Goal: Task Accomplishment & Management: Manage account settings

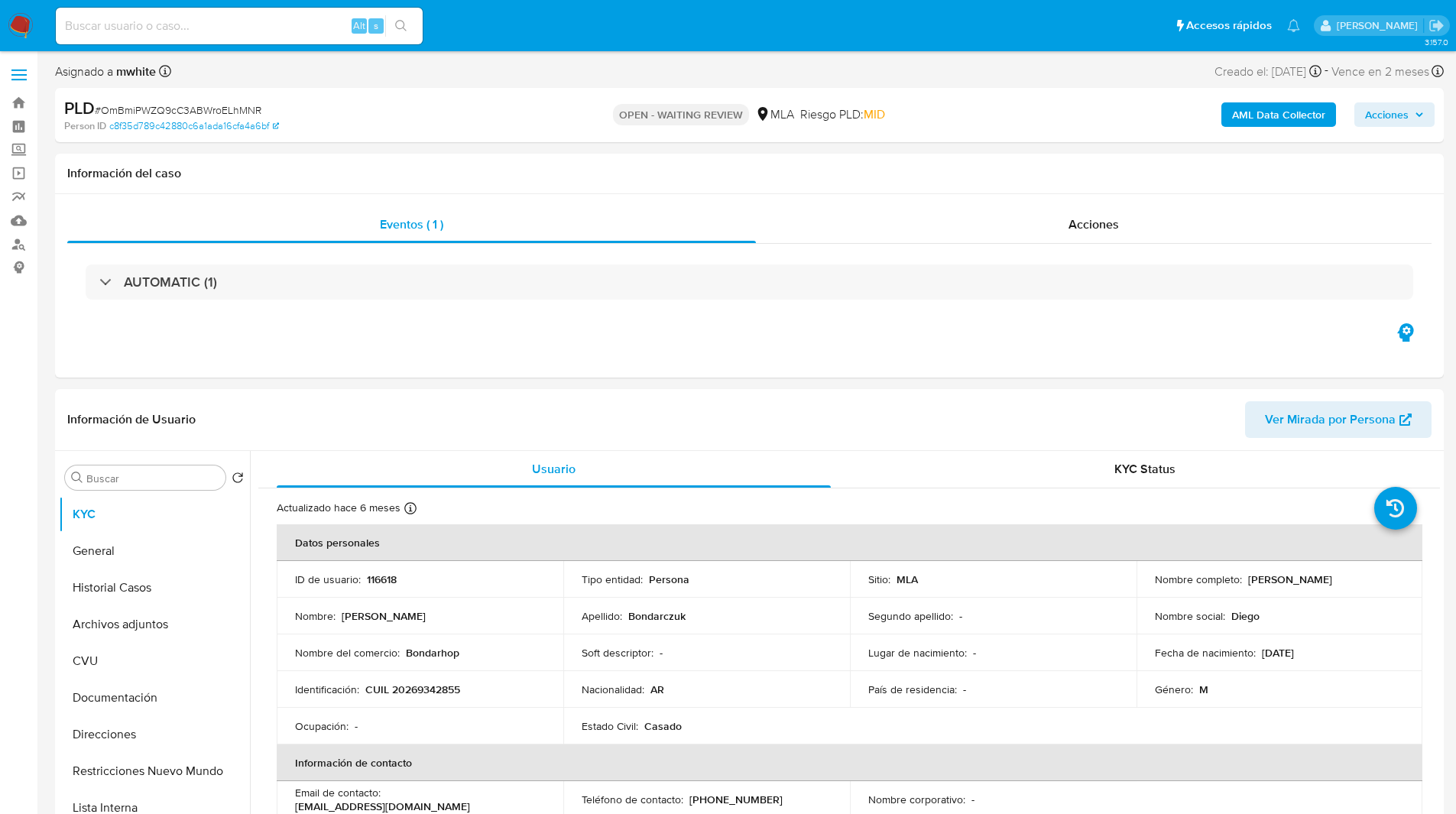
select select "10"
click at [480, 105] on div "PLD # OmBmiPWZQ9cC3ABWroELhMNR" at bounding box center [289, 108] width 451 height 23
drag, startPoint x: 510, startPoint y: 103, endPoint x: 651, endPoint y: 77, distance: 143.4
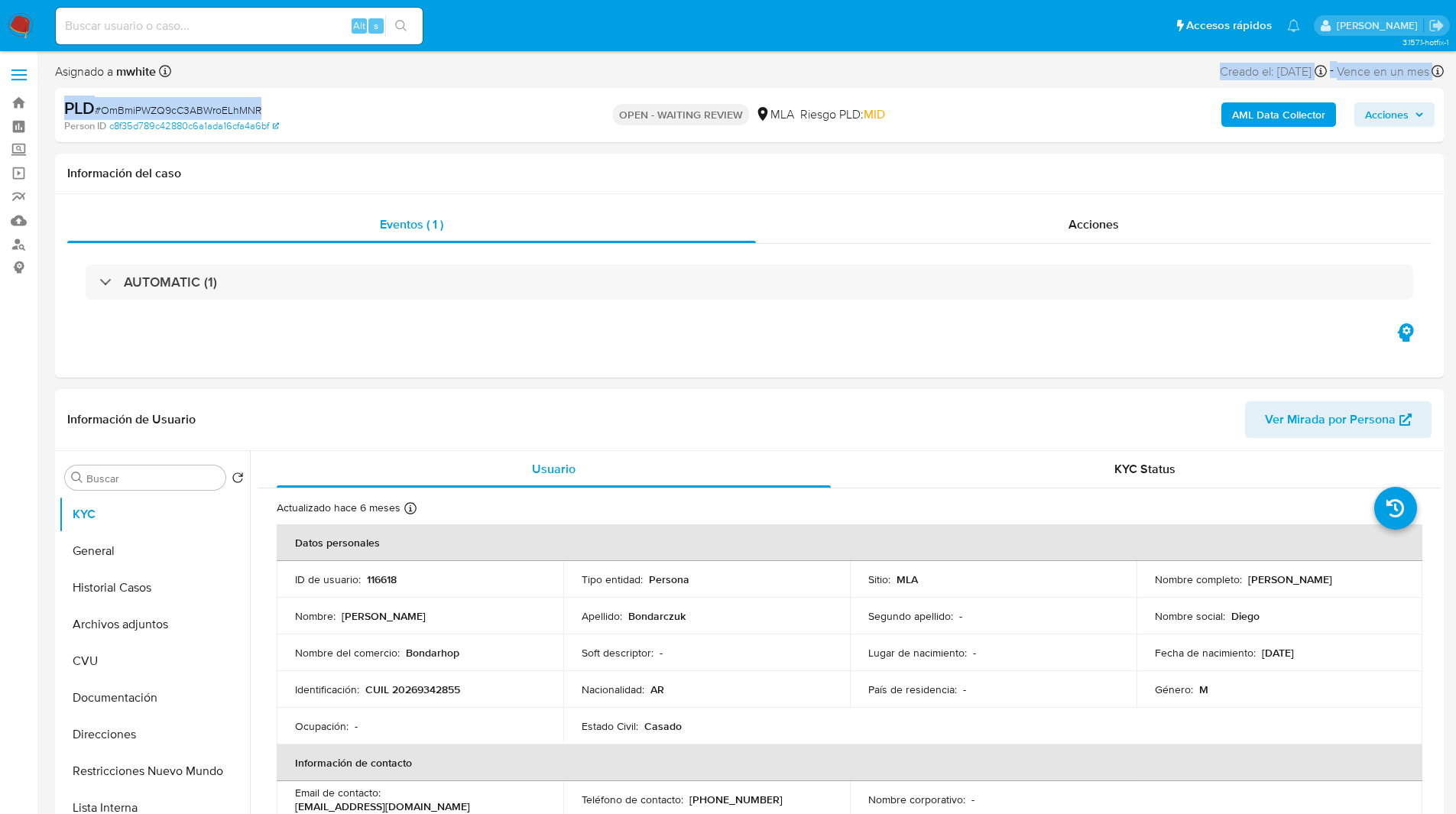
click at [651, 77] on div "Asignado a mwhite Asignado el: 18/08/2025 14:15:16 Creado el: 12/08/2025 Creado…" at bounding box center [749, 102] width 1388 height 81
click at [648, 94] on div "PLD # OmBmiPWZQ9cC3ABWroELhMNR Person ID c8f35d789c42880c6a1ada16cfa4a6bf OPEN …" at bounding box center [749, 114] width 1388 height 54
drag, startPoint x: 644, startPoint y: 118, endPoint x: 665, endPoint y: 105, distance: 24.7
click at [665, 105] on p "OPEN - WAITING REVIEW" at bounding box center [681, 114] width 136 height 21
drag, startPoint x: 630, startPoint y: 116, endPoint x: 661, endPoint y: 106, distance: 32.6
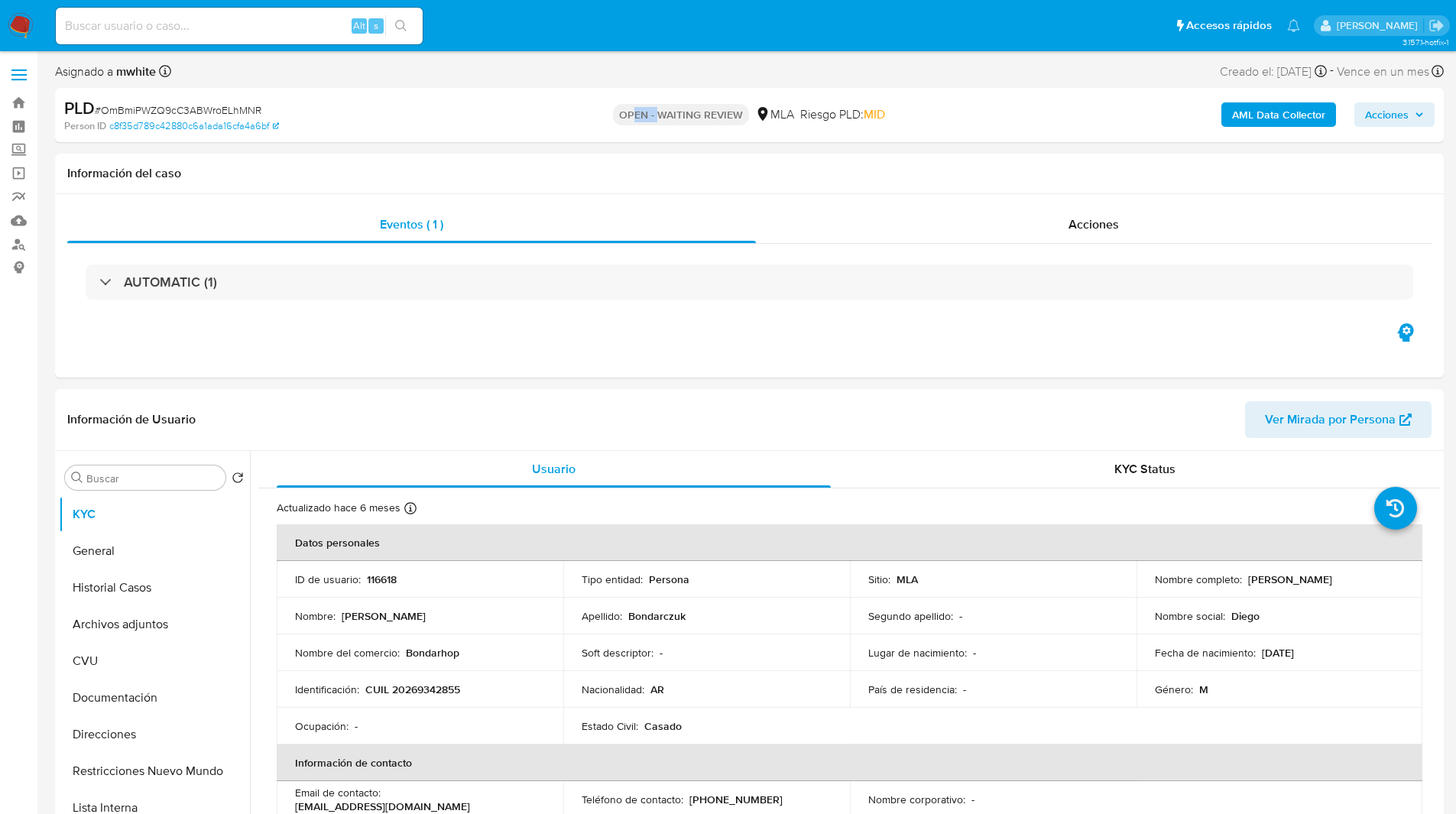
click at [661, 106] on p "OPEN - WAITING REVIEW" at bounding box center [681, 114] width 136 height 21
click at [590, 88] on div "PLD # OmBmiPWZQ9cC3ABWroELhMNR Person ID c8f35d789c42880c6a1ada16cfa4a6bf OPEN …" at bounding box center [749, 114] width 1388 height 54
click at [567, 102] on div "OPEN - WAITING REVIEW MLA Riesgo PLD: MID" at bounding box center [749, 115] width 453 height 36
click at [518, 122] on div "PLD # OmBmiPWZQ9cC3ABWroELhMNR Person ID c8f35d789c42880c6a1ada16cfa4a6bf OPEN …" at bounding box center [749, 114] width 1388 height 54
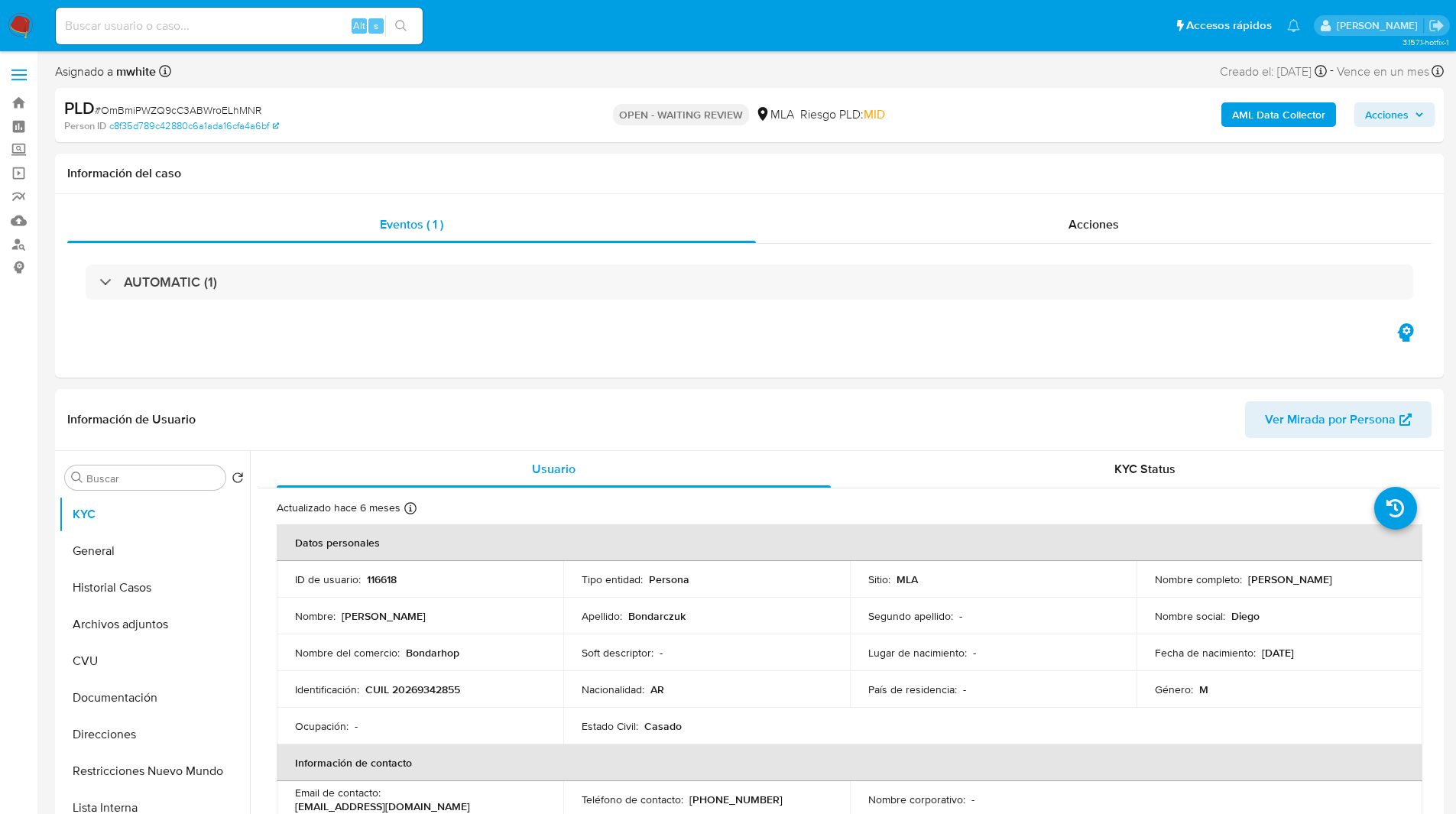
click at [518, 122] on div "PLD # OmBmiPWZQ9cC3ABWroELhMNR Person ID c8f35d789c42880c6a1ada16cfa4a6bf OPEN …" at bounding box center [749, 114] width 1388 height 54
click at [470, 119] on div "Person ID c8f35d789c42880c6a1ada16cfa4a6bf" at bounding box center [290, 125] width 453 height 13
click at [446, 118] on div "PLD # OmBmiPWZQ9cC3ABWroELhMNR" at bounding box center [289, 108] width 451 height 23
click at [445, 118] on div "PLD # OmBmiPWZQ9cC3ABWroELhMNR" at bounding box center [289, 108] width 451 height 23
click at [583, 91] on div "PLD # OmBmiPWZQ9cC3ABWroELhMNR Person ID c8f35d789c42880c6a1ada16cfa4a6bf OPEN …" at bounding box center [749, 114] width 1388 height 54
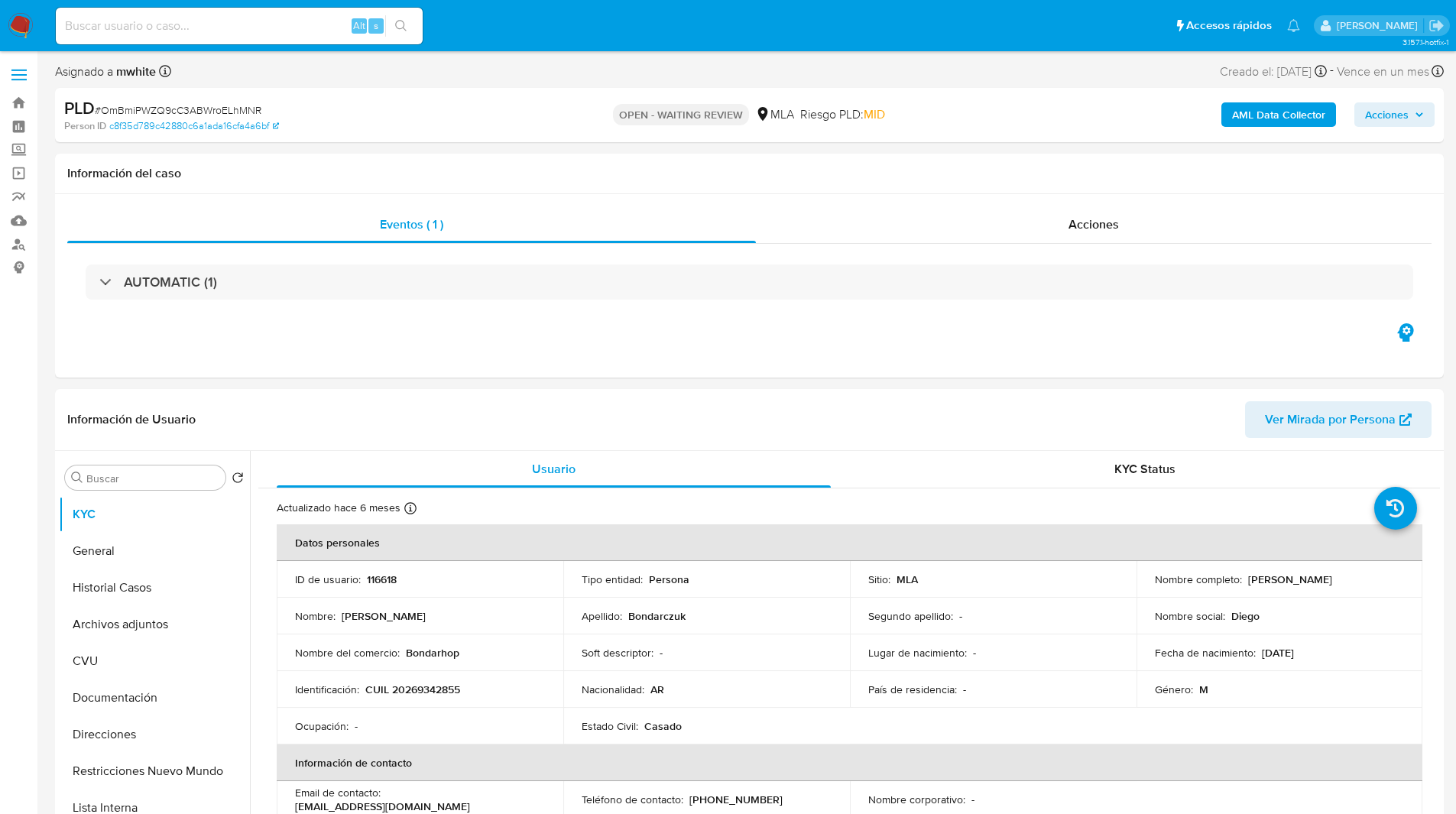
click at [583, 91] on div "PLD # OmBmiPWZQ9cC3ABWroELhMNR Person ID c8f35d789c42880c6a1ada16cfa4a6bf OPEN …" at bounding box center [749, 114] width 1388 height 54
click at [525, 114] on div "OPEN - WAITING REVIEW MLA Riesgo PLD: MID" at bounding box center [749, 115] width 453 height 36
click at [394, 64] on div "Asignado a mwhite Asignado el: 18/08/2025 14:15:16 Creado el: 12/08/2025 Creado…" at bounding box center [749, 75] width 1388 height 27
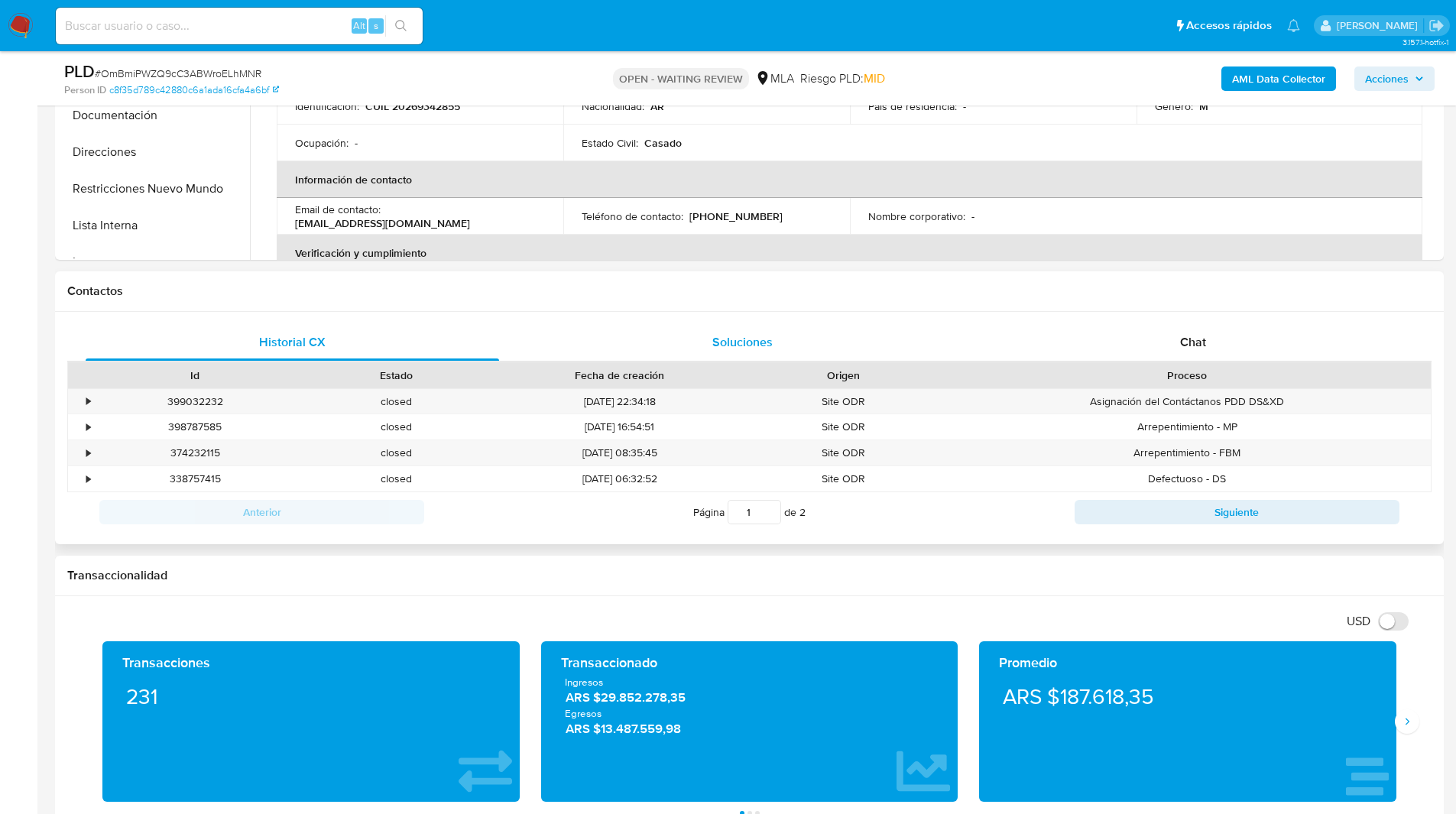
scroll to position [528, 0]
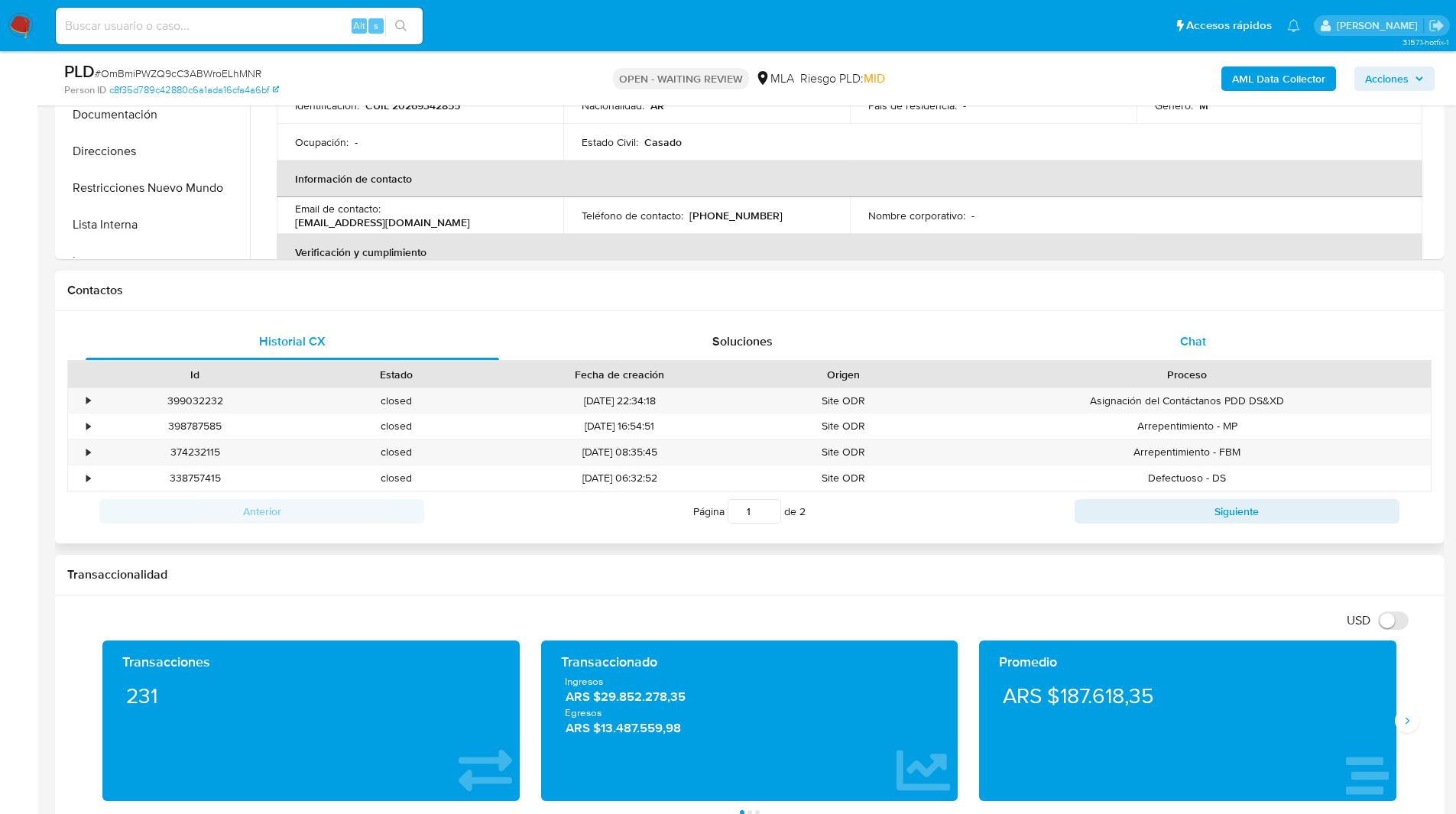
click at [1073, 354] on div "Chat" at bounding box center [1193, 342] width 413 height 37
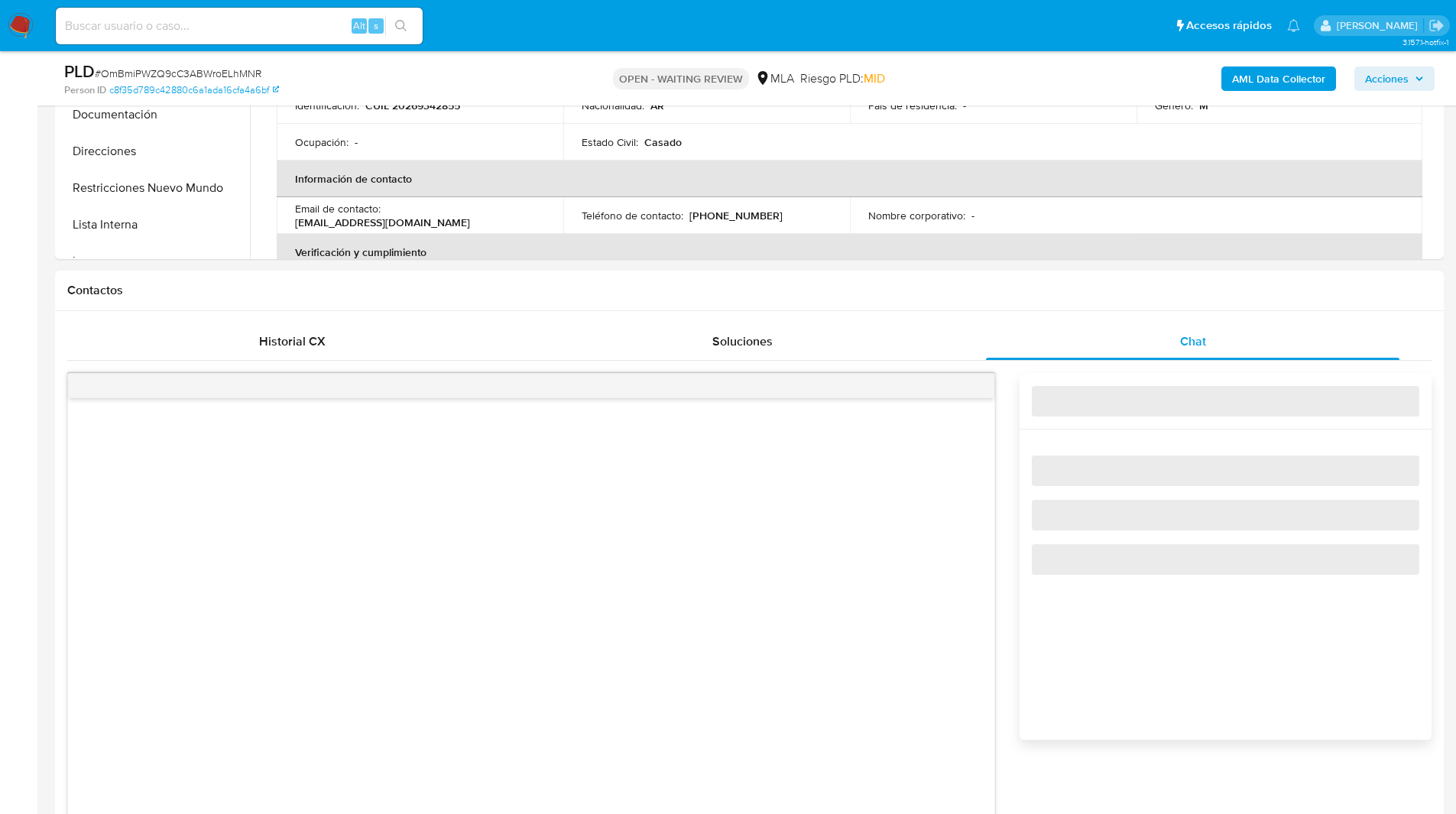
click at [1014, 312] on div "Historial CX Soluciones Chat Id Estado Fecha de creación Origen Proceso • 39903…" at bounding box center [749, 647] width 1388 height 672
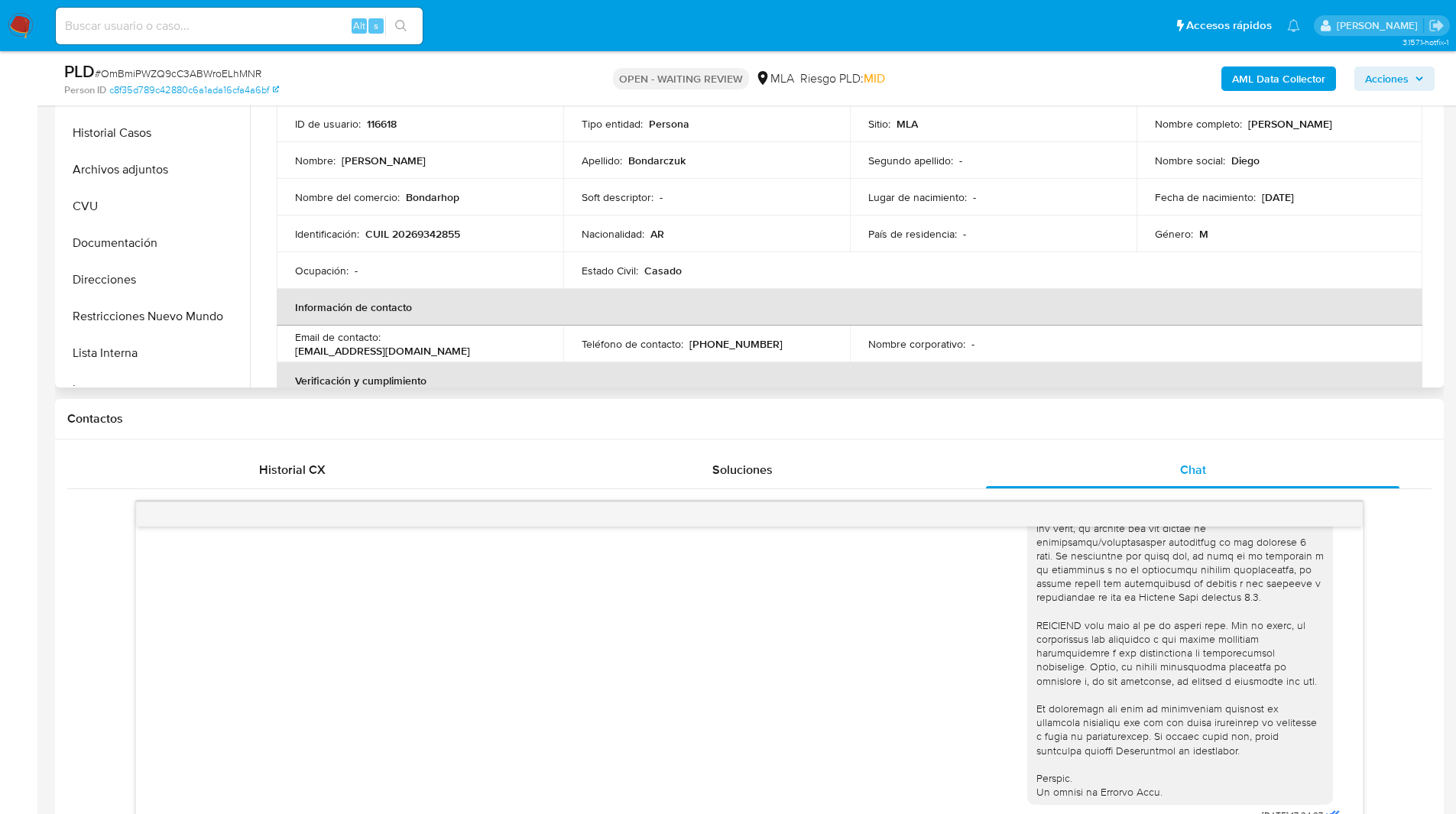
scroll to position [400, 0]
click at [1002, 433] on div "Contactos" at bounding box center [749, 420] width 1388 height 40
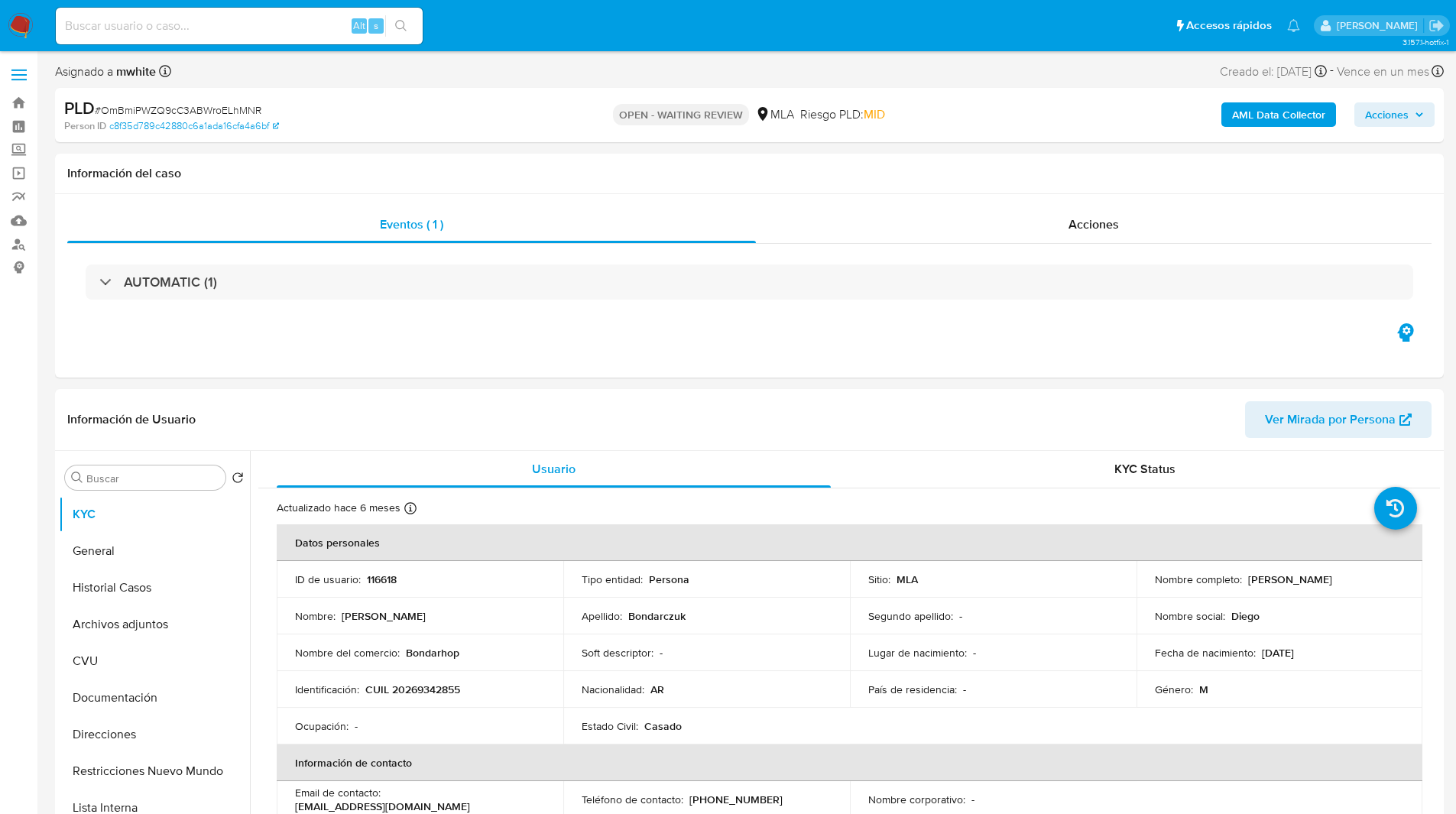
click at [566, 42] on ul "Pausado Ver notificaciones Alt s Accesos rápidos Presiona las siguientes teclas…" at bounding box center [678, 25] width 1260 height 38
click at [534, 43] on ul "Pausado Ver notificaciones Alt s Accesos rápidos Presiona las siguientes teclas…" at bounding box center [678, 25] width 1260 height 38
click at [554, 33] on ul "Pausado Ver notificaciones Alt s Accesos rápidos Presiona las siguientes teclas…" at bounding box center [678, 25] width 1260 height 38
click at [1043, 223] on div "Acciones" at bounding box center [1093, 225] width 675 height 37
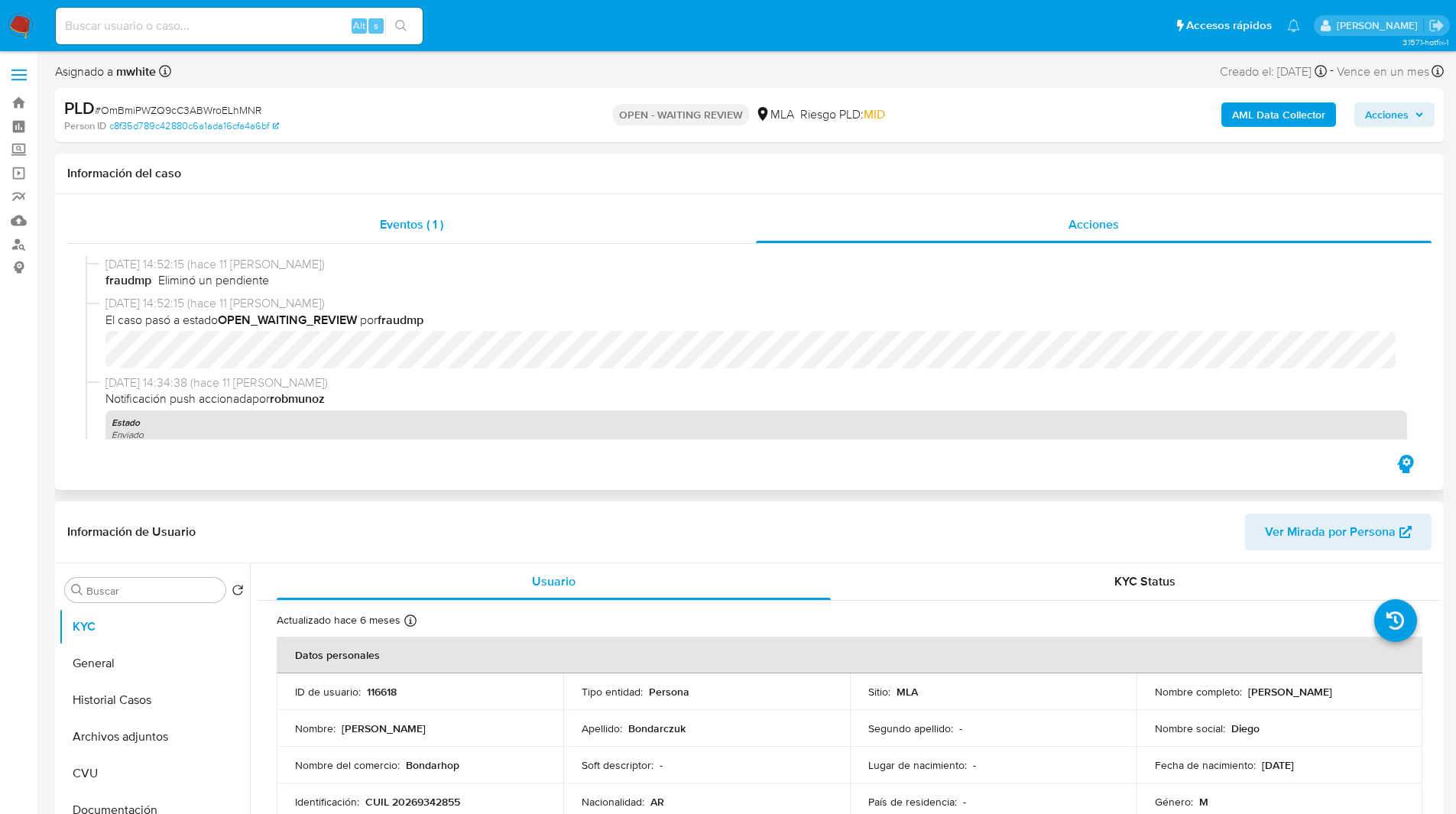
click at [382, 232] on span "Eventos ( 1 )" at bounding box center [412, 224] width 63 height 17
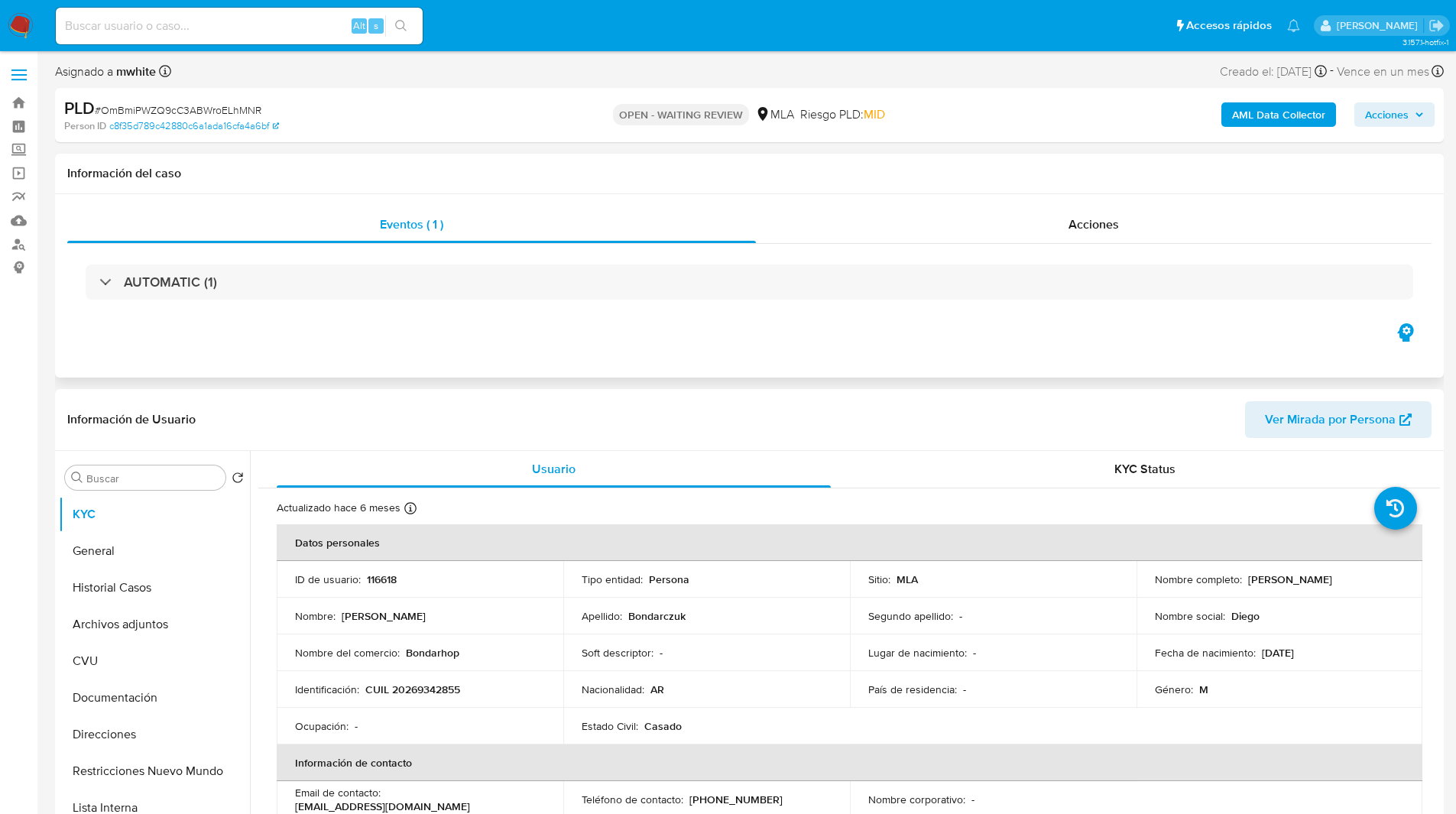
click at [983, 174] on h1 "Información del caso" at bounding box center [749, 173] width 1364 height 15
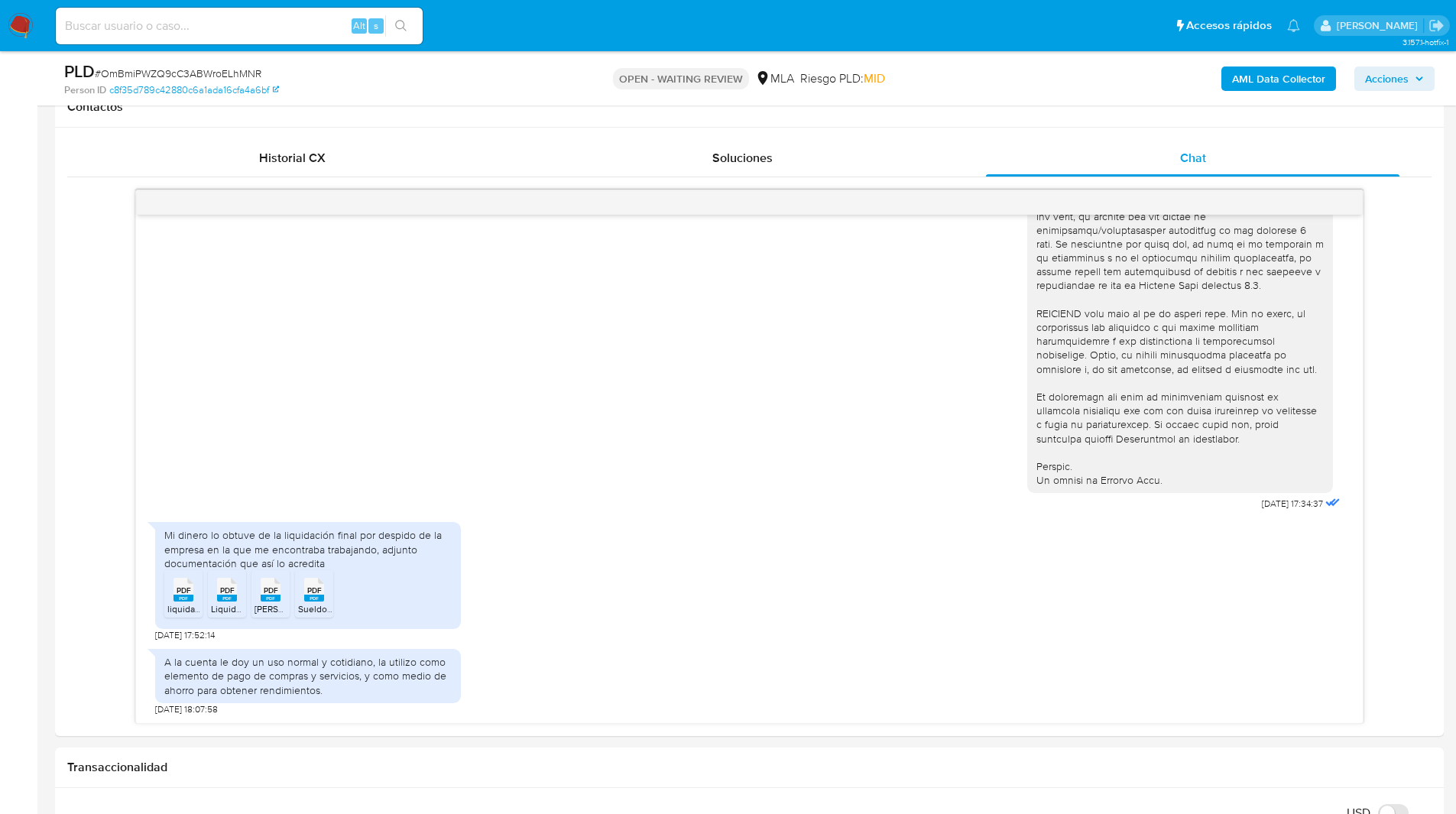
scroll to position [713, 0]
click at [78, 319] on div "18/08/2025 17:34:37 Mi dinero lo obtuve de la liquidación final por despido de …" at bounding box center [749, 455] width 1364 height 534
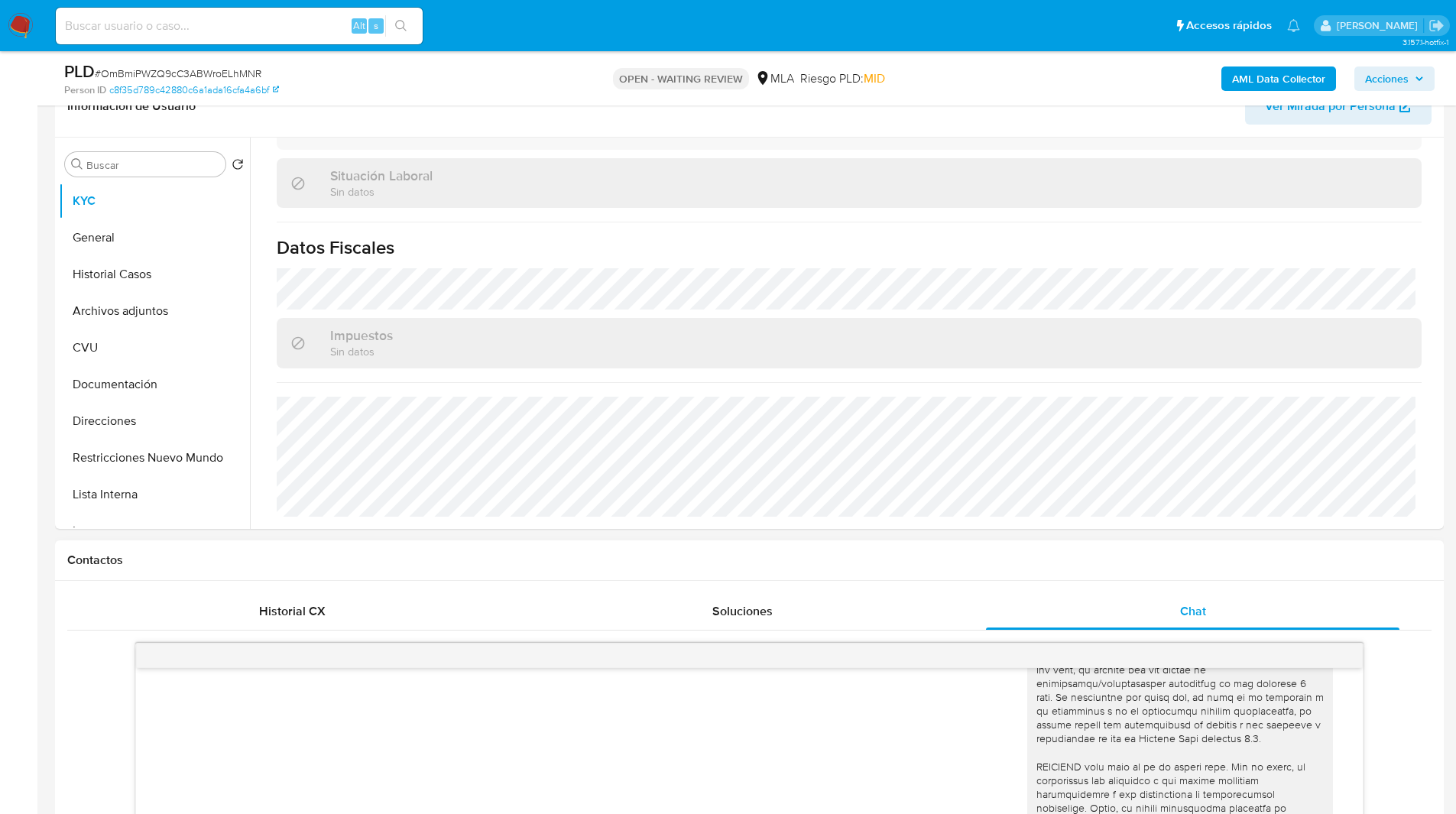
scroll to position [258, 0]
click at [125, 317] on button "Archivos adjuntos" at bounding box center [148, 312] width 179 height 37
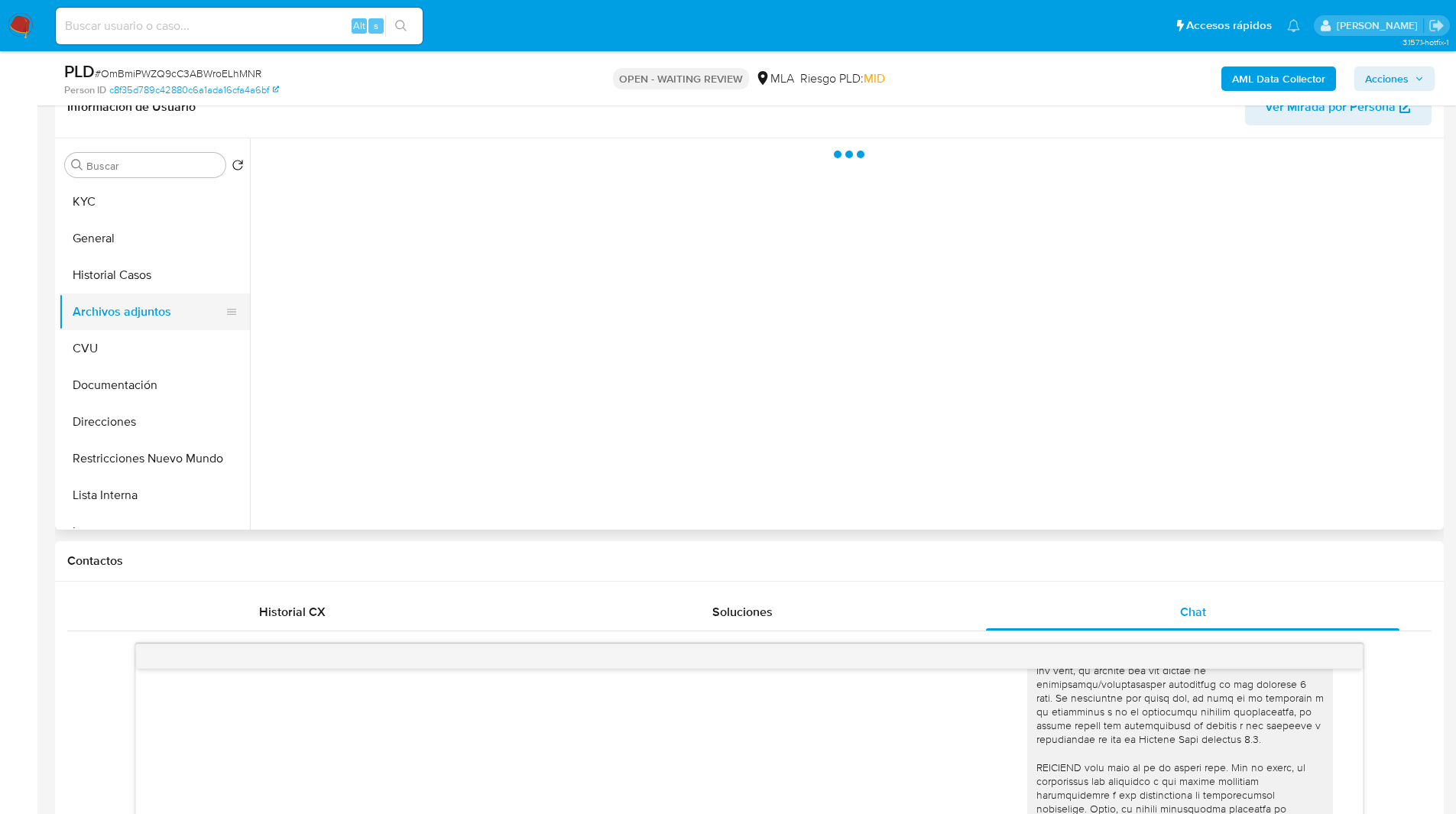
scroll to position [0, 0]
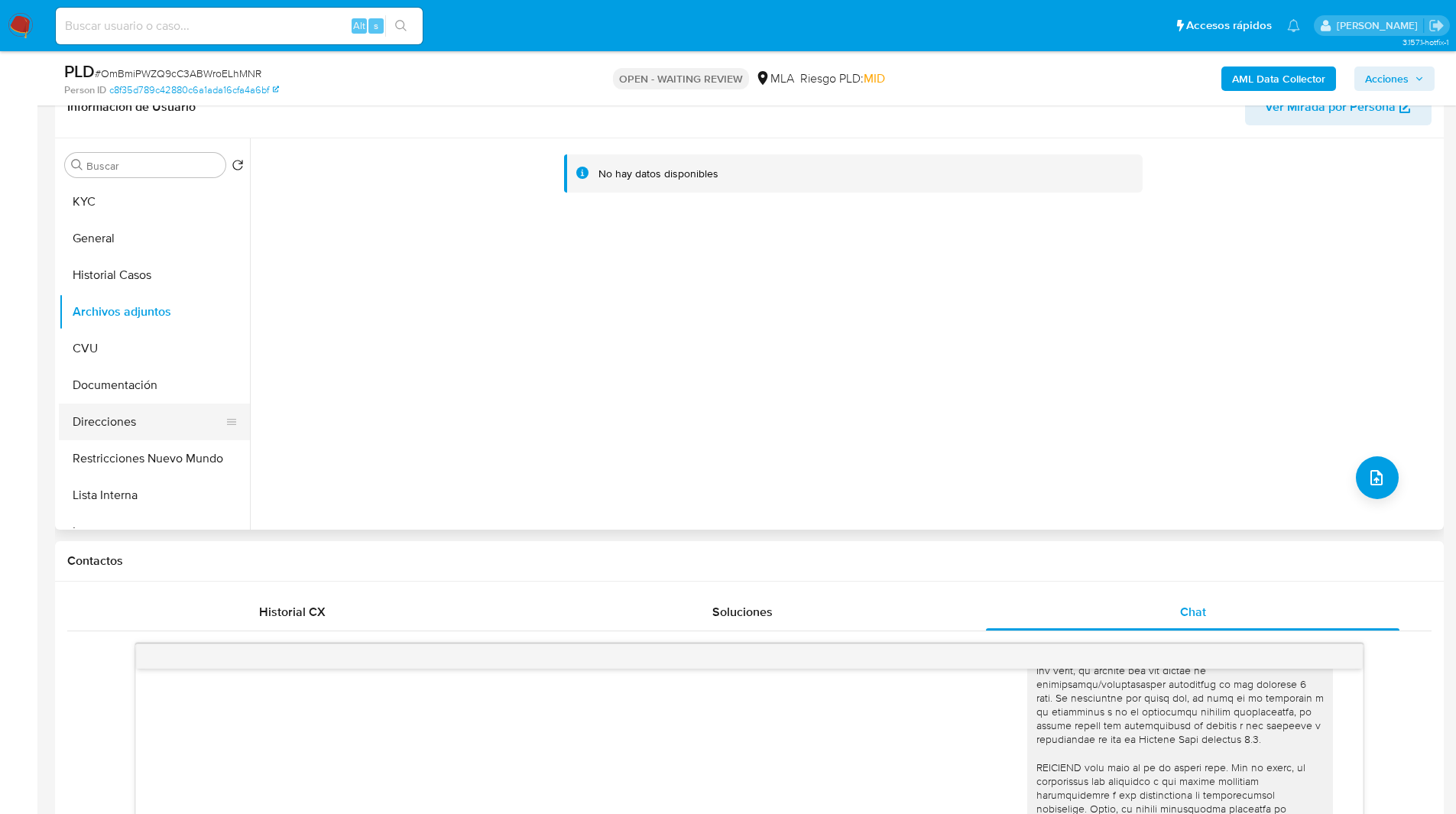
click at [143, 413] on button "Direcciones" at bounding box center [148, 422] width 179 height 37
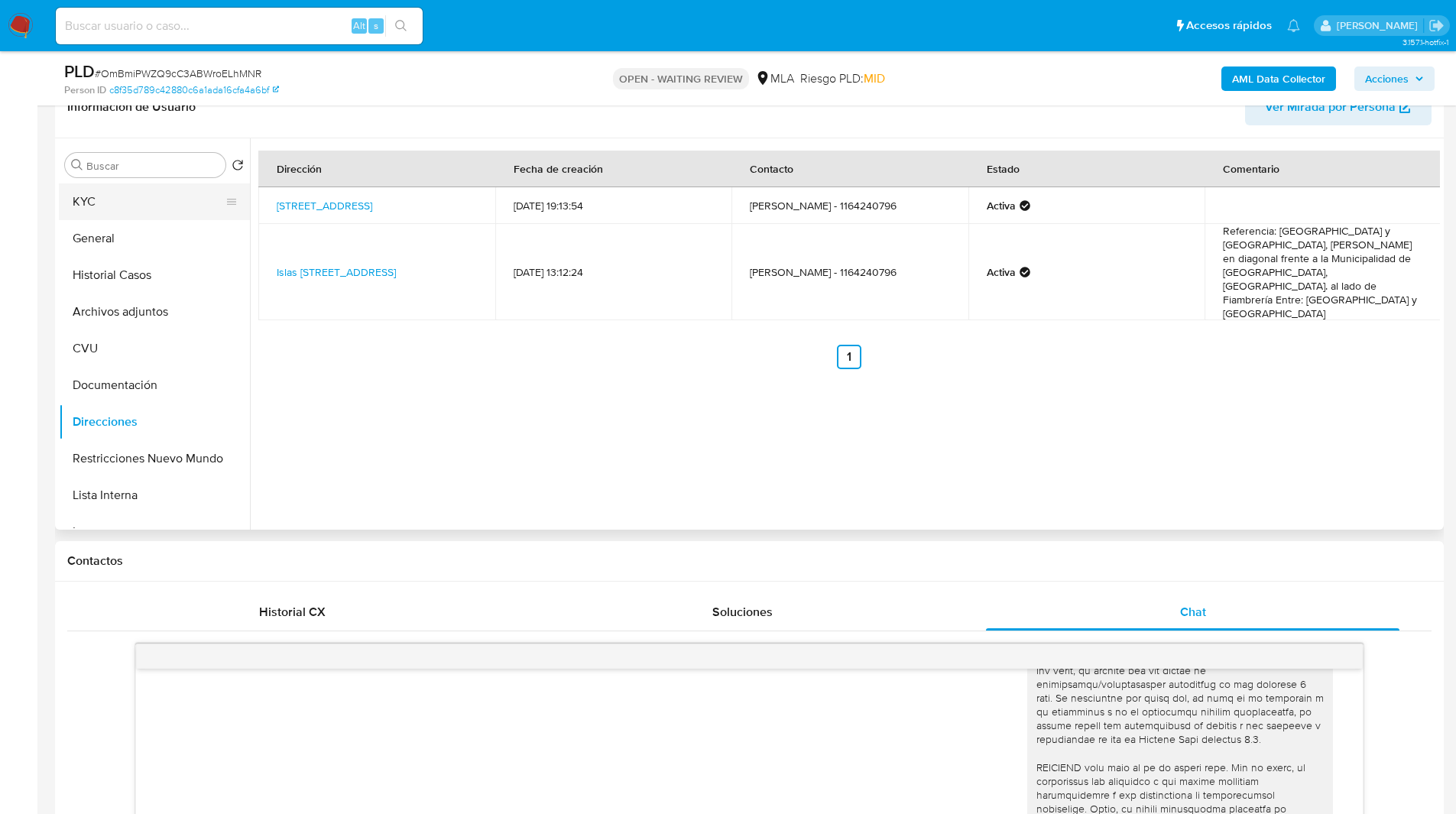
click at [173, 197] on button "KYC" at bounding box center [148, 202] width 179 height 37
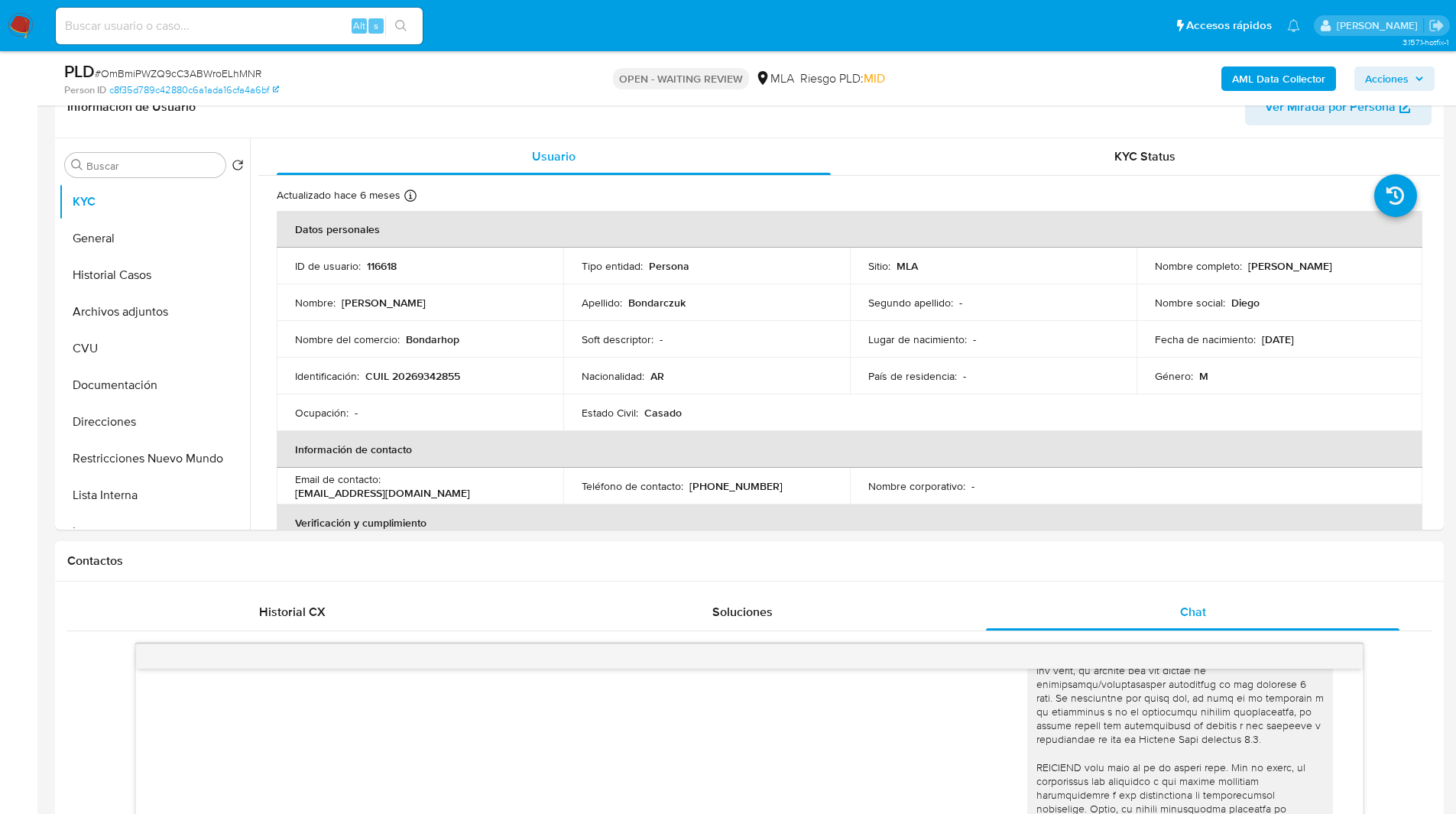
click at [762, 32] on ul "Pausado Ver notificaciones Alt s Accesos rápidos Presiona las siguientes teclas…" at bounding box center [678, 25] width 1260 height 38
click at [902, 567] on h1 "Contactos" at bounding box center [749, 560] width 1364 height 15
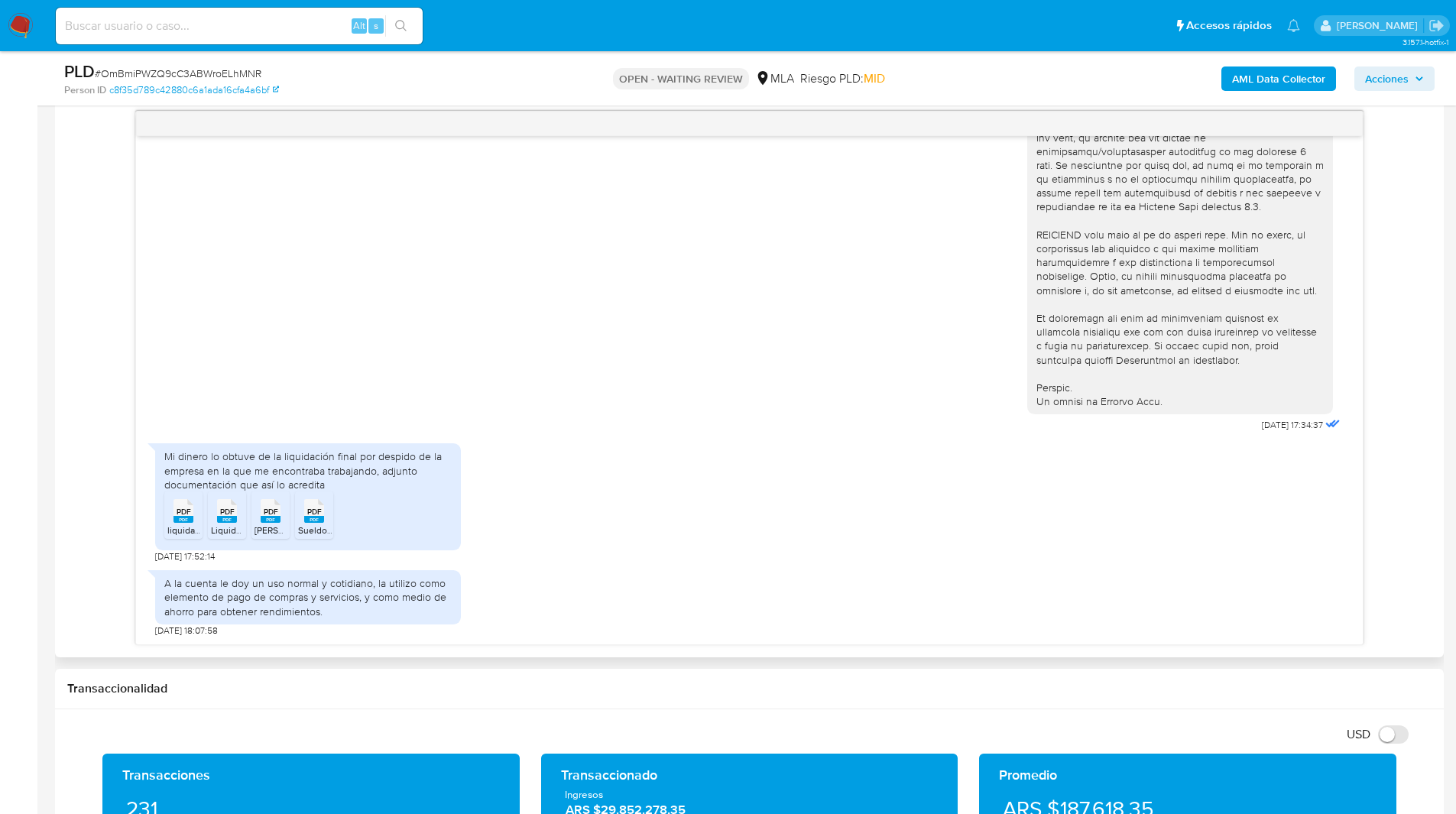
scroll to position [792, 0]
click at [885, 83] on span "MID" at bounding box center [874, 78] width 21 height 17
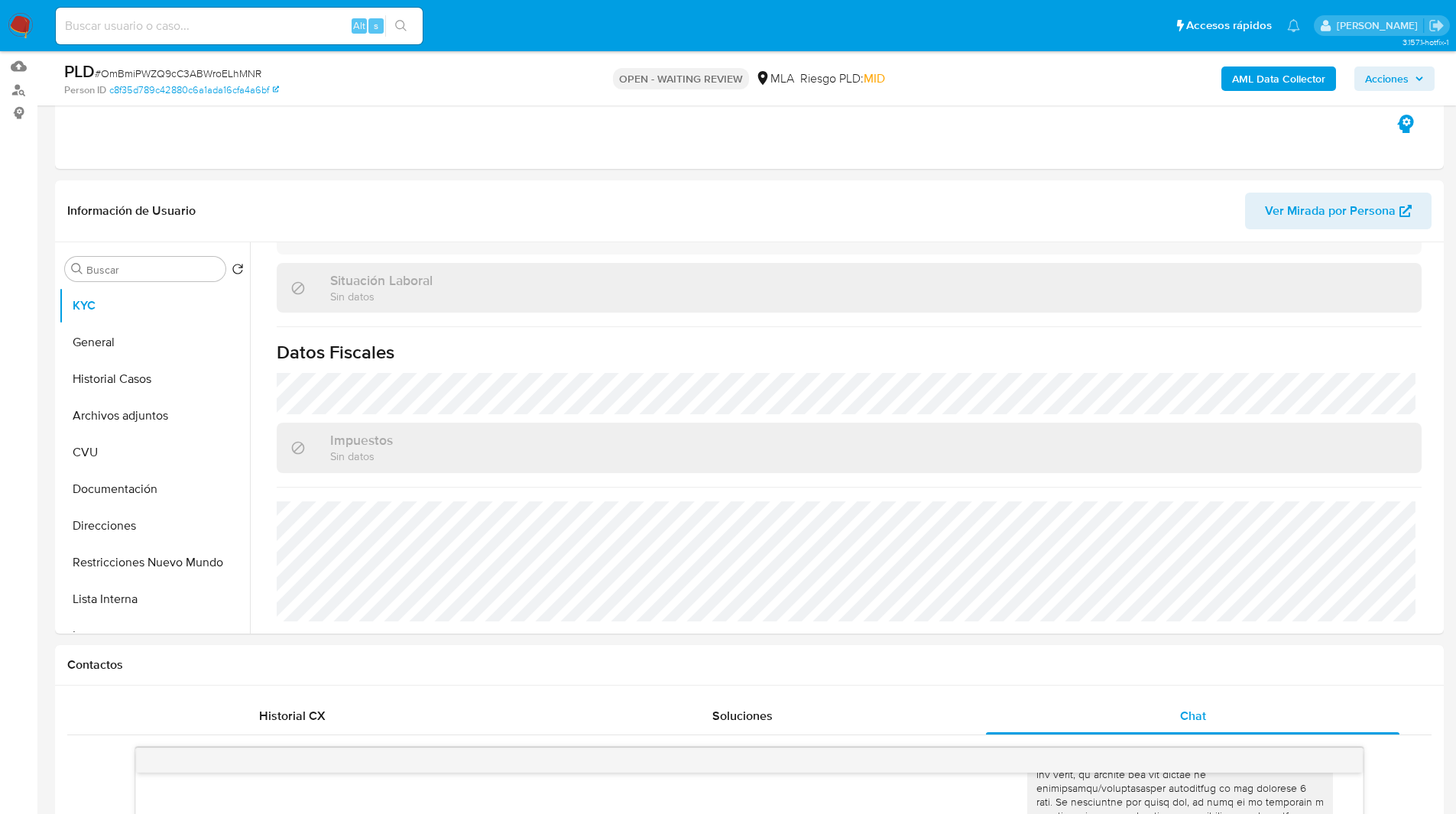
scroll to position [123, 0]
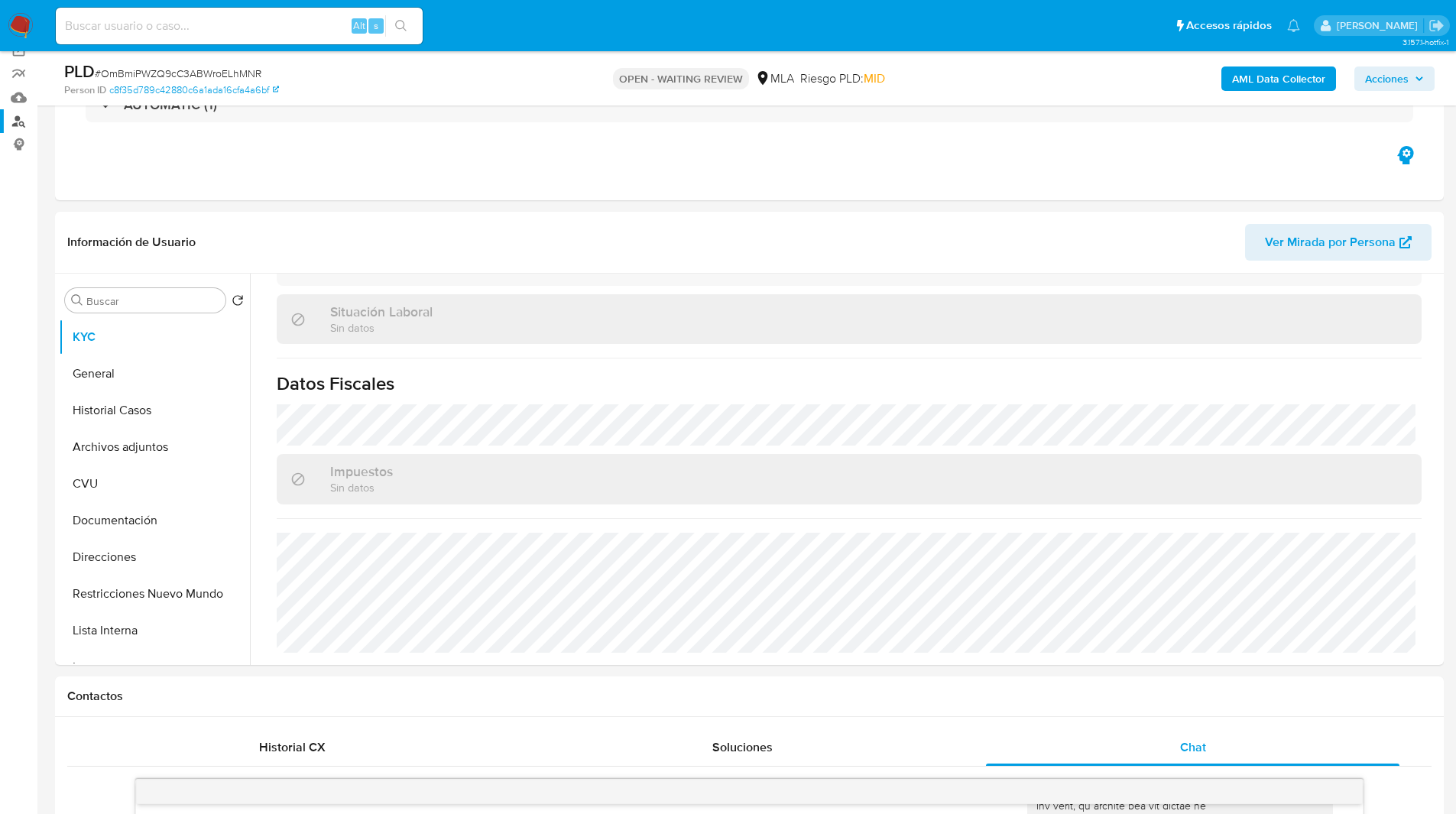
click at [16, 130] on link "Buscador de personas" at bounding box center [91, 121] width 182 height 24
click at [782, 196] on div "Eventos ( 1 ) Acciones AUTOMATIC (1)" at bounding box center [749, 108] width 1388 height 184
click at [169, 71] on span "# OmBmiPWZQ9cC3ABWroELhMNR" at bounding box center [177, 73] width 166 height 15
copy span "OmBmiPWZQ9cC3ABWroELhMNR"
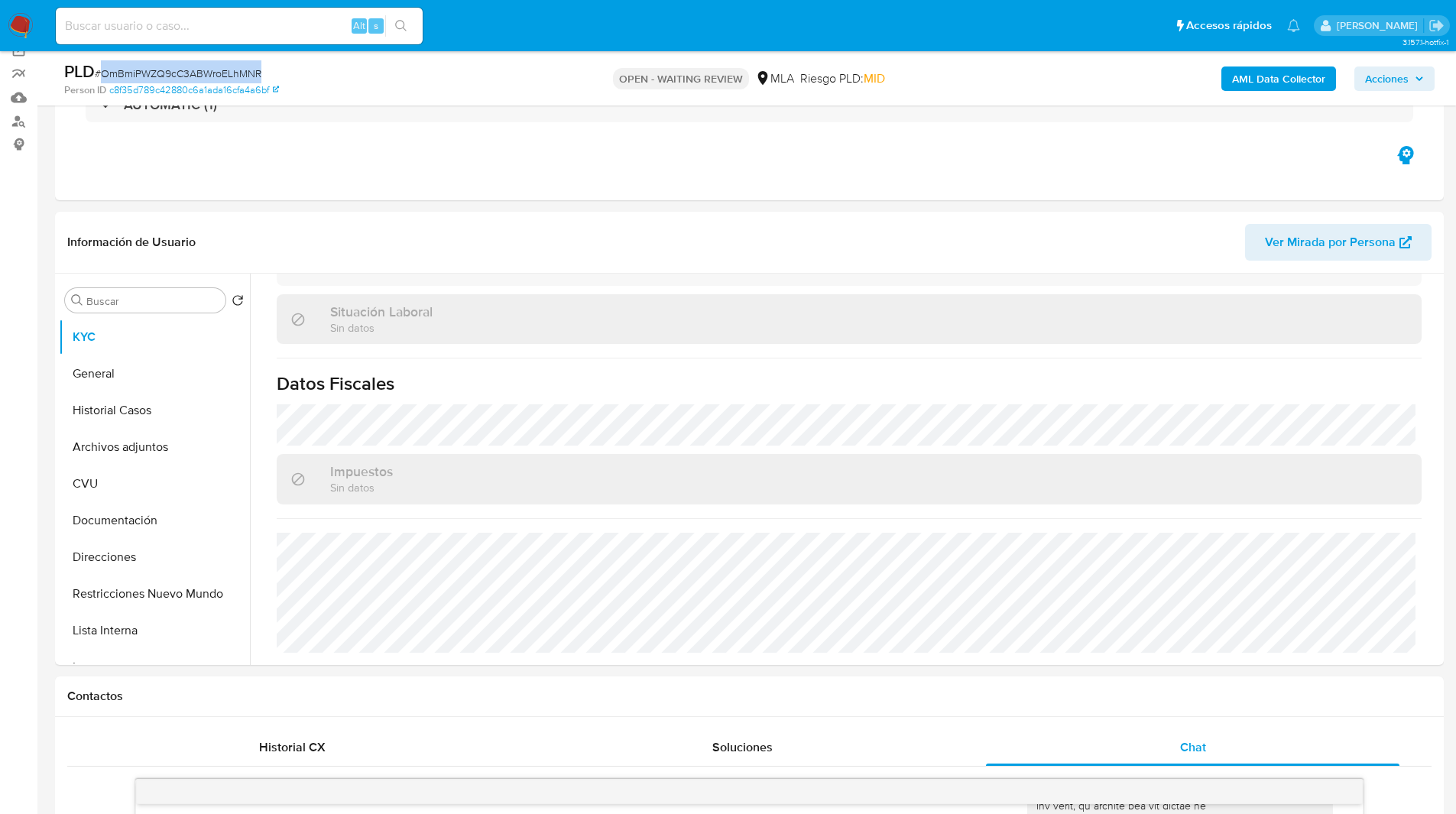
click at [24, 24] on img at bounding box center [21, 25] width 26 height 26
click at [489, 21] on ul "Pausado Ver notificaciones Alt s Accesos rápidos Presiona las siguientes teclas…" at bounding box center [678, 25] width 1260 height 38
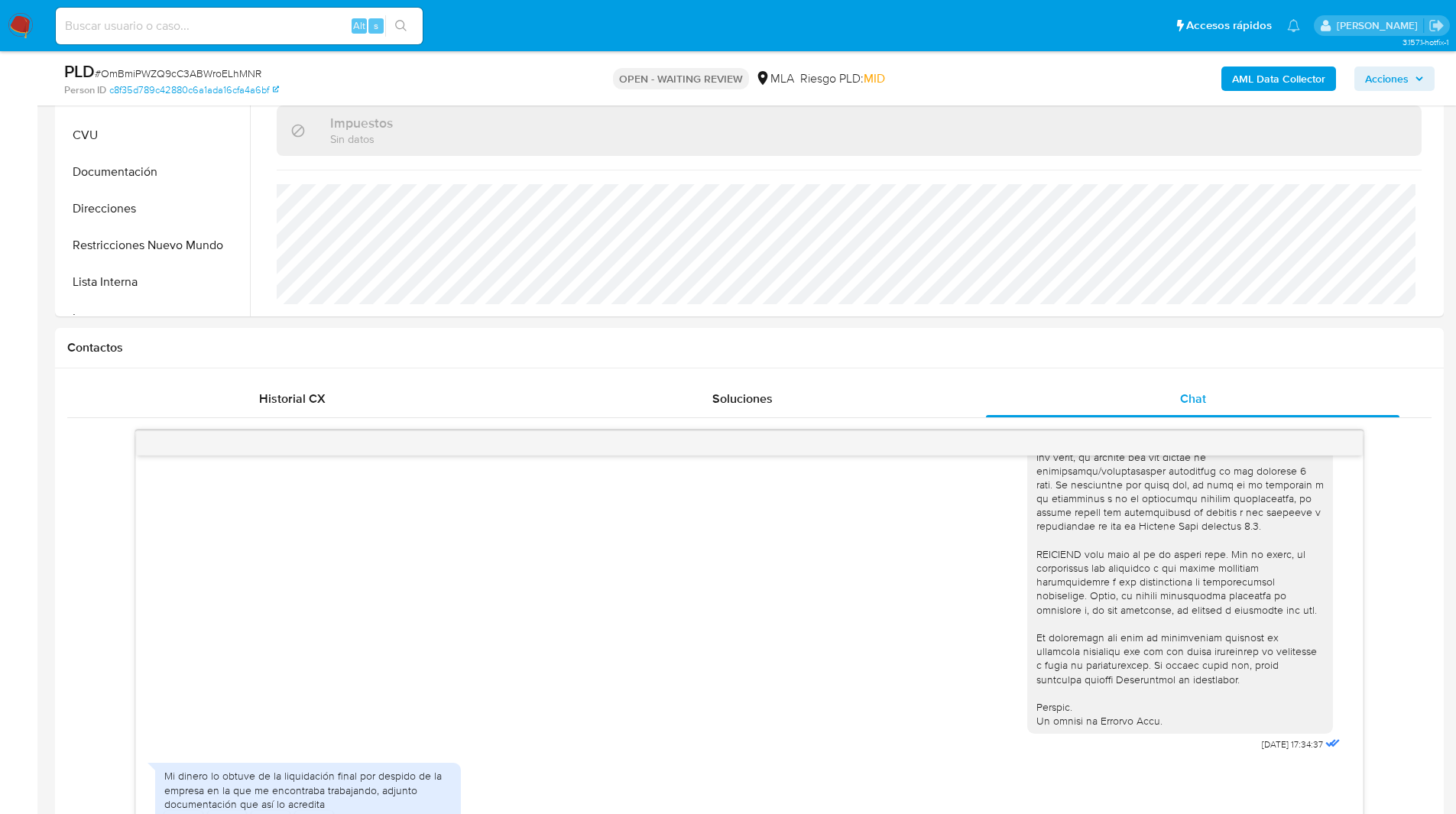
scroll to position [472, 0]
click at [898, 356] on div "Contactos" at bounding box center [749, 347] width 1388 height 40
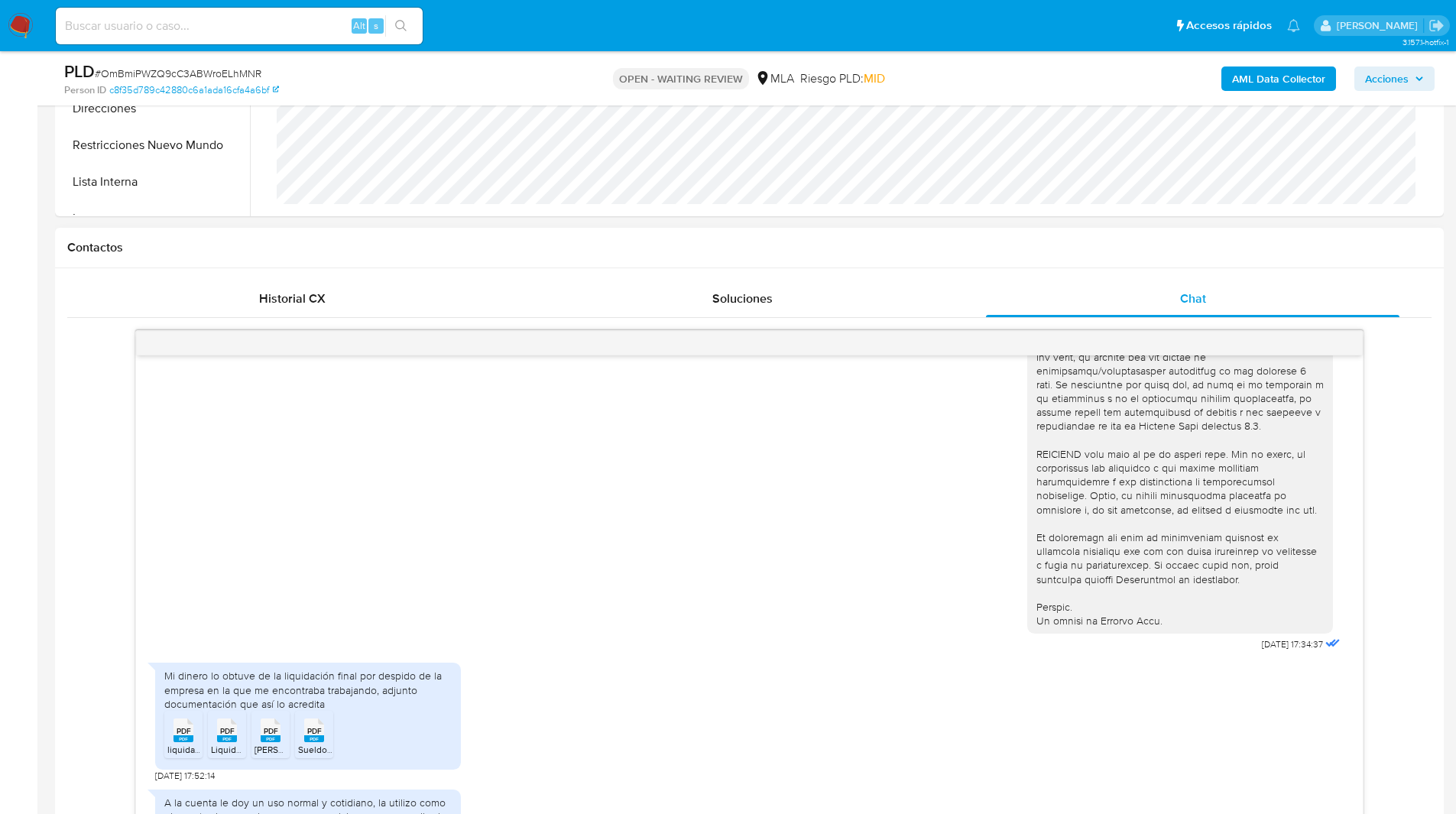
scroll to position [574, 0]
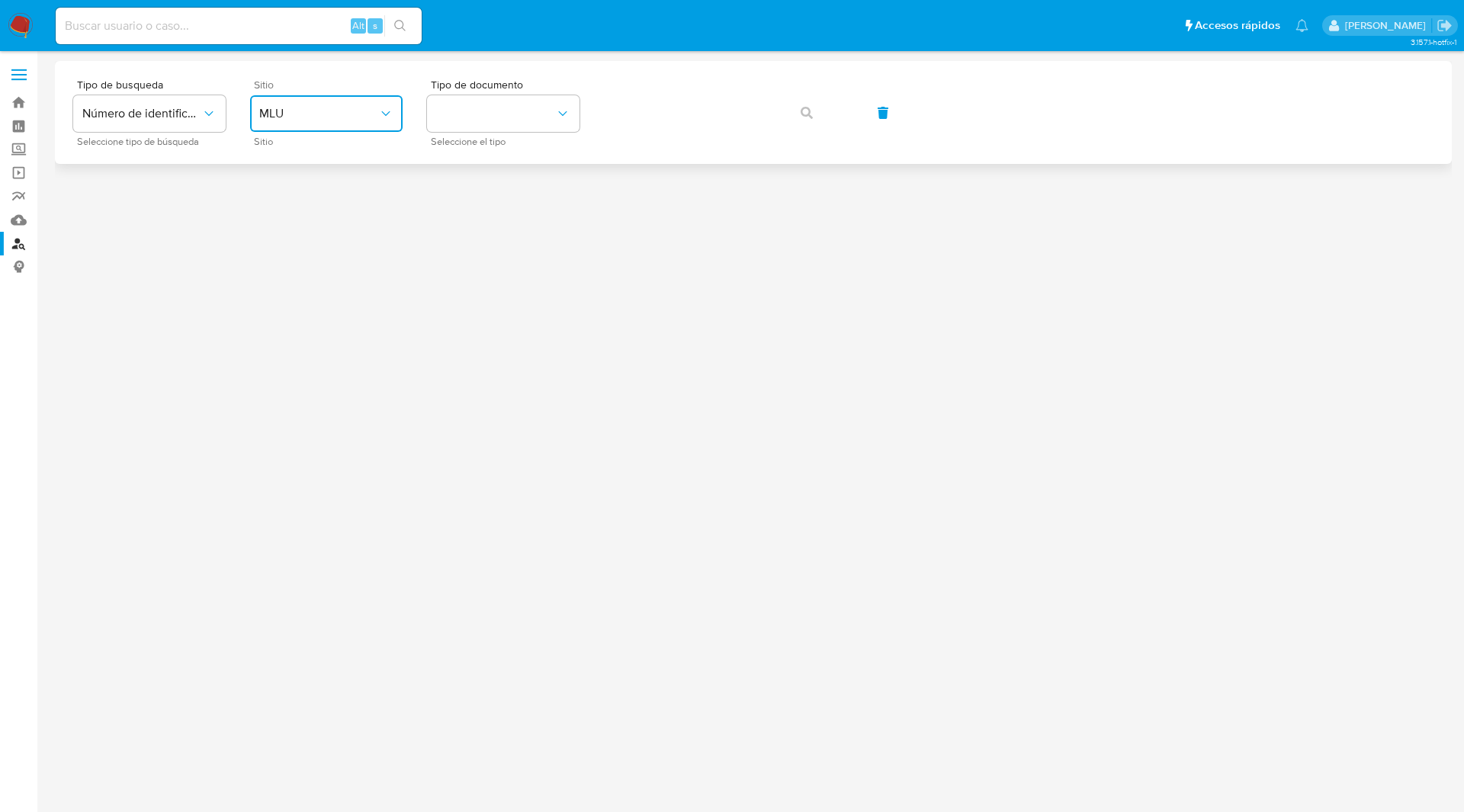
click at [338, 123] on button "MLU" at bounding box center [327, 113] width 153 height 37
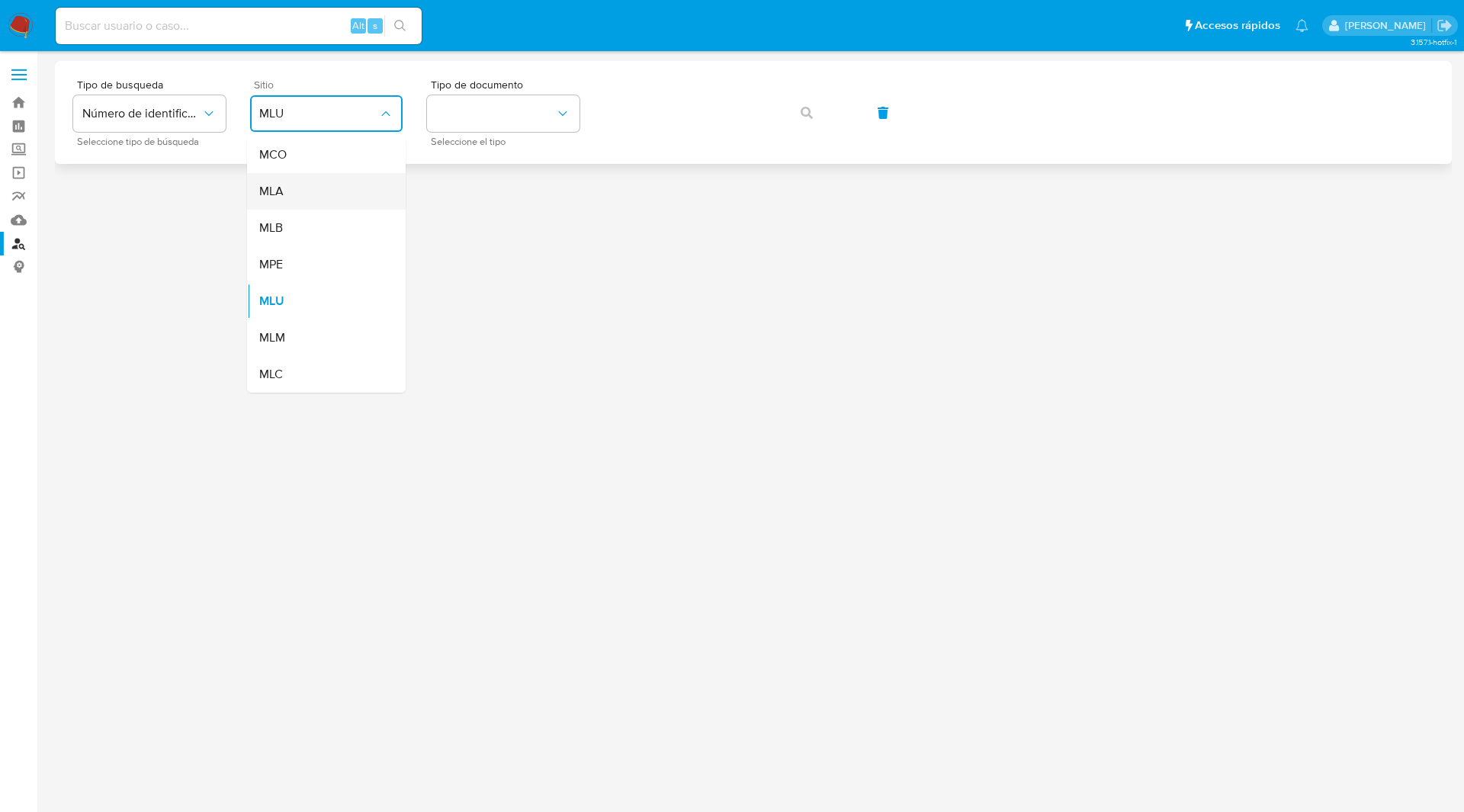
click at [283, 205] on div "MLA" at bounding box center [321, 191] width 125 height 37
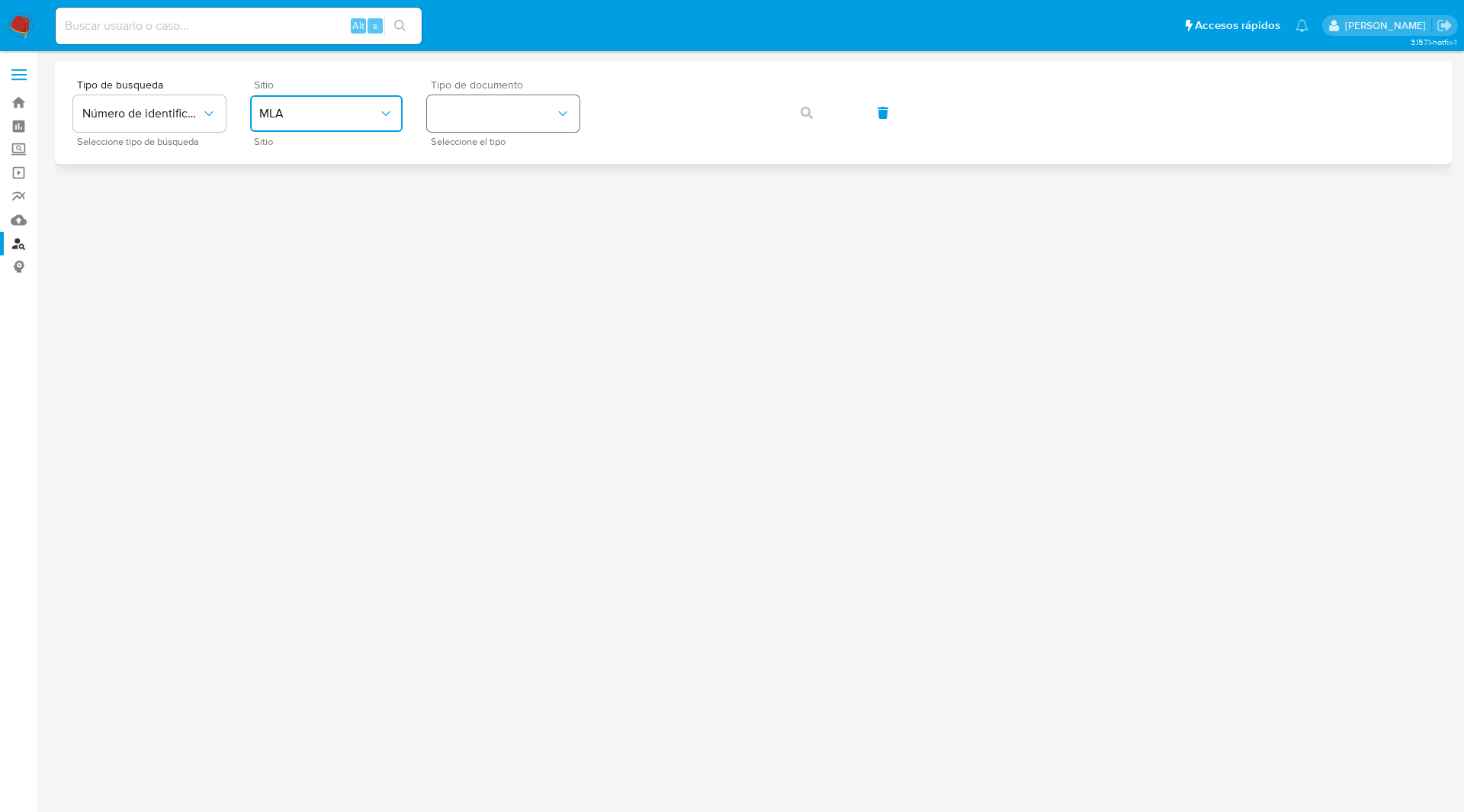
click at [494, 125] on button "identificationType" at bounding box center [504, 113] width 153 height 37
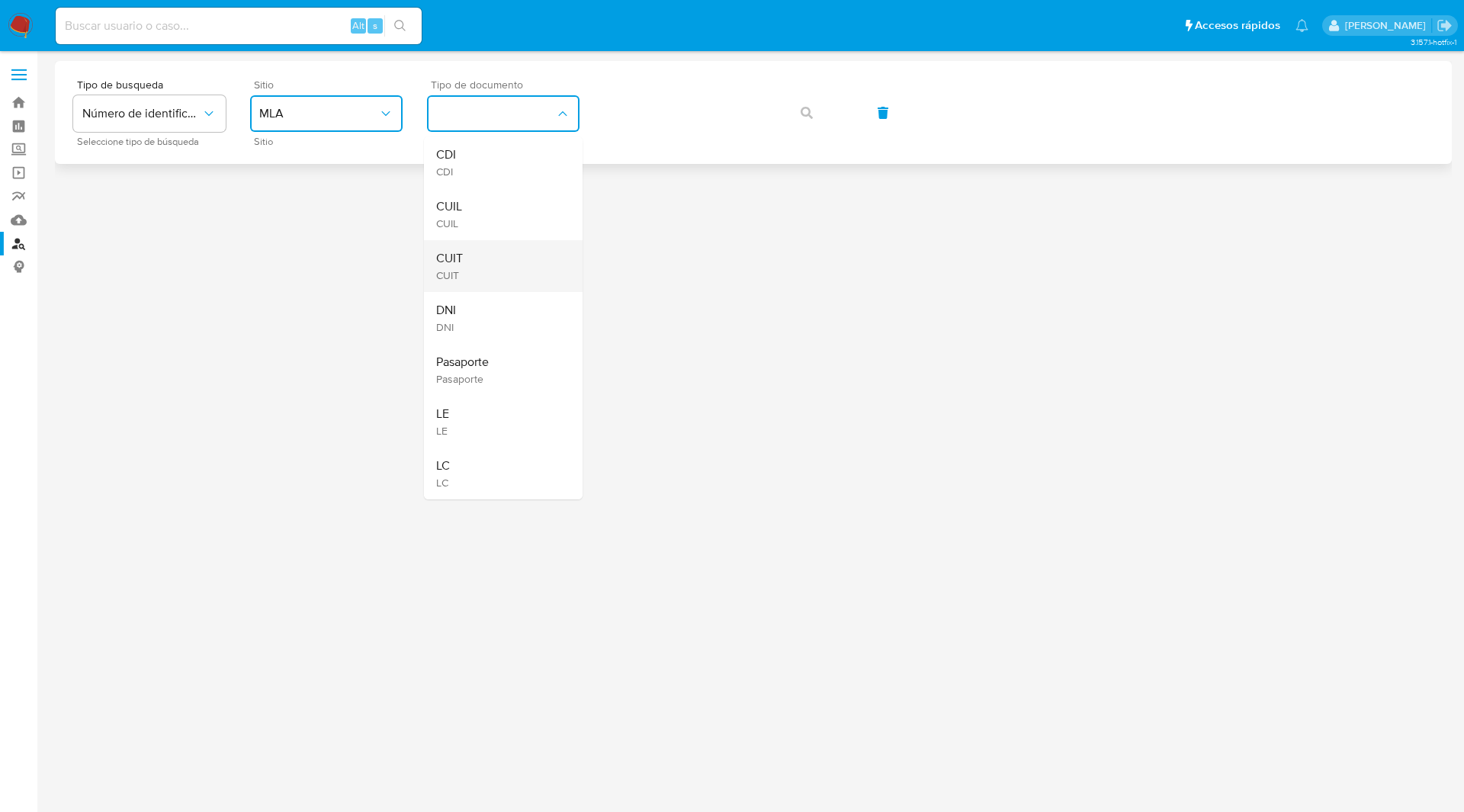
click at [459, 261] on span "CUIT" at bounding box center [449, 258] width 27 height 15
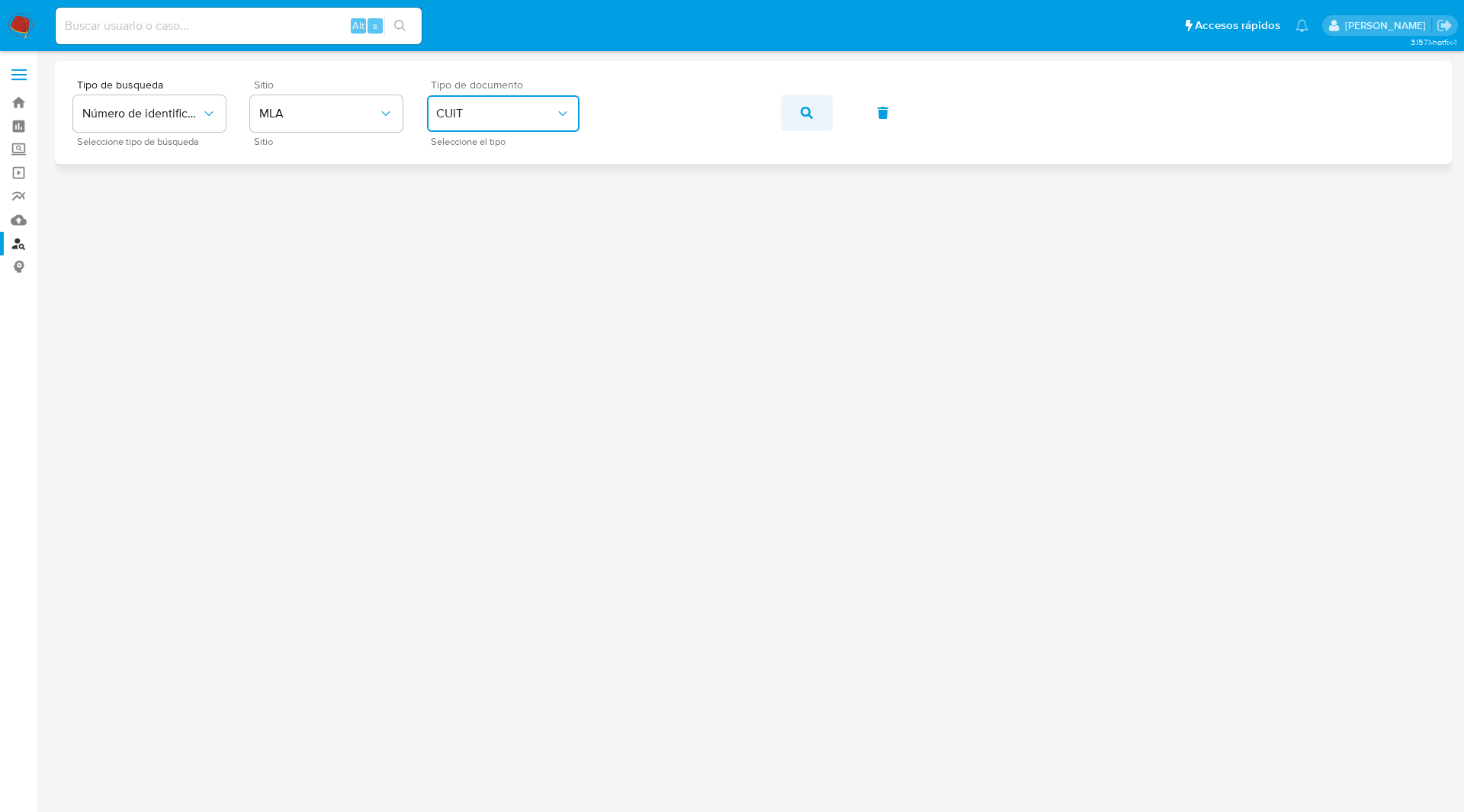
click at [809, 105] on span "button" at bounding box center [807, 113] width 13 height 34
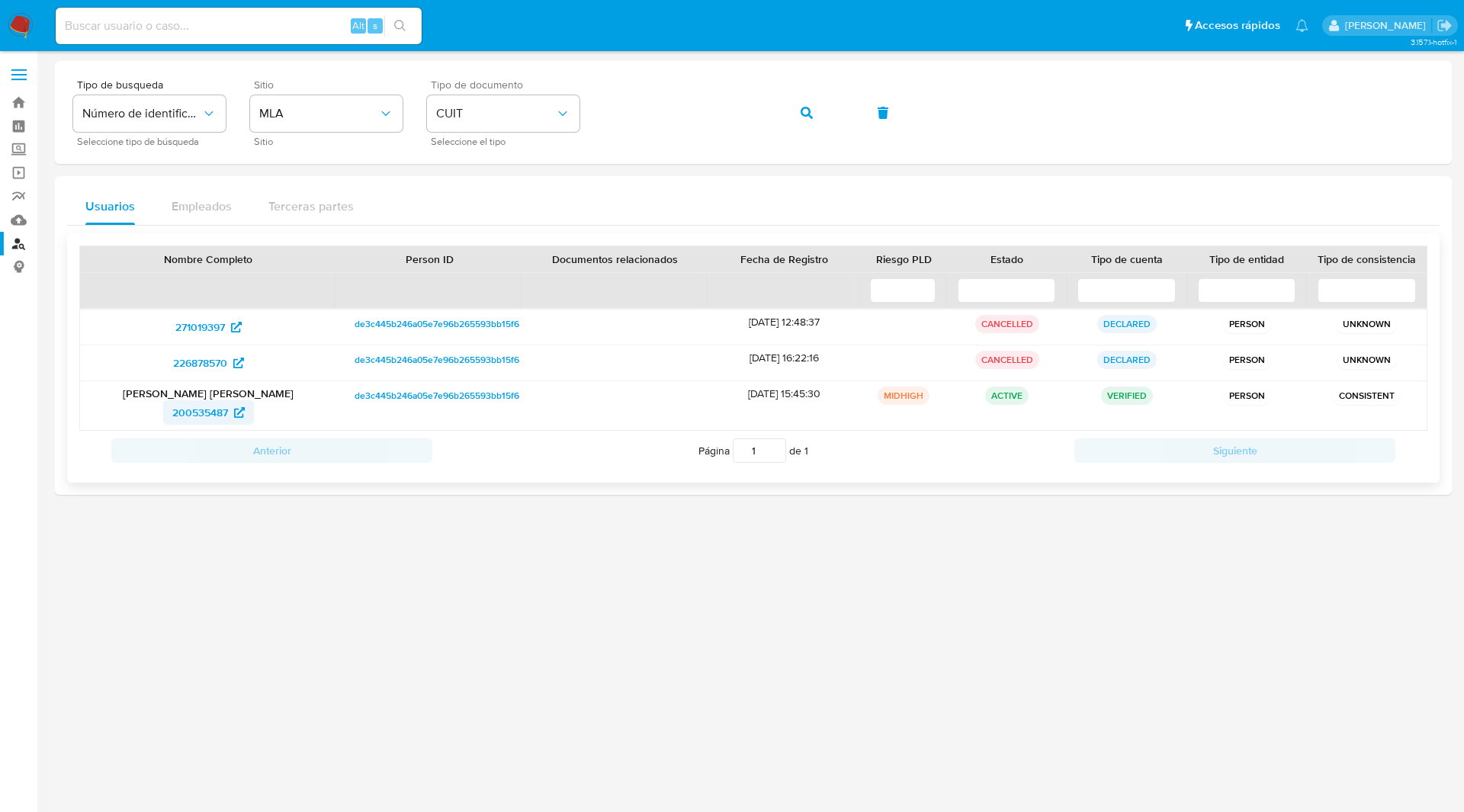
click at [214, 405] on span "200535487" at bounding box center [200, 412] width 56 height 24
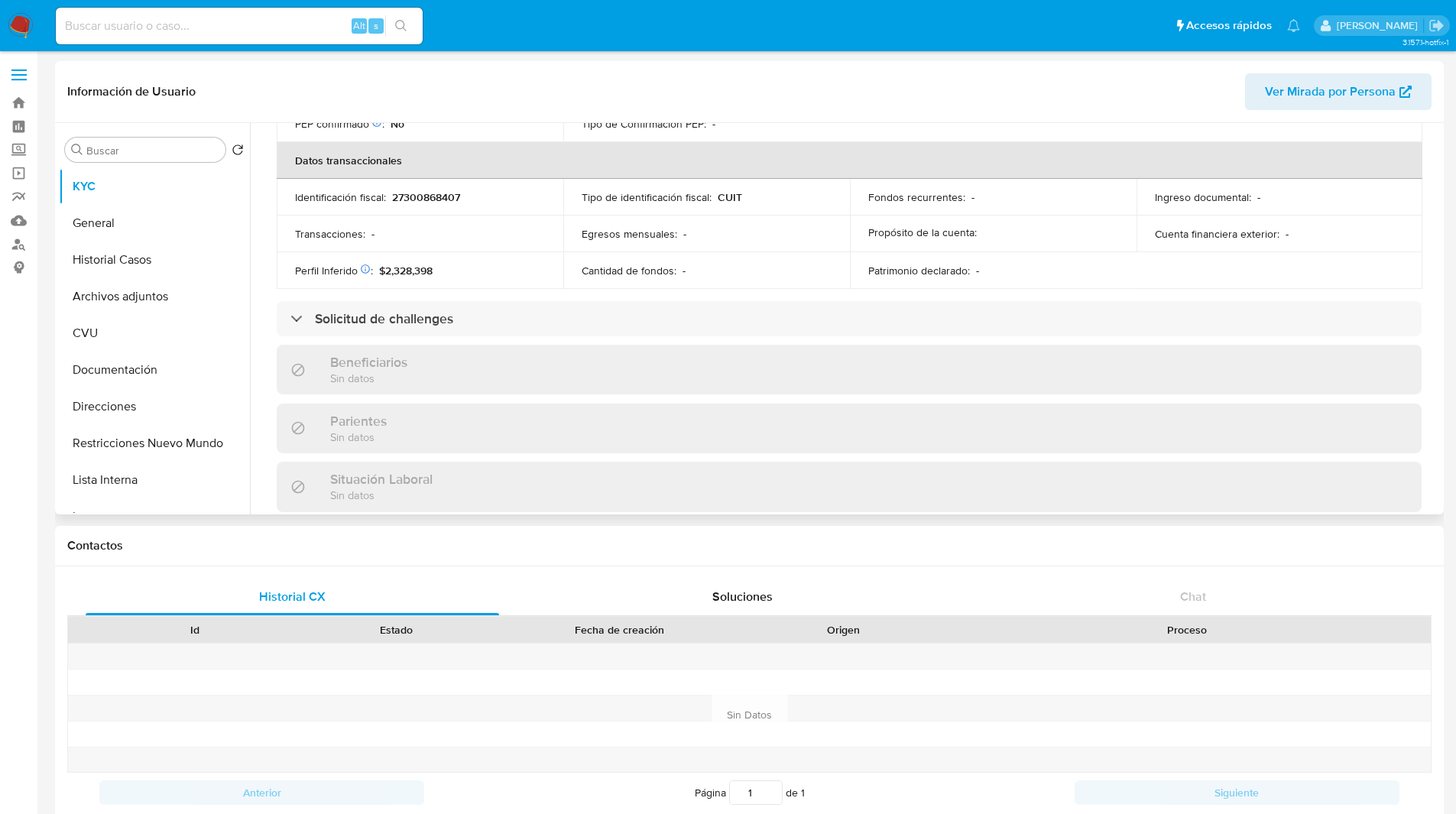
scroll to position [820, 0]
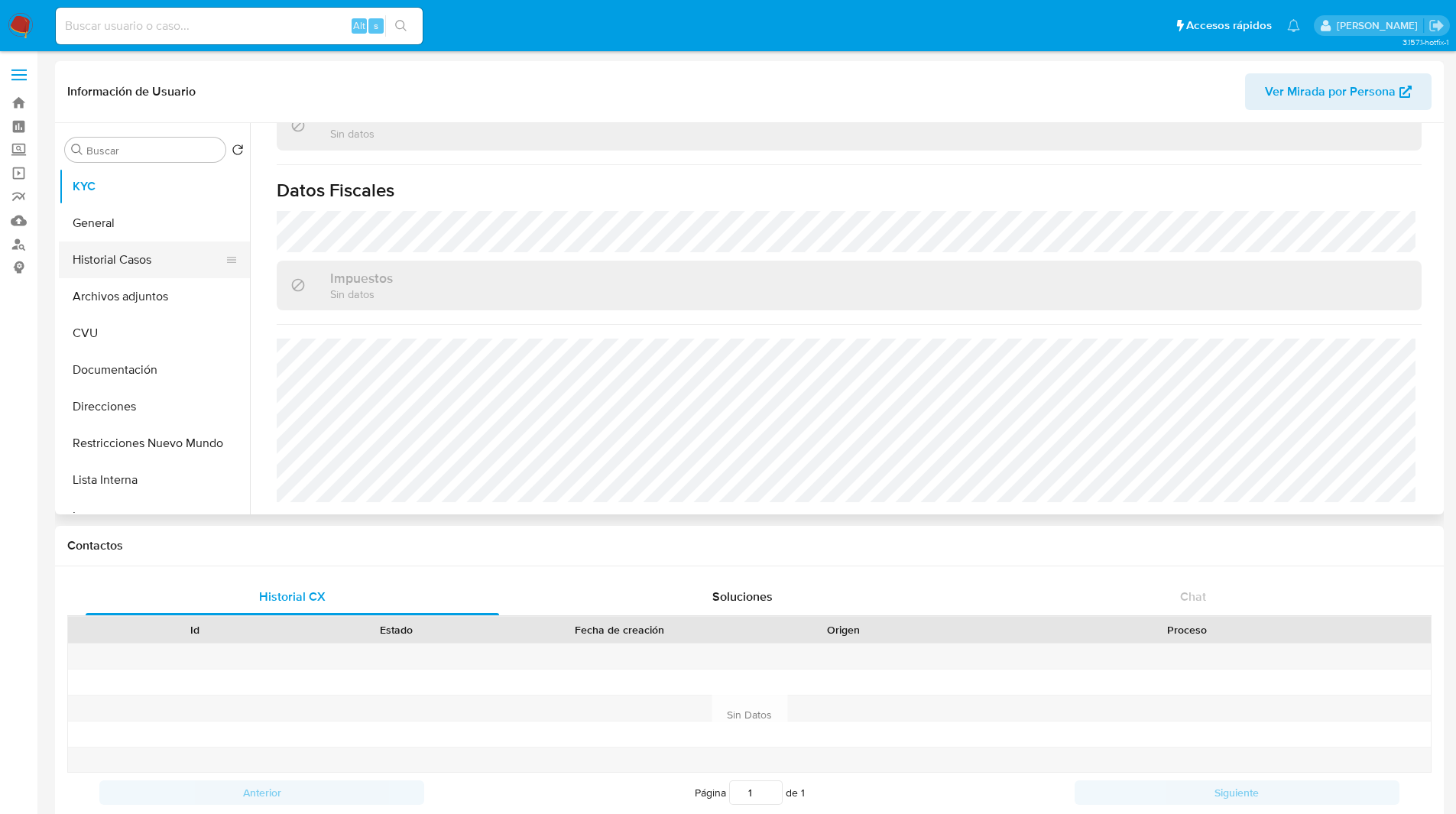
select select "10"
click at [110, 308] on button "Archivos adjuntos" at bounding box center [148, 297] width 179 height 37
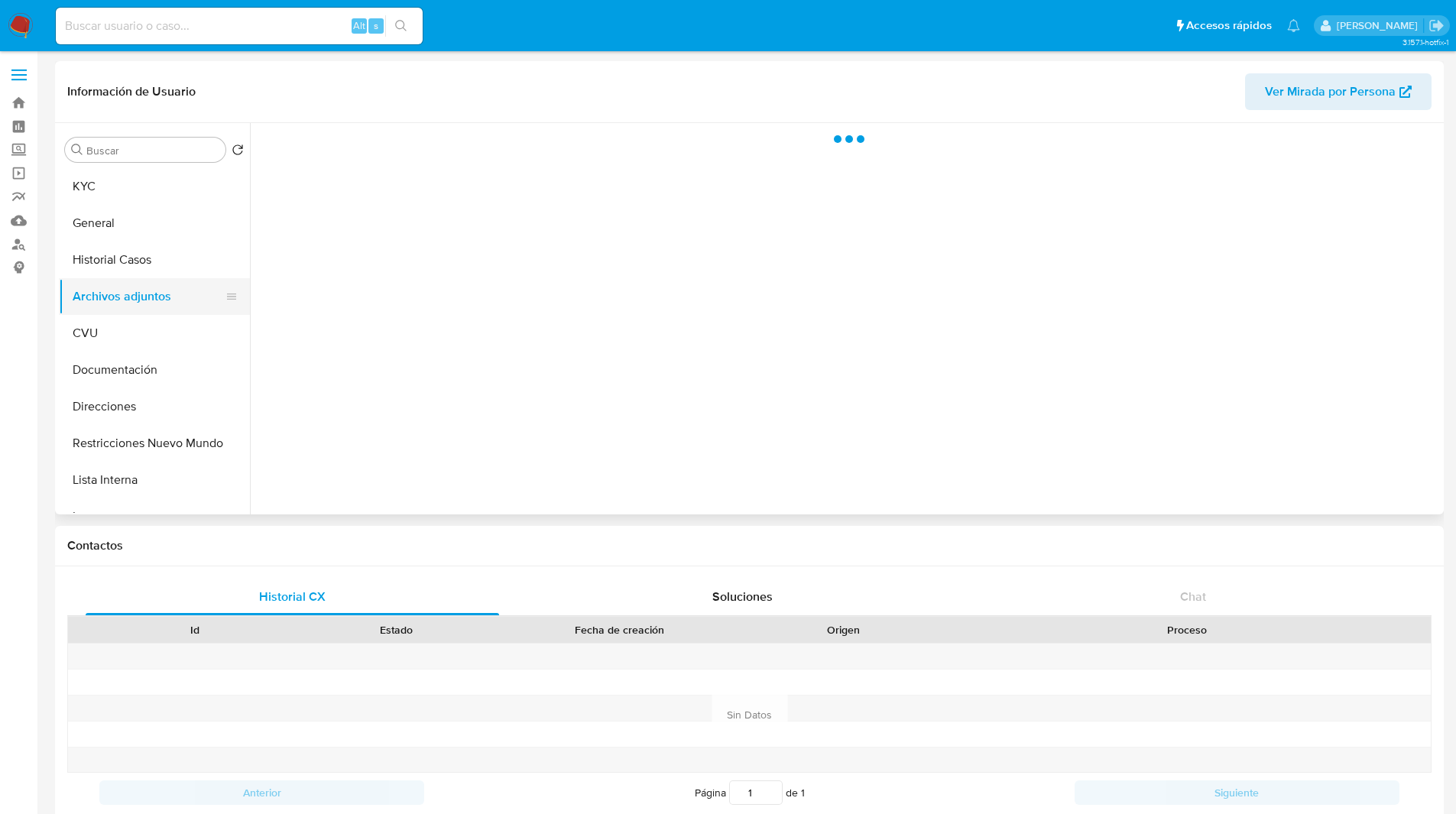
scroll to position [0, 0]
click at [113, 397] on button "Direcciones" at bounding box center [148, 406] width 179 height 37
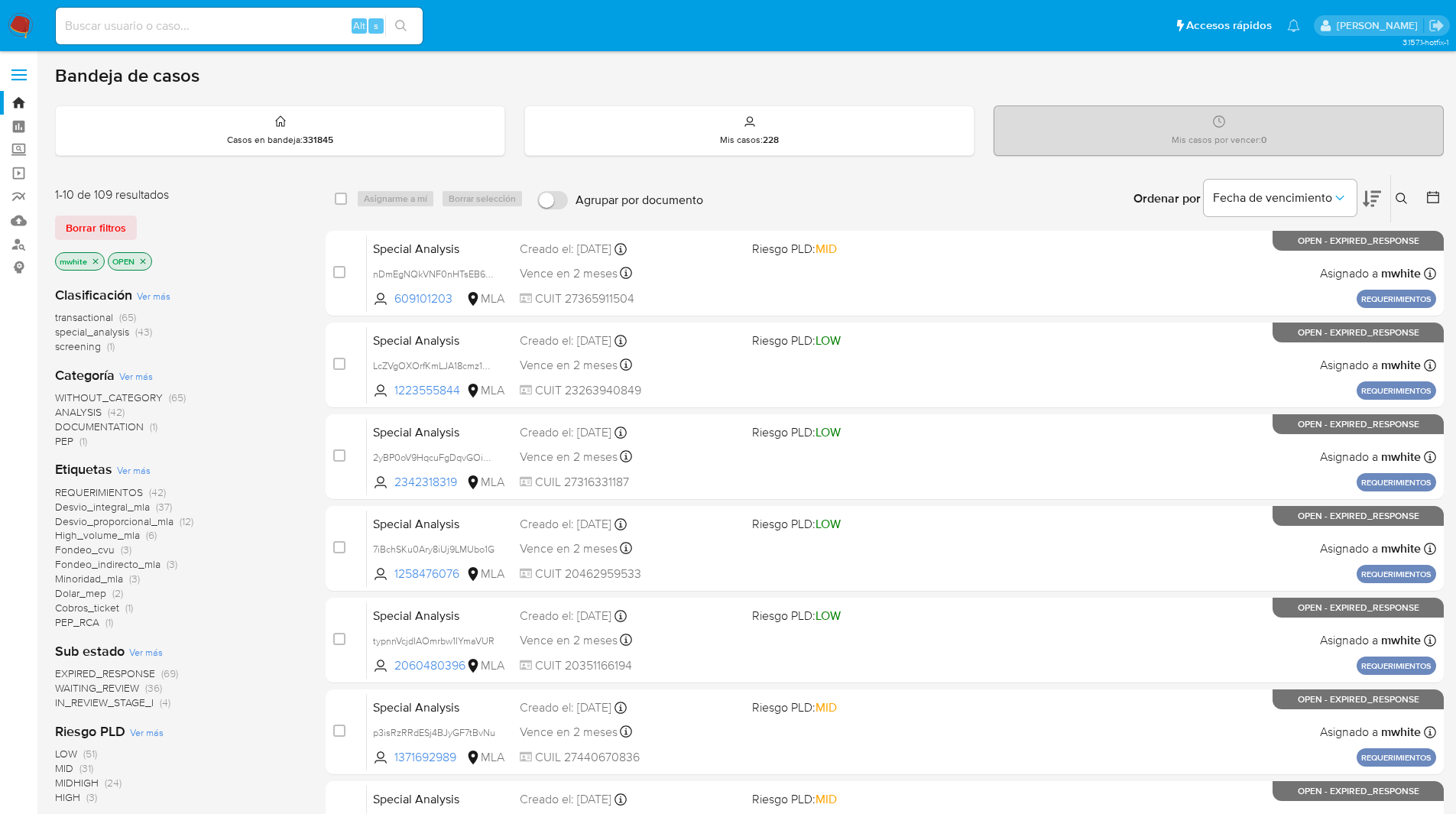
click at [1400, 199] on icon at bounding box center [1402, 199] width 13 height 13
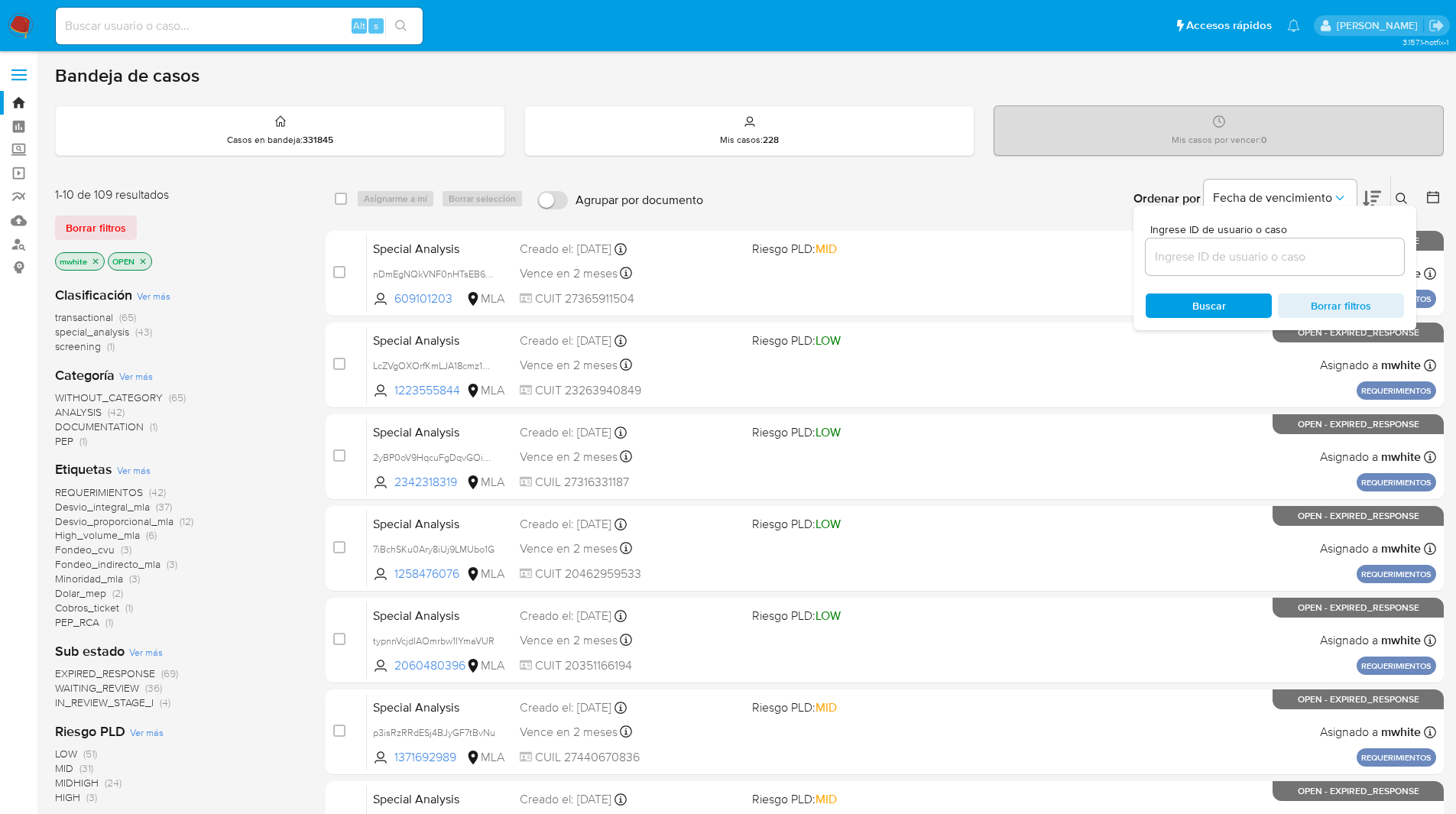
click at [1223, 257] on input at bounding box center [1274, 256] width 258 height 20
type input "OmBmiPWZQ9cC3ABWroELhMNR"
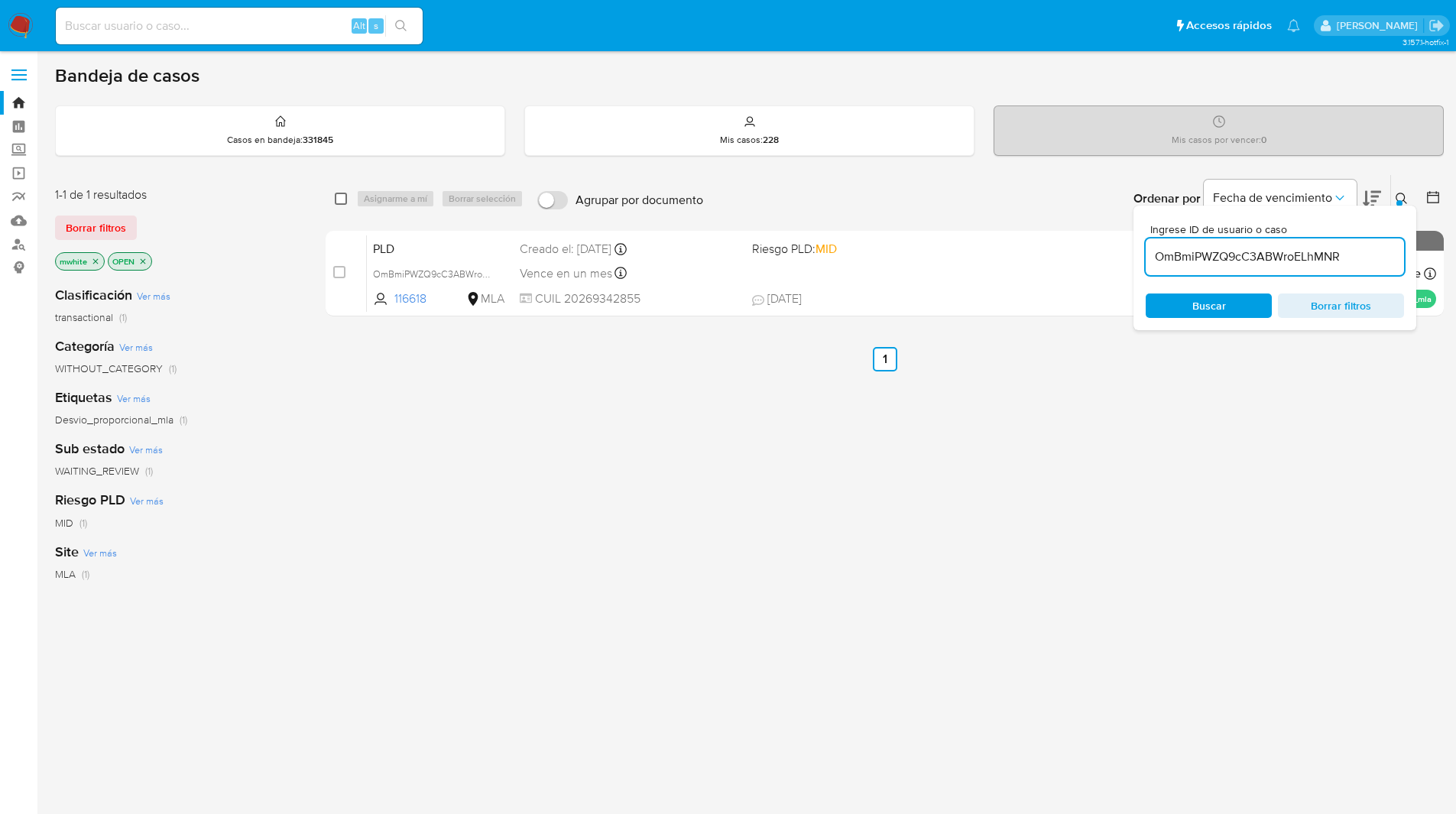
click at [345, 196] on input "checkbox" at bounding box center [341, 199] width 13 height 13
checkbox input "true"
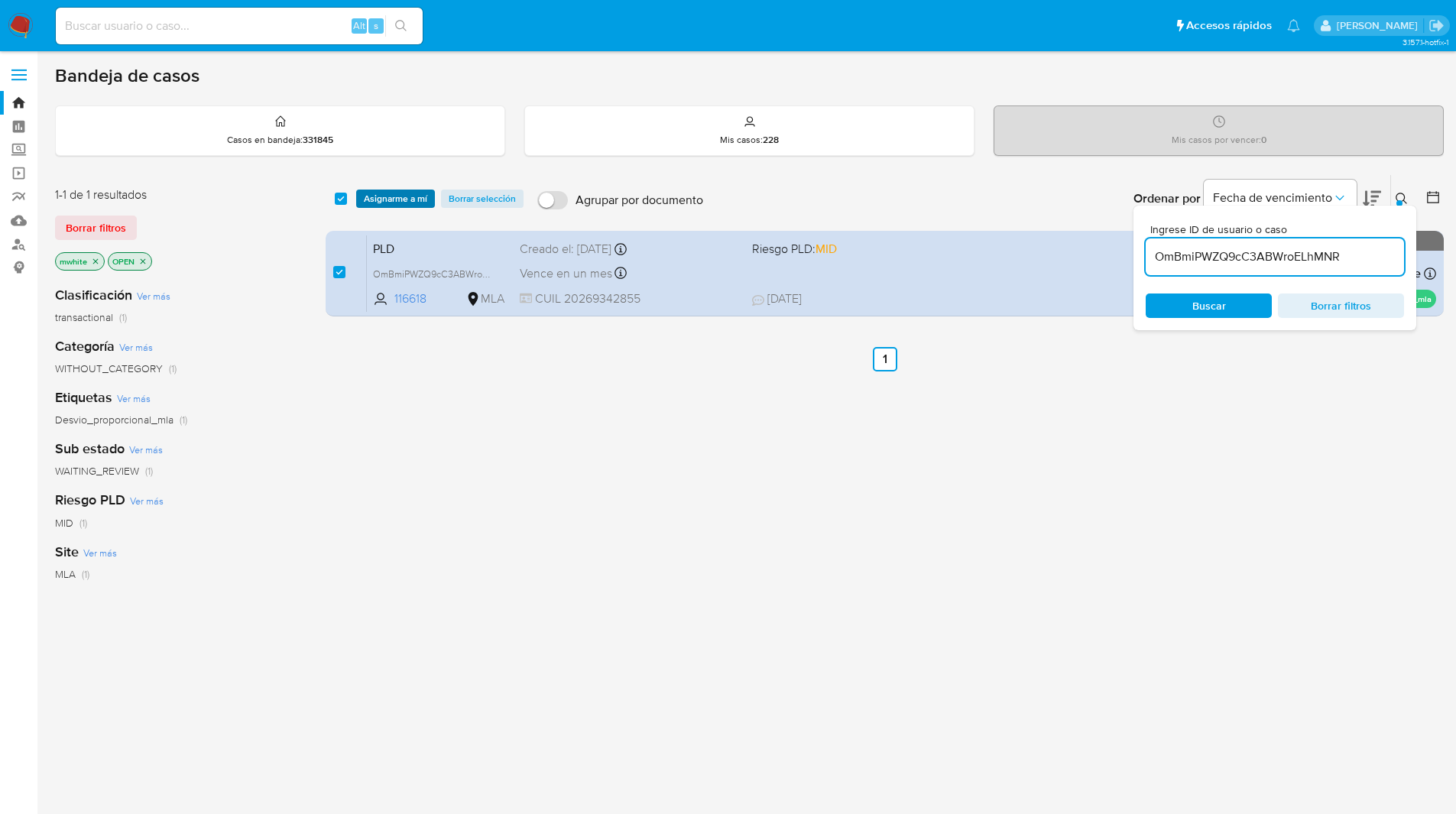
click at [392, 194] on span "Asignarme a mí" at bounding box center [395, 198] width 63 height 15
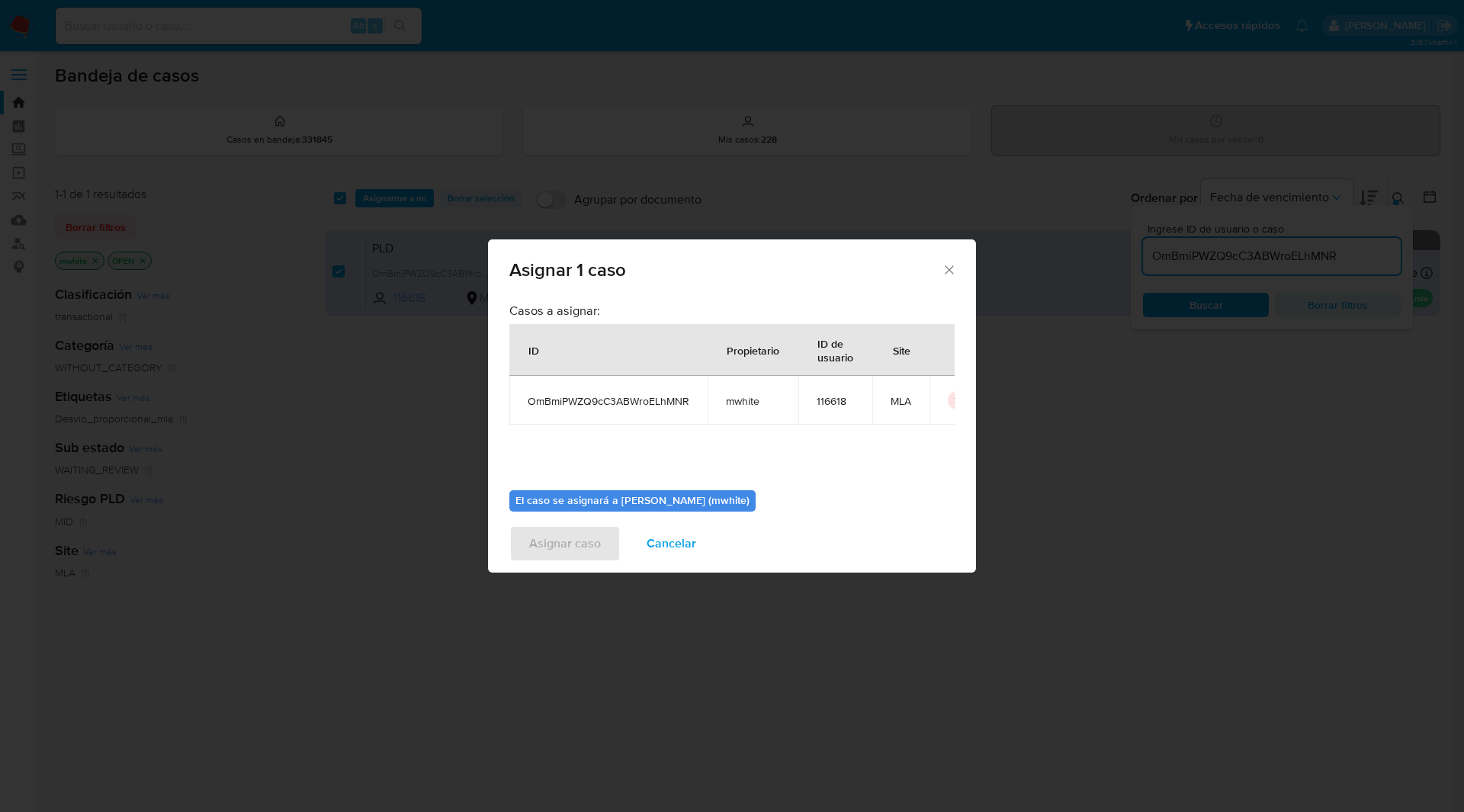
click at [749, 401] on span "mwhite" at bounding box center [752, 400] width 54 height 13
copy span "mwhite"
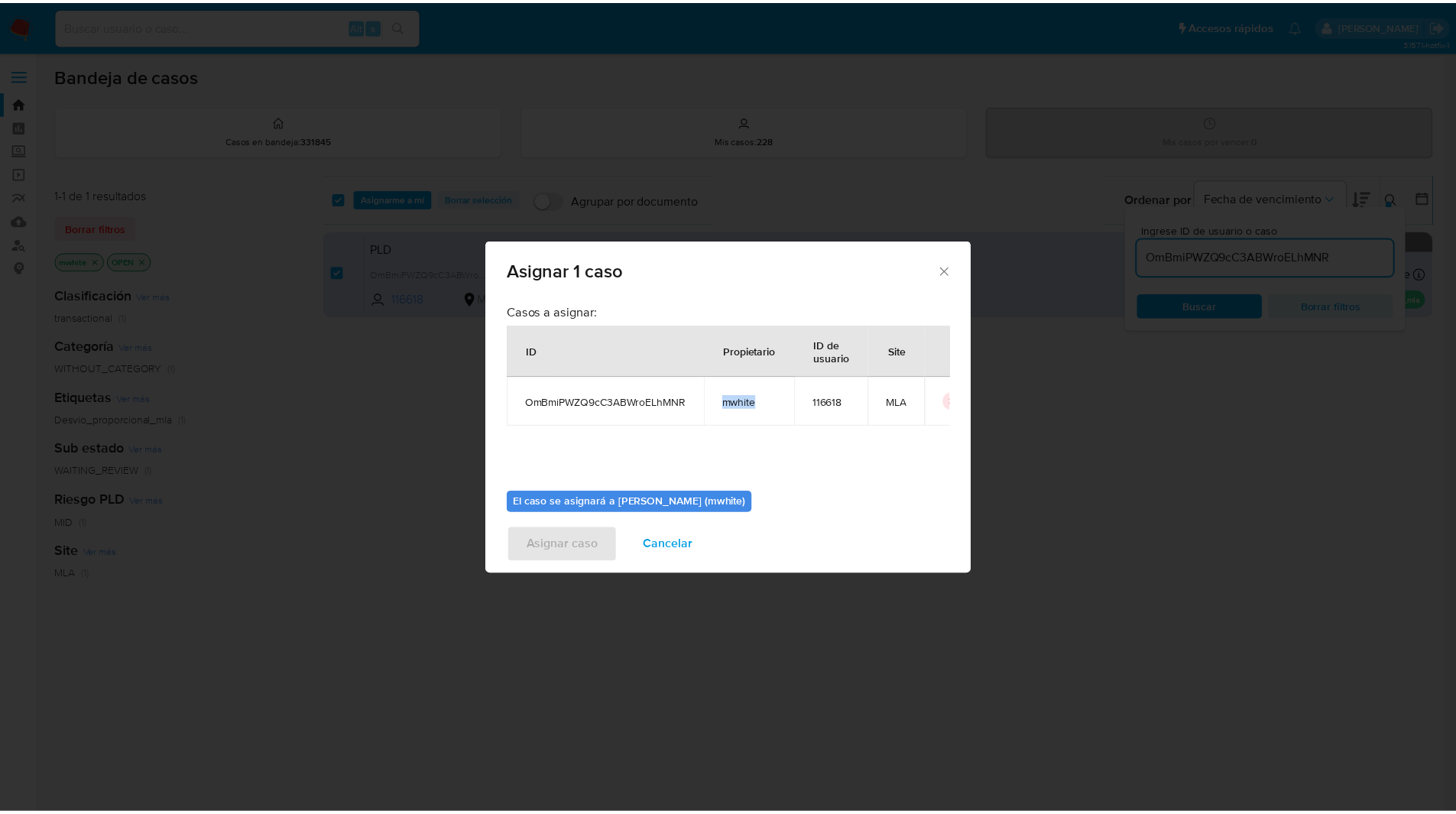
scroll to position [80, 0]
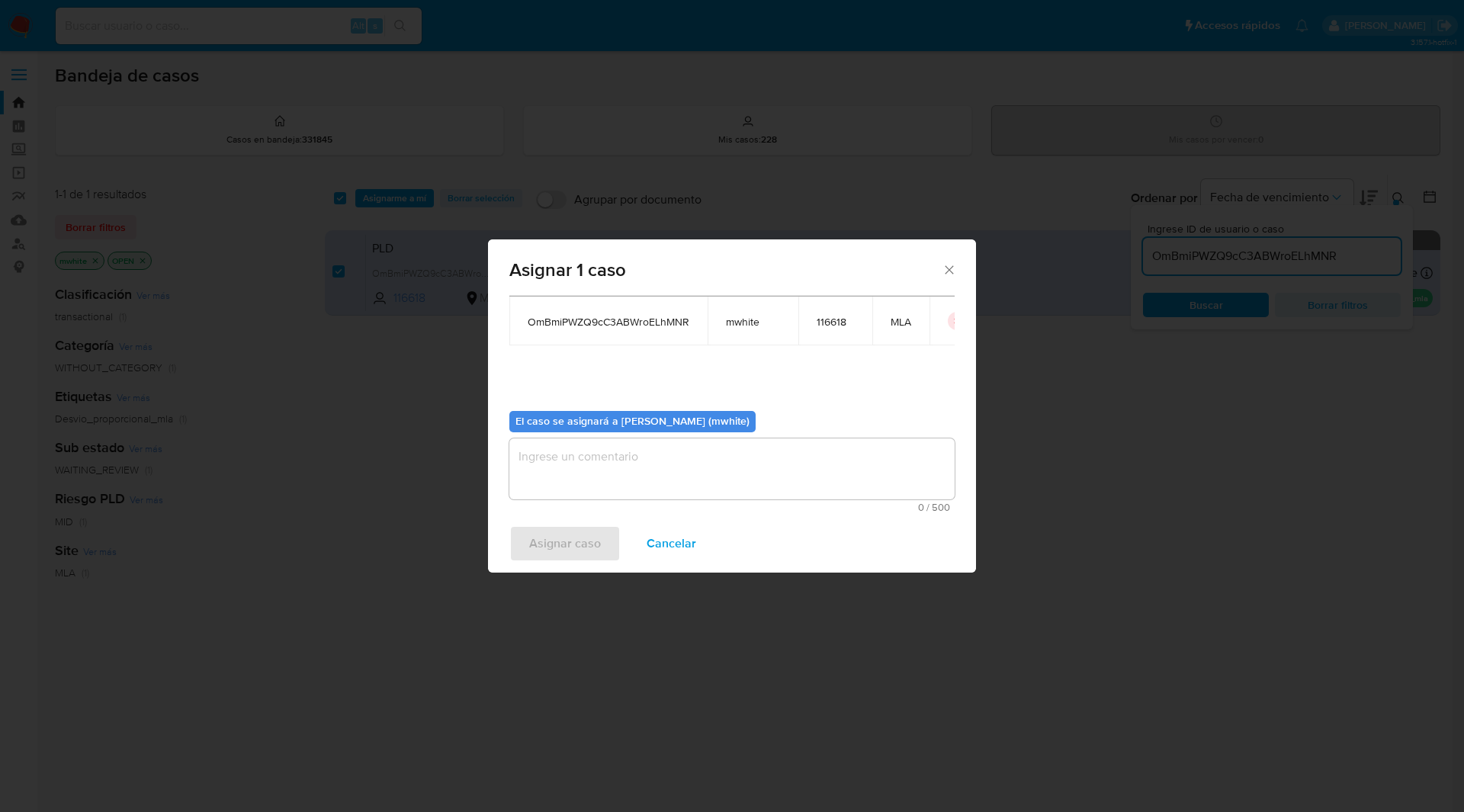
click at [598, 484] on textarea "assign-modal" at bounding box center [732, 469] width 445 height 61
paste textarea "mwhite"
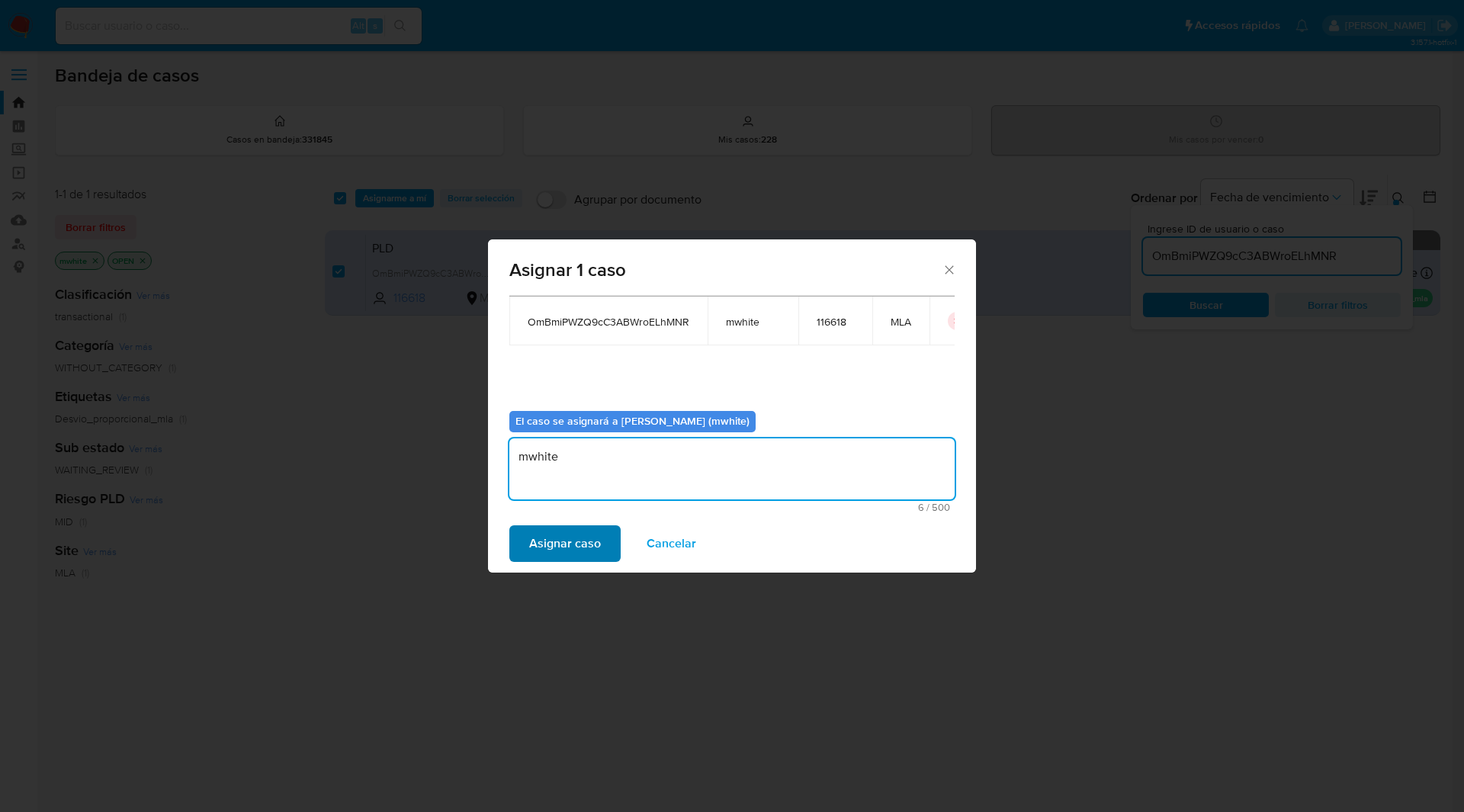
type textarea "mwhite"
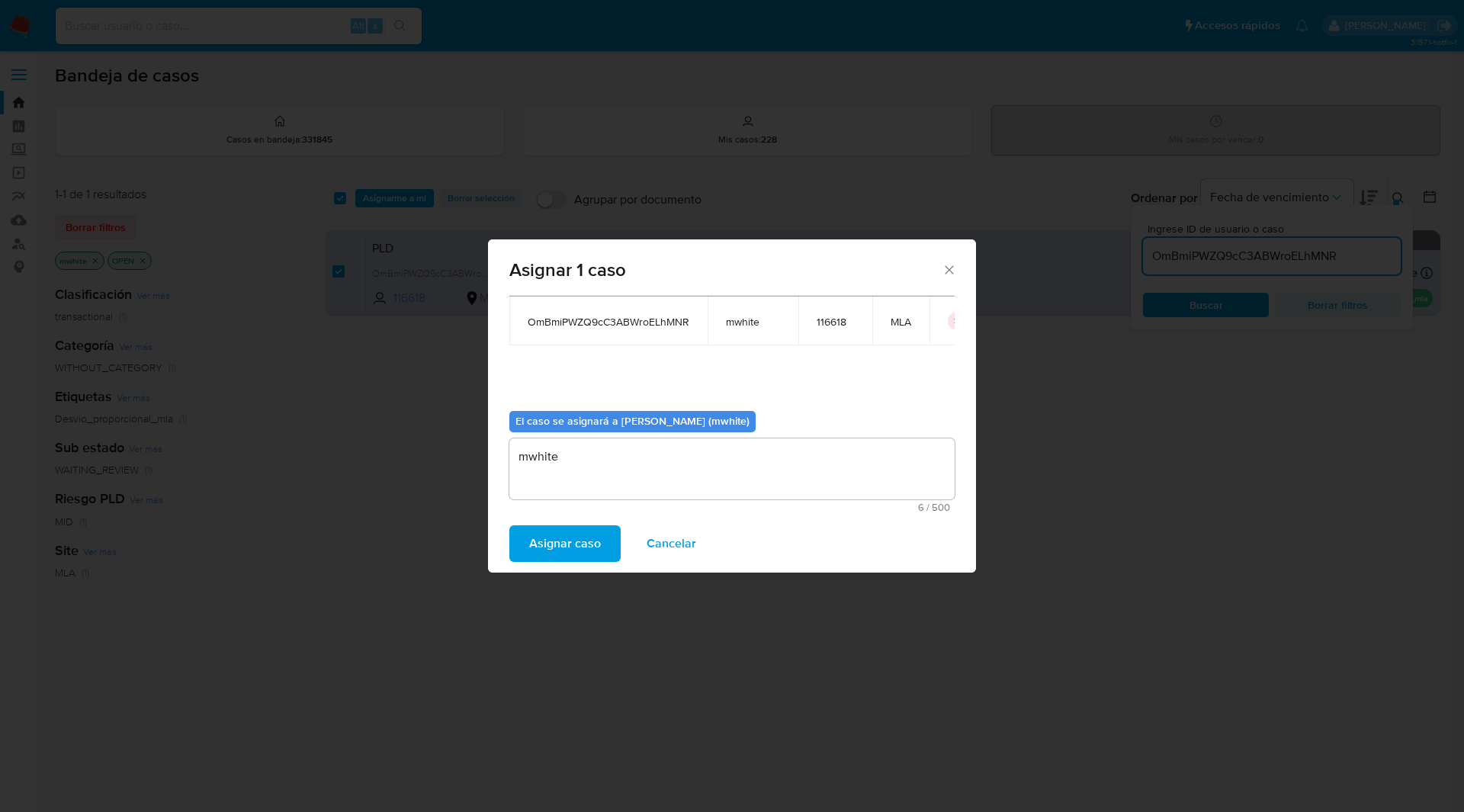
click at [571, 537] on span "Asignar caso" at bounding box center [564, 543] width 72 height 34
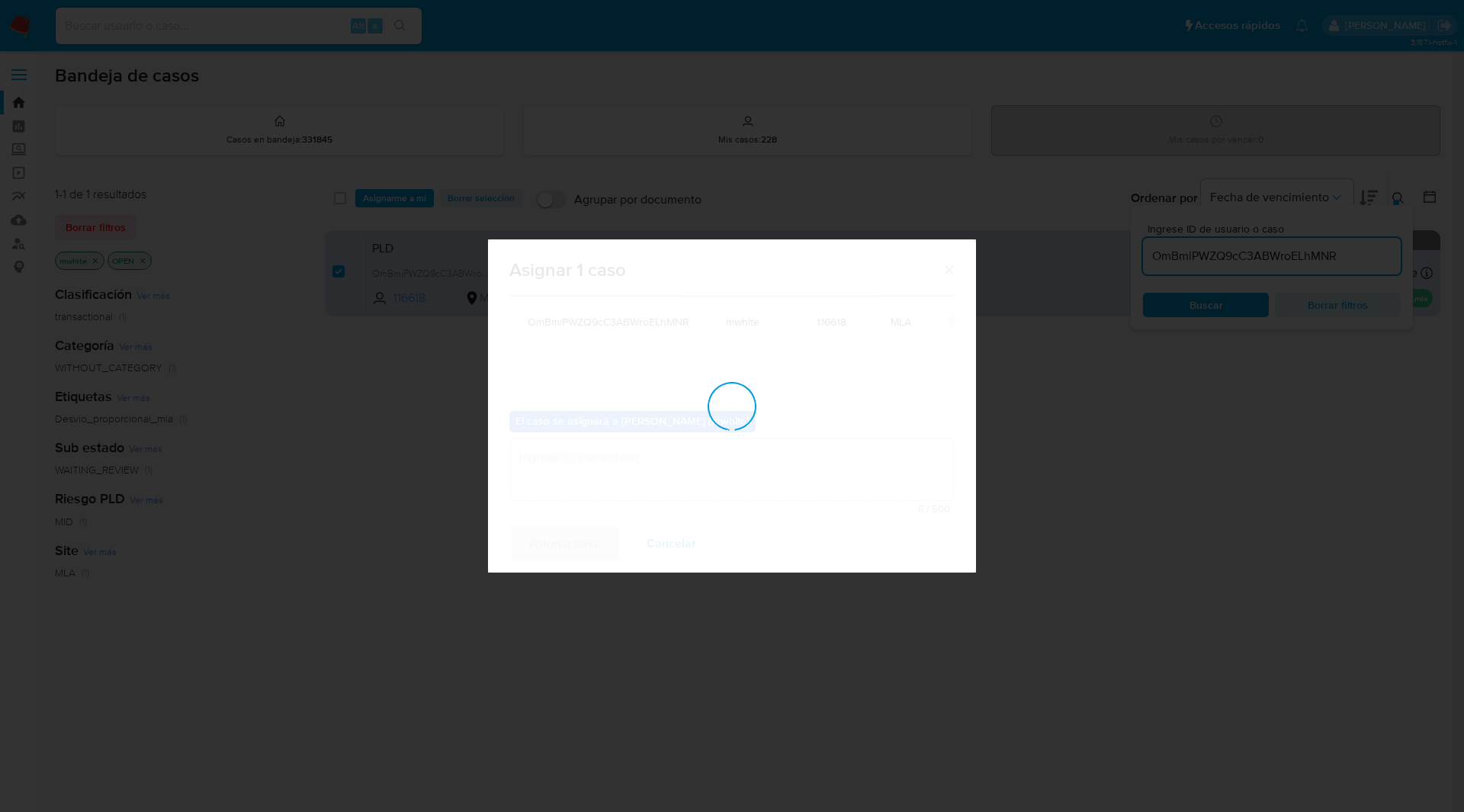
checkbox input "false"
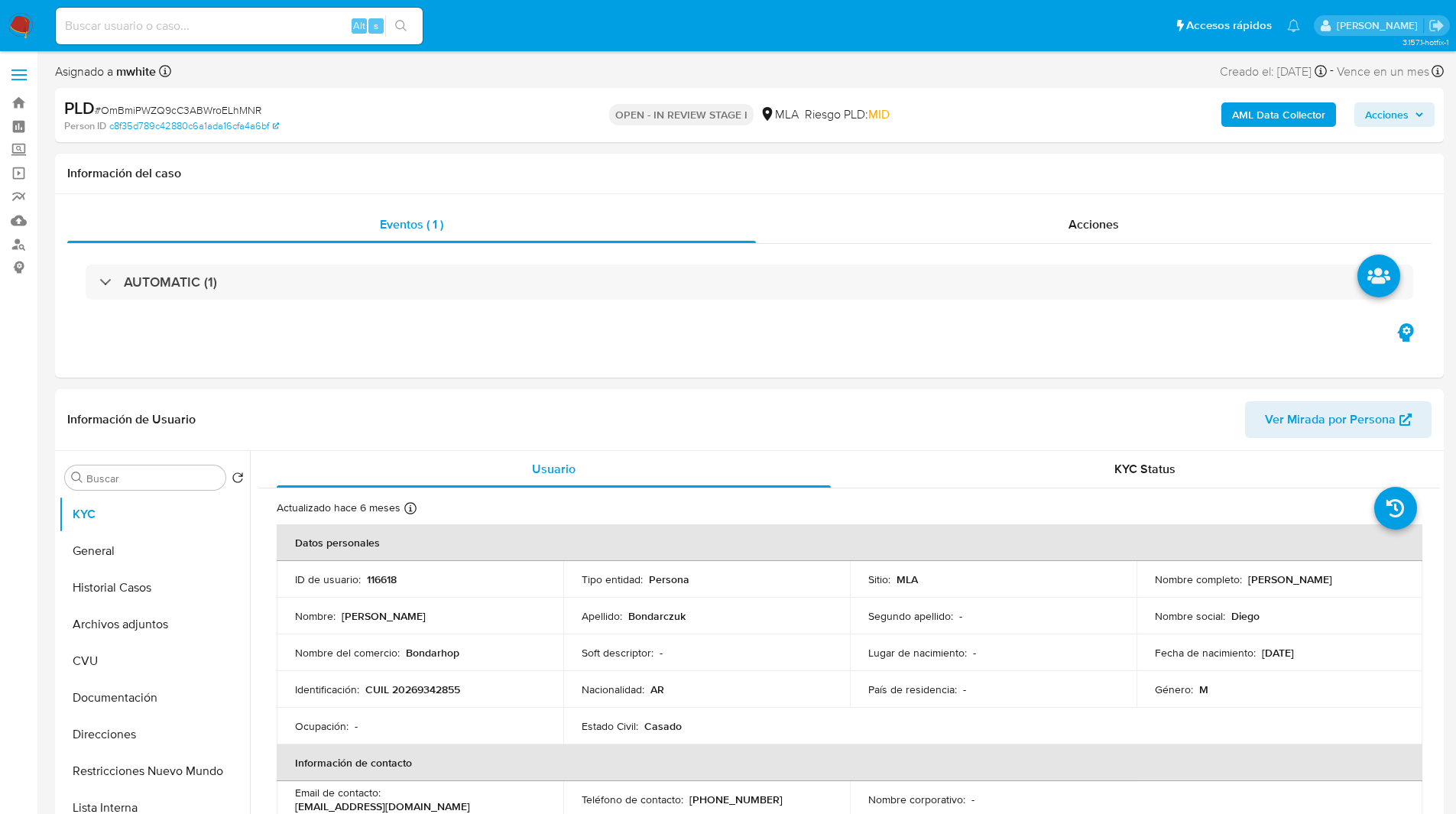
select select "10"
click at [787, 330] on div "Eventos ( 1 ) Acciones AUTOMATIC (1)" at bounding box center [749, 286] width 1388 height 184
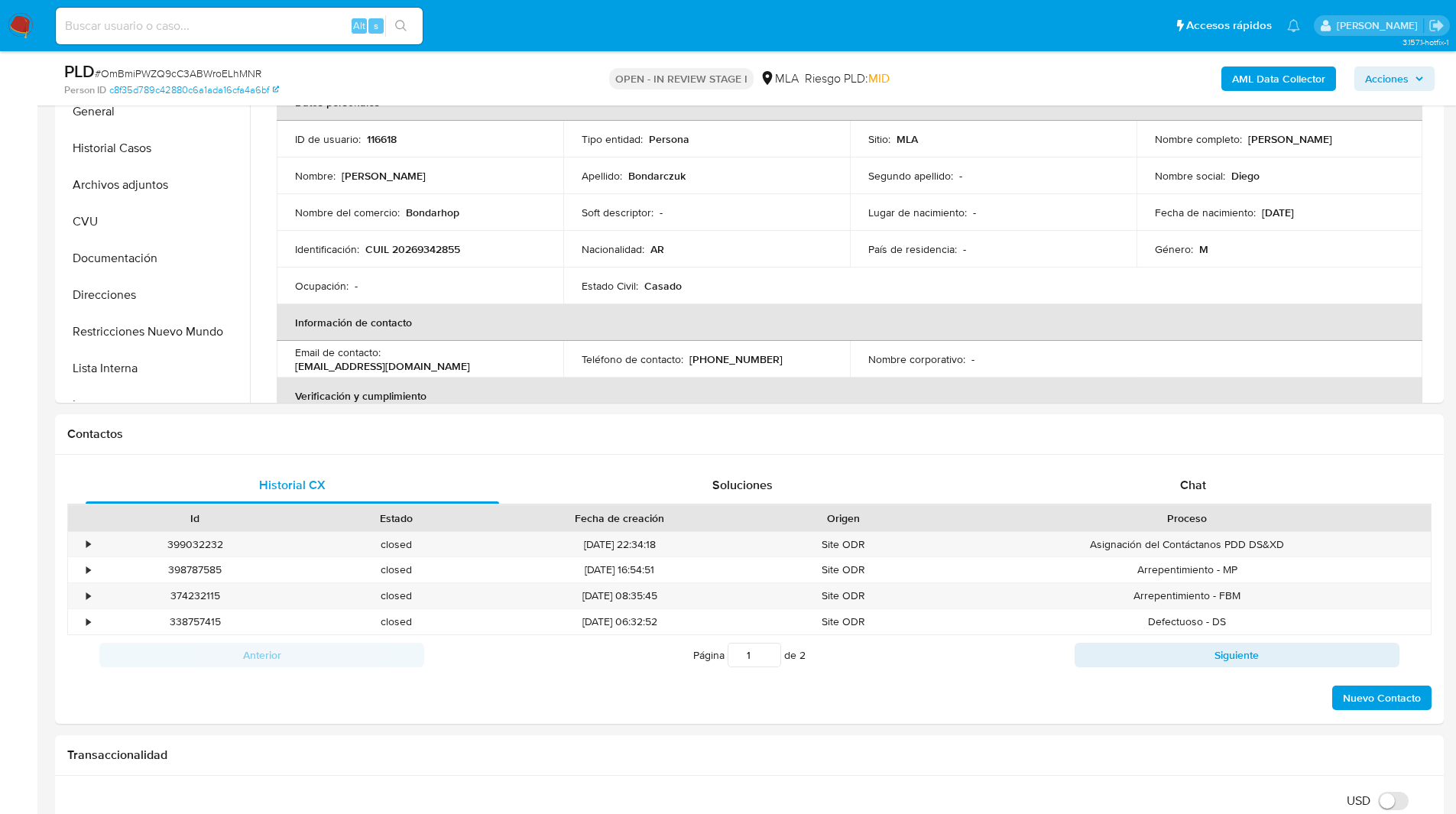
scroll to position [394, 0]
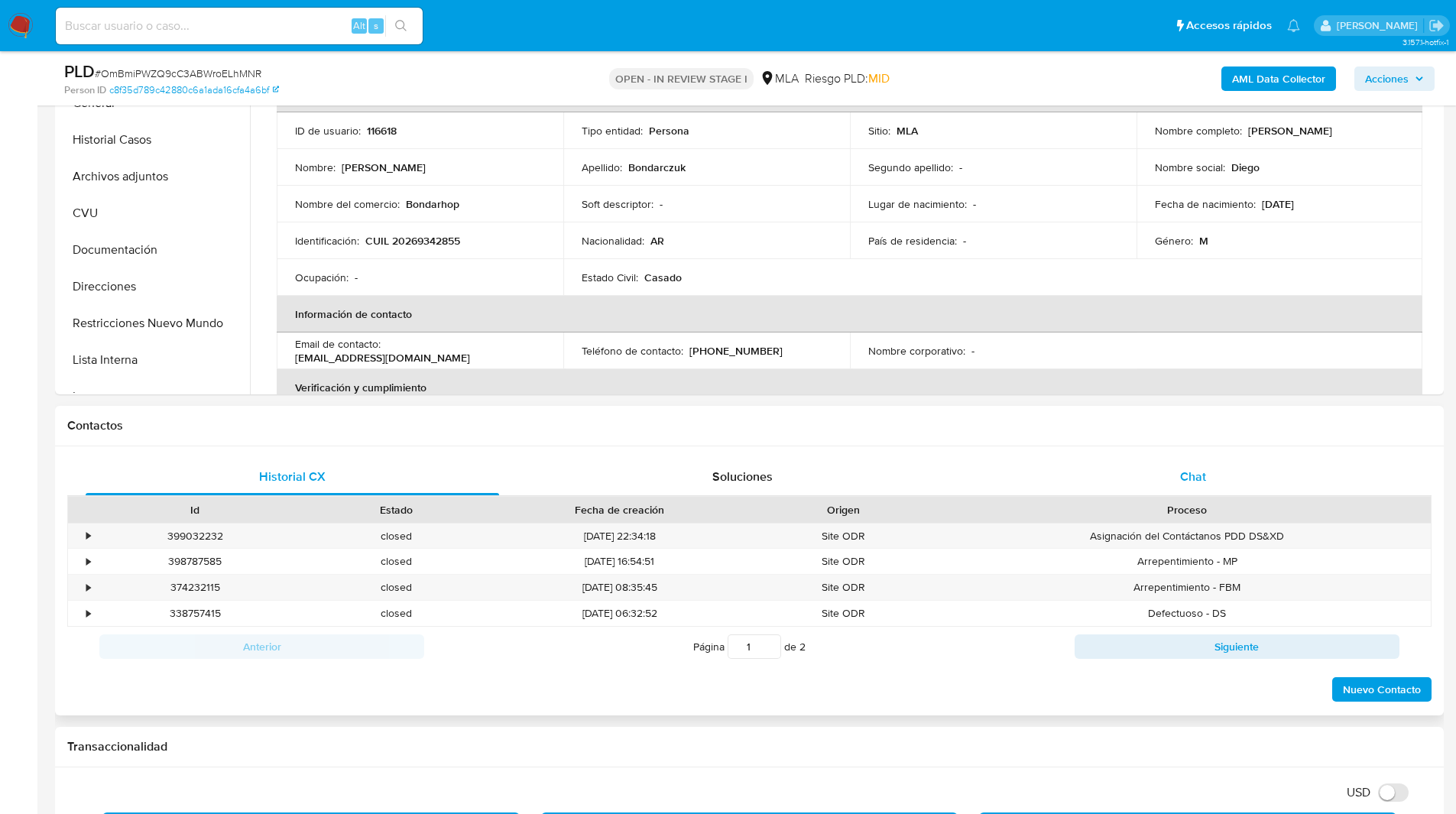
click at [1275, 475] on div "Chat" at bounding box center [1193, 476] width 413 height 37
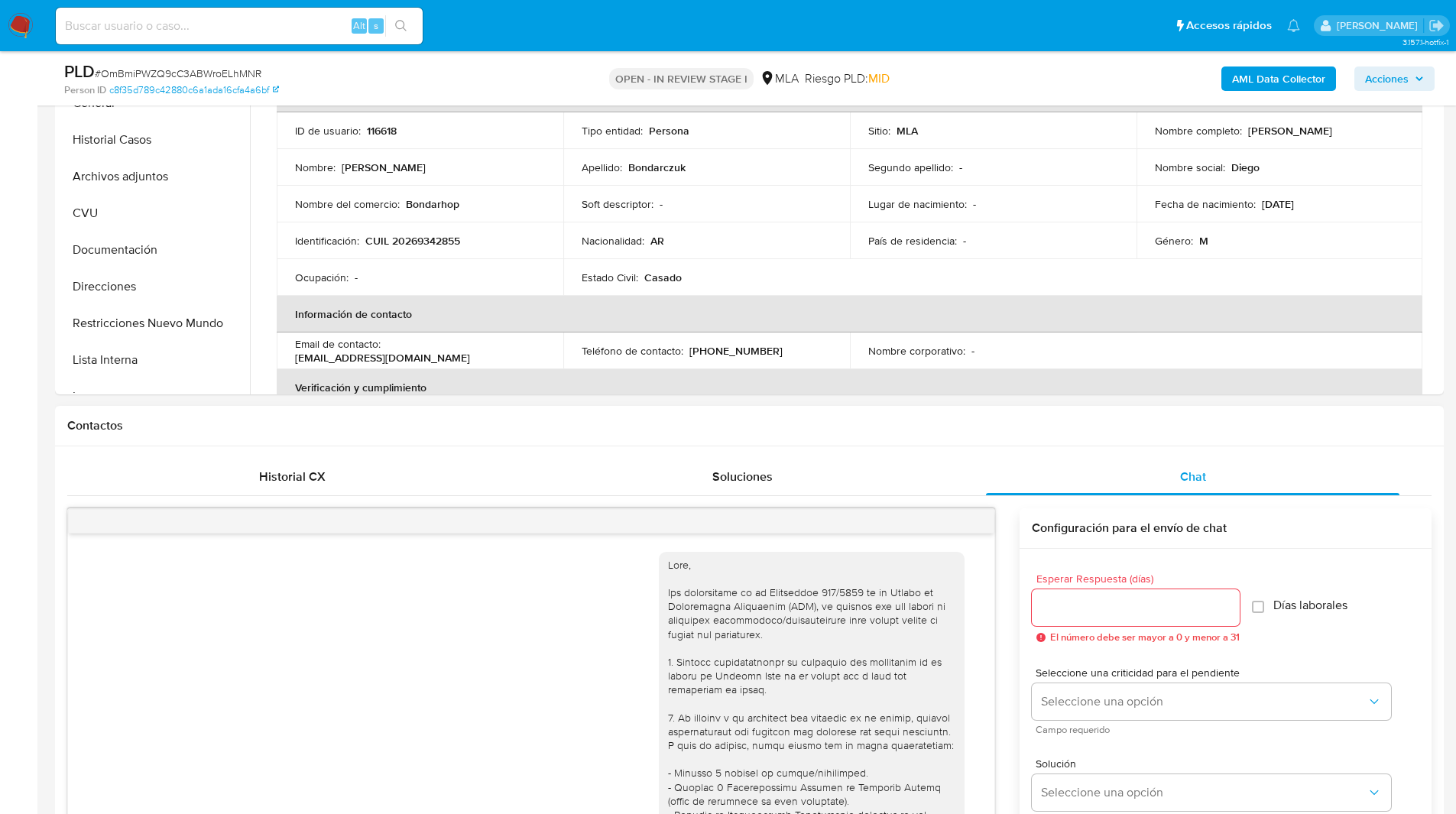
scroll to position [573, 0]
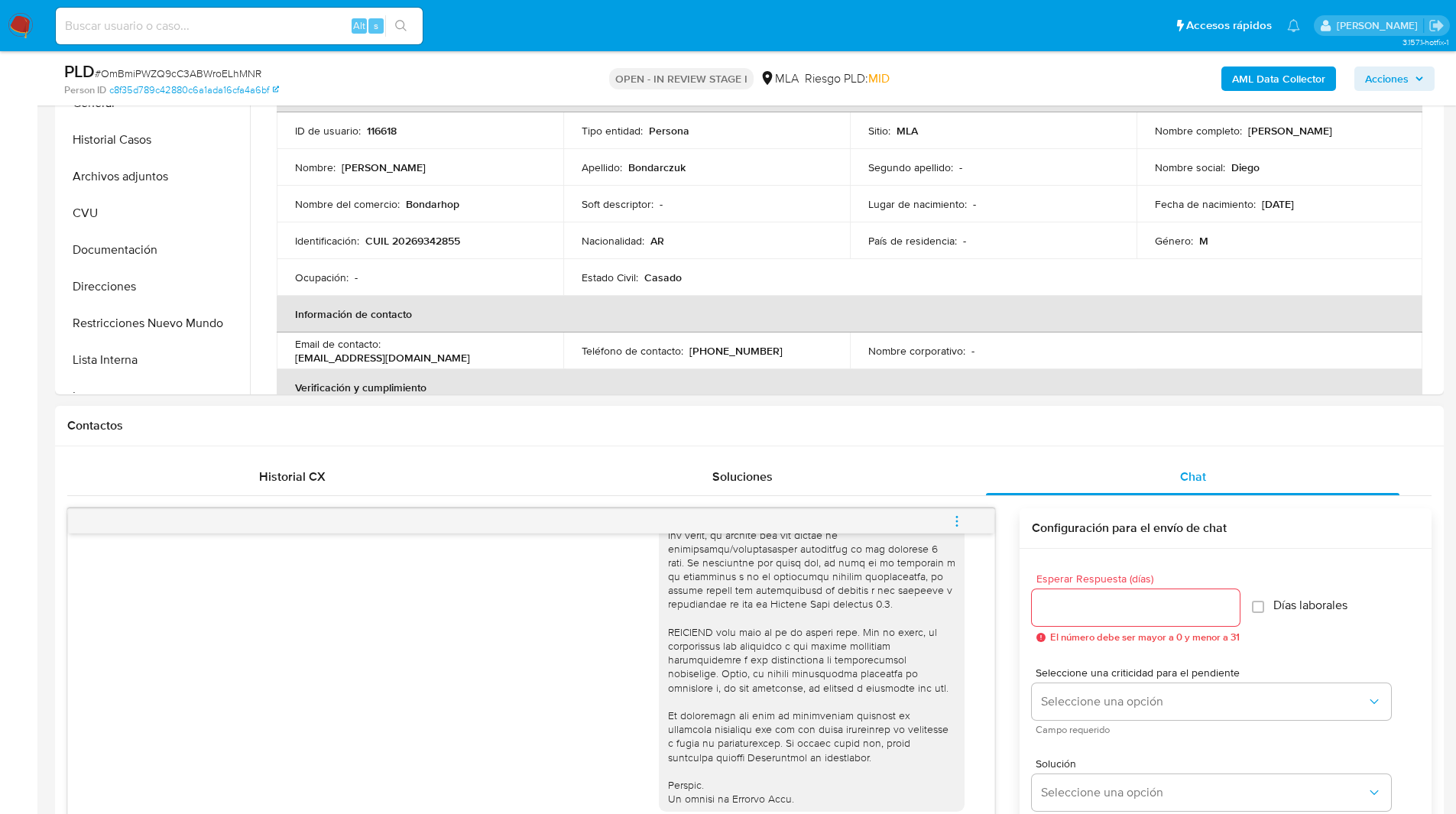
click at [957, 525] on icon "menu-action" at bounding box center [957, 525] width 2 height 2
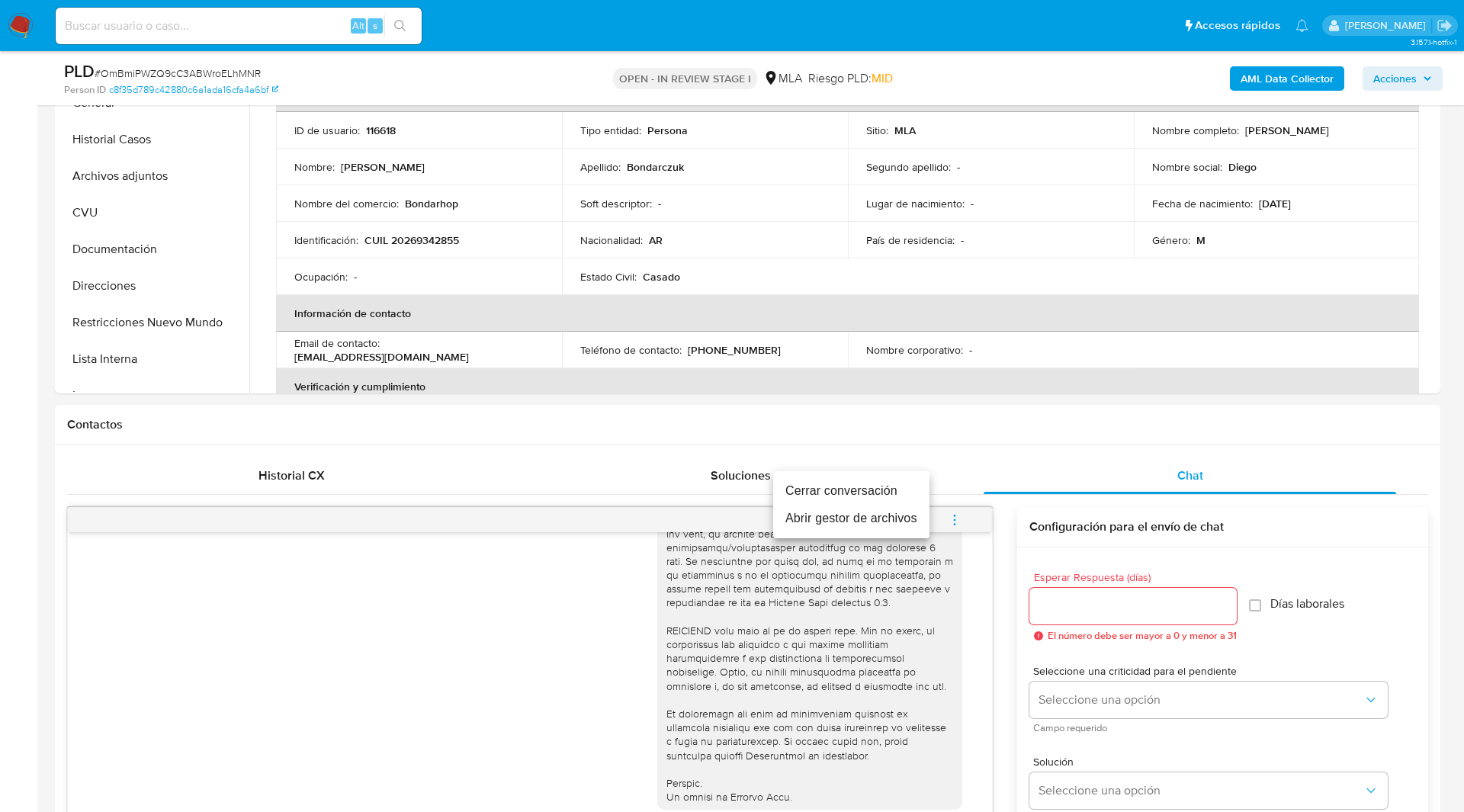
click at [838, 485] on li "Cerrar conversación" at bounding box center [851, 491] width 157 height 28
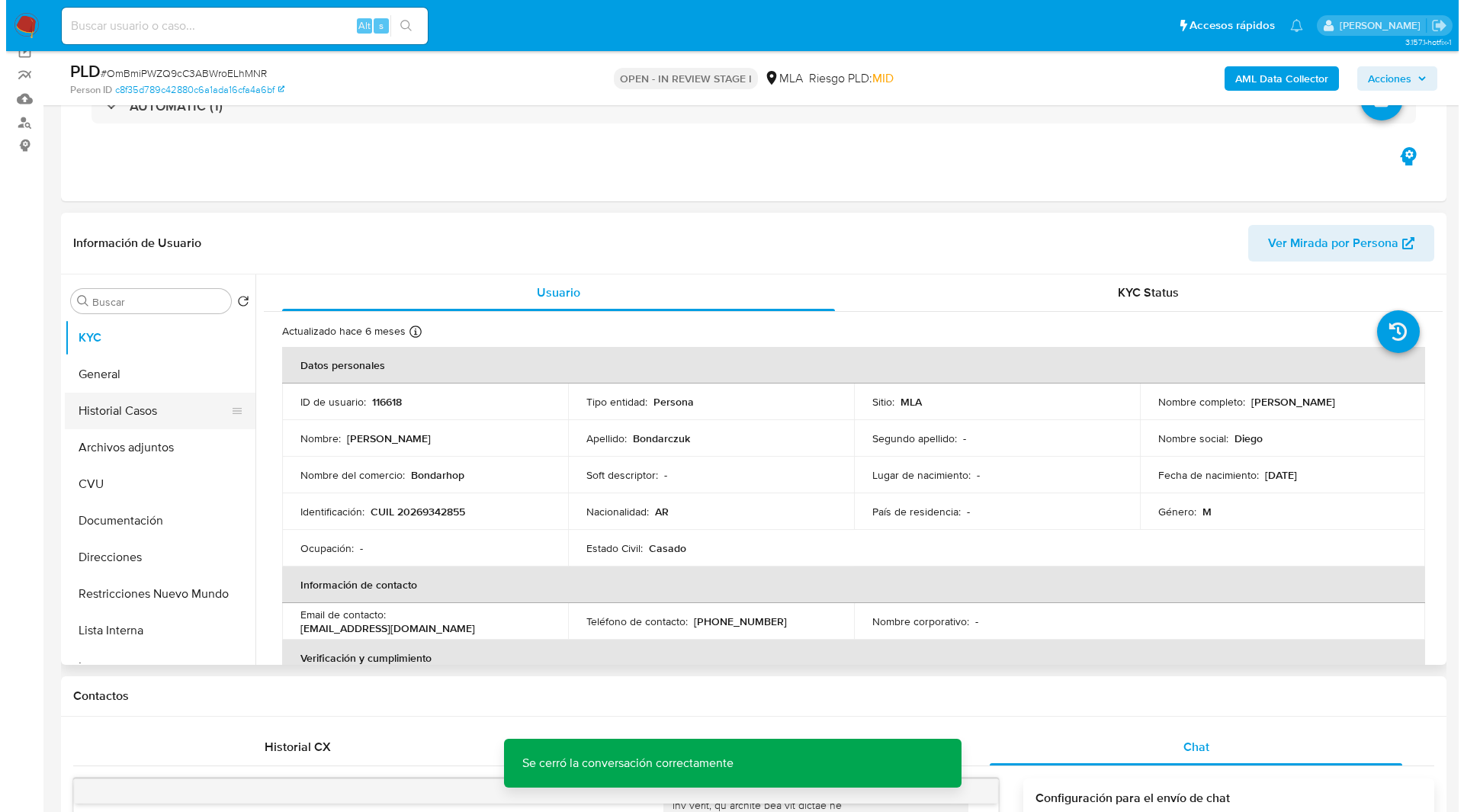
scroll to position [120, 0]
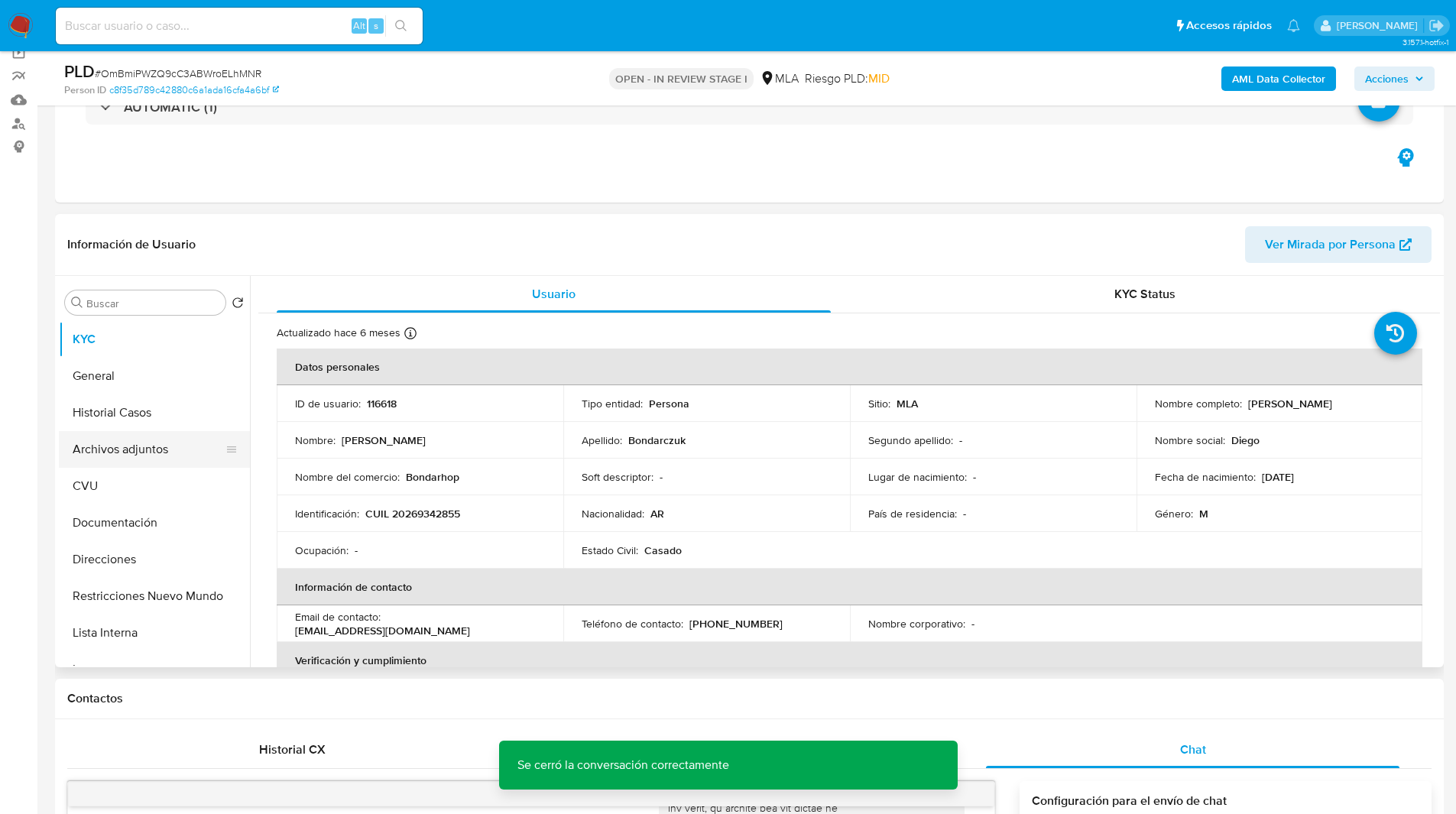
click at [140, 439] on button "Archivos adjuntos" at bounding box center [148, 449] width 179 height 37
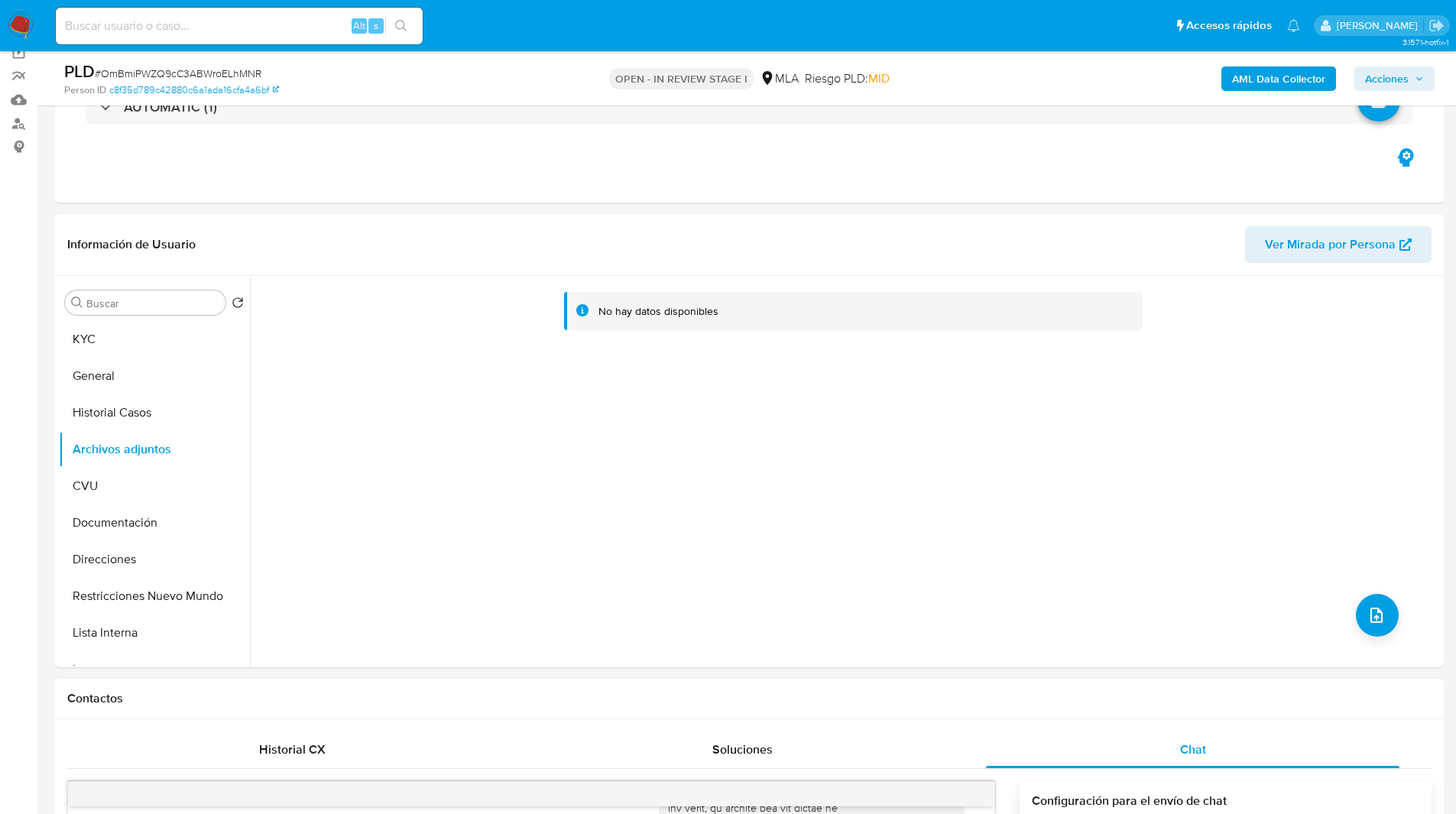
click at [1282, 72] on b "AML Data Collector" at bounding box center [1279, 78] width 93 height 24
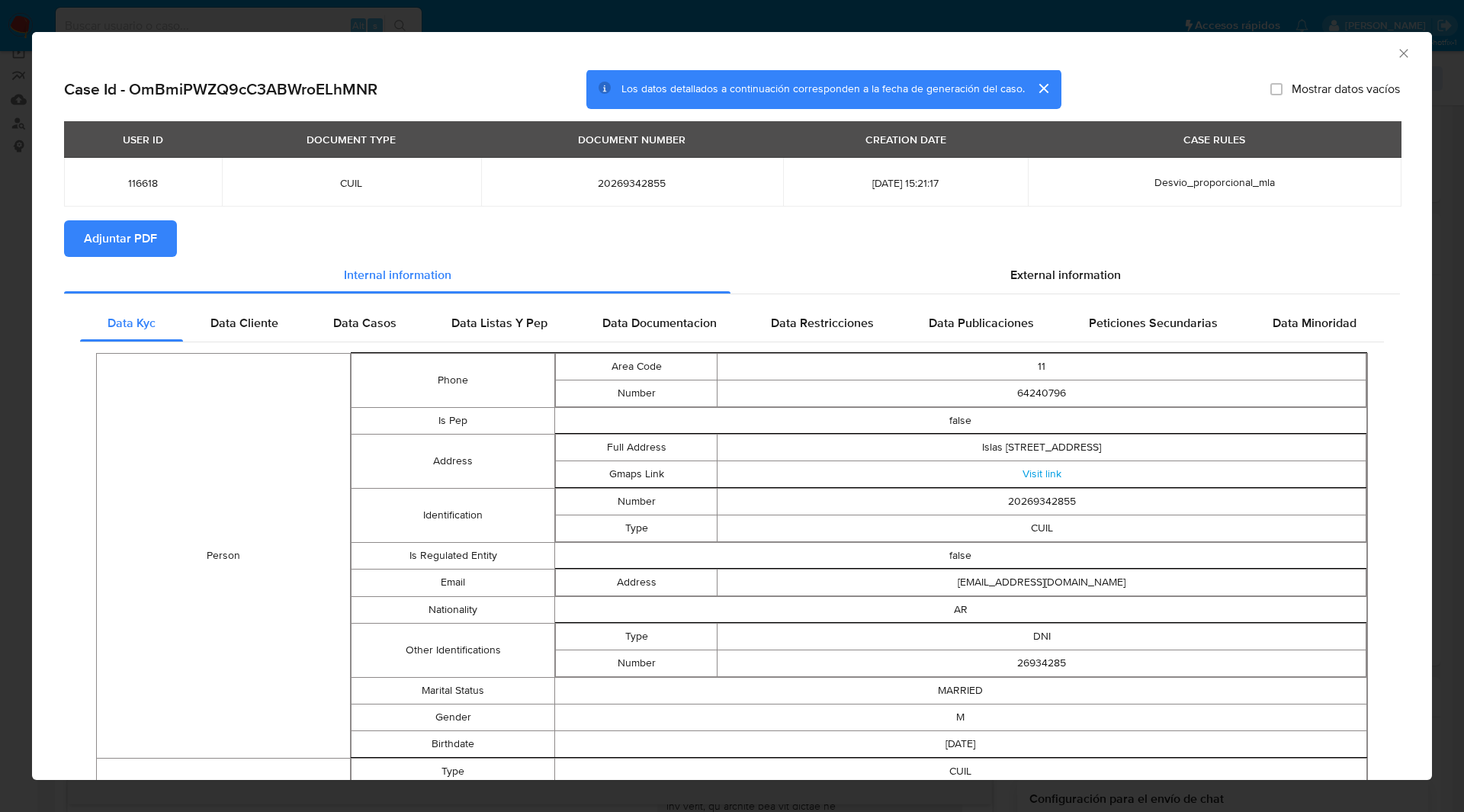
click at [149, 234] on span "Adjuntar PDF" at bounding box center [120, 238] width 73 height 34
click at [368, 233] on section "Adjuntar PDF Creando" at bounding box center [731, 240] width 1336 height 39
click at [1396, 52] on icon "Cerrar ventana" at bounding box center [1403, 53] width 15 height 15
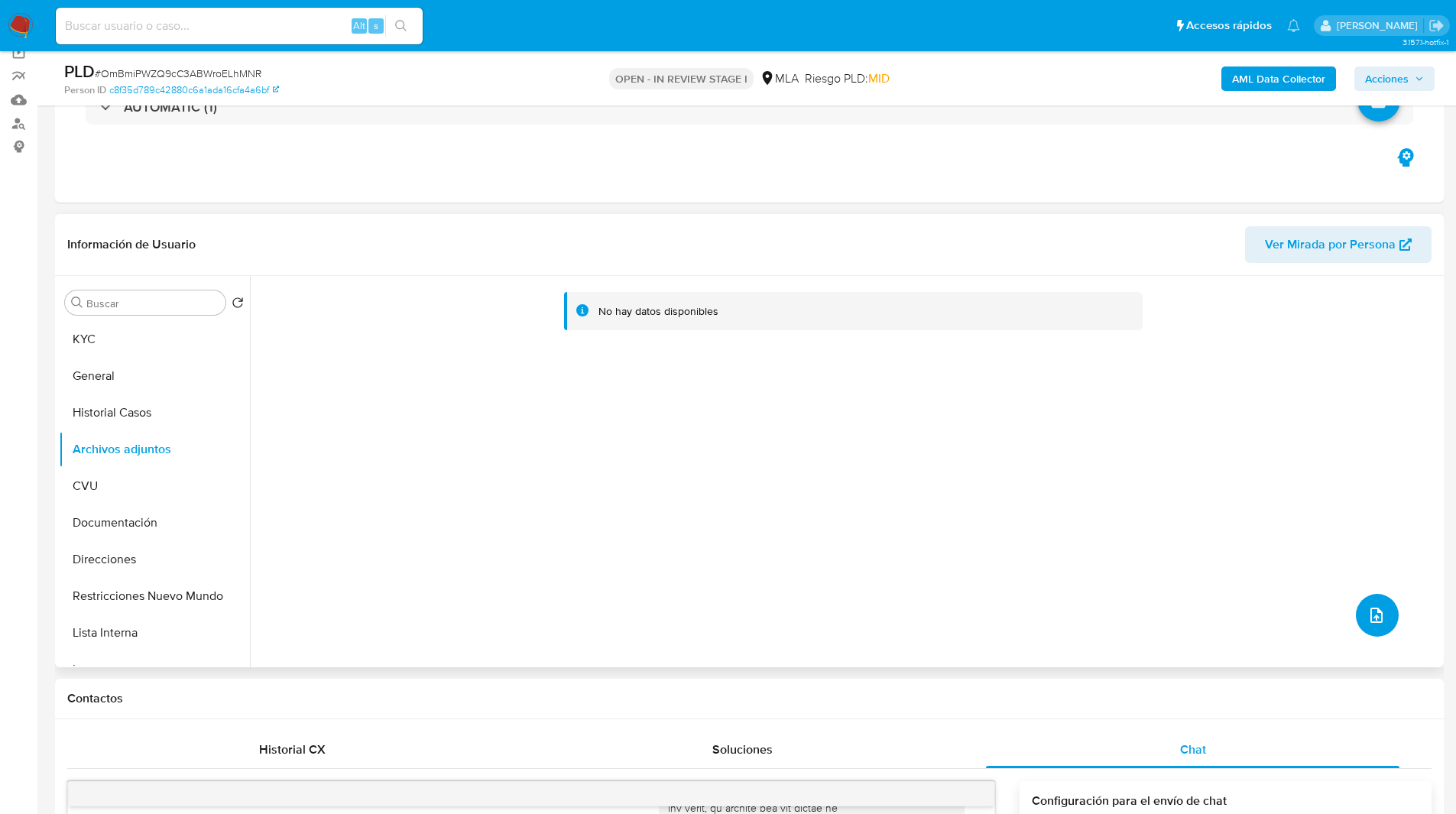
click at [1376, 607] on icon "upload-file" at bounding box center [1376, 614] width 18 height 18
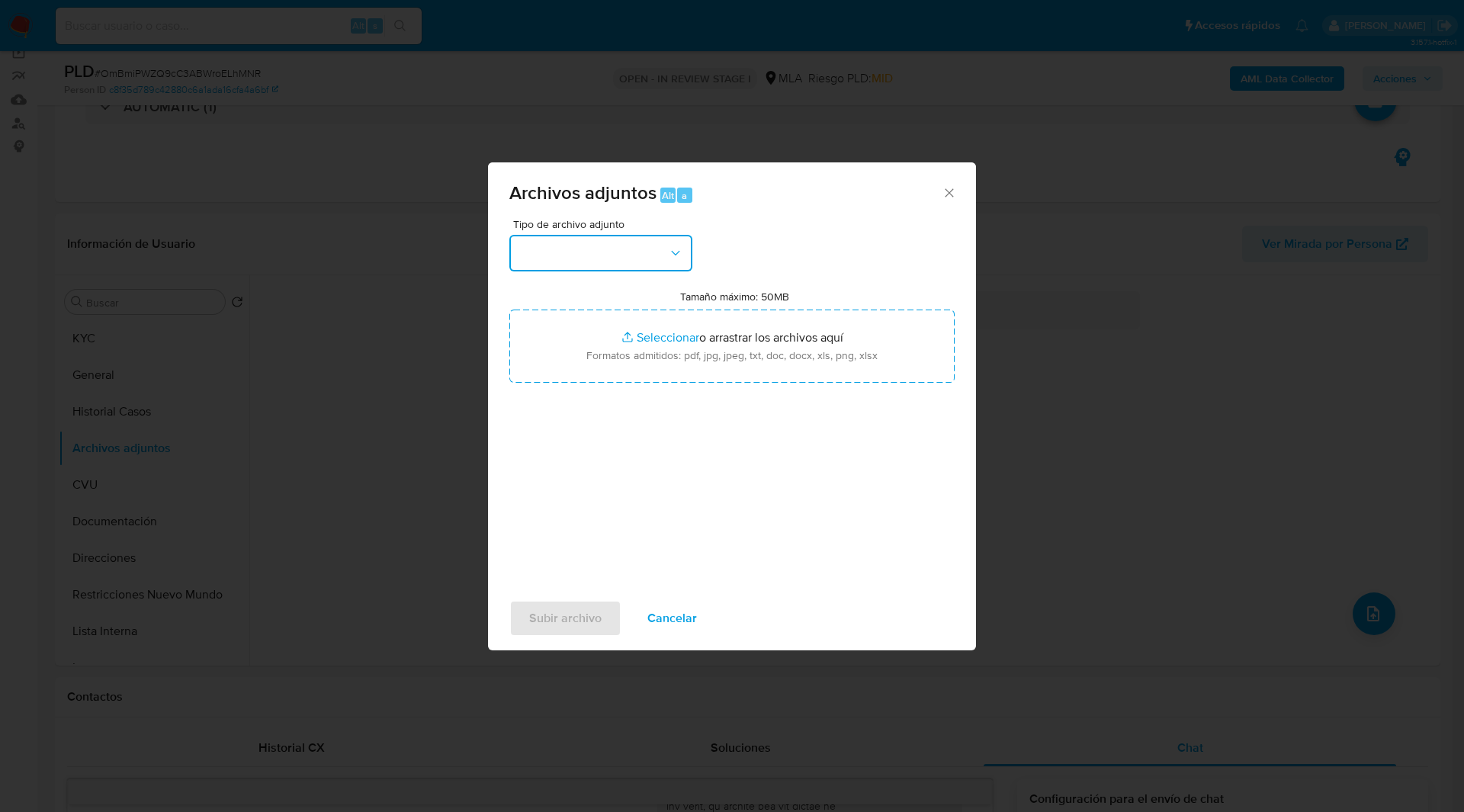
click at [616, 266] on button "button" at bounding box center [601, 253] width 183 height 37
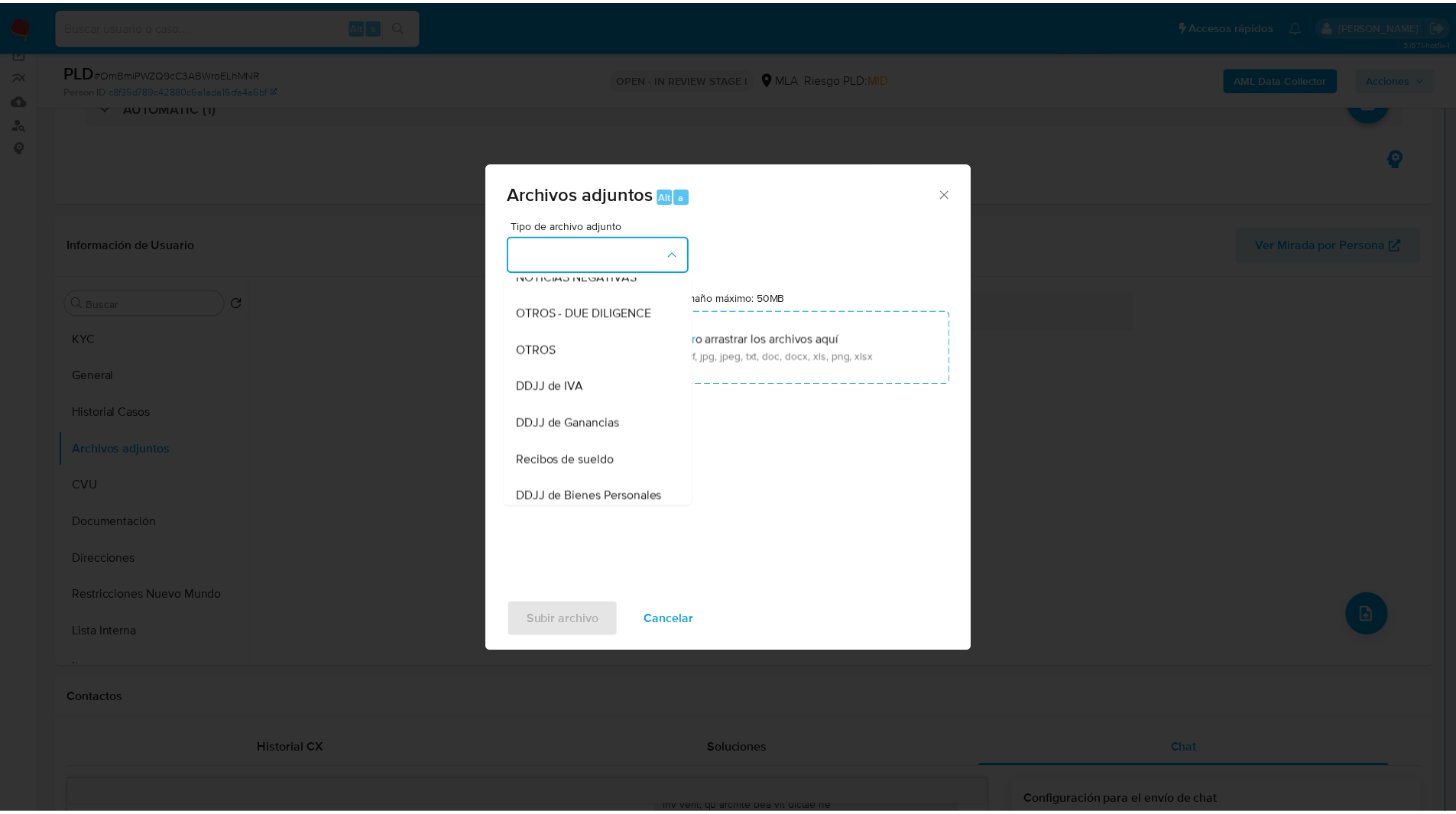
scroll to position [239, 0]
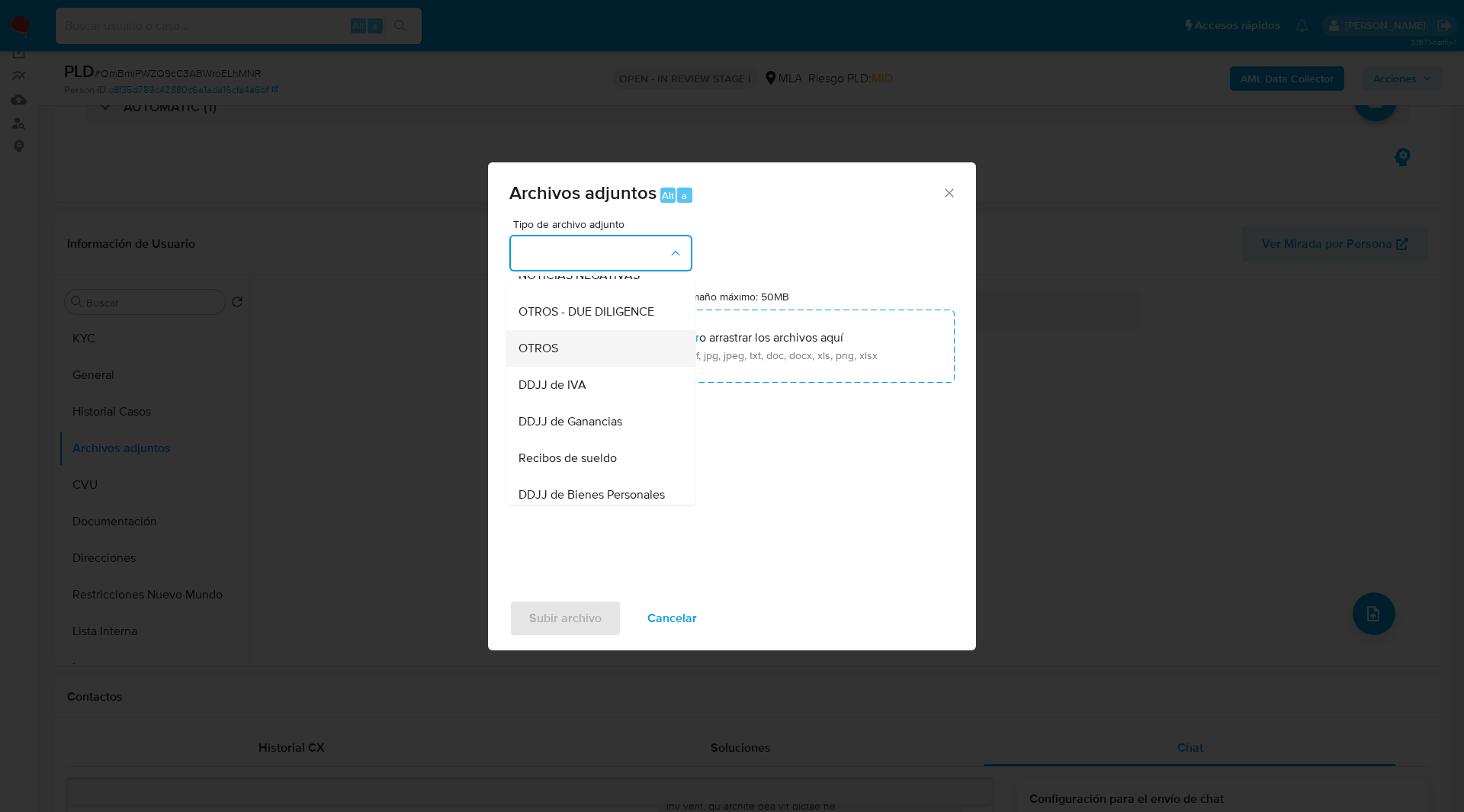
click at [555, 367] on div "OTROS" at bounding box center [597, 349] width 156 height 37
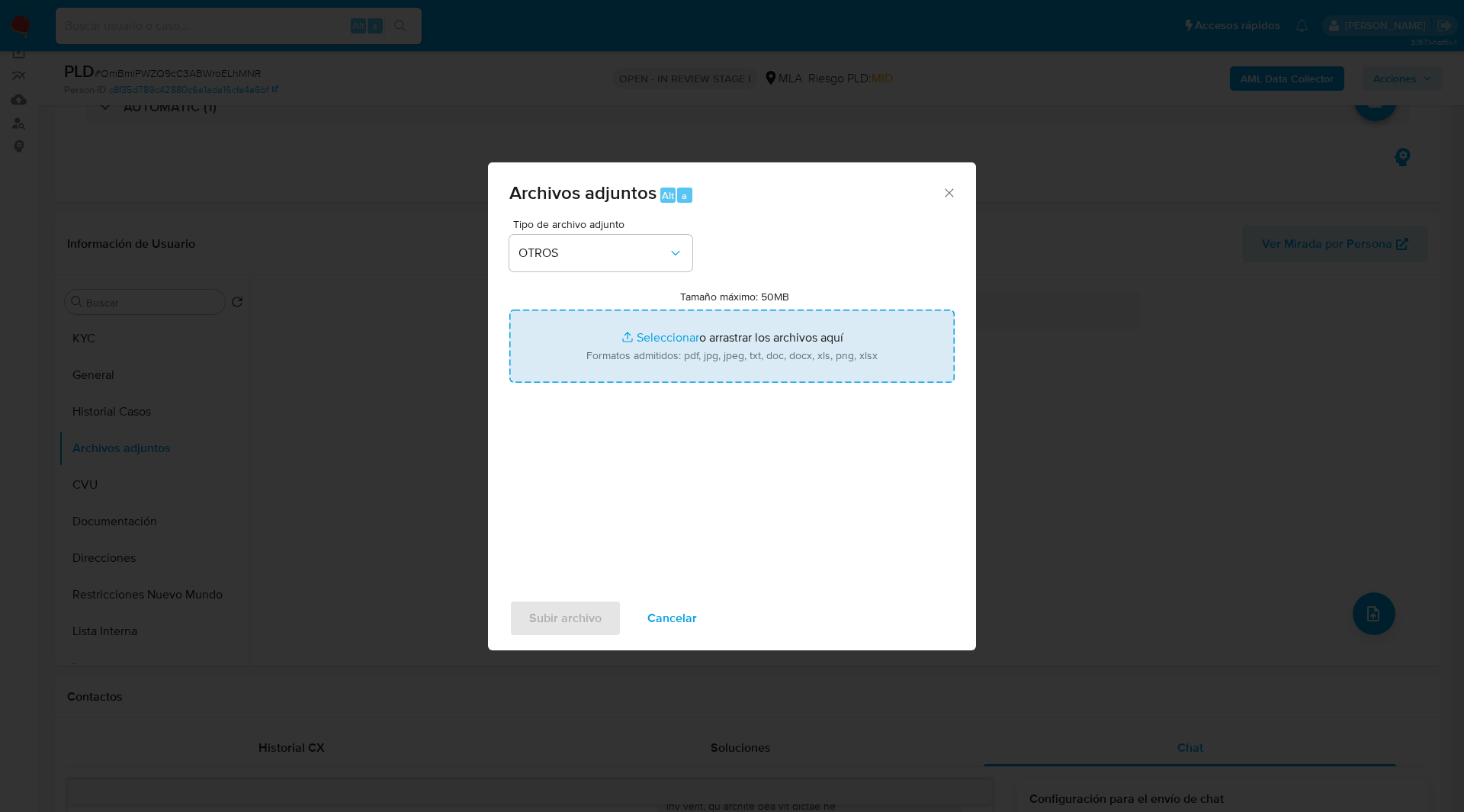
type input "C:\fakepath\Movimientos-116618.xlsx"
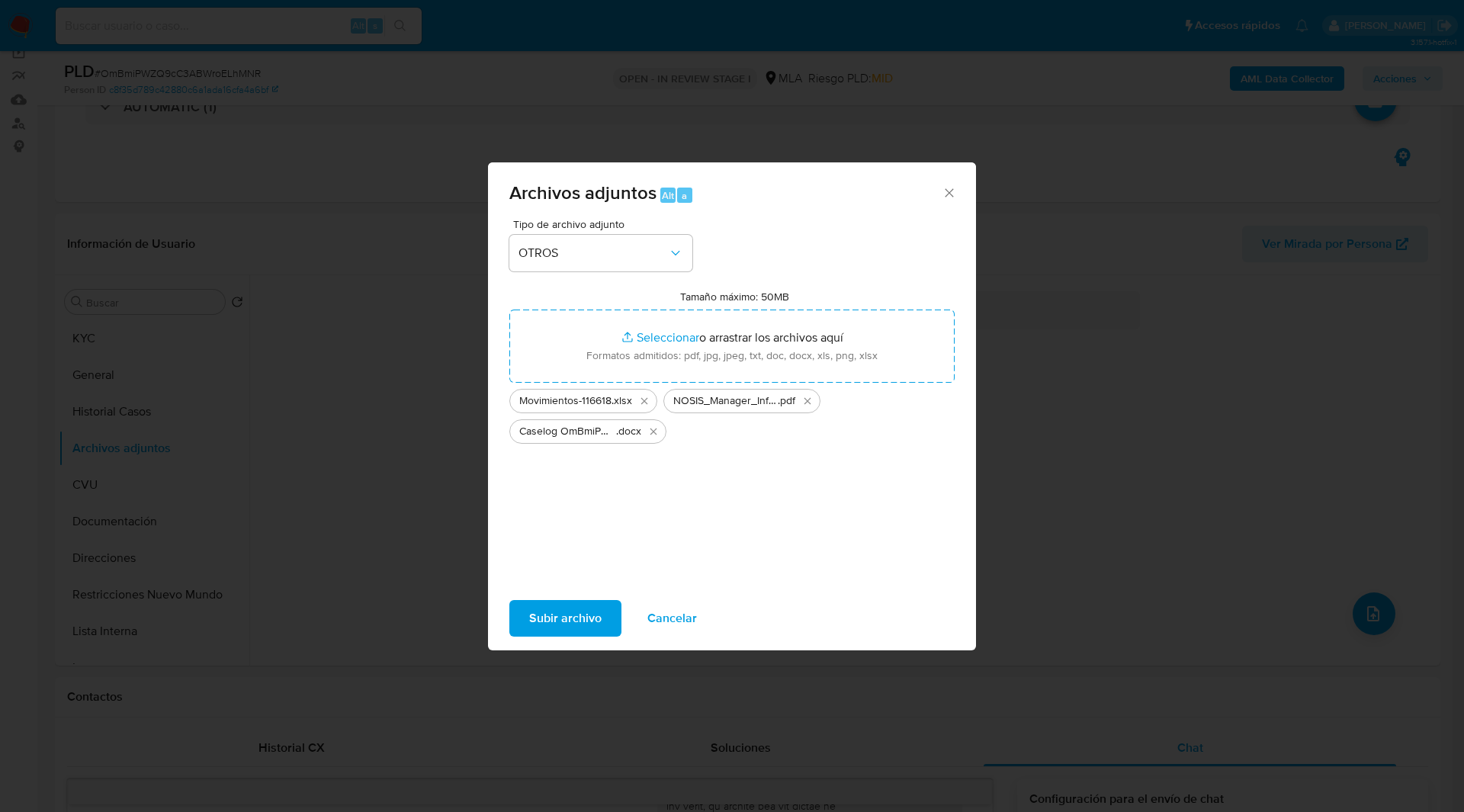
click at [575, 611] on span "Subir archivo" at bounding box center [565, 618] width 72 height 34
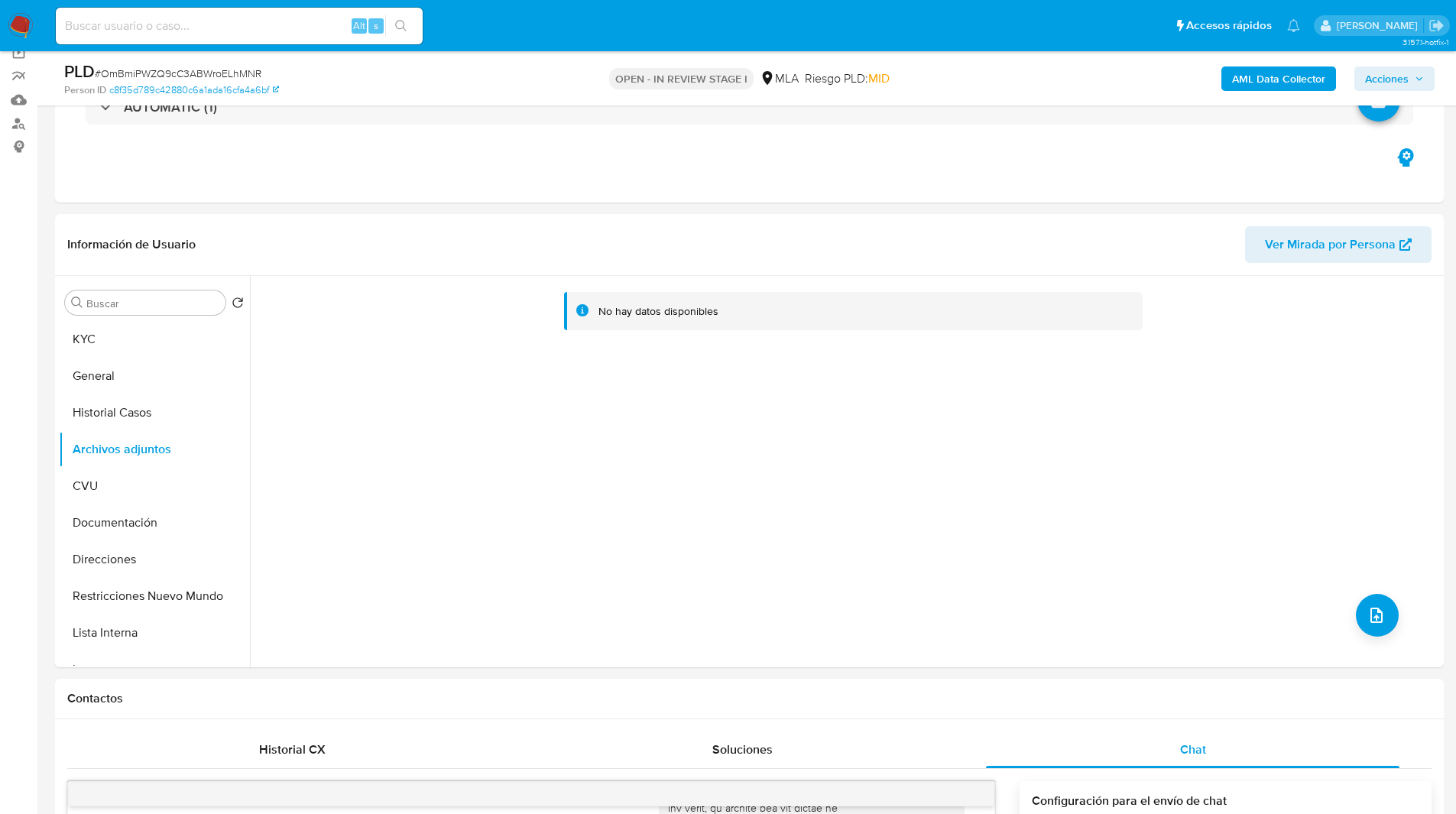
click at [1405, 84] on span "Acciones" at bounding box center [1386, 78] width 43 height 24
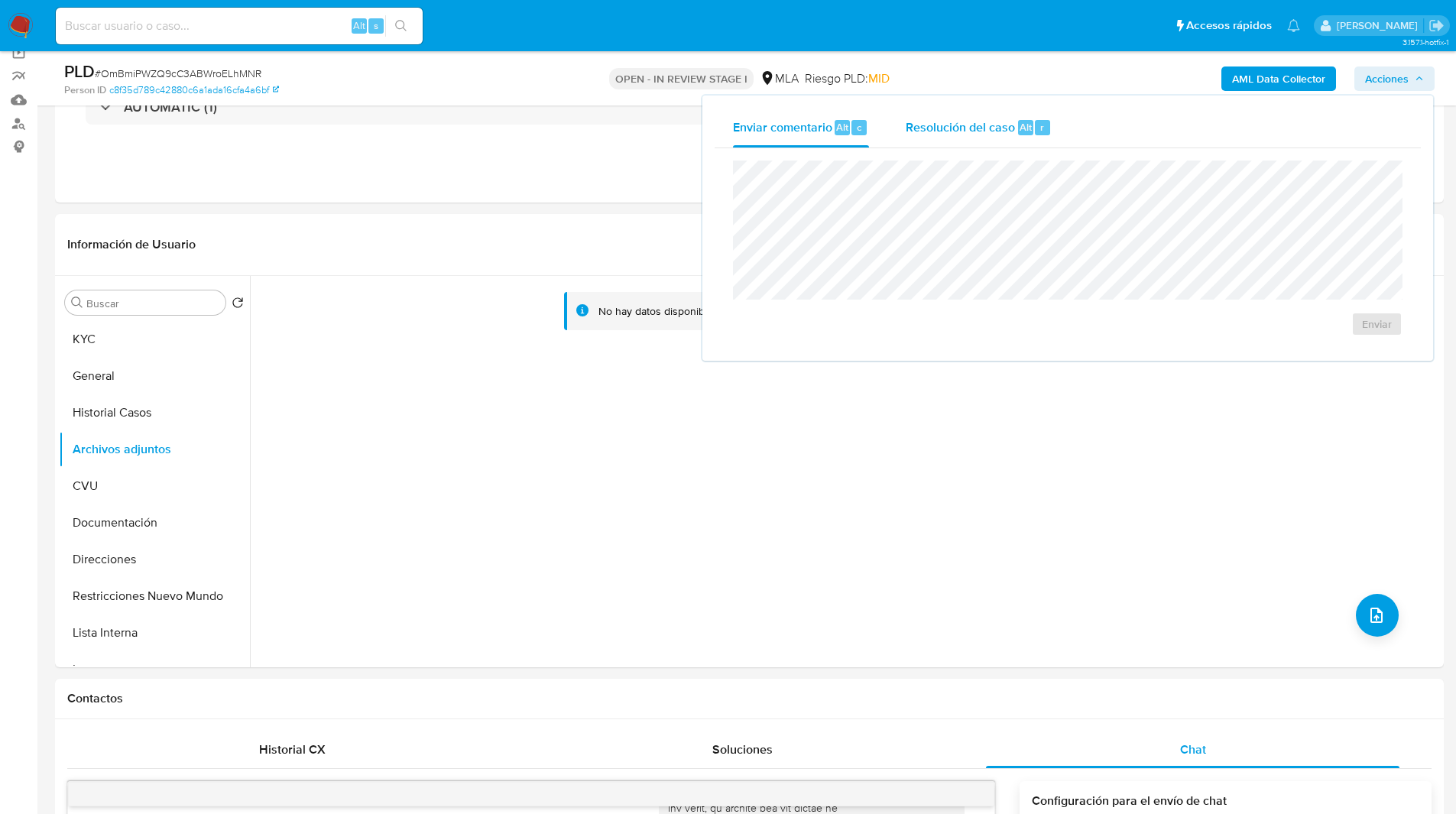
click at [974, 118] on span "Resolución del caso" at bounding box center [960, 126] width 110 height 17
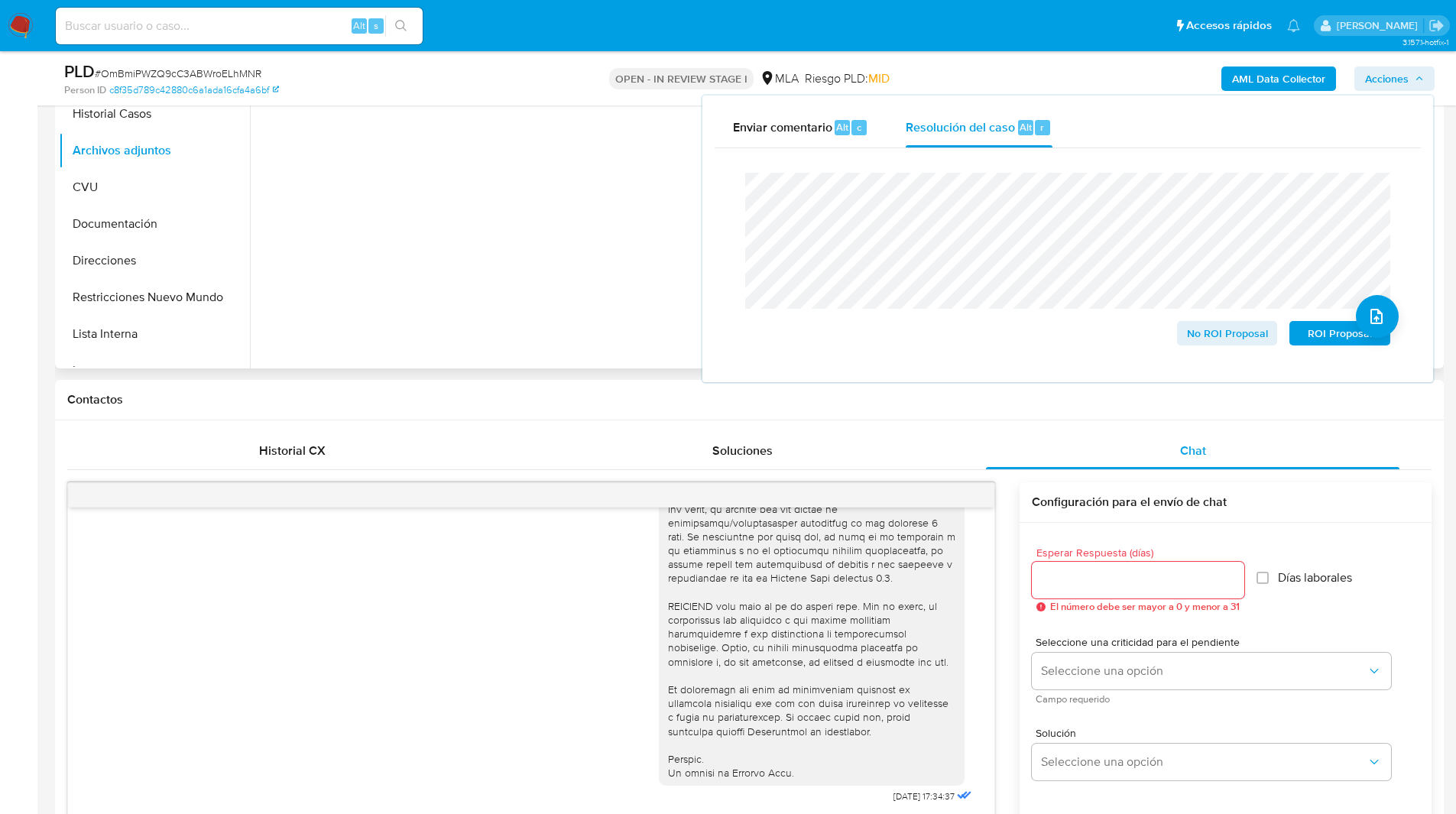
scroll to position [419, 0]
click at [1233, 334] on span "No ROI Proposal" at bounding box center [1227, 333] width 80 height 21
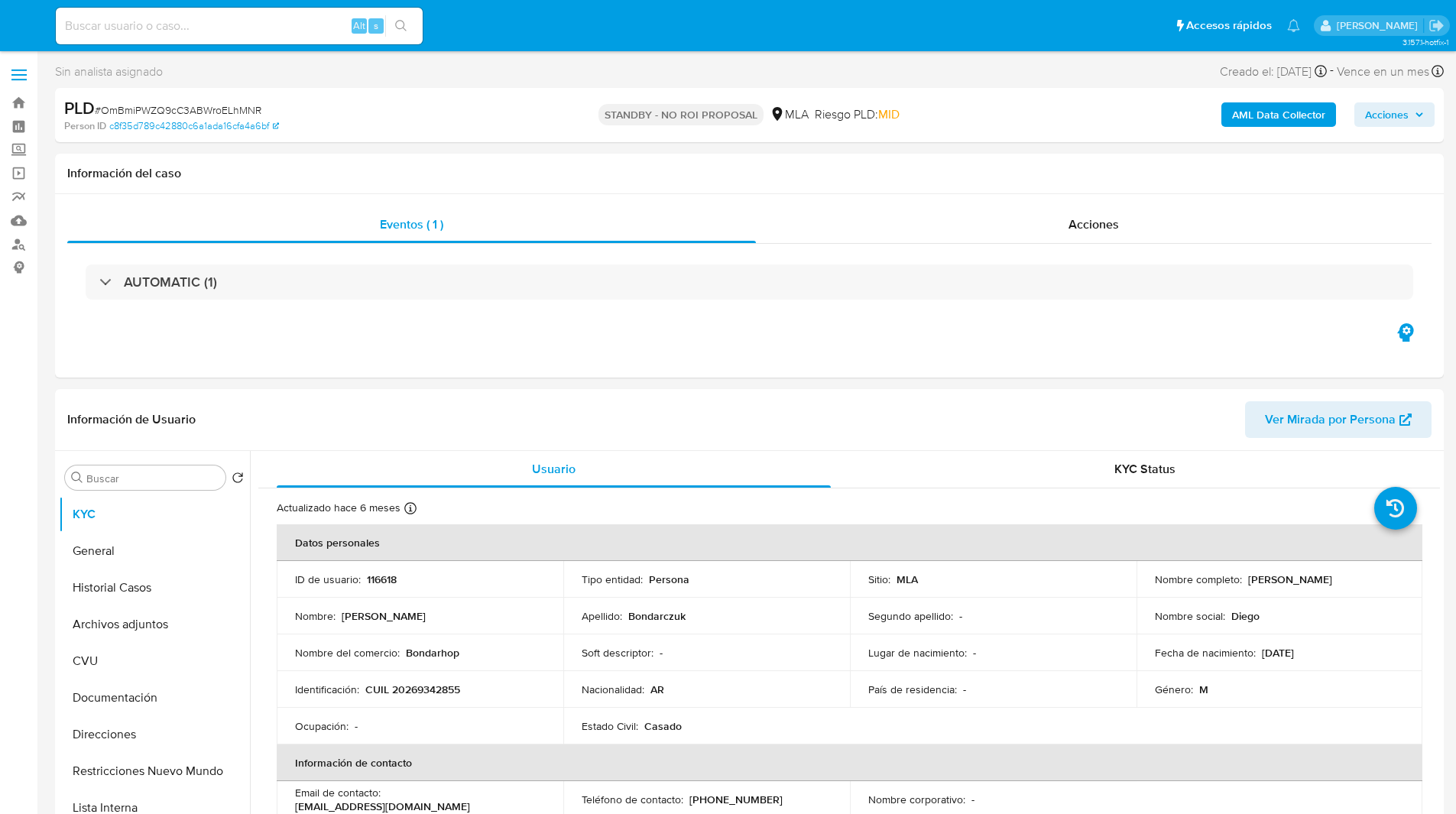
select select "10"
click at [248, 24] on input at bounding box center [239, 25] width 367 height 20
paste input "tLtZdxYAh15WYdjF58owLBkc"
type input "tLtZdxYAh15WYdjF58owLBkc"
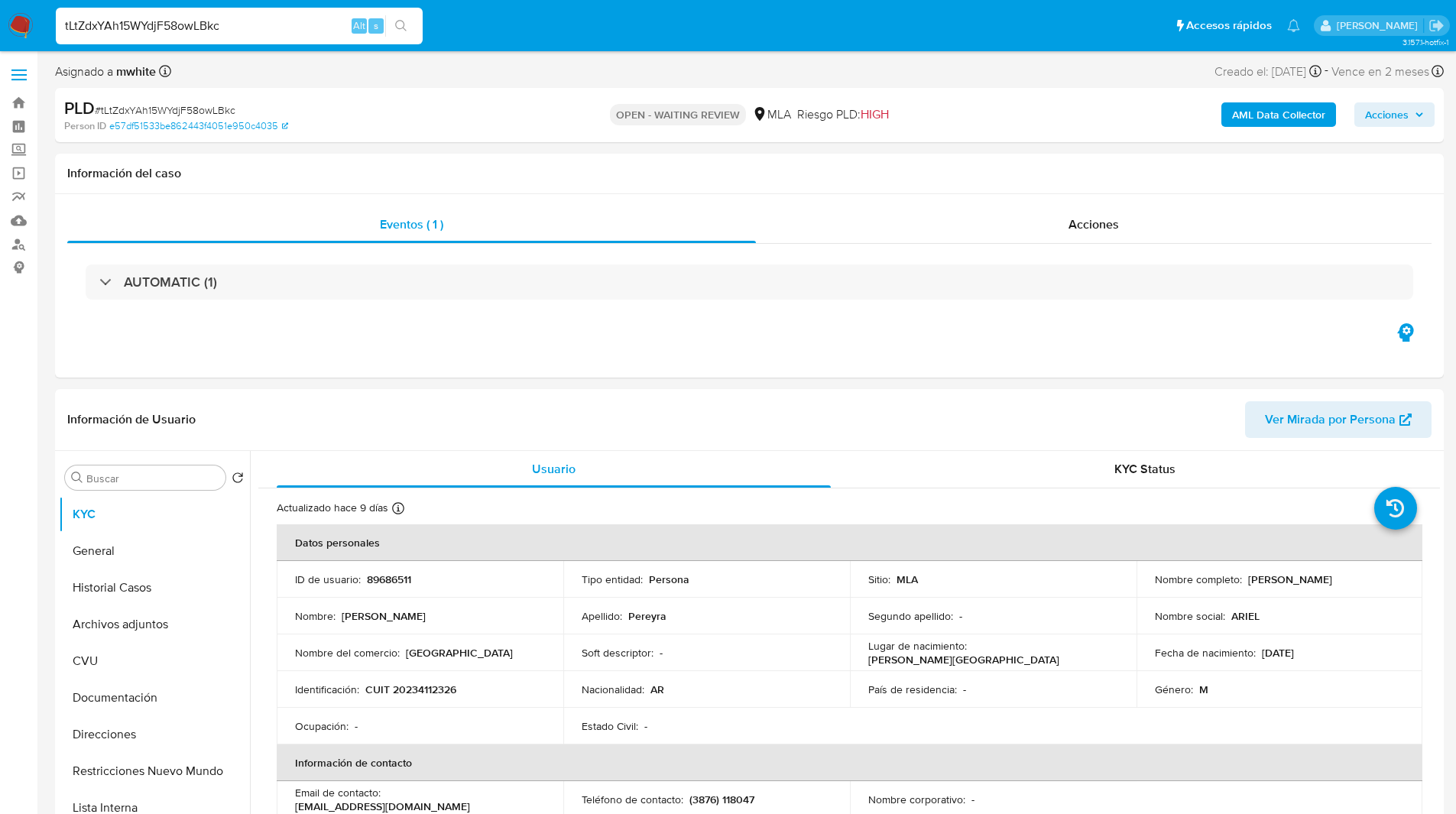
select select "10"
click at [436, 693] on p "CUIT 20234112326" at bounding box center [410, 689] width 91 height 13
copy p "20234112326"
click at [769, 356] on div "Eventos ( 1 ) Acciones AUTOMATIC (1)" at bounding box center [749, 286] width 1388 height 184
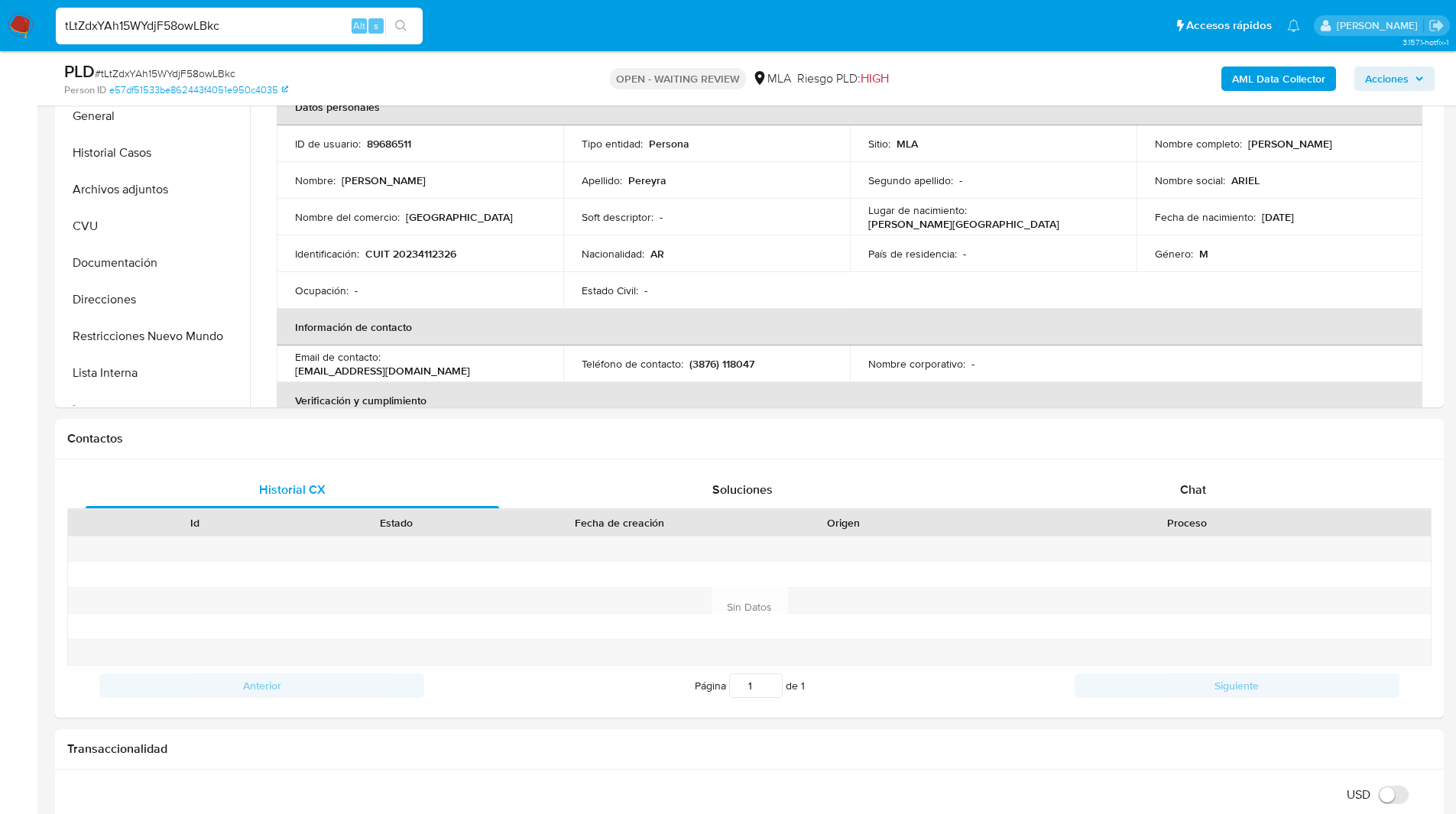
scroll to position [390, 0]
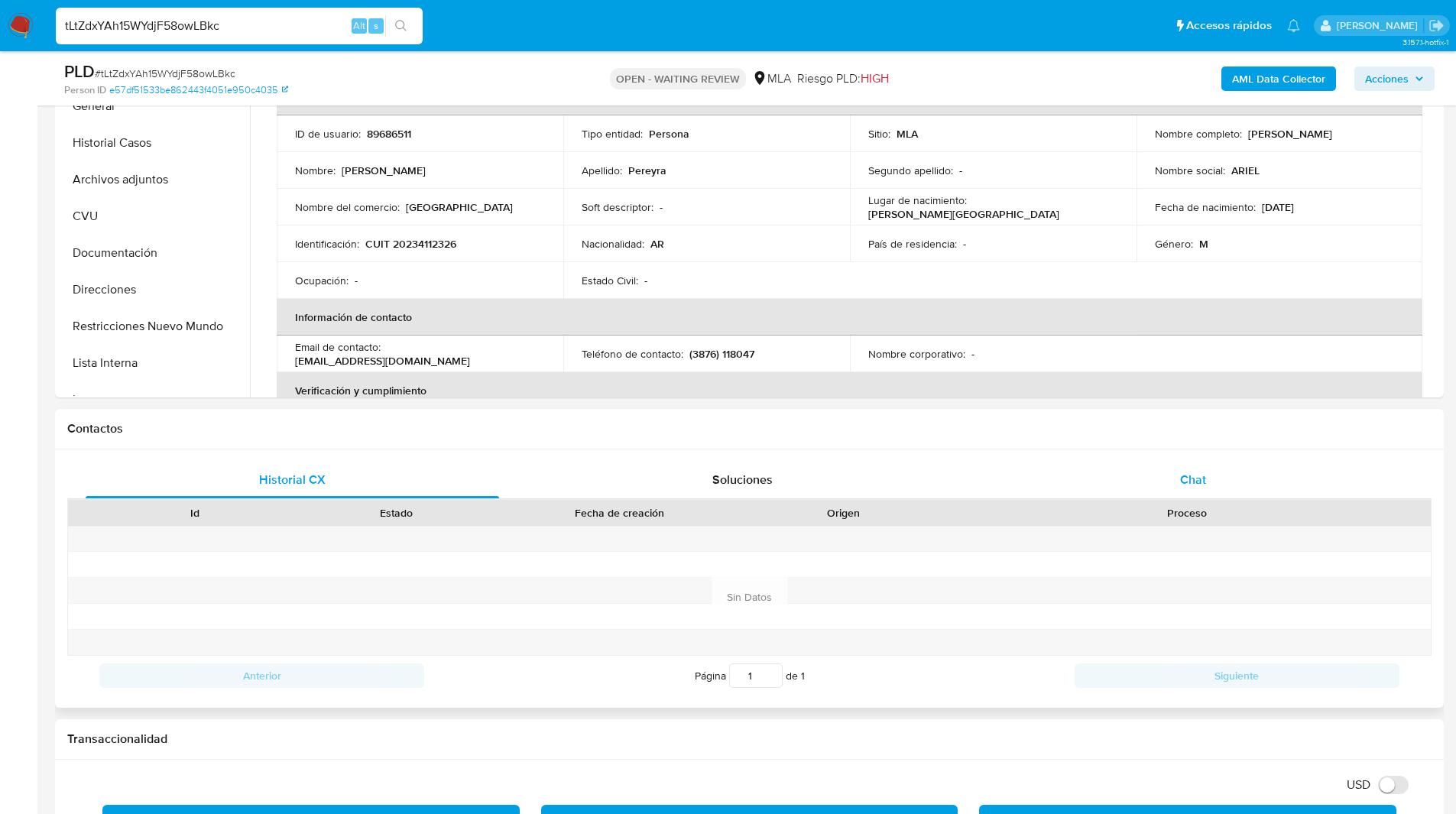
click at [1190, 487] on span "Chat" at bounding box center [1193, 480] width 26 height 17
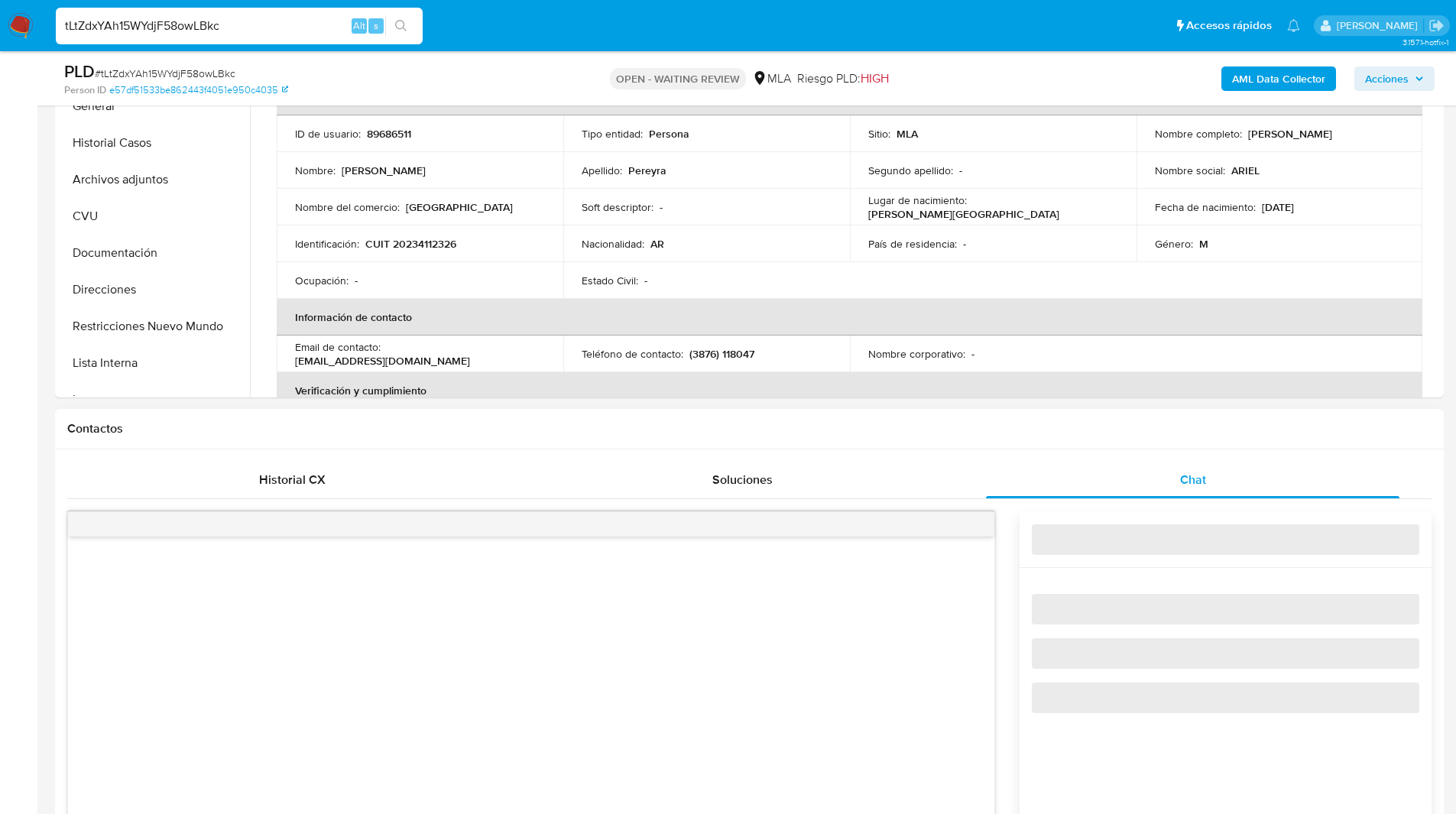
click at [993, 419] on div "Contactos" at bounding box center [749, 428] width 1388 height 40
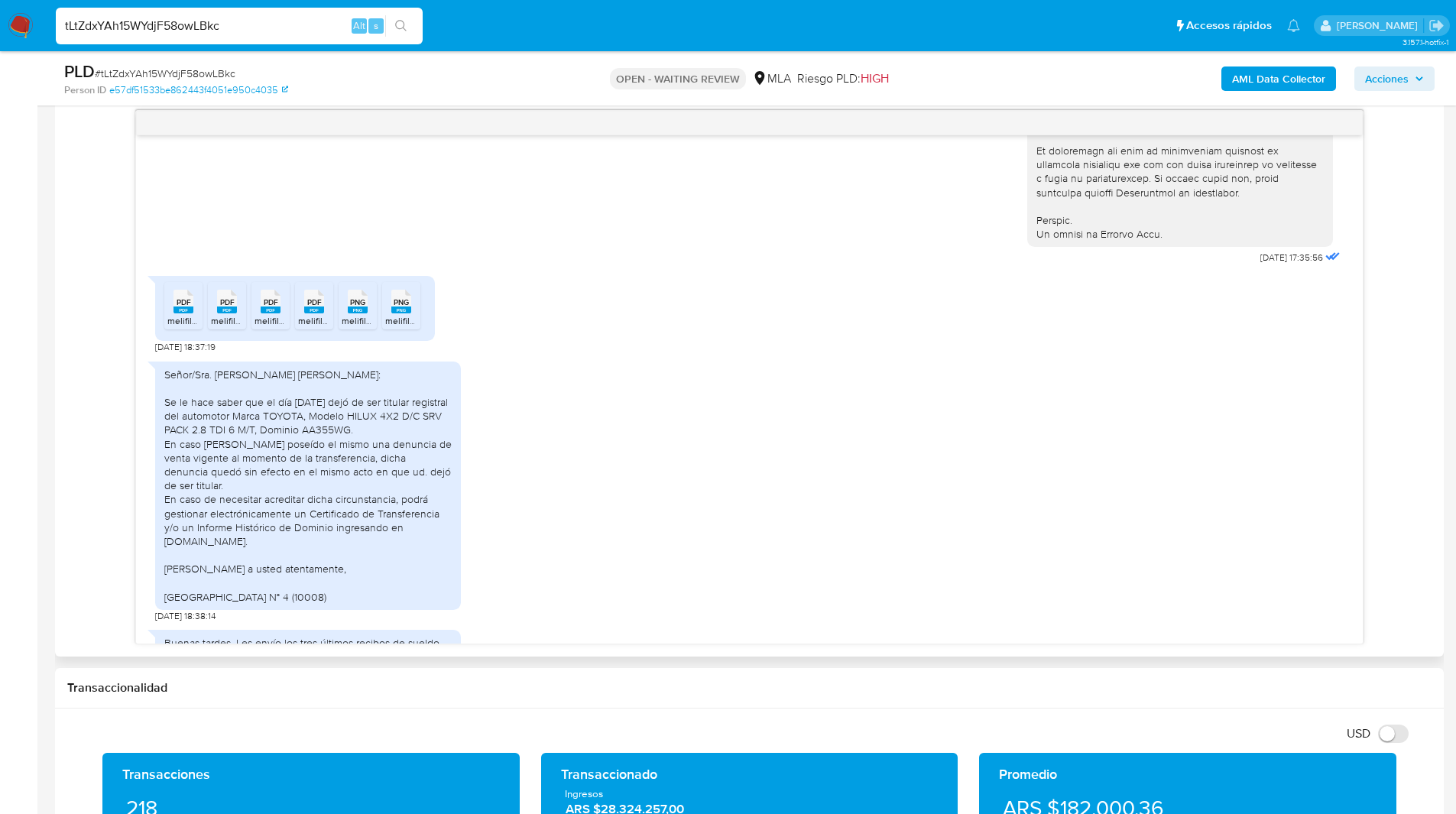
scroll to position [678, 0]
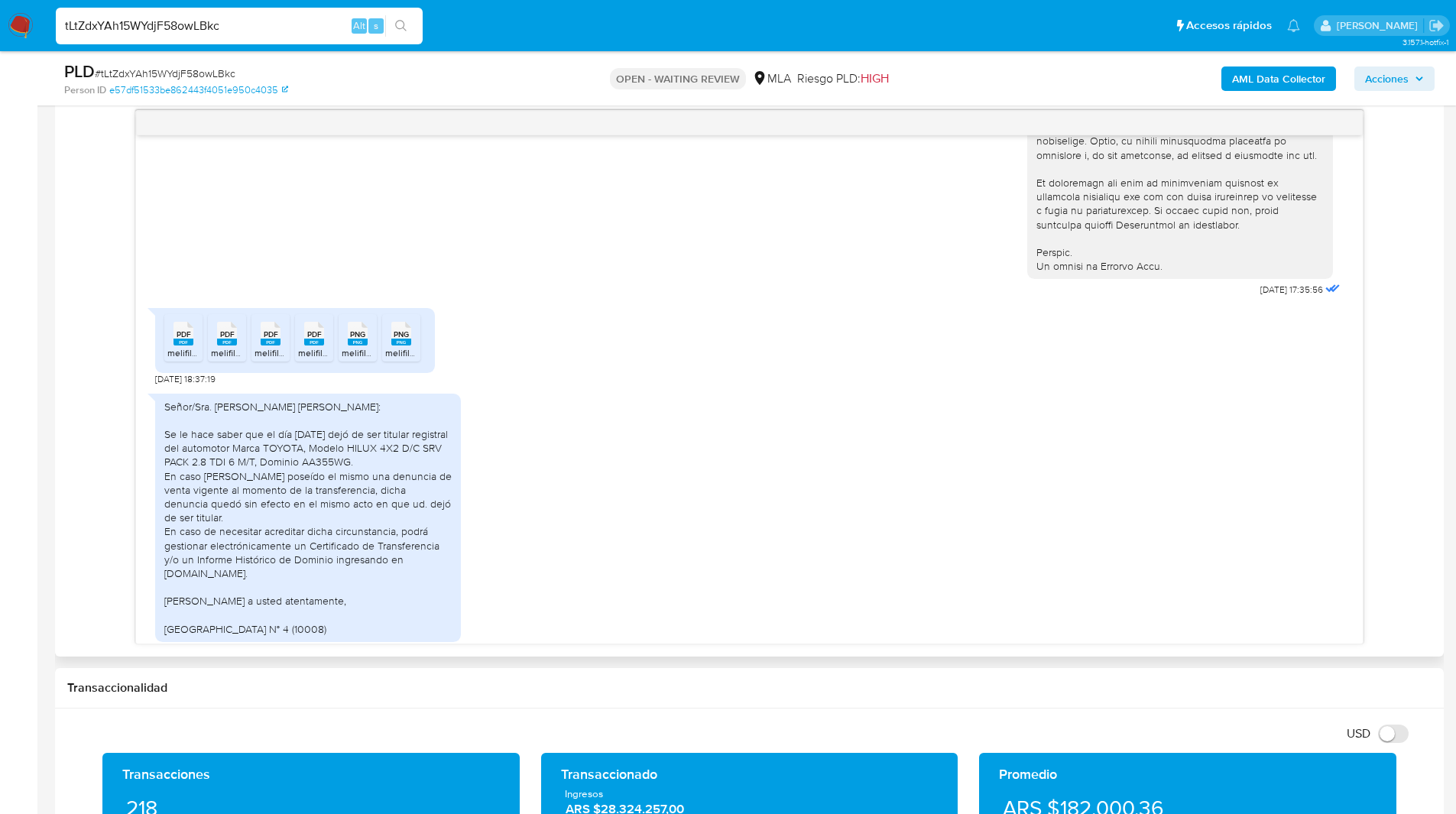
click at [185, 345] on rect at bounding box center [183, 342] width 20 height 7
click at [225, 359] on span "melifile2755296465694891425.pdf" at bounding box center [282, 353] width 144 height 13
click at [263, 359] on span "melifile3624464660486980195.pdf" at bounding box center [327, 353] width 144 height 13
click at [308, 347] on icon "PDF" at bounding box center [314, 334] width 20 height 27
click at [349, 347] on icon "PNG" at bounding box center [357, 334] width 20 height 27
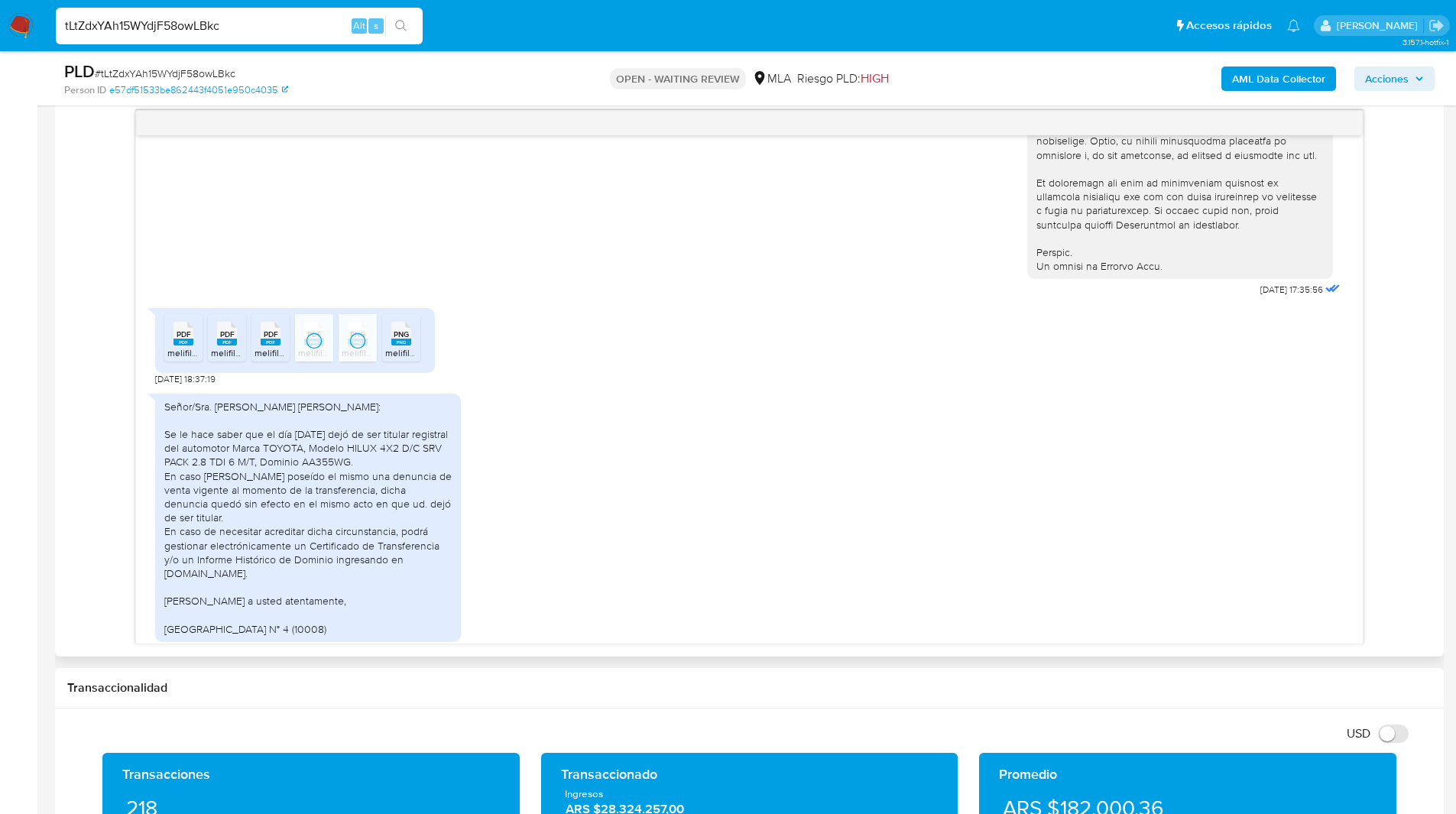
click at [398, 359] on span "melifile5374816516932438037.png" at bounding box center [456, 353] width 143 height 13
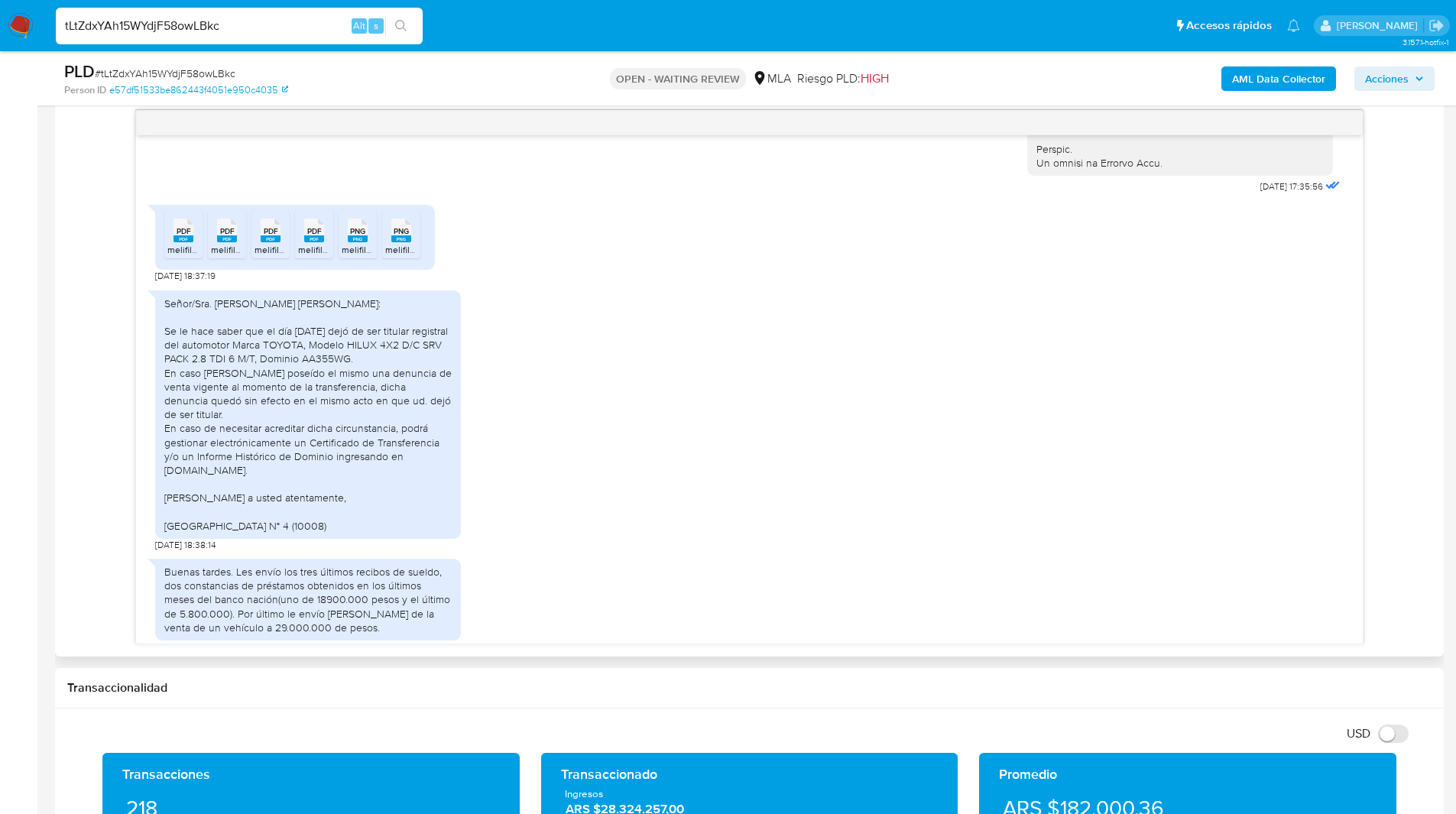
scroll to position [790, 0]
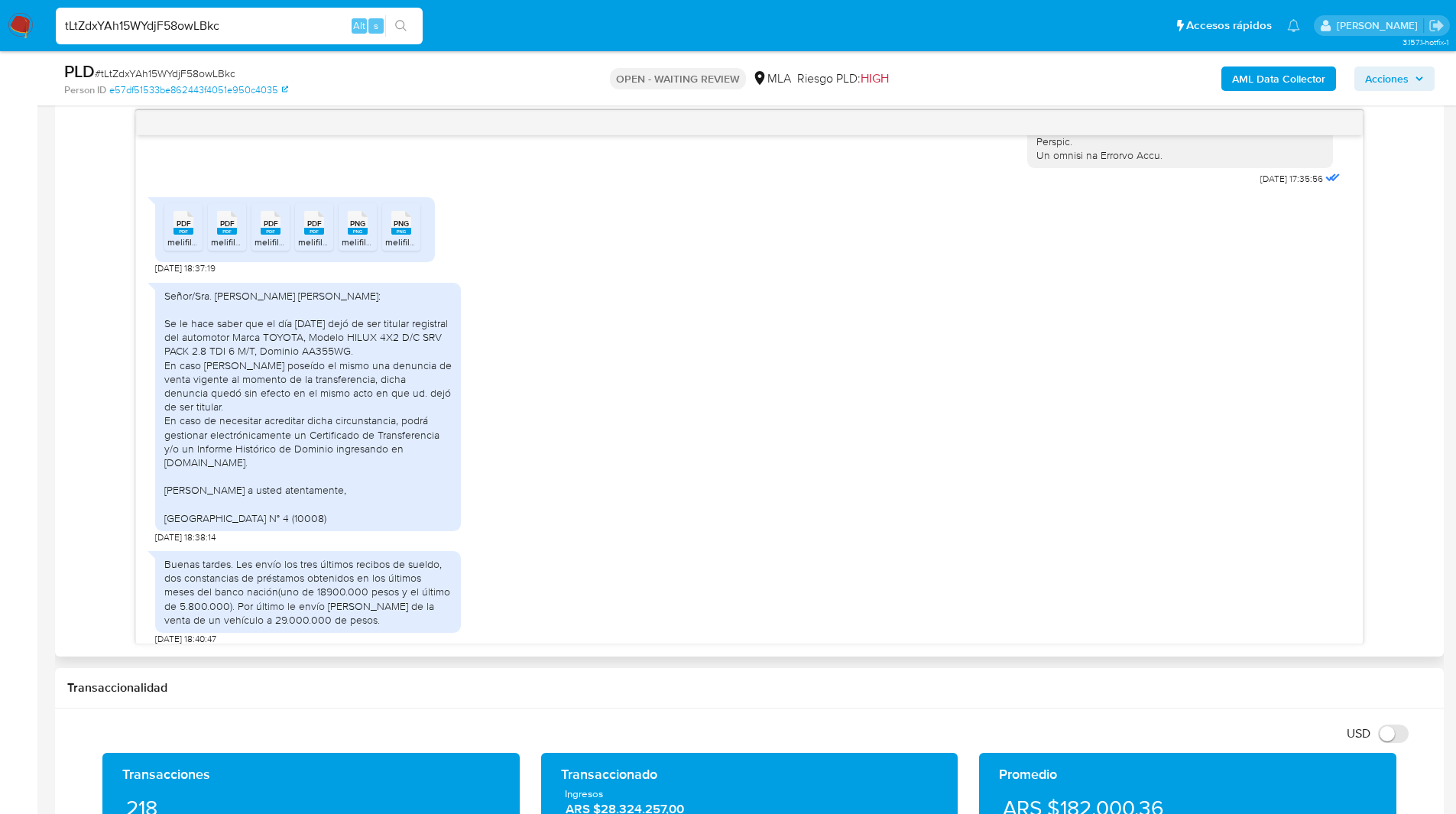
click at [319, 439] on div "Señor/Sra. PEREYRA, RAMON ARIEL: Se le hace saber que el día 18/08/2025 dejó de…" at bounding box center [308, 406] width 287 height 236
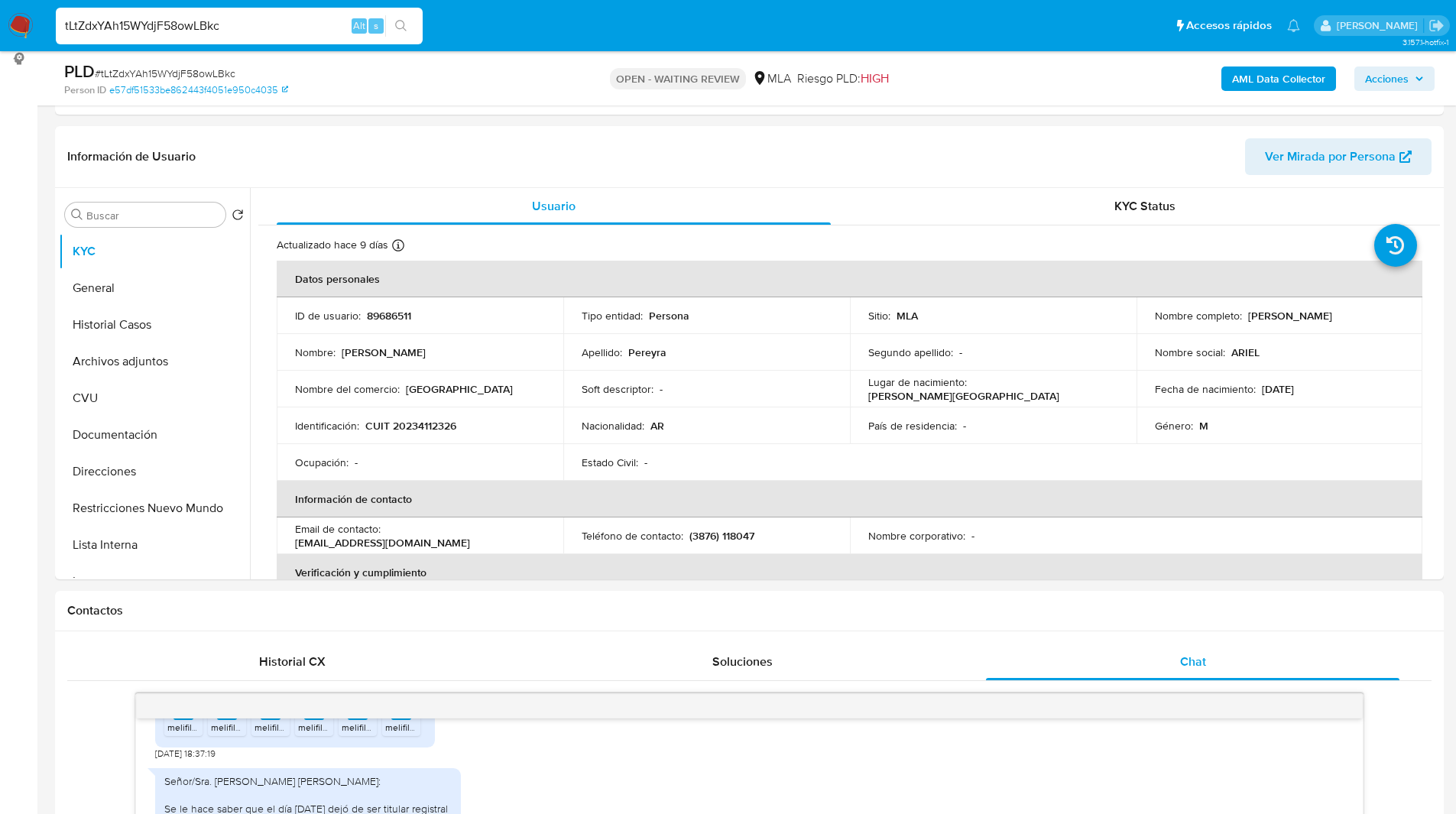
scroll to position [208, 0]
click at [99, 369] on button "Archivos adjuntos" at bounding box center [148, 362] width 179 height 37
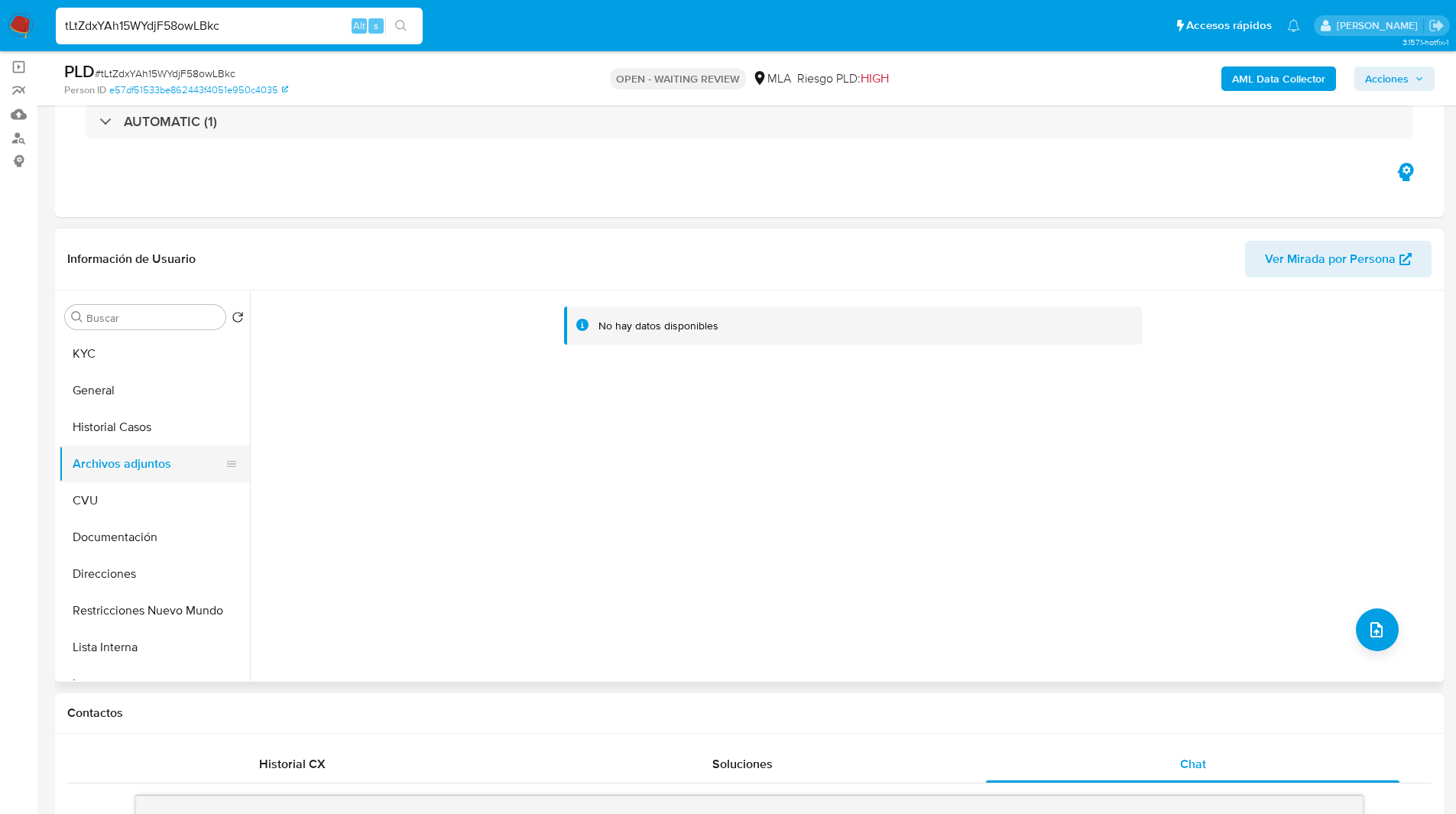
scroll to position [106, 0]
click at [132, 569] on button "Direcciones" at bounding box center [148, 574] width 179 height 37
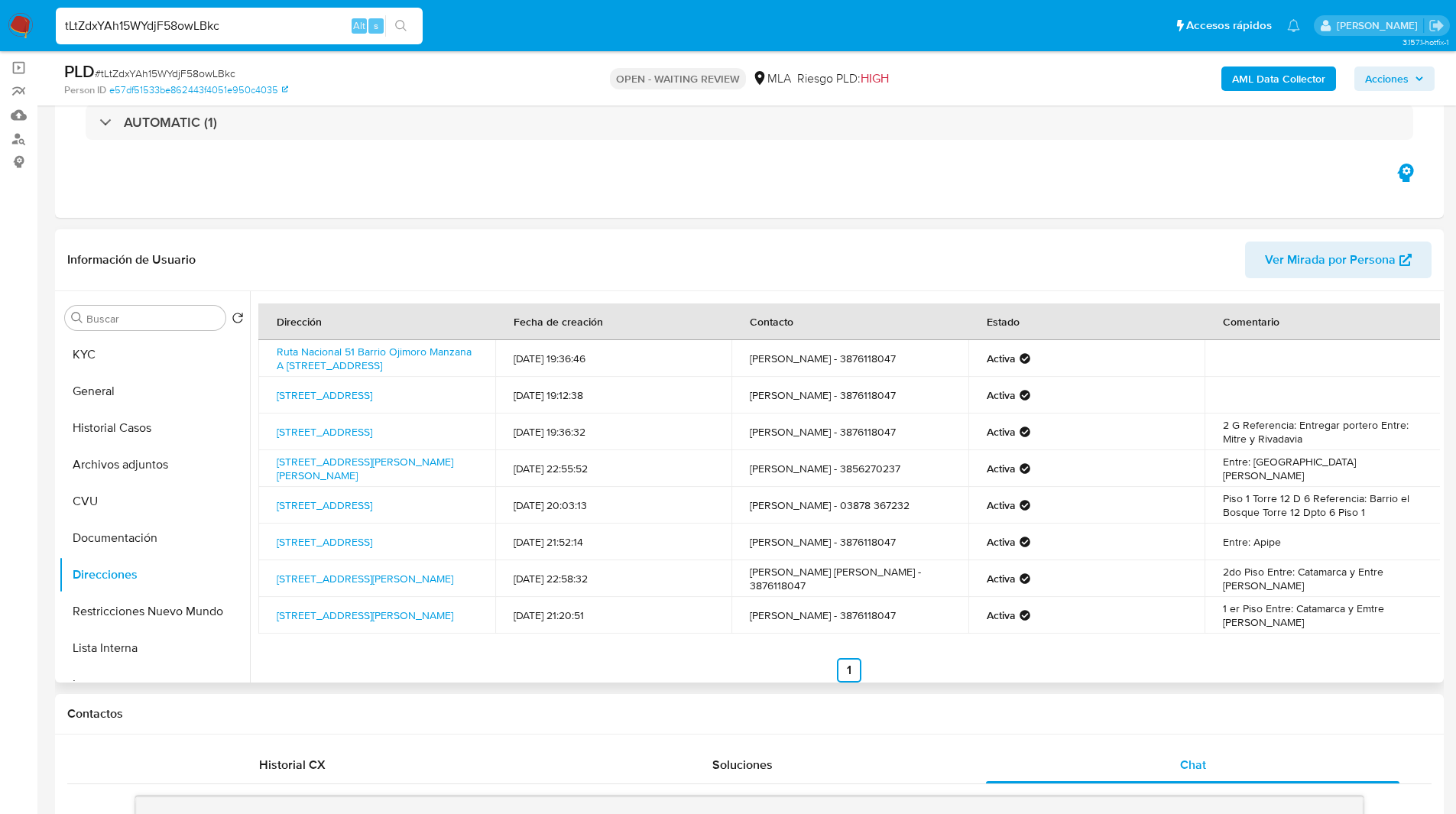
scroll to position [21, 0]
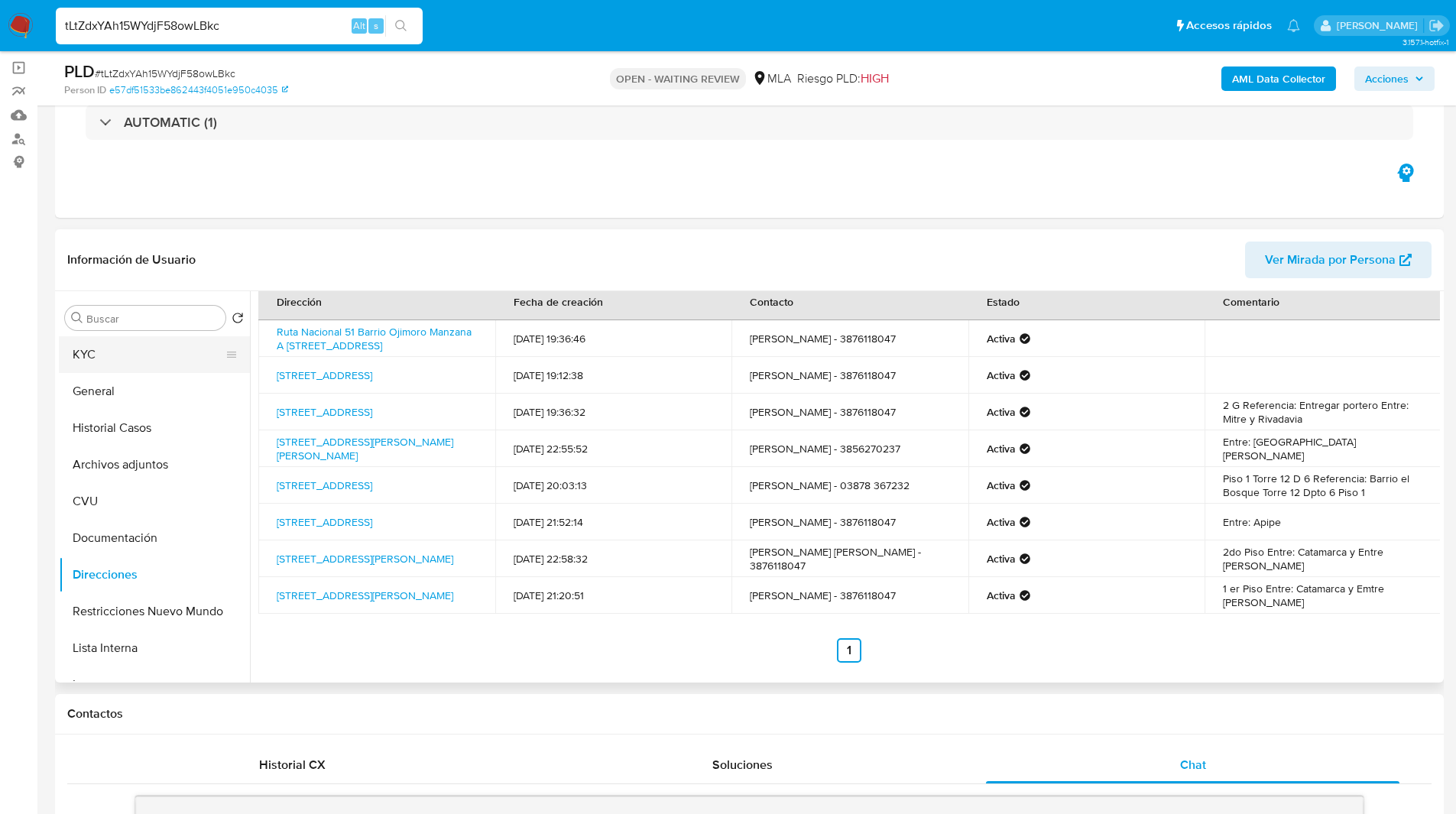
click at [144, 356] on button "KYC" at bounding box center [148, 354] width 179 height 37
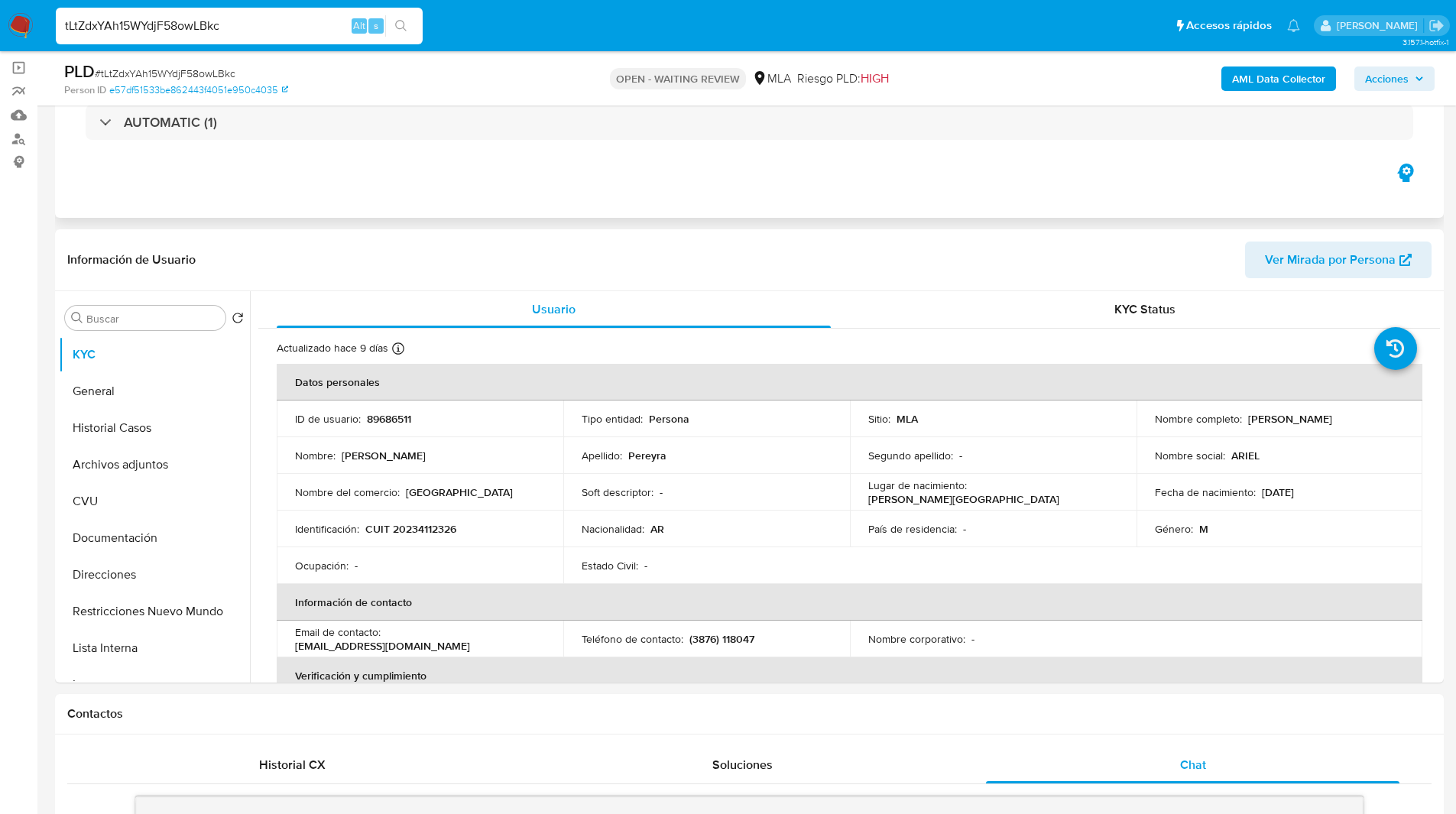
click at [758, 202] on div "Eventos ( 1 ) Acciones AUTOMATIC (1)" at bounding box center [749, 126] width 1388 height 184
click at [513, 236] on div "Información de Usuario Ver Mirada por Persona" at bounding box center [749, 260] width 1388 height 62
click at [852, 73] on span "Riesgo PLD: HIGH" at bounding box center [843, 78] width 91 height 17
click at [543, 158] on div "AUTOMATIC (1)" at bounding box center [749, 122] width 1364 height 77
click at [910, 256] on header "Información de Usuario Ver Mirada por Persona" at bounding box center [749, 260] width 1364 height 37
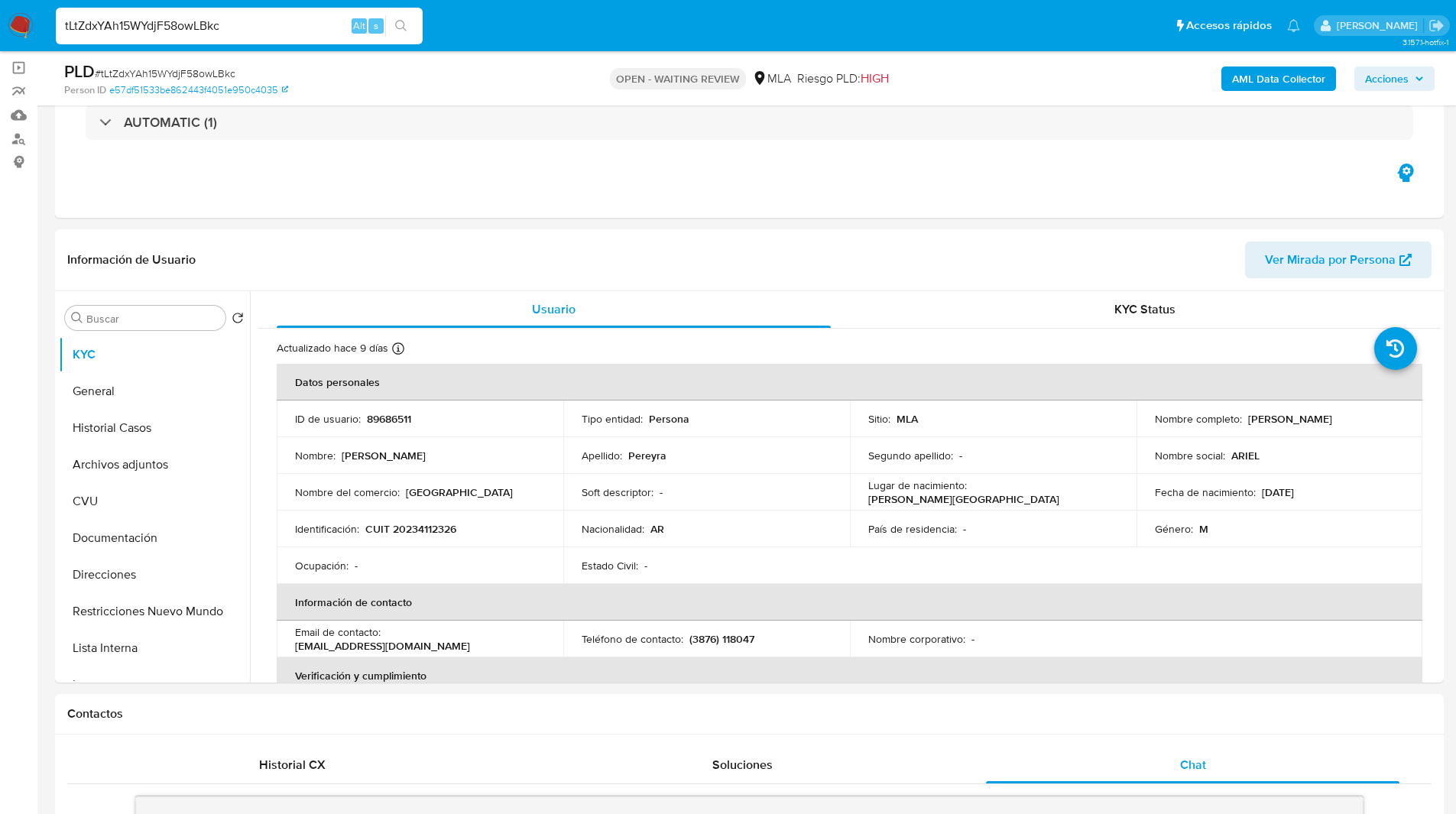
click at [129, 31] on input "tLtZdxYAh15WYdjF58owLBkc" at bounding box center [239, 25] width 367 height 20
click at [20, 18] on img at bounding box center [21, 25] width 26 height 26
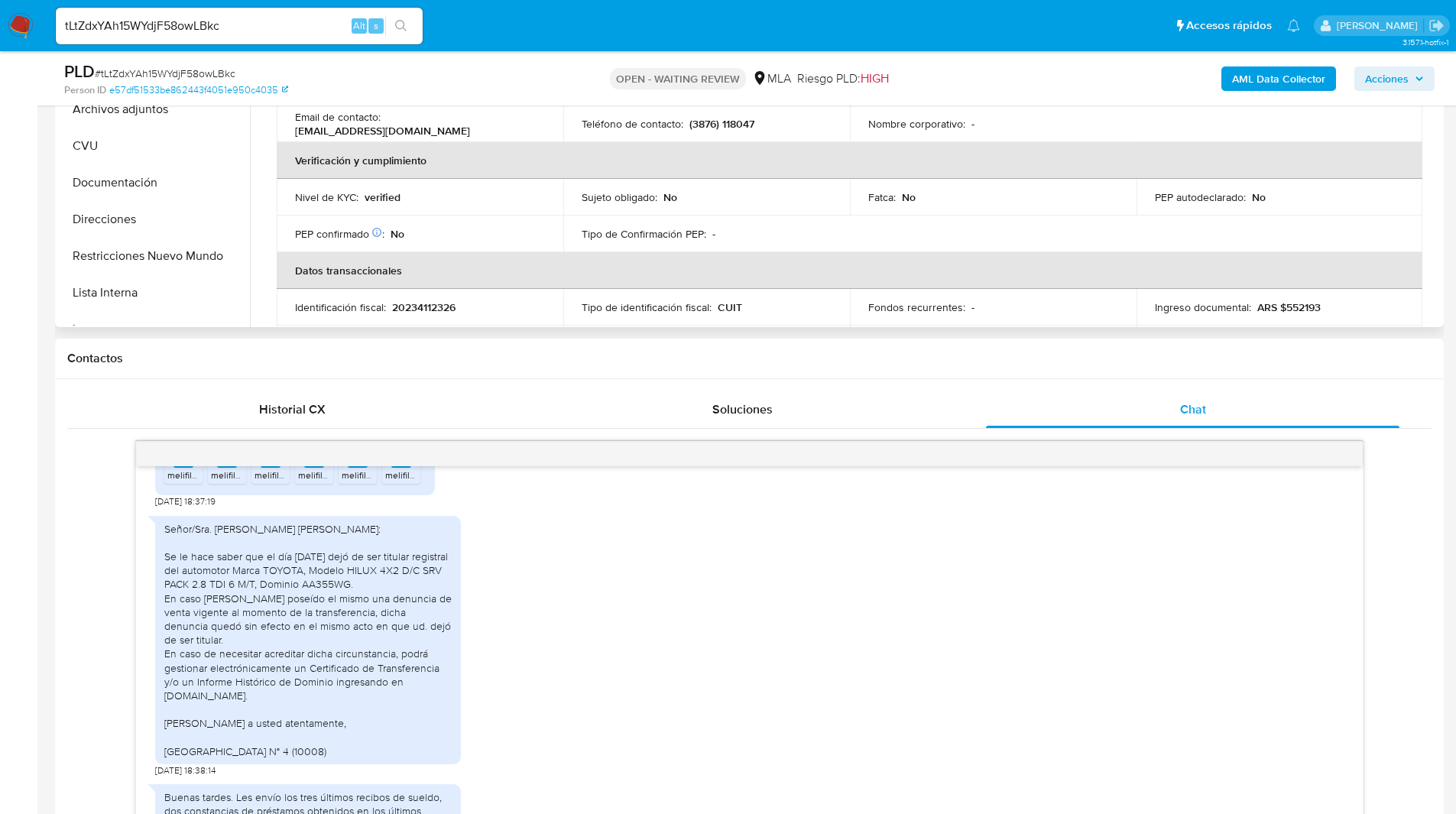
scroll to position [480, 0]
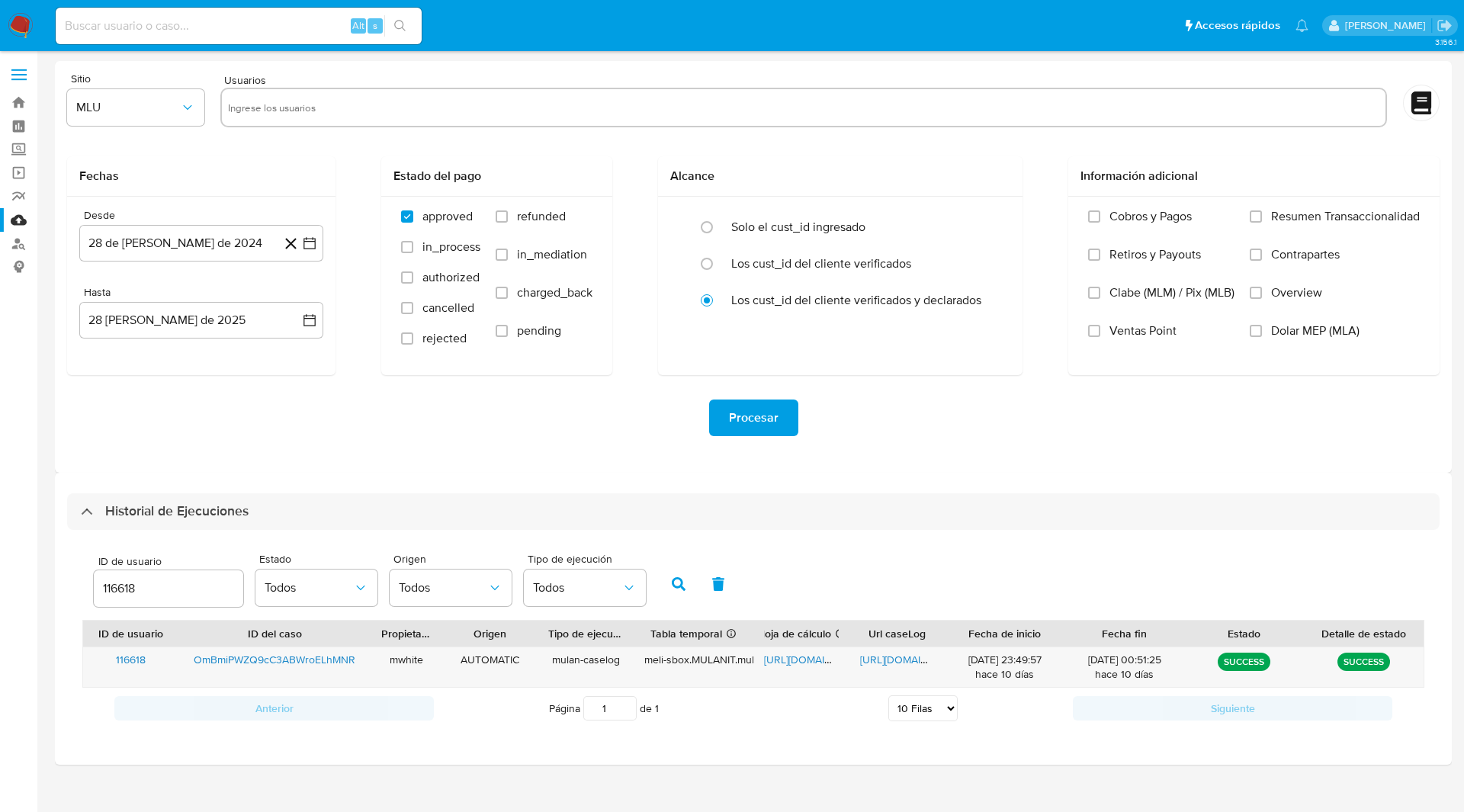
select select "10"
click at [114, 585] on input "116618" at bounding box center [168, 588] width 150 height 20
click at [681, 585] on icon "button" at bounding box center [678, 583] width 13 height 13
click at [798, 657] on span "[URL][DOMAIN_NAME]" at bounding box center [817, 659] width 105 height 15
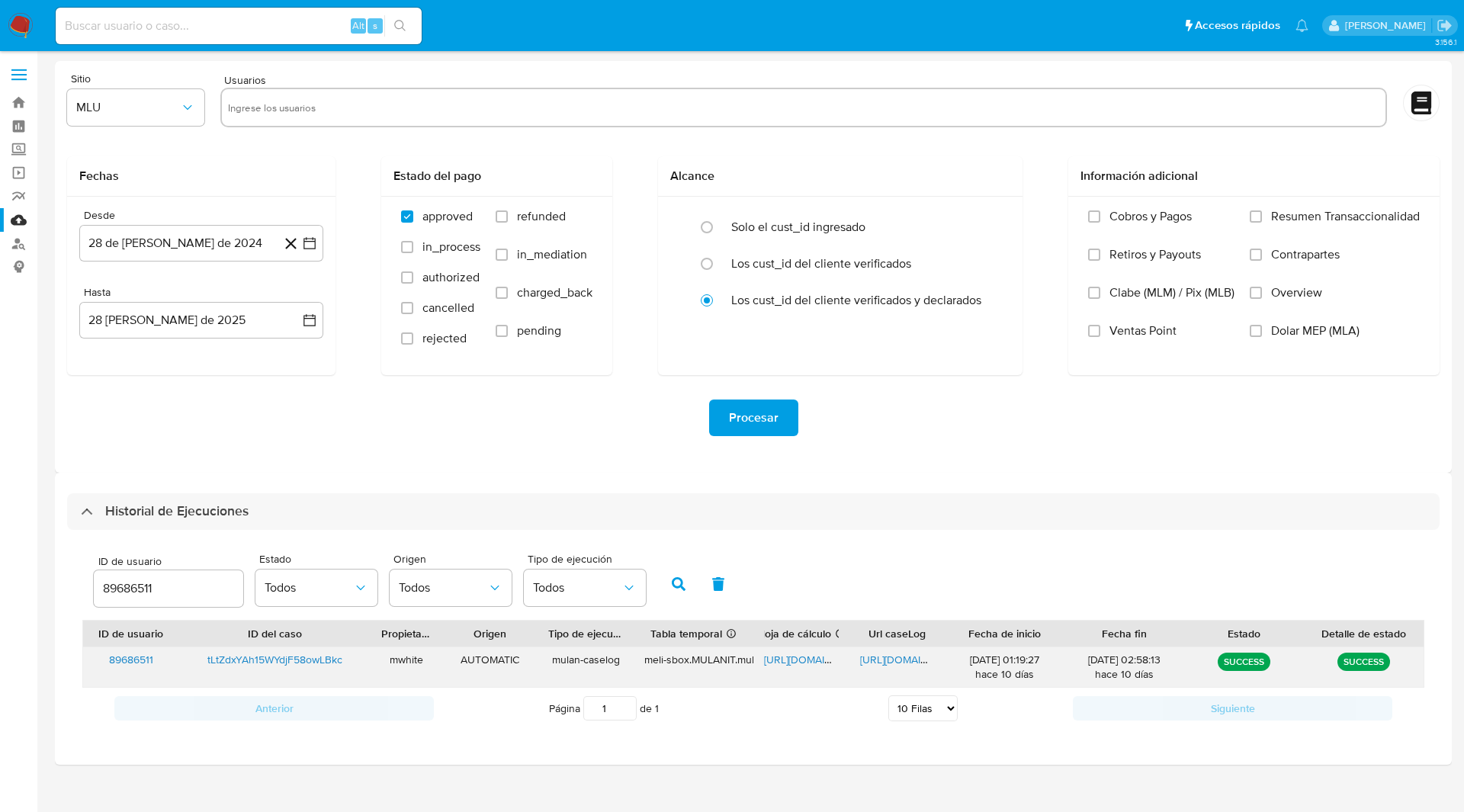
click at [900, 656] on span "[URL][DOMAIN_NAME]" at bounding box center [913, 659] width 105 height 15
click at [140, 584] on input "89686511" at bounding box center [168, 588] width 150 height 20
type input "1095248271"
click at [677, 581] on icon "button" at bounding box center [678, 583] width 13 height 13
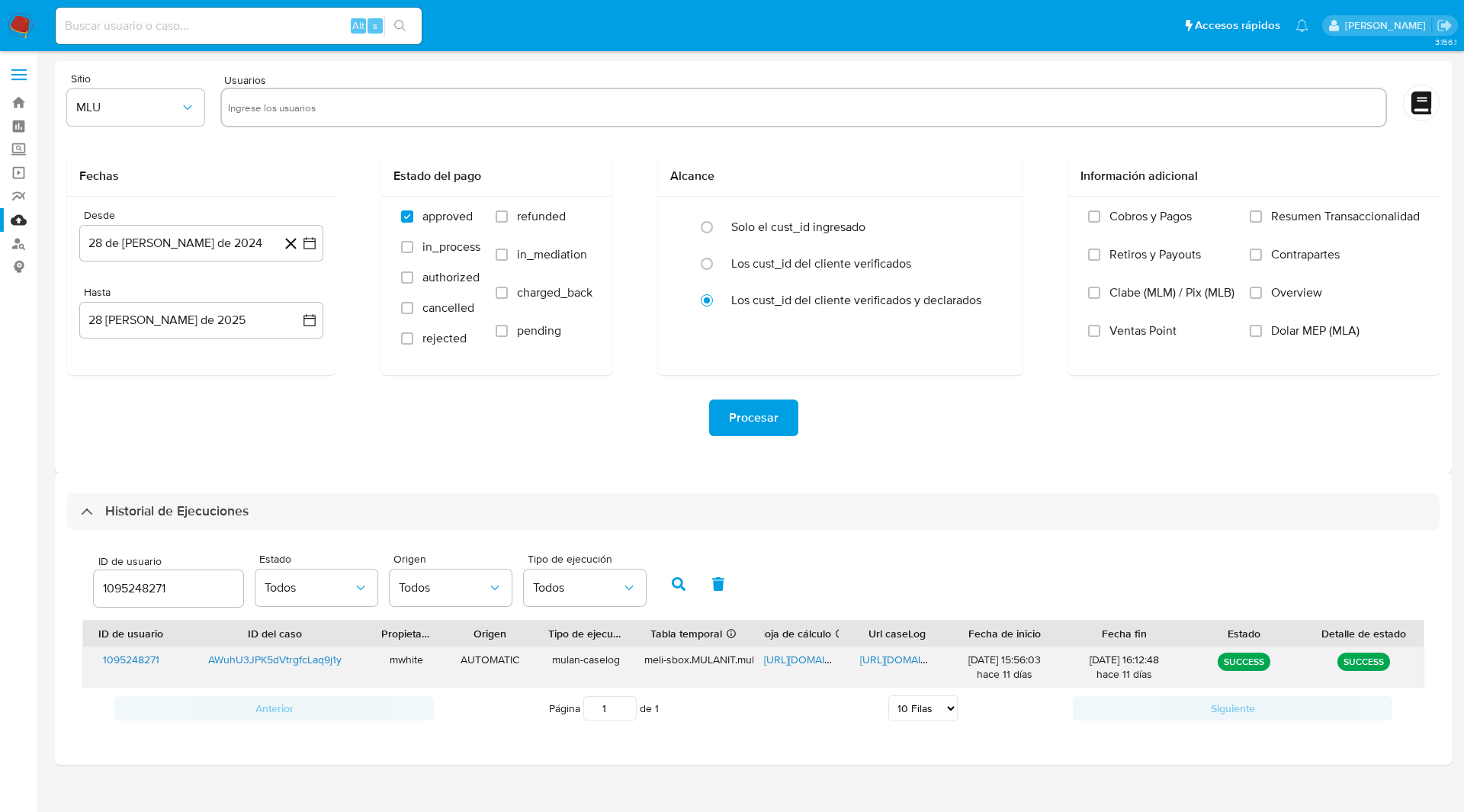
click at [797, 663] on span "[URL][DOMAIN_NAME]" at bounding box center [817, 659] width 105 height 15
click at [890, 663] on span "[URL][DOMAIN_NAME]" at bounding box center [913, 659] width 105 height 15
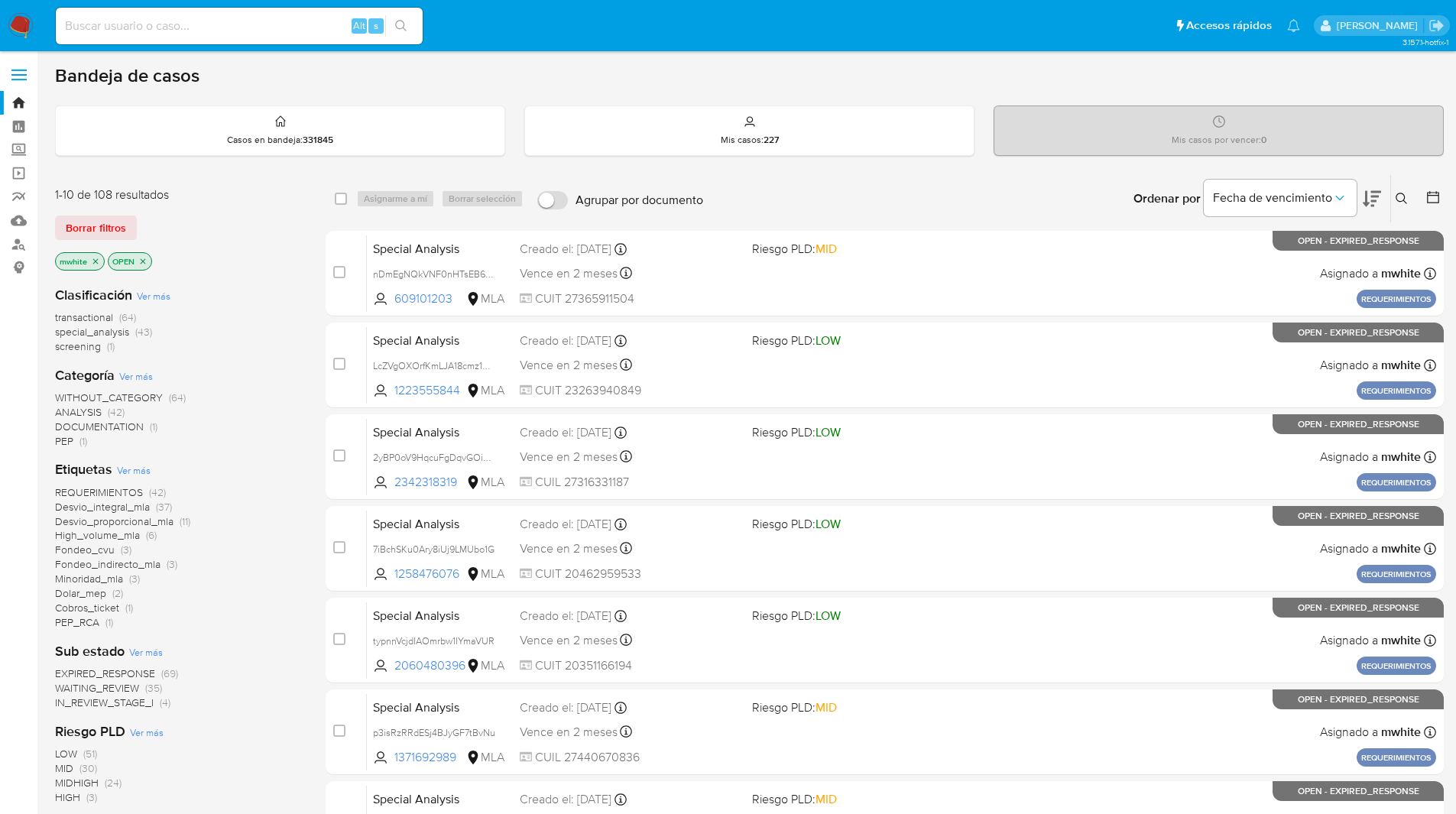
click at [1397, 204] on icon at bounding box center [1402, 199] width 13 height 13
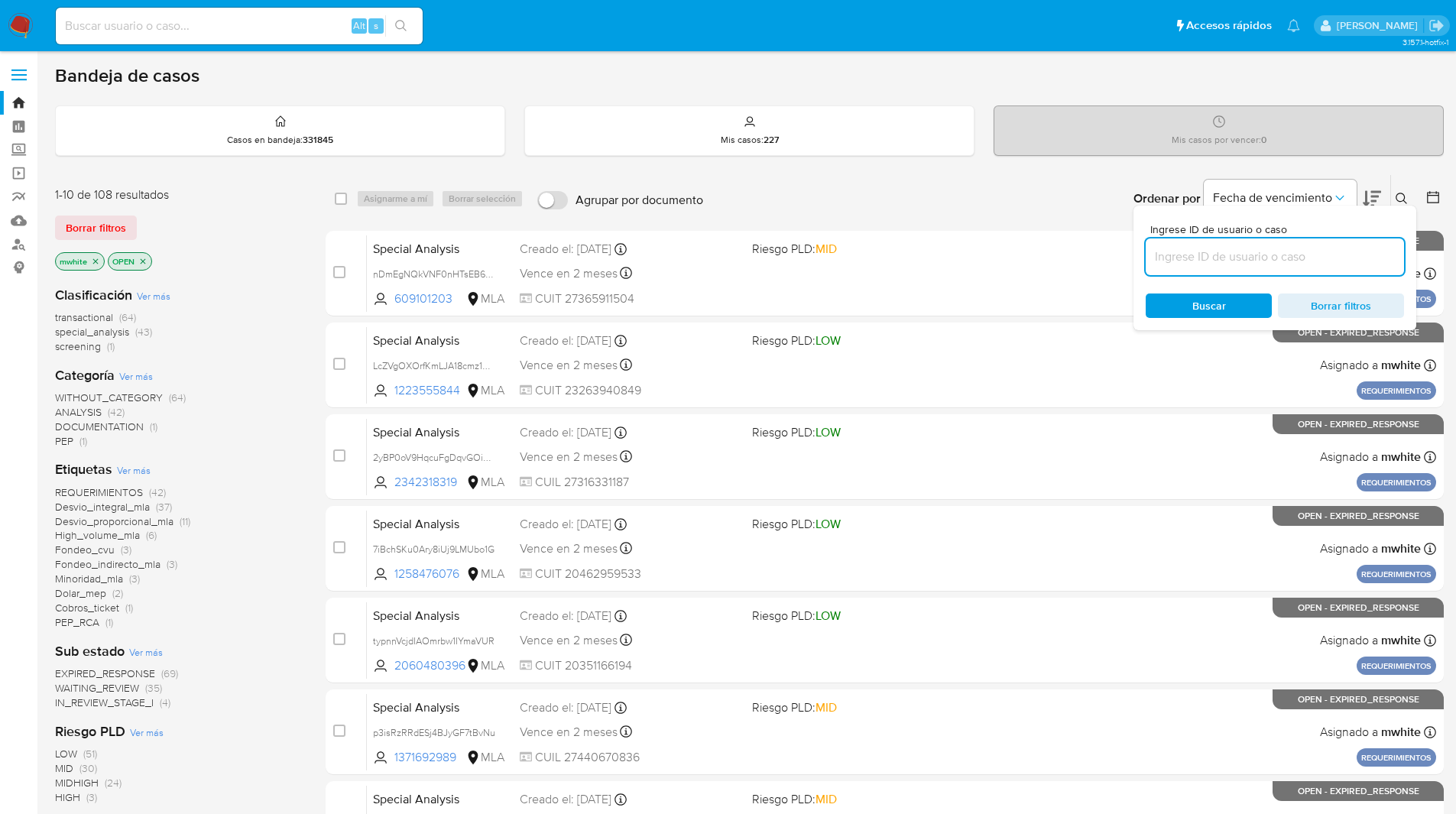
click at [1228, 258] on input at bounding box center [1274, 256] width 258 height 20
type input "tLtZdxYAh15WYdjF58owLBkc"
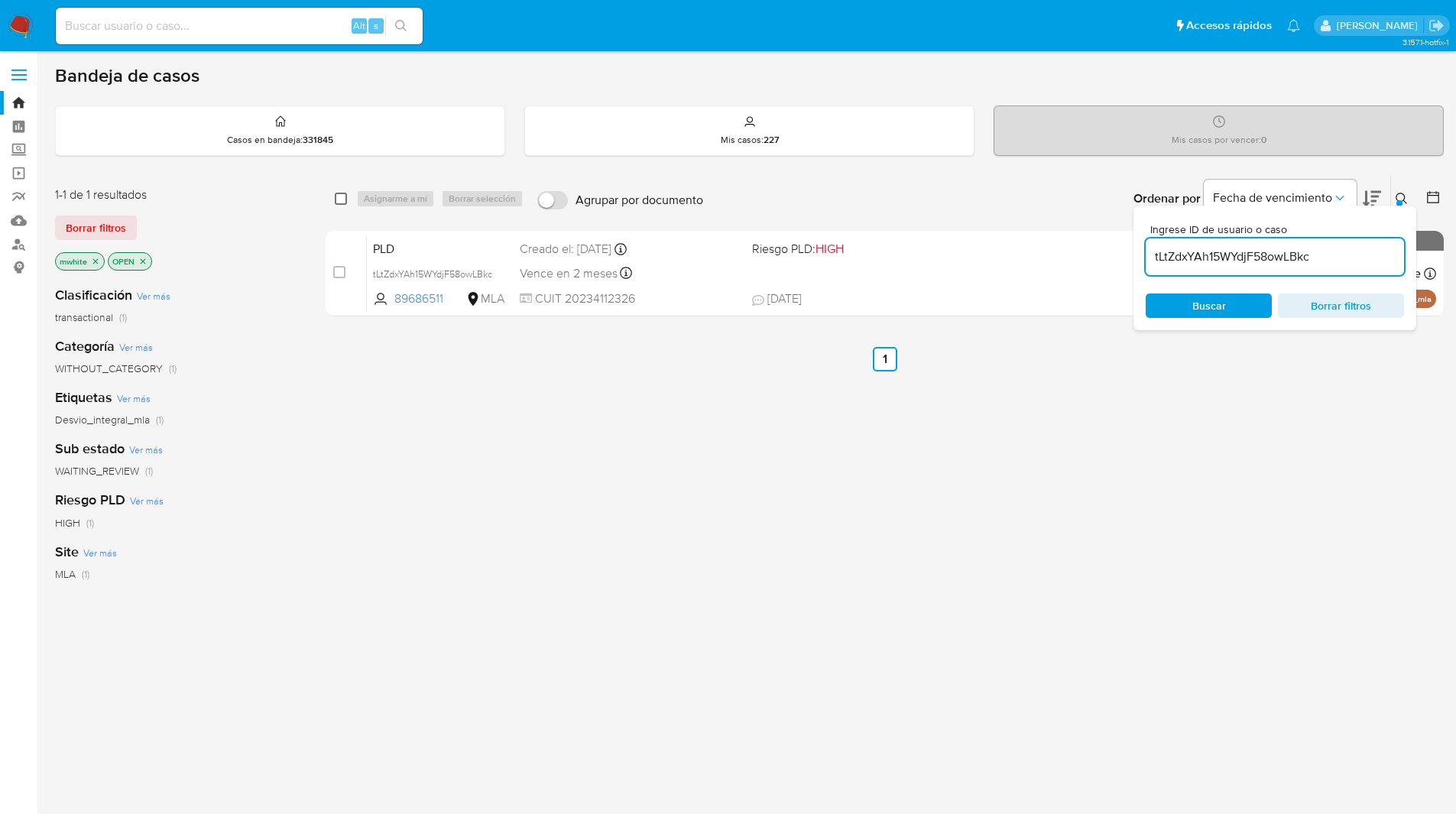
click at [339, 195] on input "checkbox" at bounding box center [341, 199] width 13 height 13
checkbox input "true"
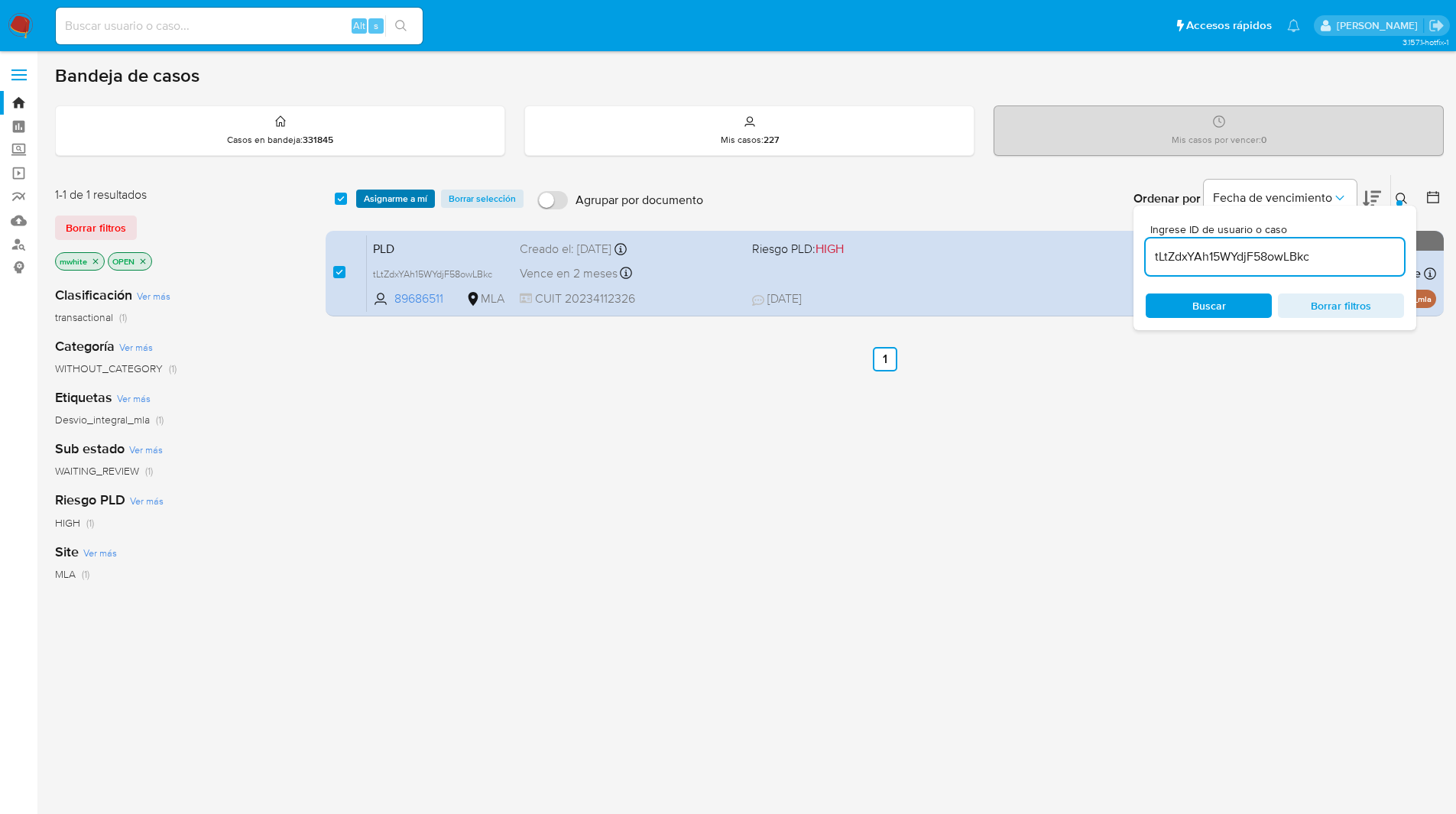
click at [401, 204] on span "Asignarme a mí" at bounding box center [395, 198] width 63 height 15
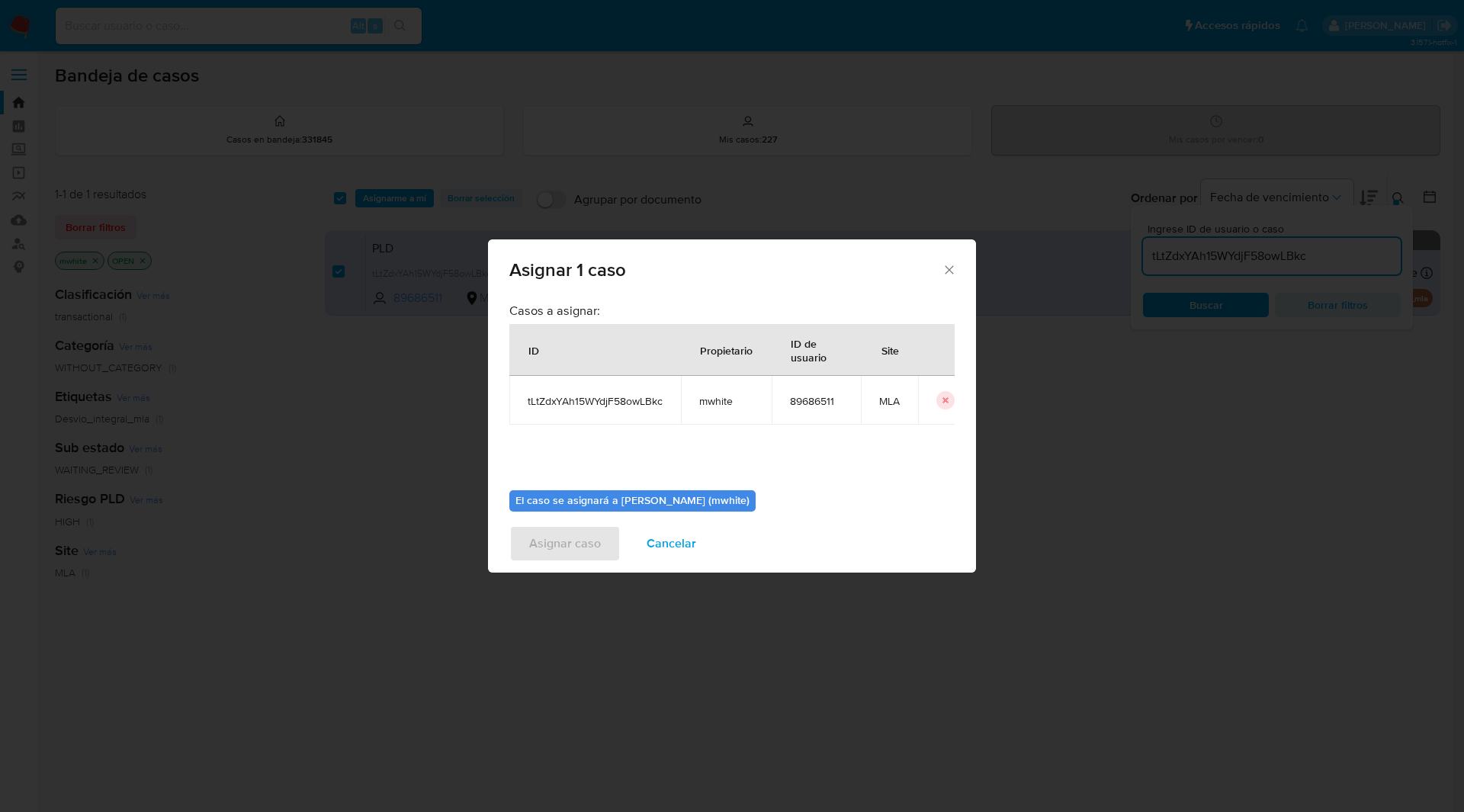
click at [723, 403] on span "mwhite" at bounding box center [726, 400] width 54 height 13
copy span "mwhite"
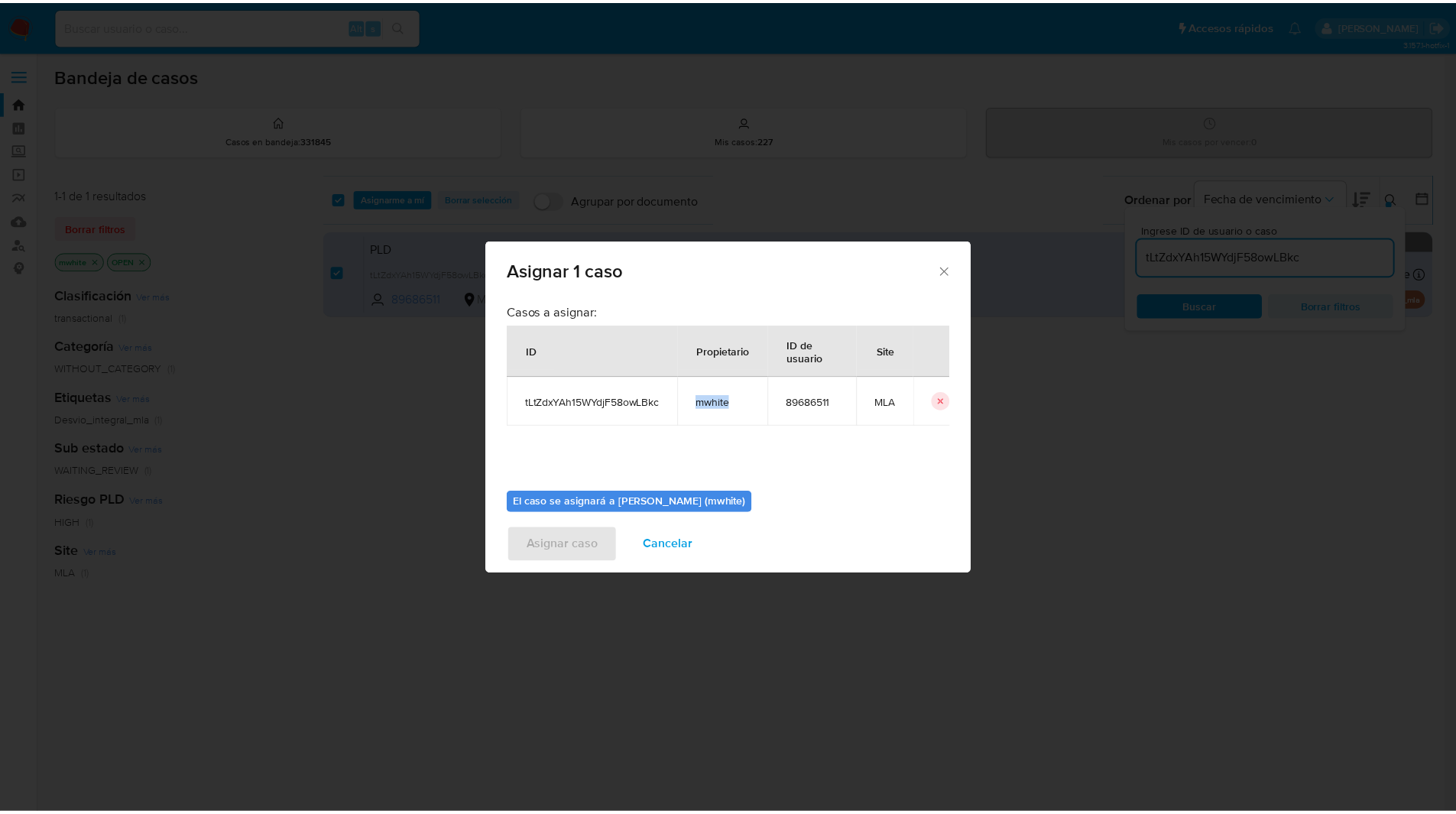
scroll to position [80, 0]
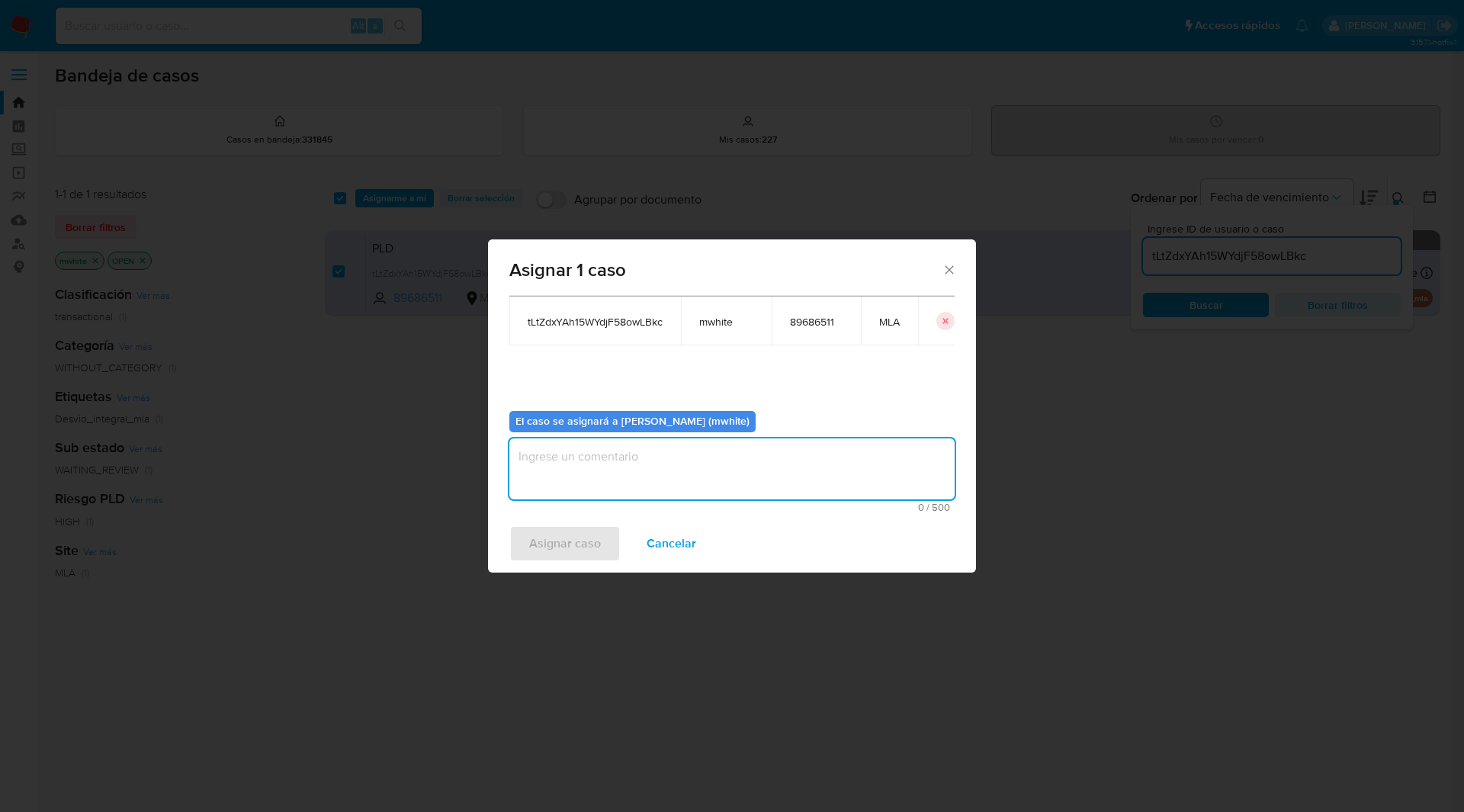
click at [600, 455] on textarea "assign-modal" at bounding box center [732, 469] width 445 height 61
paste textarea "mwhite"
type textarea "mwhite"
click at [584, 533] on span "Asignar caso" at bounding box center [564, 543] width 72 height 34
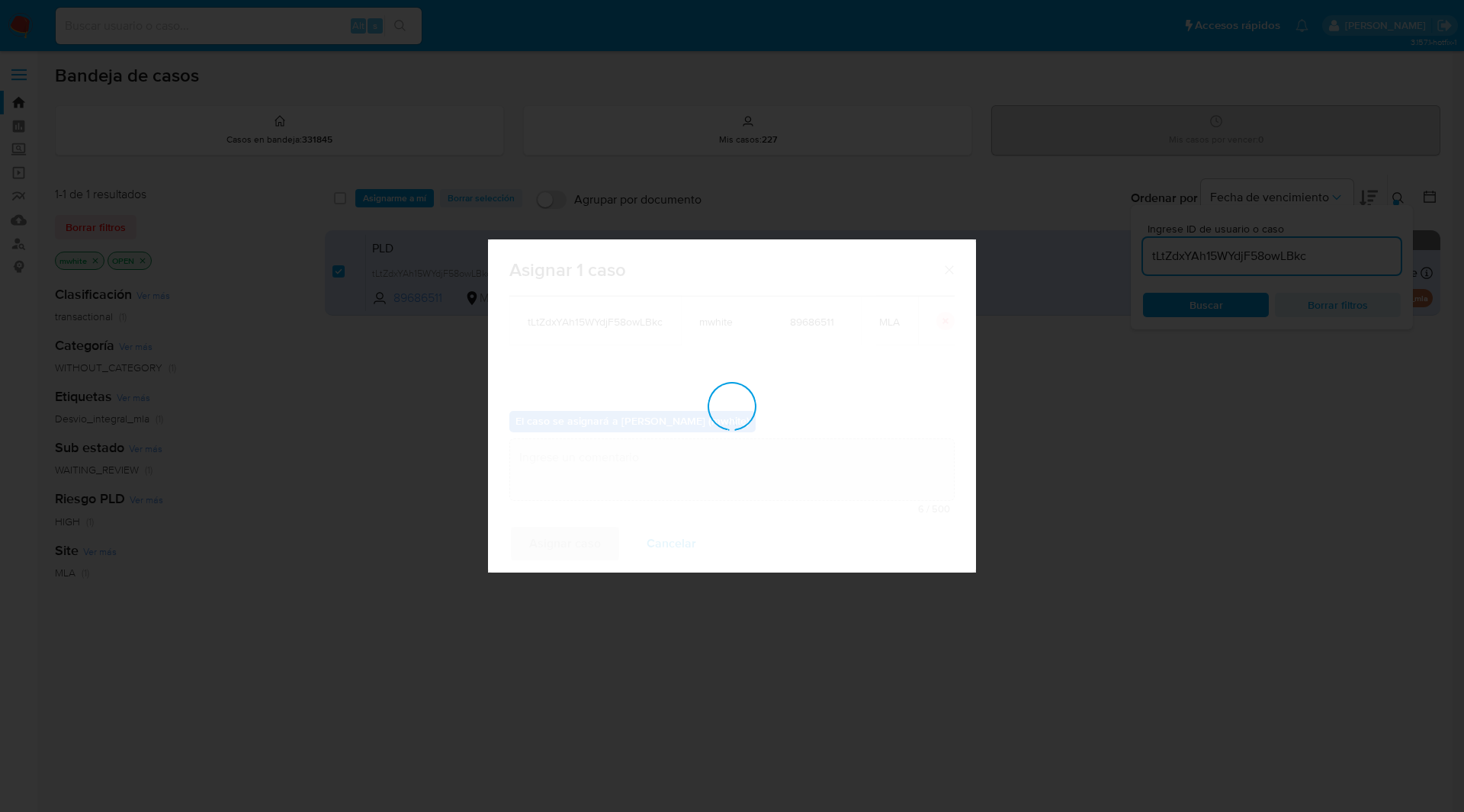
checkbox input "false"
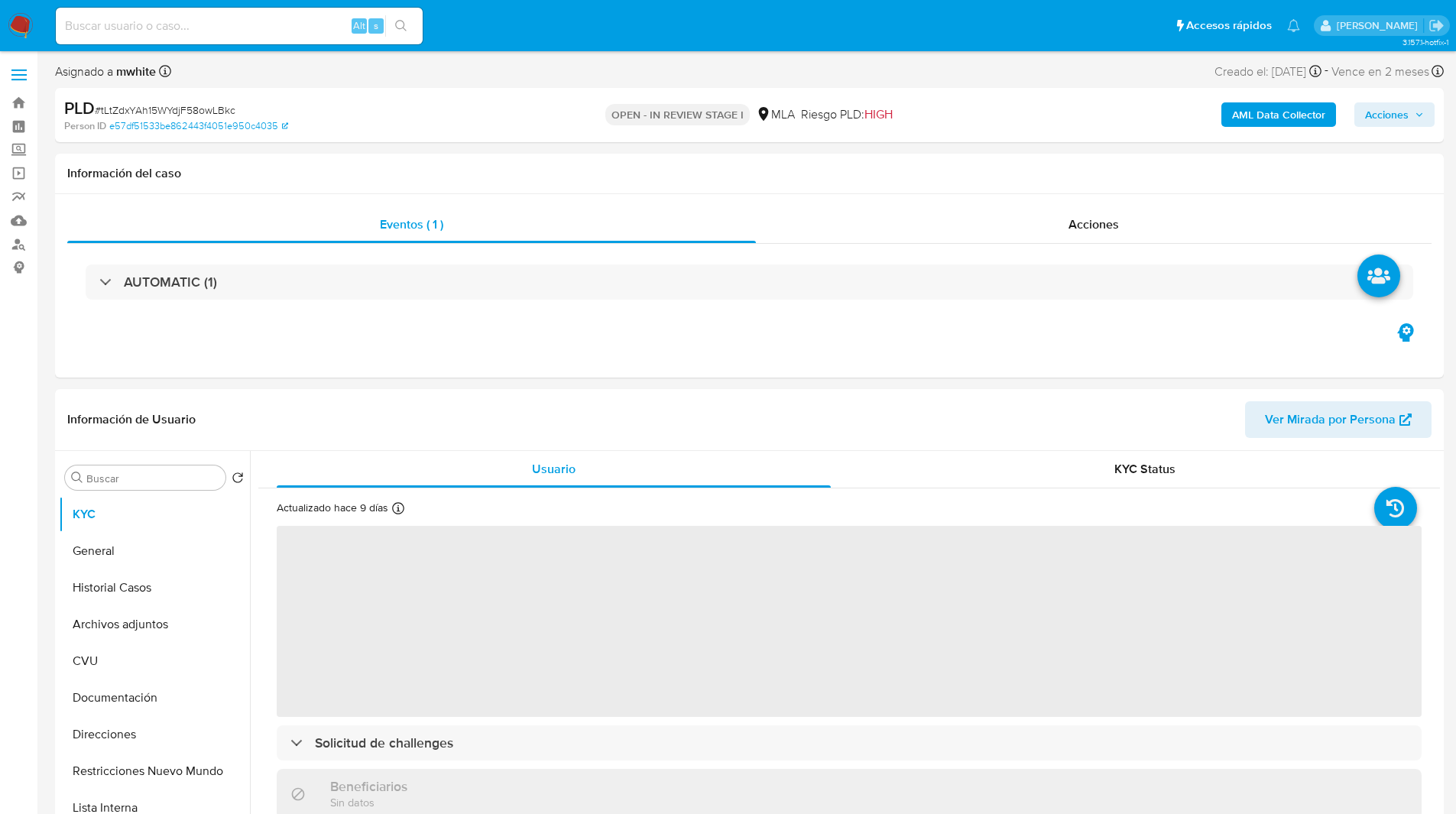
select select "10"
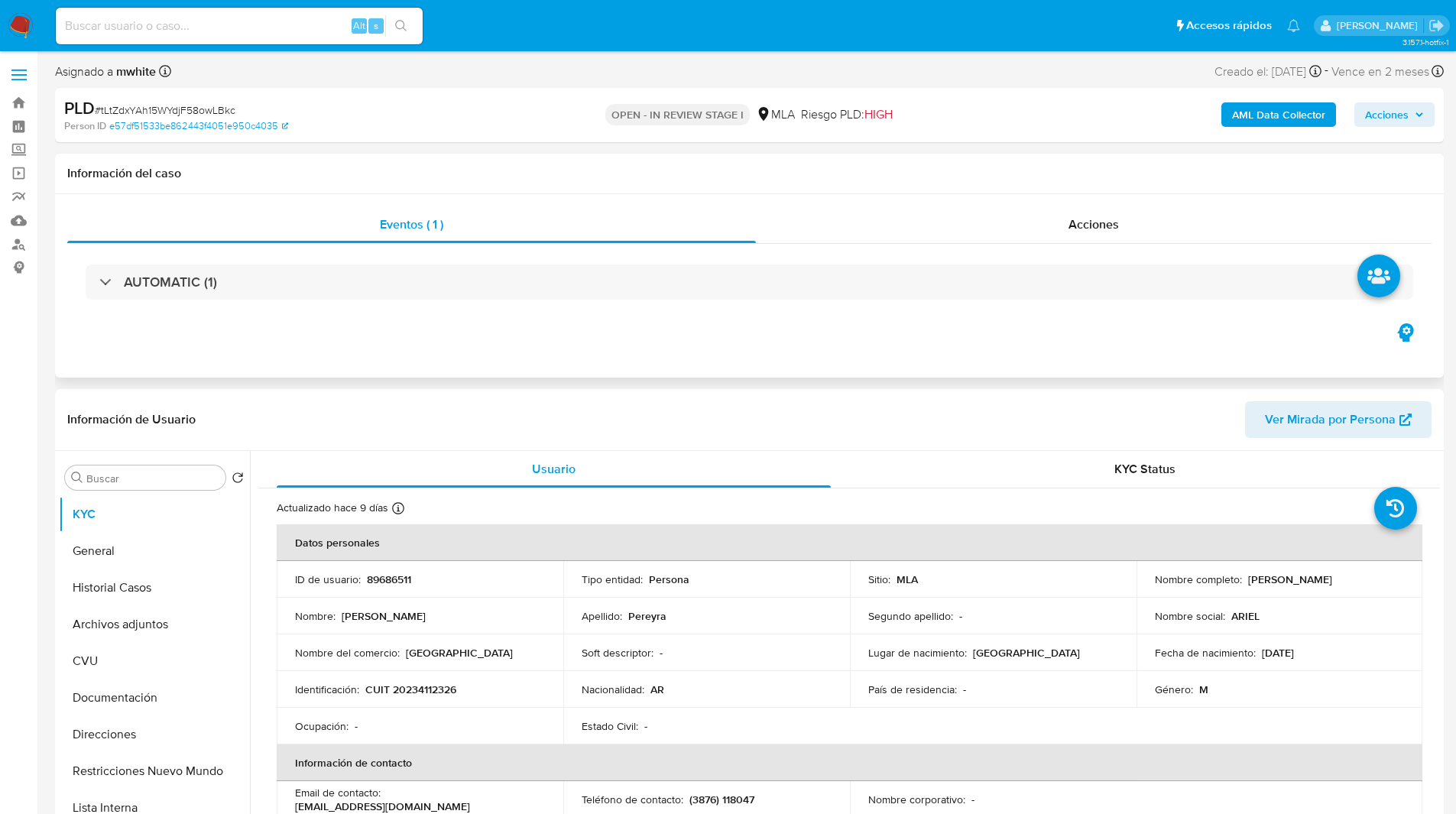
click at [504, 337] on div "Eventos ( 1 ) Acciones AUTOMATIC (1)" at bounding box center [749, 286] width 1388 height 184
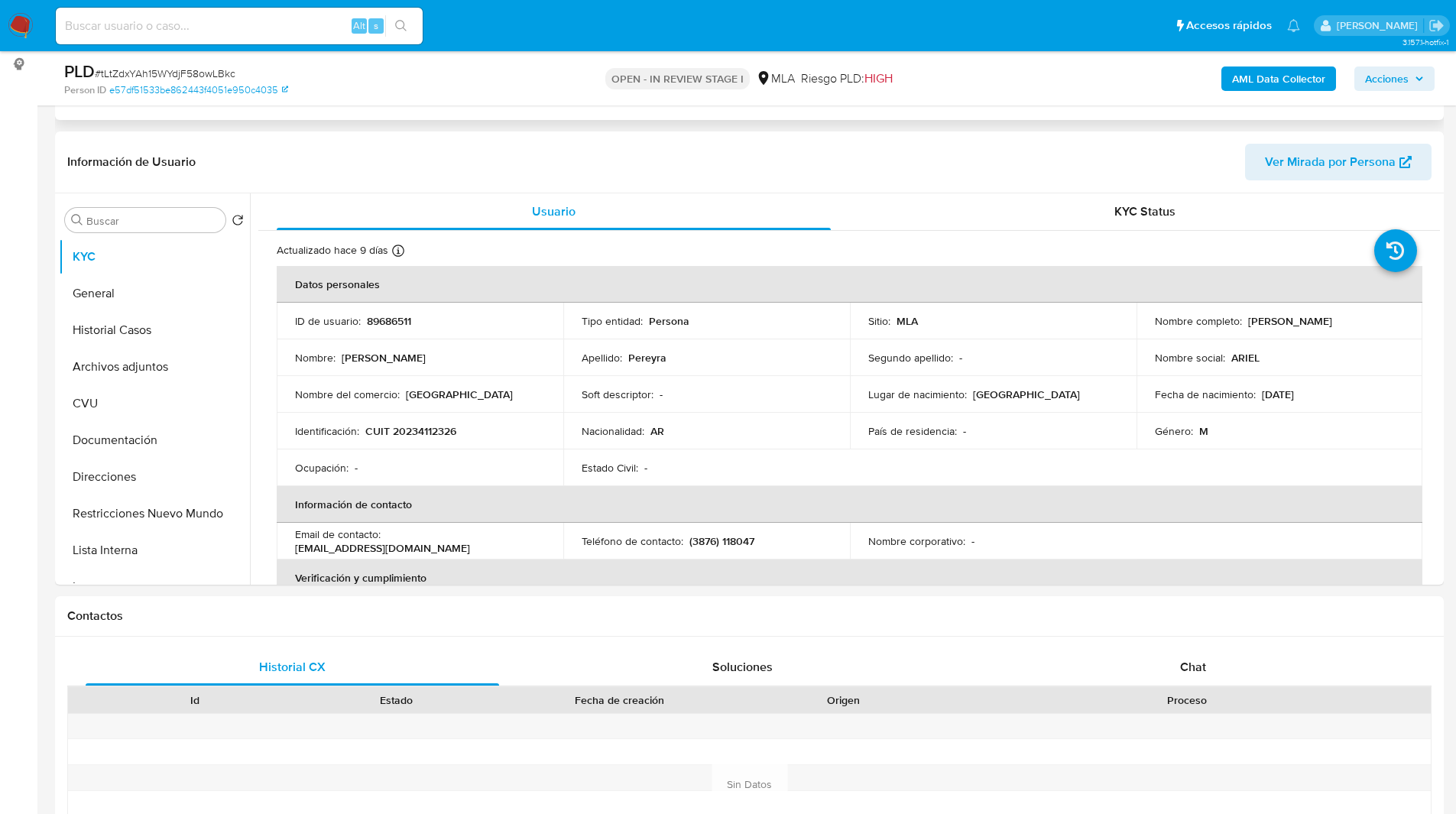
scroll to position [204, 0]
click at [1210, 655] on div "Chat" at bounding box center [1193, 667] width 413 height 37
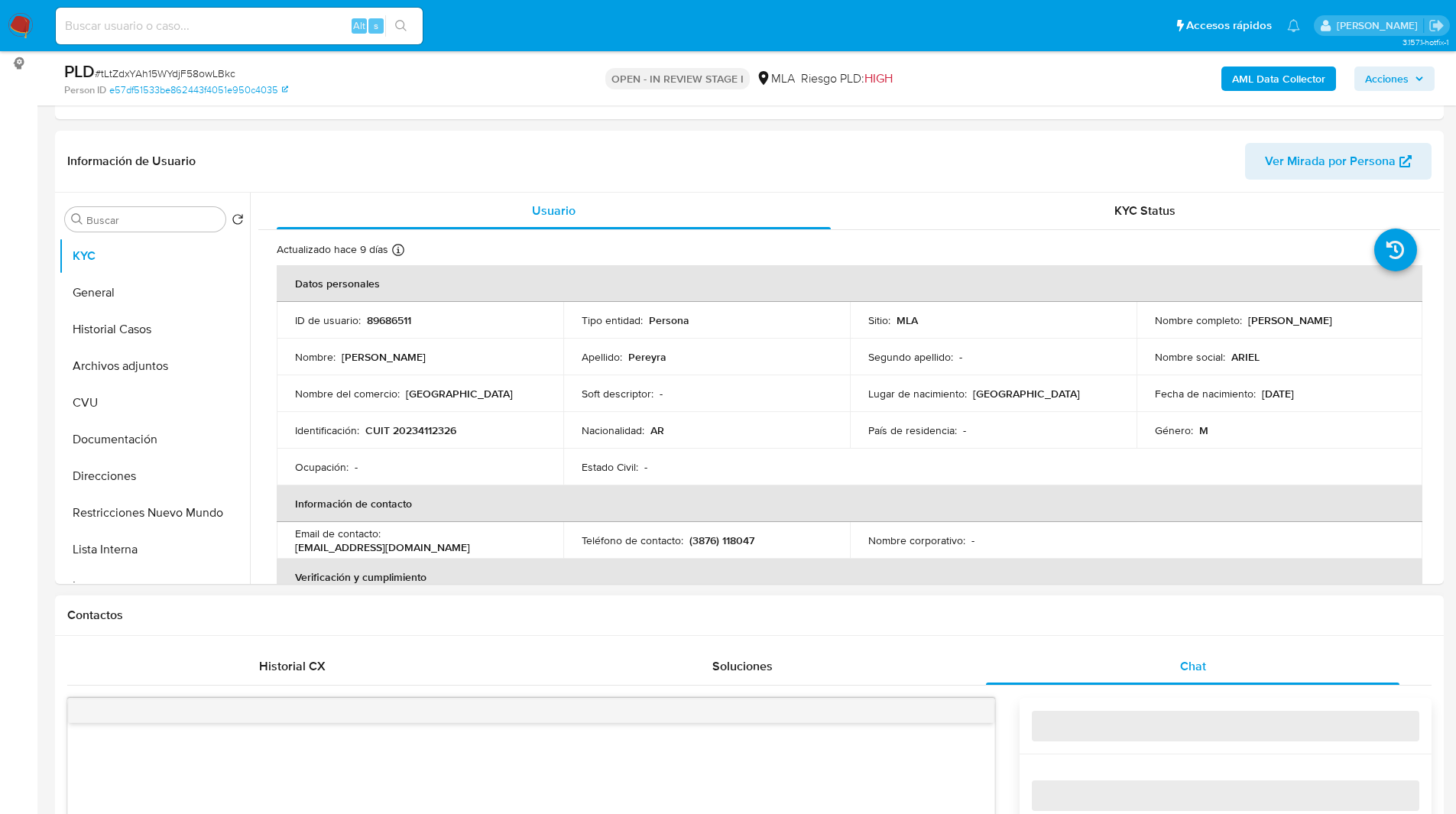
click at [1087, 618] on h1 "Contactos" at bounding box center [749, 614] width 1364 height 15
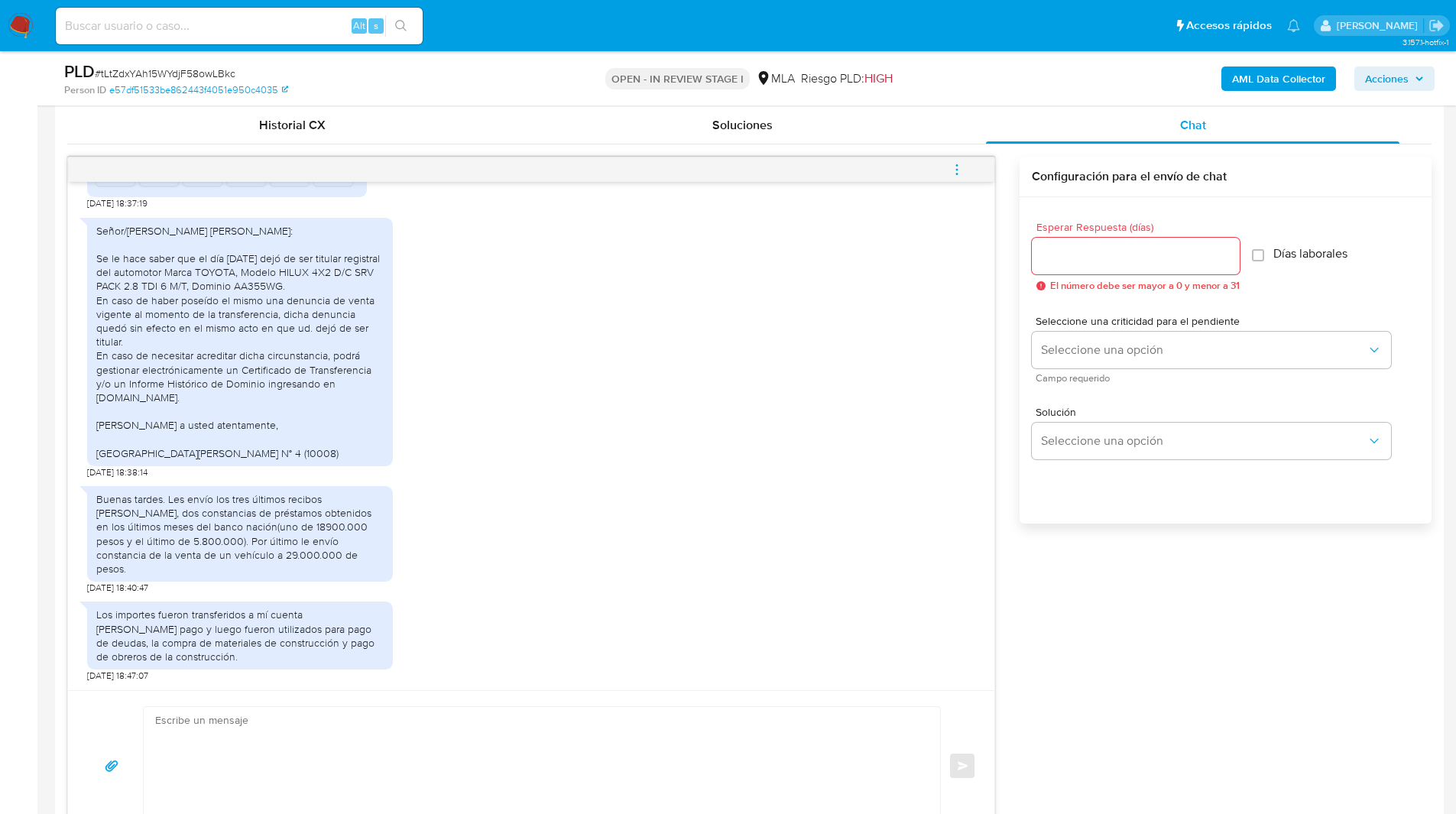
scroll to position [746, 0]
click at [303, 735] on textarea at bounding box center [538, 764] width 766 height 118
paste textarea "Hola, Esperamos que te encuentres muy bien. Te consultamos si tuviste oportunid…"
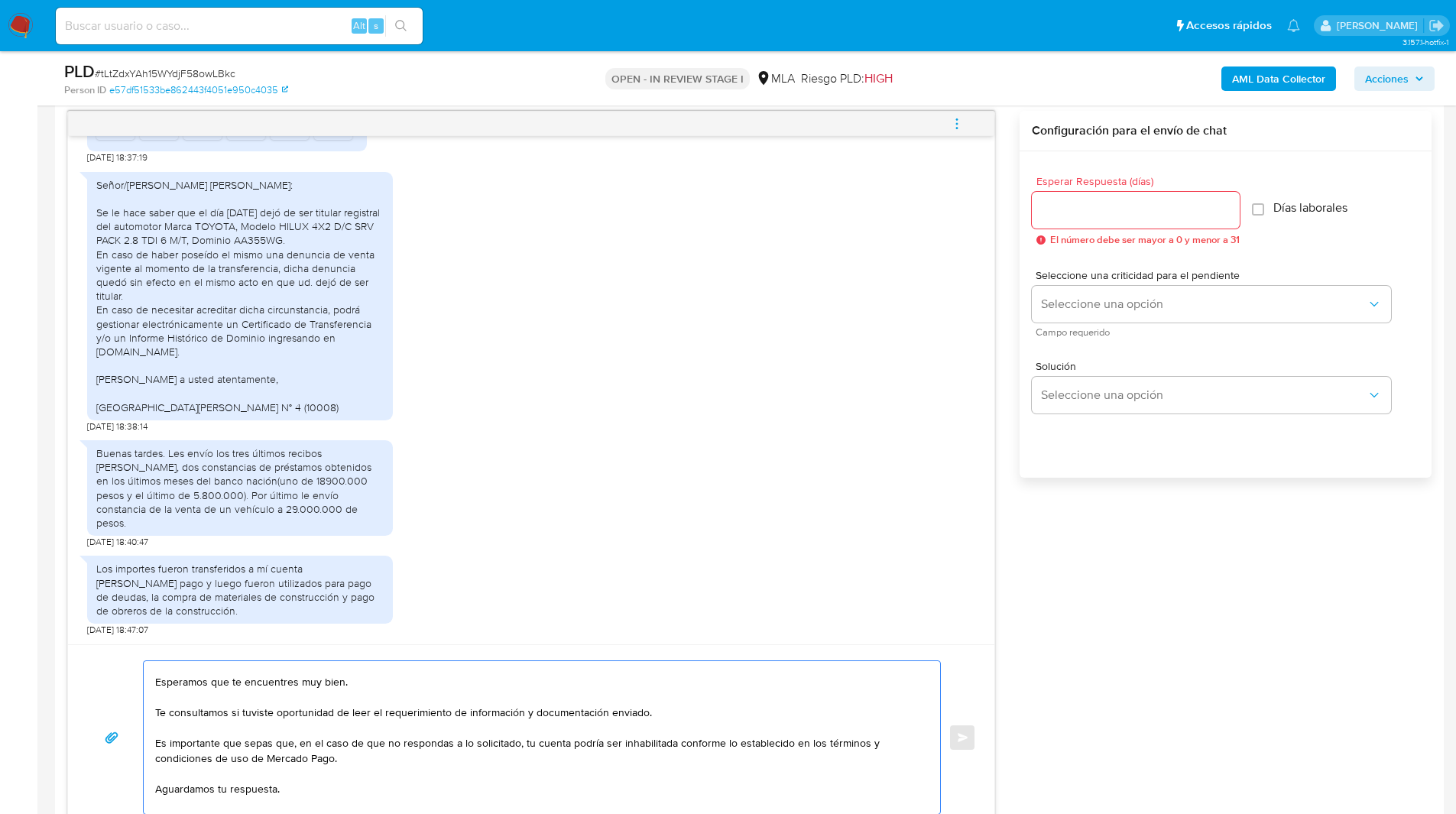
scroll to position [21, 0]
drag, startPoint x: 168, startPoint y: 711, endPoint x: 717, endPoint y: 718, distance: 549.0
click at [717, 718] on textarea "Hola, Esperamos que te encuentres muy bien. Te consultamos si tuviste oportunid…" at bounding box center [538, 737] width 766 height 153
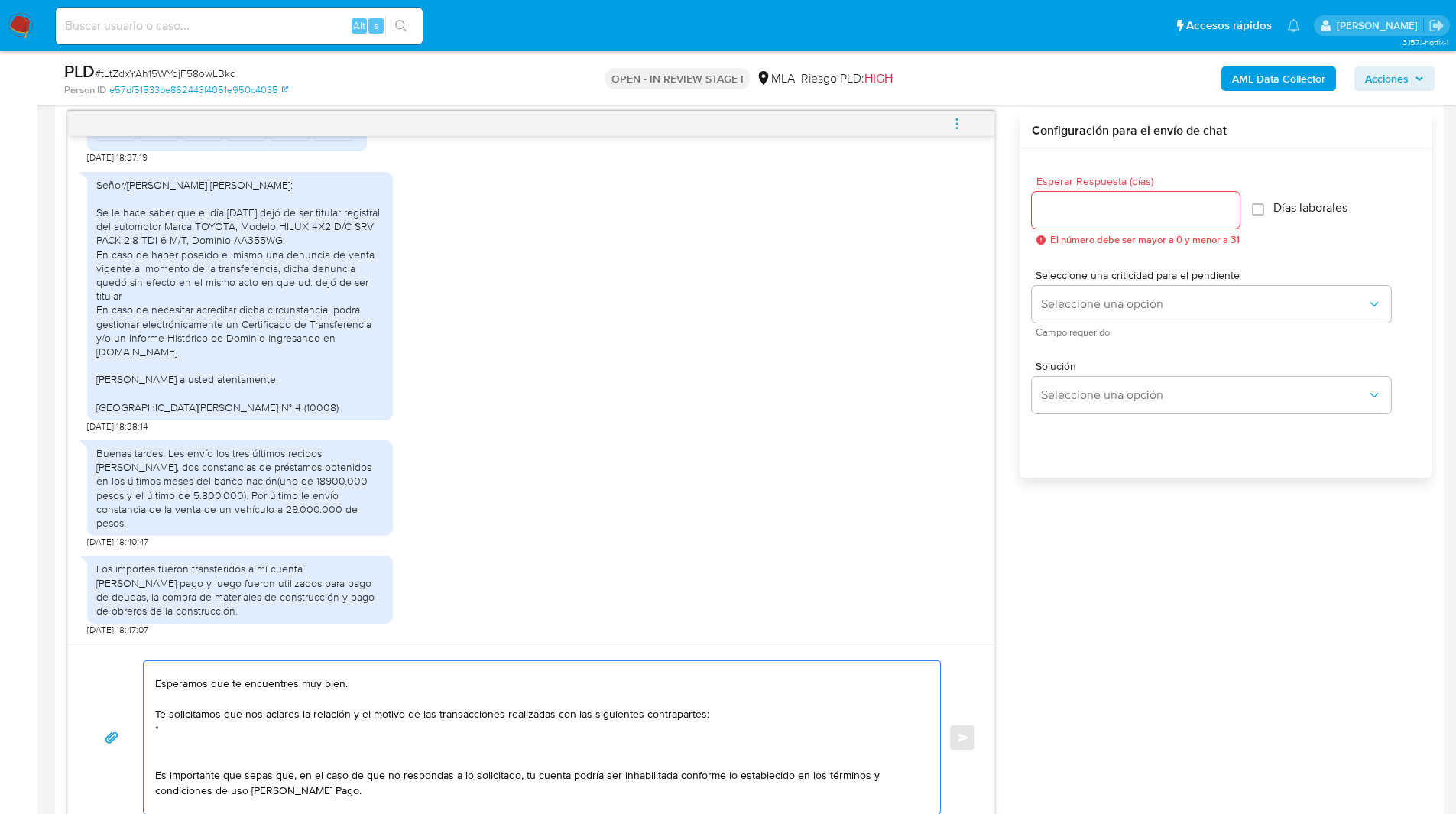
paste textarea "*"
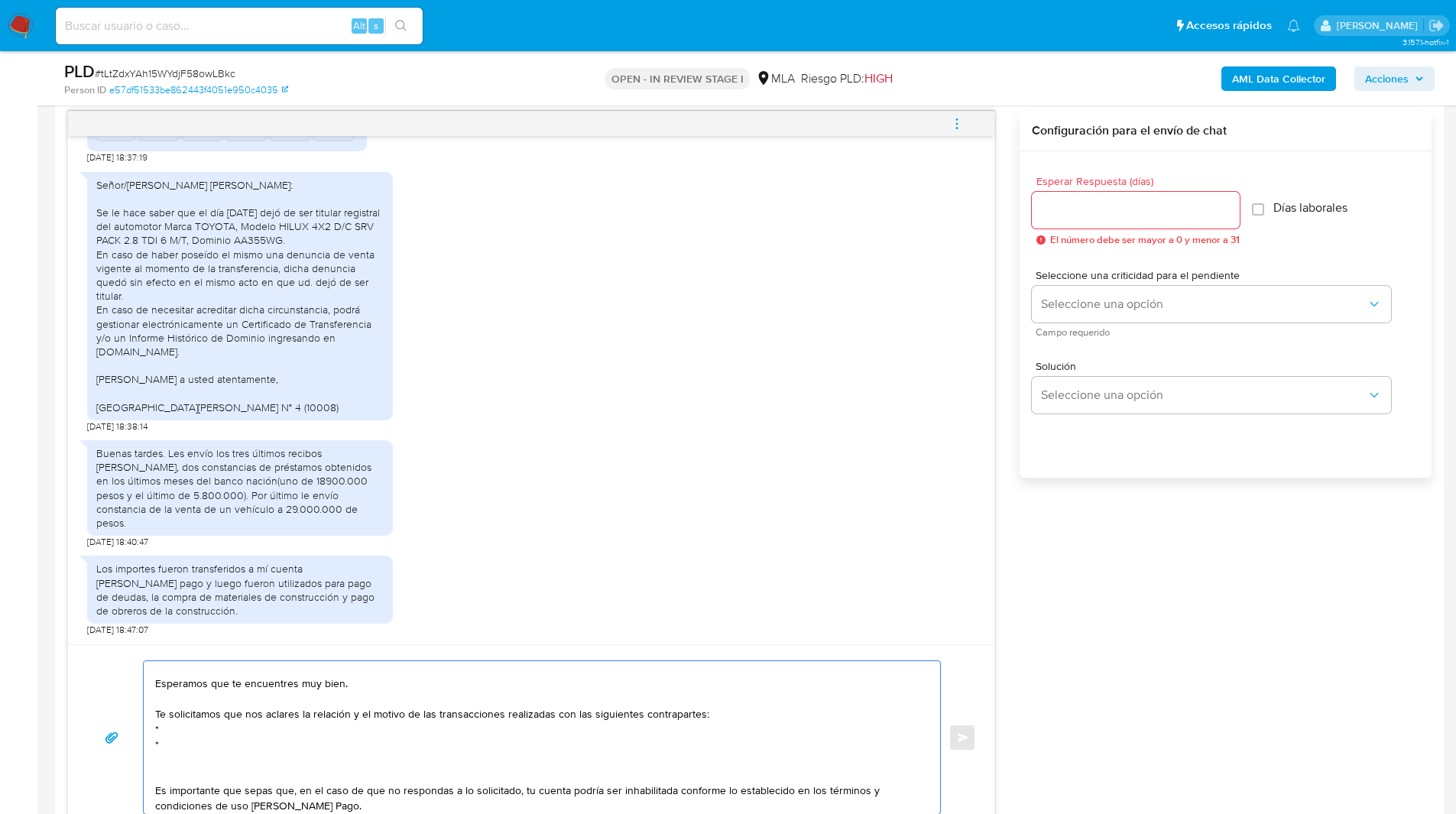
paste textarea "*"
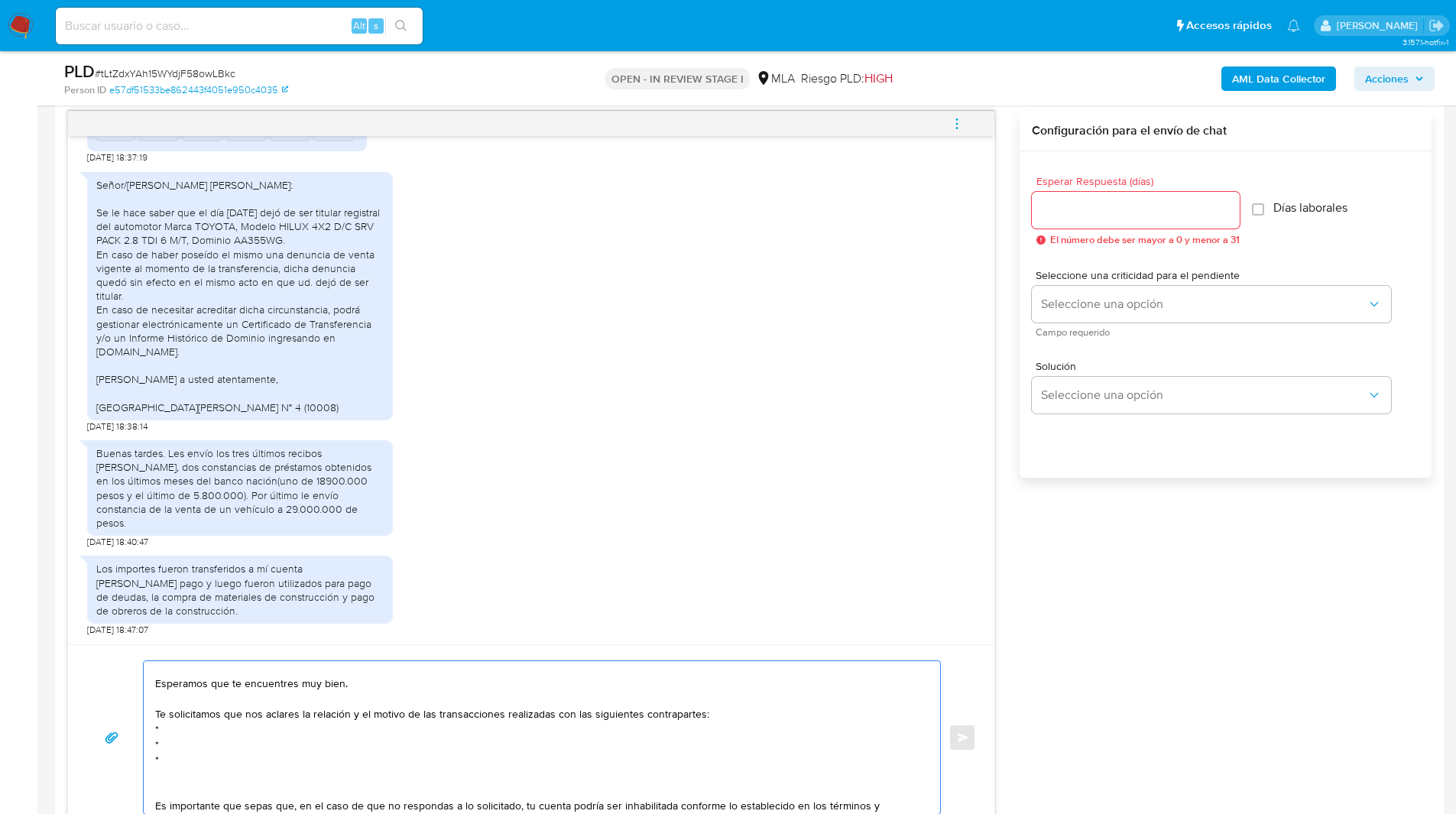
paste textarea "*"
paste textarea "Rene Daniel Penaloza - F 20201266247"
click at [274, 726] on textarea "Hola, Esperamos que te encuentres muy bien. Te solicitamos que nos aclares la r…" at bounding box center [538, 737] width 766 height 153
click at [162, 744] on textarea "Hola, Esperamos que te encuentres muy bien. Te solicitamos que nos aclares la r…" at bounding box center [538, 737] width 766 height 153
paste textarea "Adriana Marcela Mendez - CUIT 27270347202"
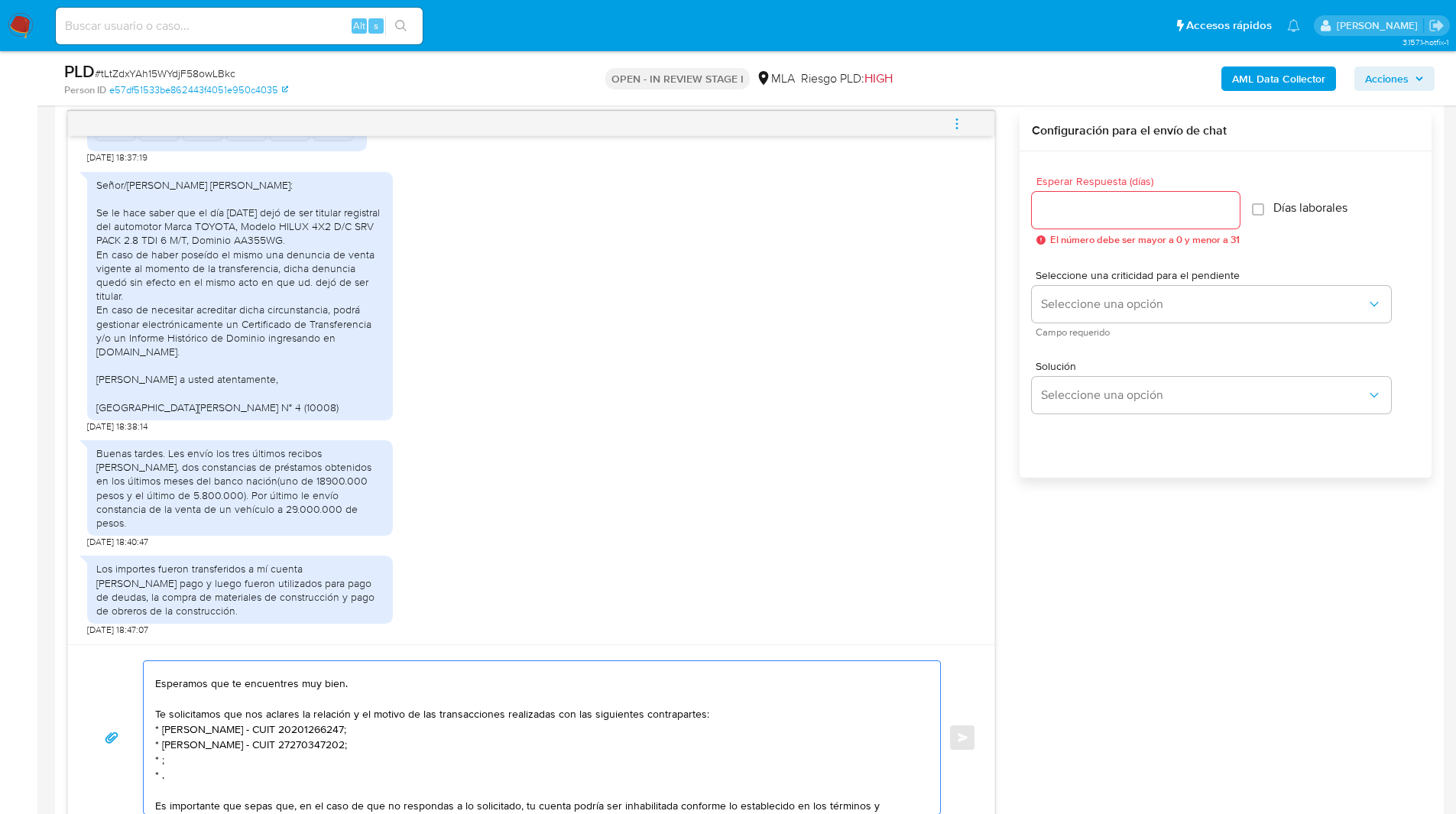
paste textarea "Gaston Angel Merlo - CUIT 20301950986"
type textarea "Hola, Esperamos que te encuentres muy bien. Te solicitamos que nos aclares la r…"
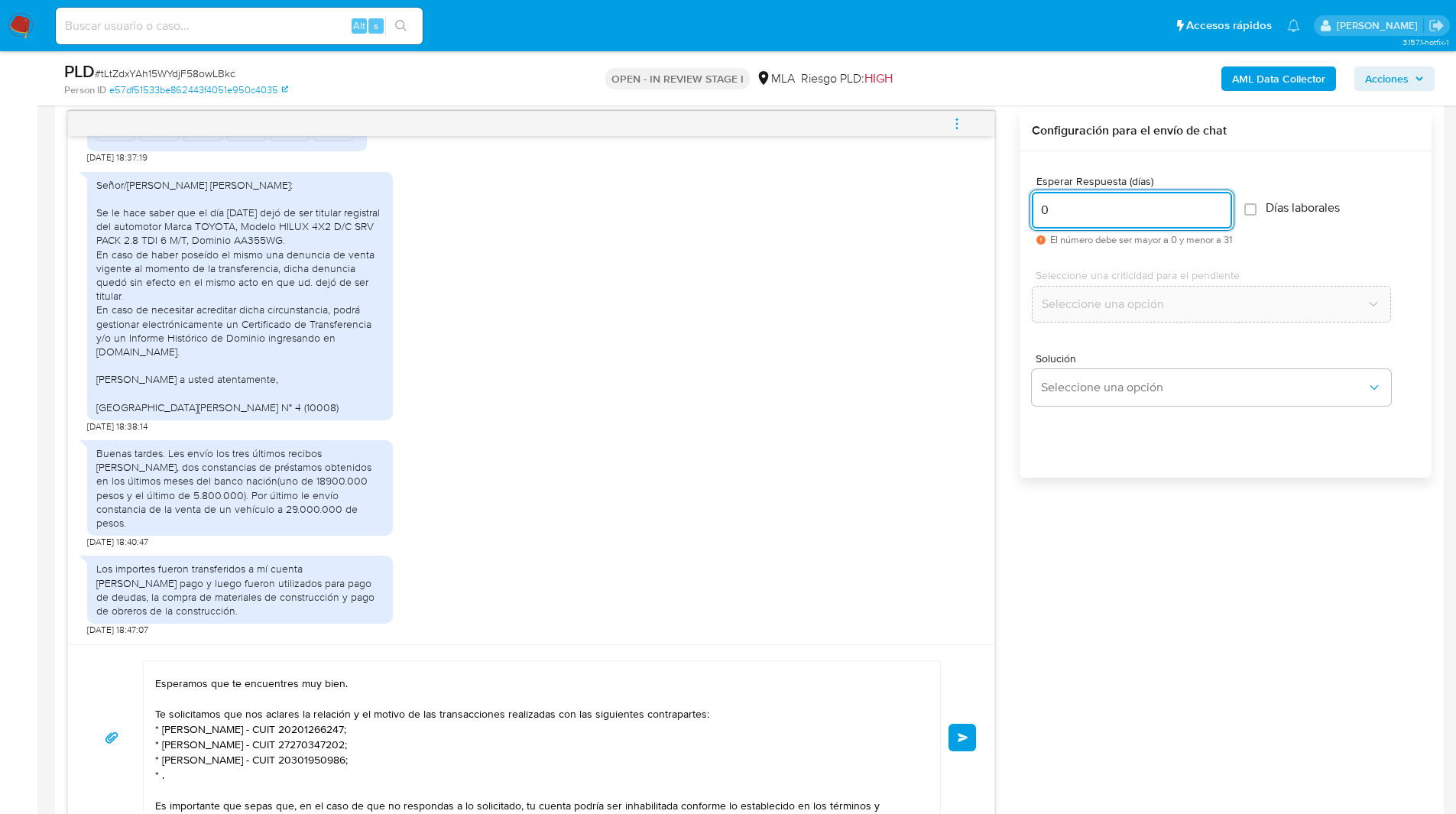
type input "1"
click at [257, 775] on textarea "Hola, Esperamos que te encuentres muy bien. Te solicitamos que nos aclares la r…" at bounding box center [538, 737] width 766 height 153
paste textarea "Gustavo Alejandro Liendro - CUIT 20246384674"
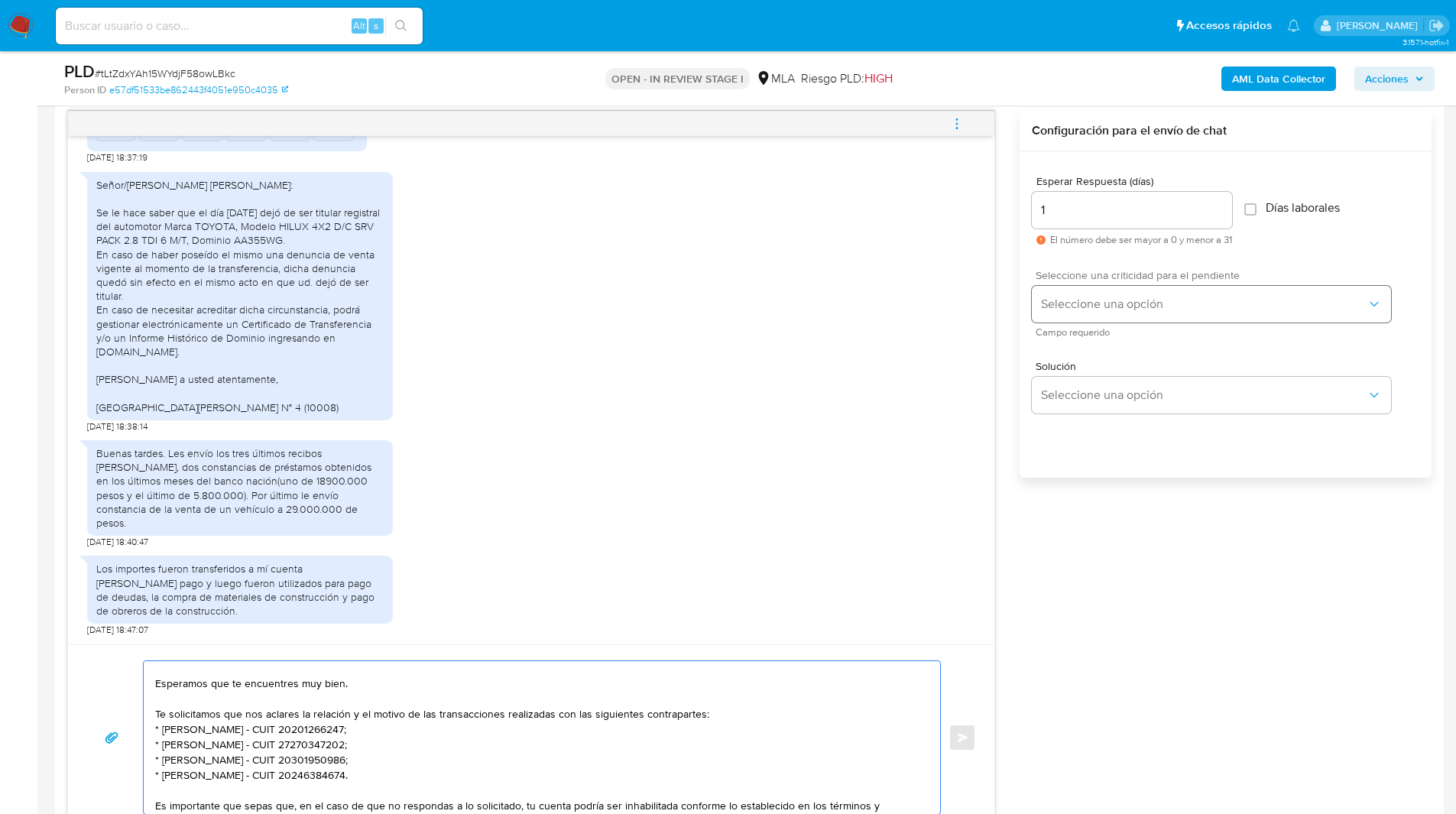
type textarea "Hola, Esperamos que te encuentres muy bien. Te solicitamos que nos aclares la r…"
click at [1088, 320] on button "Seleccione una opción" at bounding box center [1211, 304] width 359 height 37
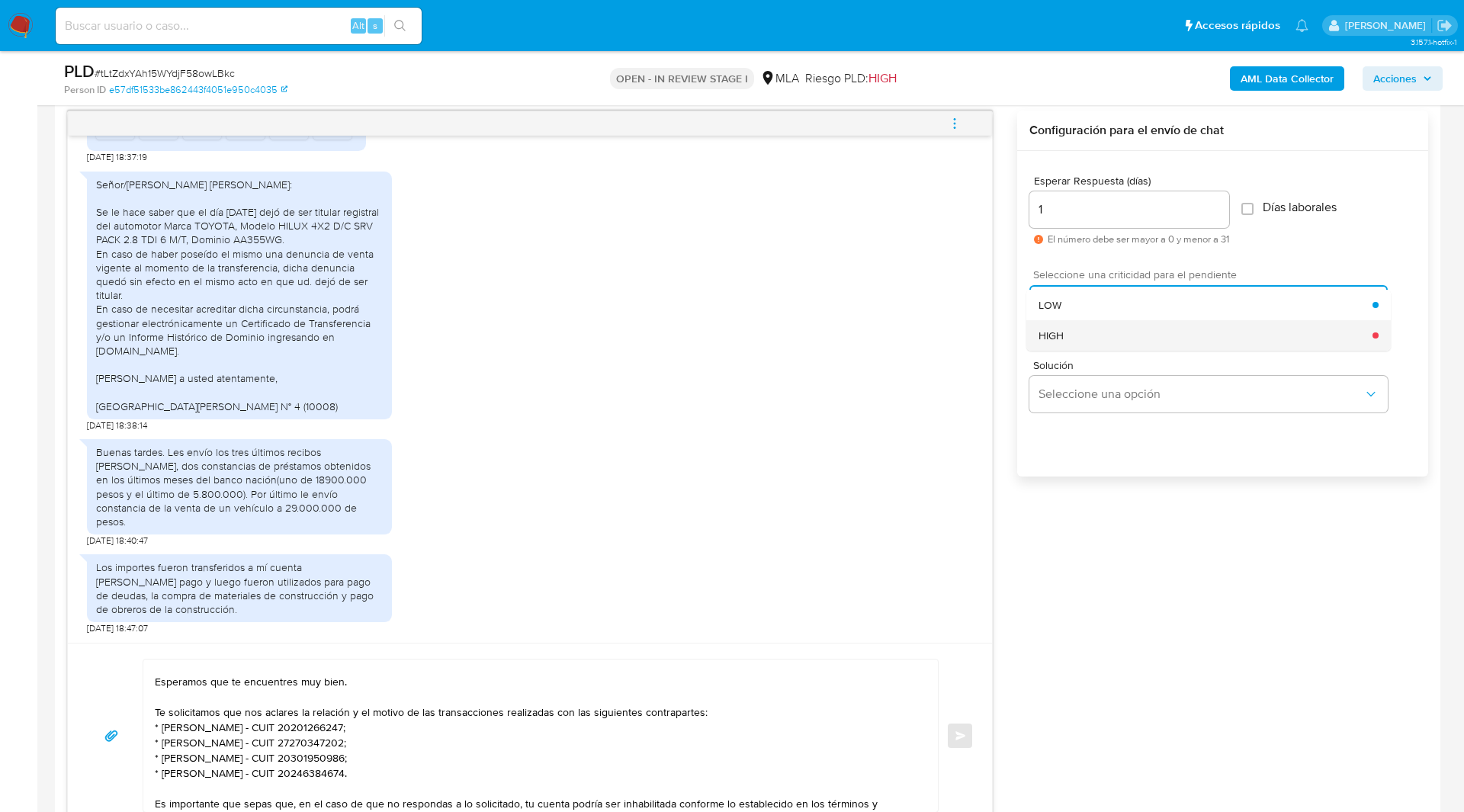
click at [1064, 342] on div "HIGH" at bounding box center [1206, 335] width 334 height 31
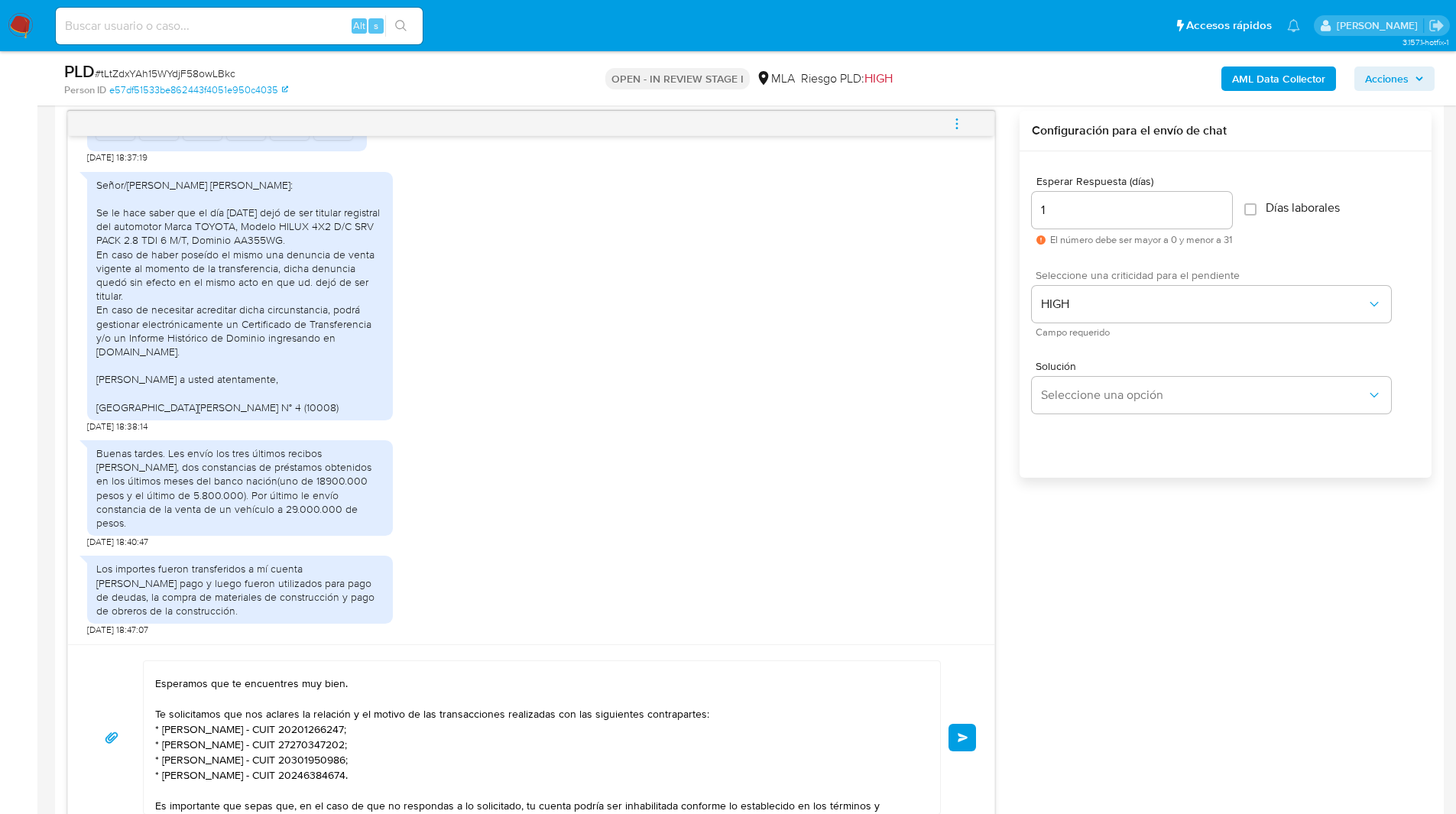
click at [963, 741] on span "Enviar" at bounding box center [963, 737] width 11 height 9
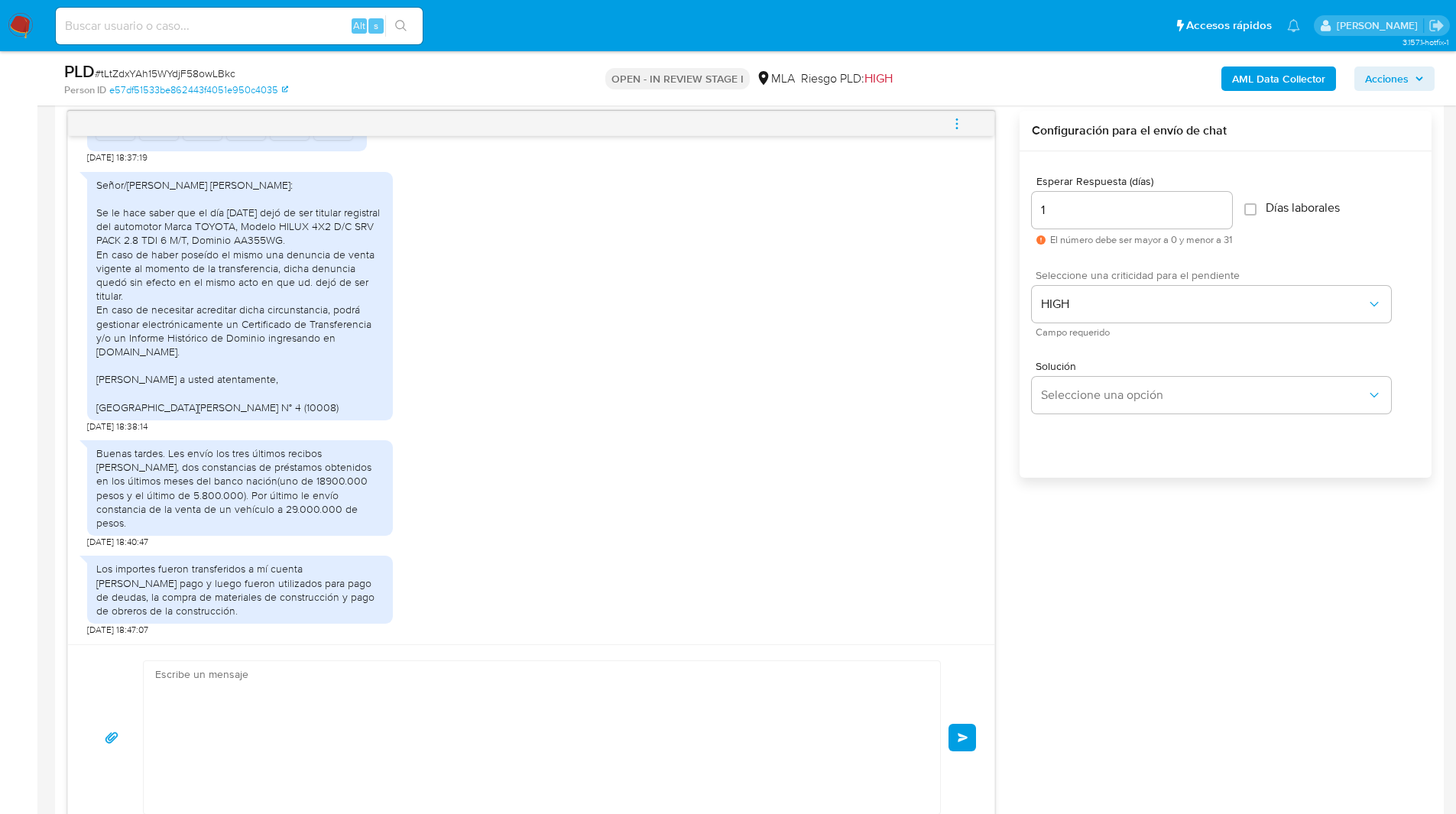
scroll to position [0, 0]
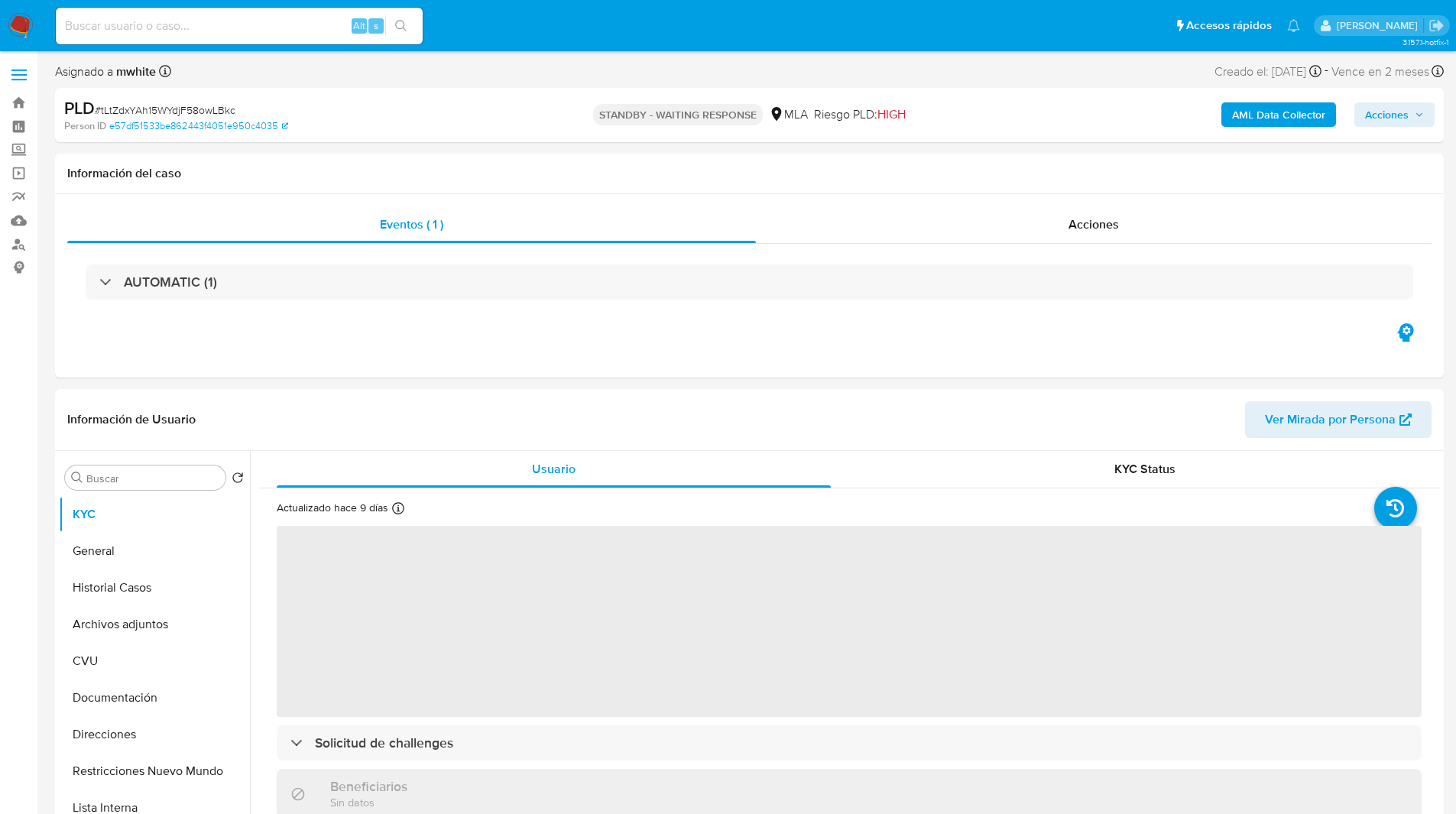
click at [823, 50] on nav "Pausado Ver notificaciones Alt s Accesos rápidos Presiona las siguientes teclas…" at bounding box center [728, 25] width 1456 height 51
select select "10"
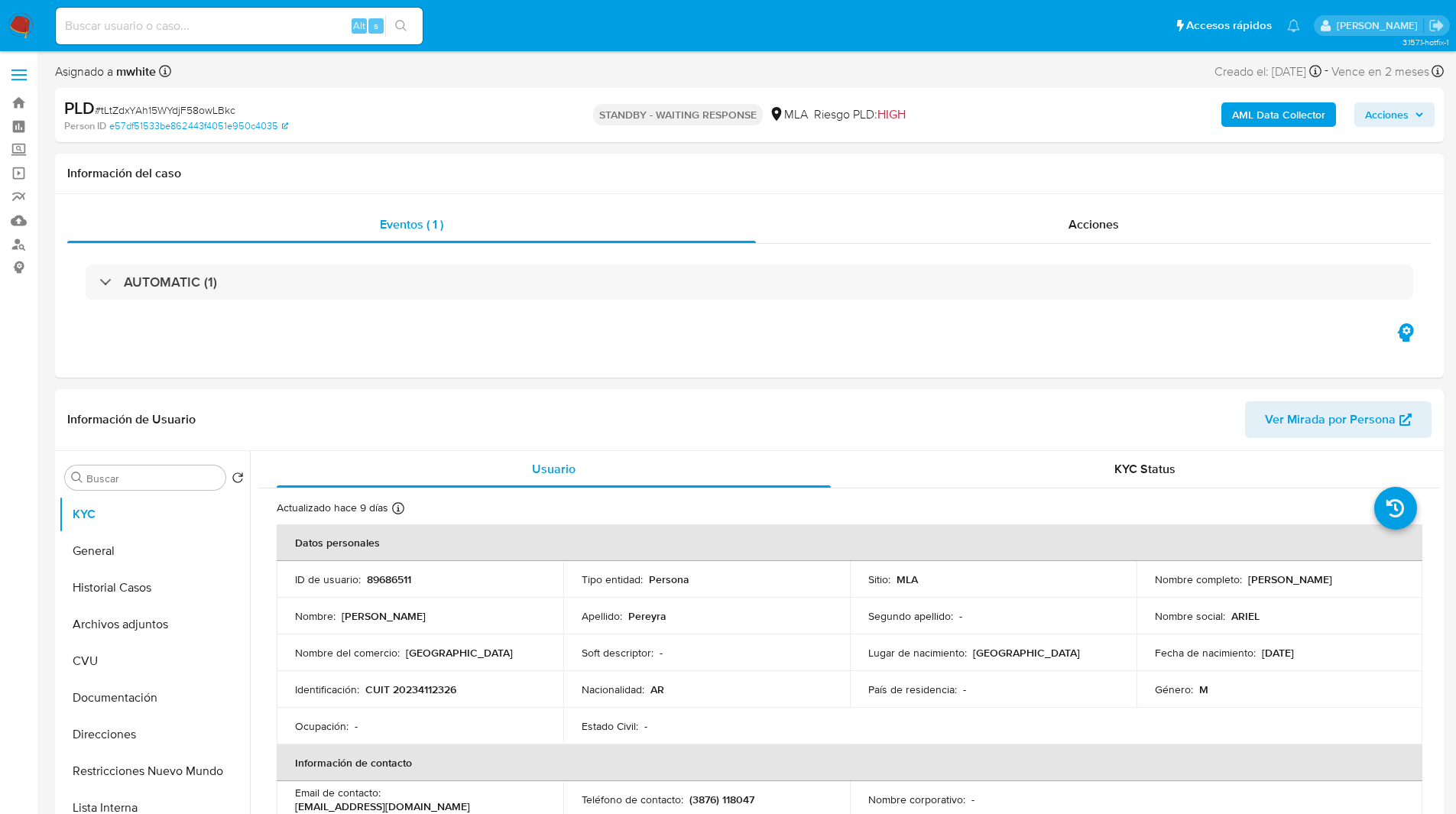
click at [247, 28] on input at bounding box center [239, 25] width 367 height 20
paste input "AWuhU3JPK5dVtrgfcLaq9j1y"
type input "AWuhU3JPK5dVtrgfcLaq9j1y"
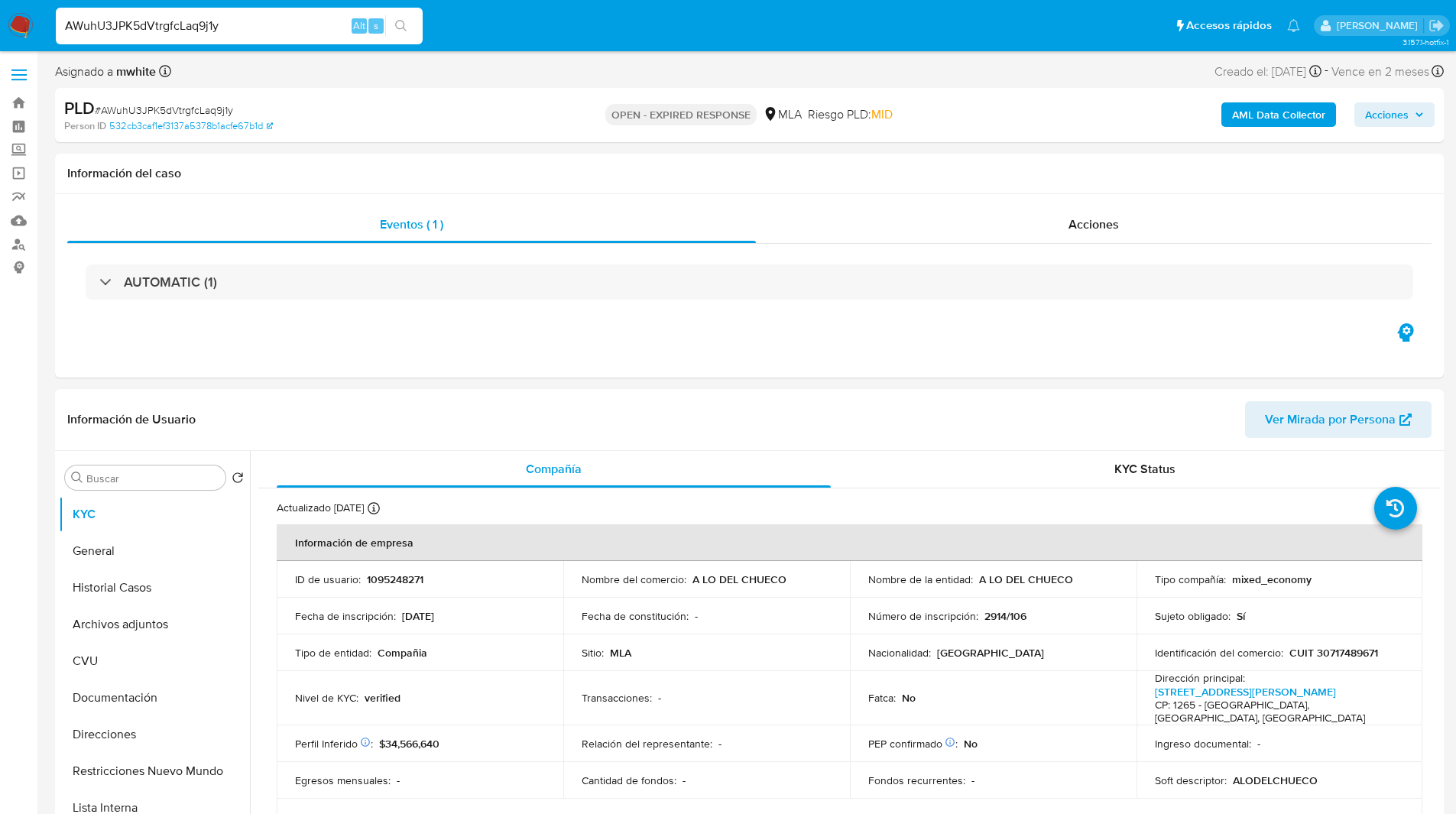
select select "10"
click at [473, 20] on ul "Pausado Ver notificaciones AWuhU3JPK5dVtrgfcLaq9j1y Alt s Accesos rápidos Presi…" at bounding box center [678, 25] width 1260 height 38
click at [843, 95] on div "PLD # AWuhU3JPK5dVtrgfcLaq9j1y Person ID 532cb3caf1ef3137a5378b1acfe67b1d OPEN …" at bounding box center [749, 114] width 1388 height 54
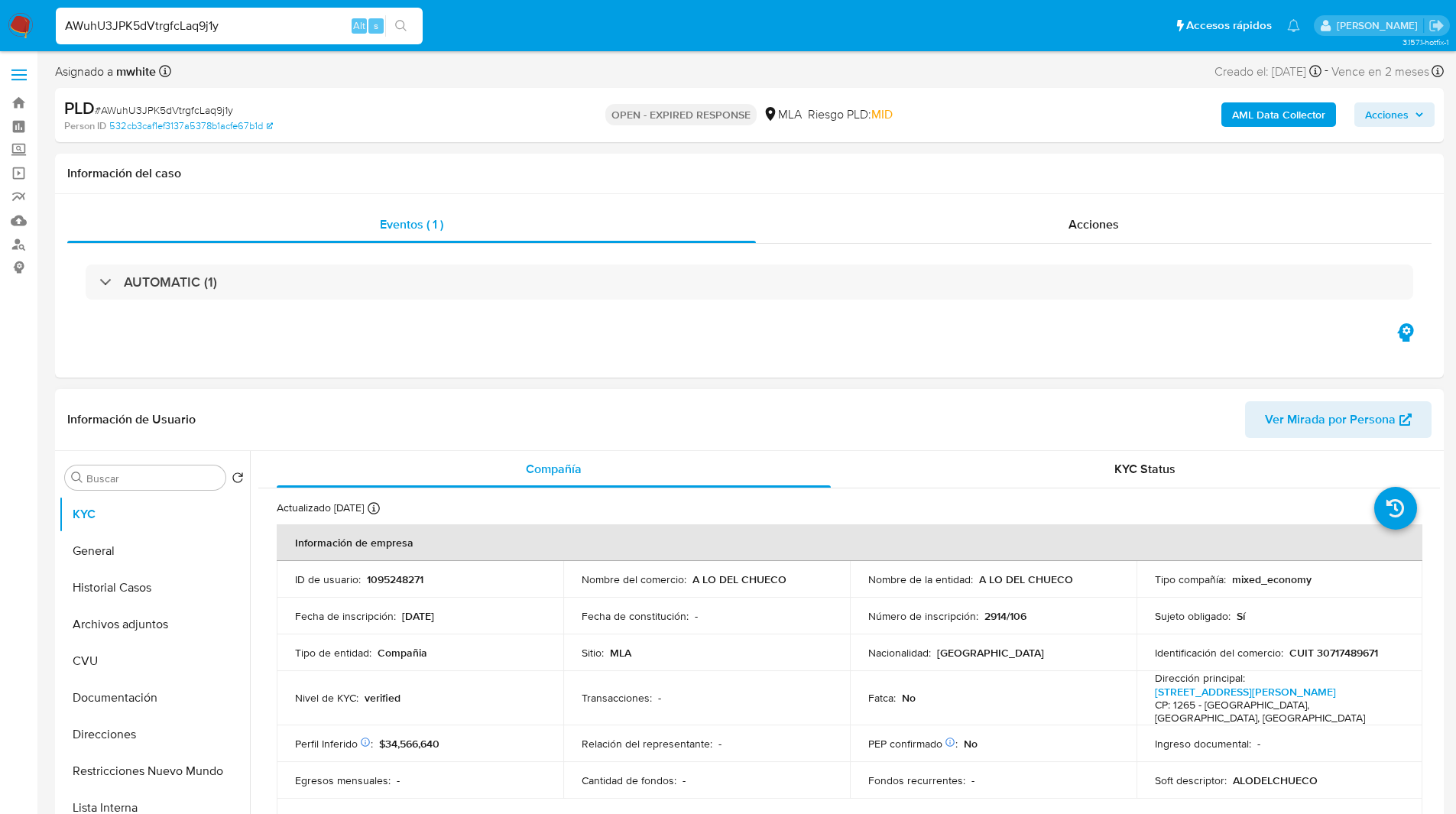
click at [1346, 655] on p "CUIT 30717489671" at bounding box center [1333, 652] width 88 height 13
copy p "30717489671"
click at [614, 160] on div "Información del caso" at bounding box center [749, 174] width 1388 height 40
click at [1354, 648] on p "CUIT 30717489671" at bounding box center [1333, 652] width 88 height 13
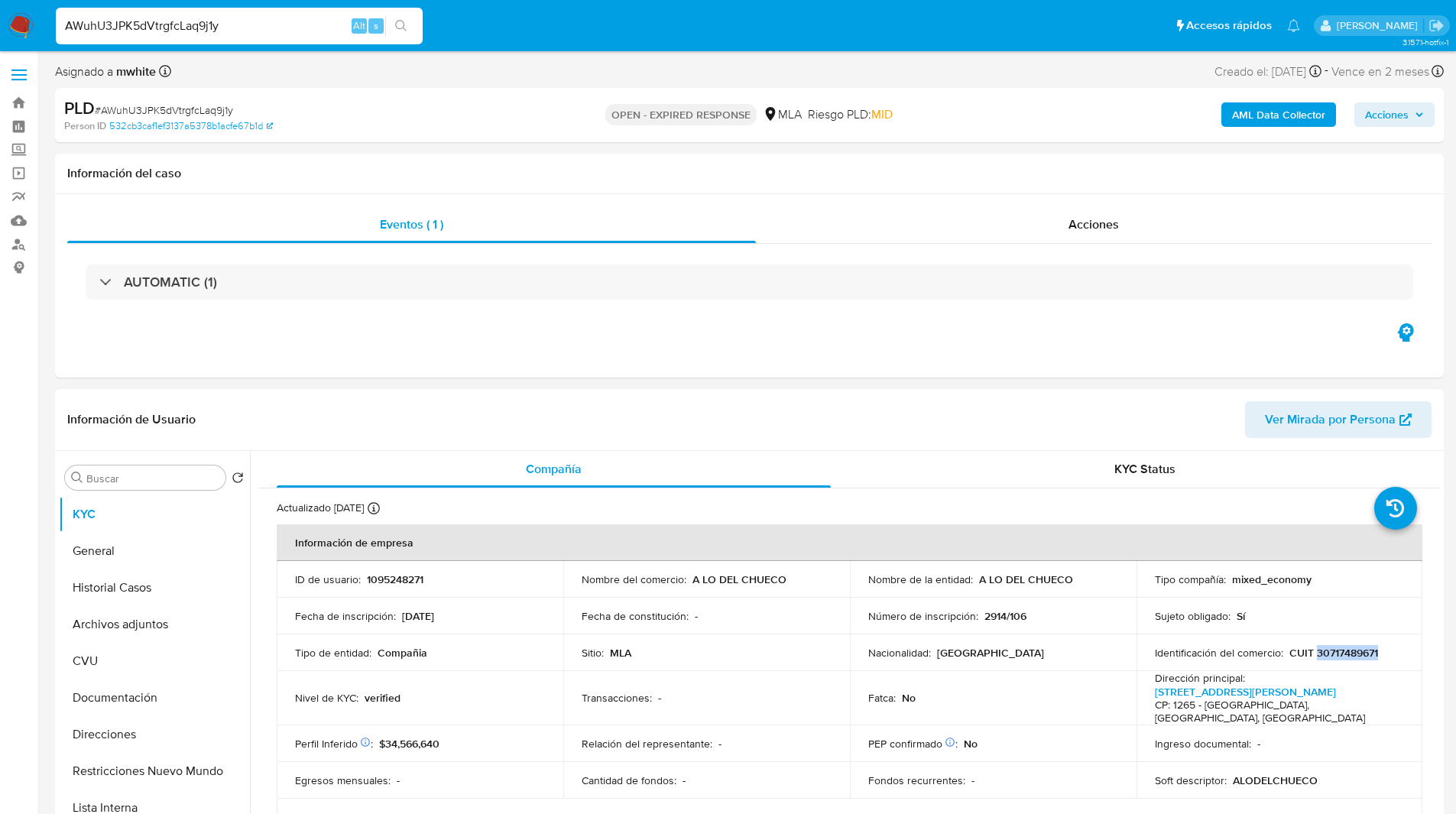
click at [1354, 648] on p "CUIT 30717489671" at bounding box center [1333, 652] width 88 height 13
copy p "30717489671"
click at [779, 121] on div "MLA" at bounding box center [782, 114] width 39 height 17
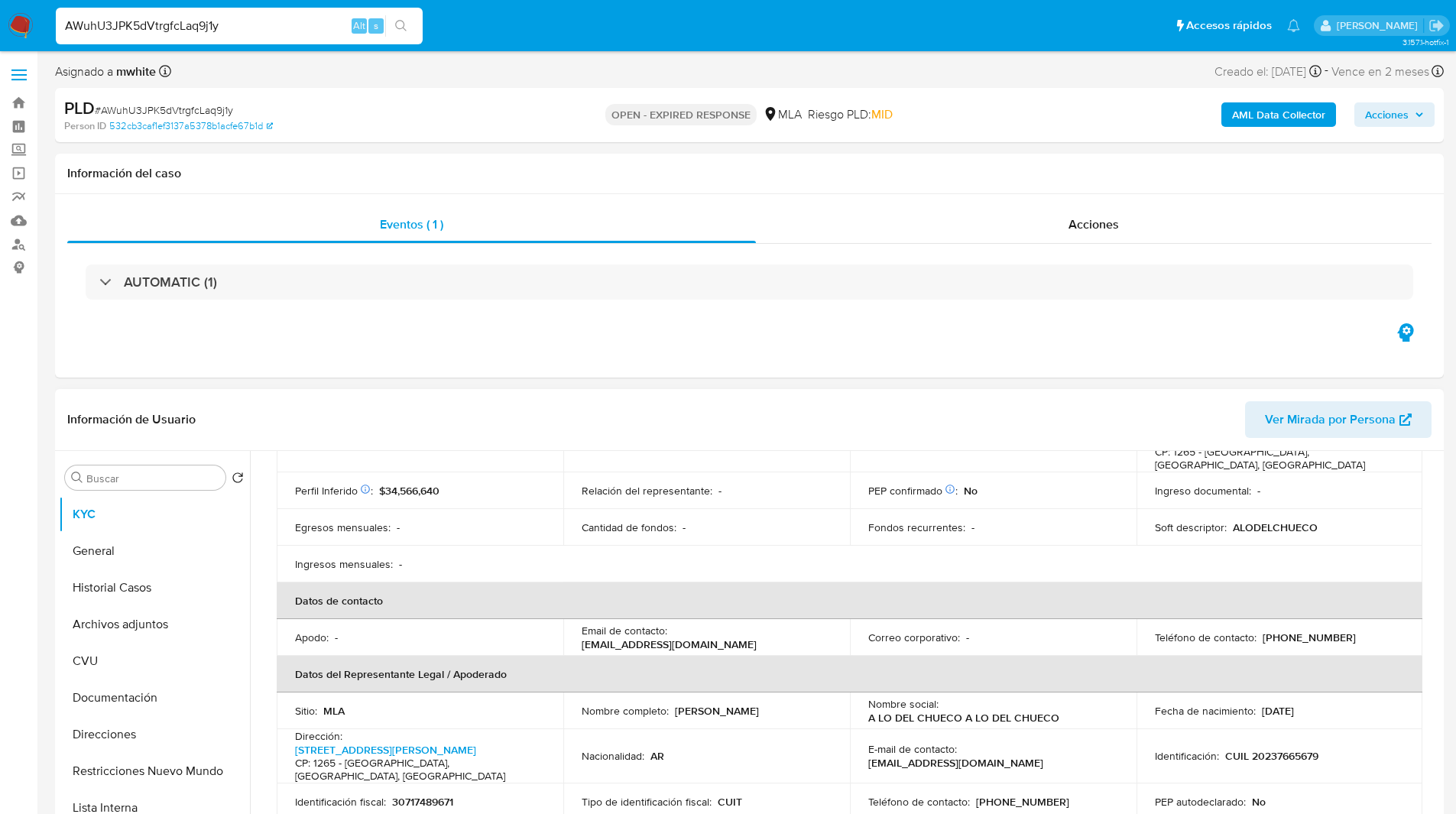
scroll to position [254, 0]
click at [158, 622] on button "Archivos adjuntos" at bounding box center [148, 624] width 179 height 37
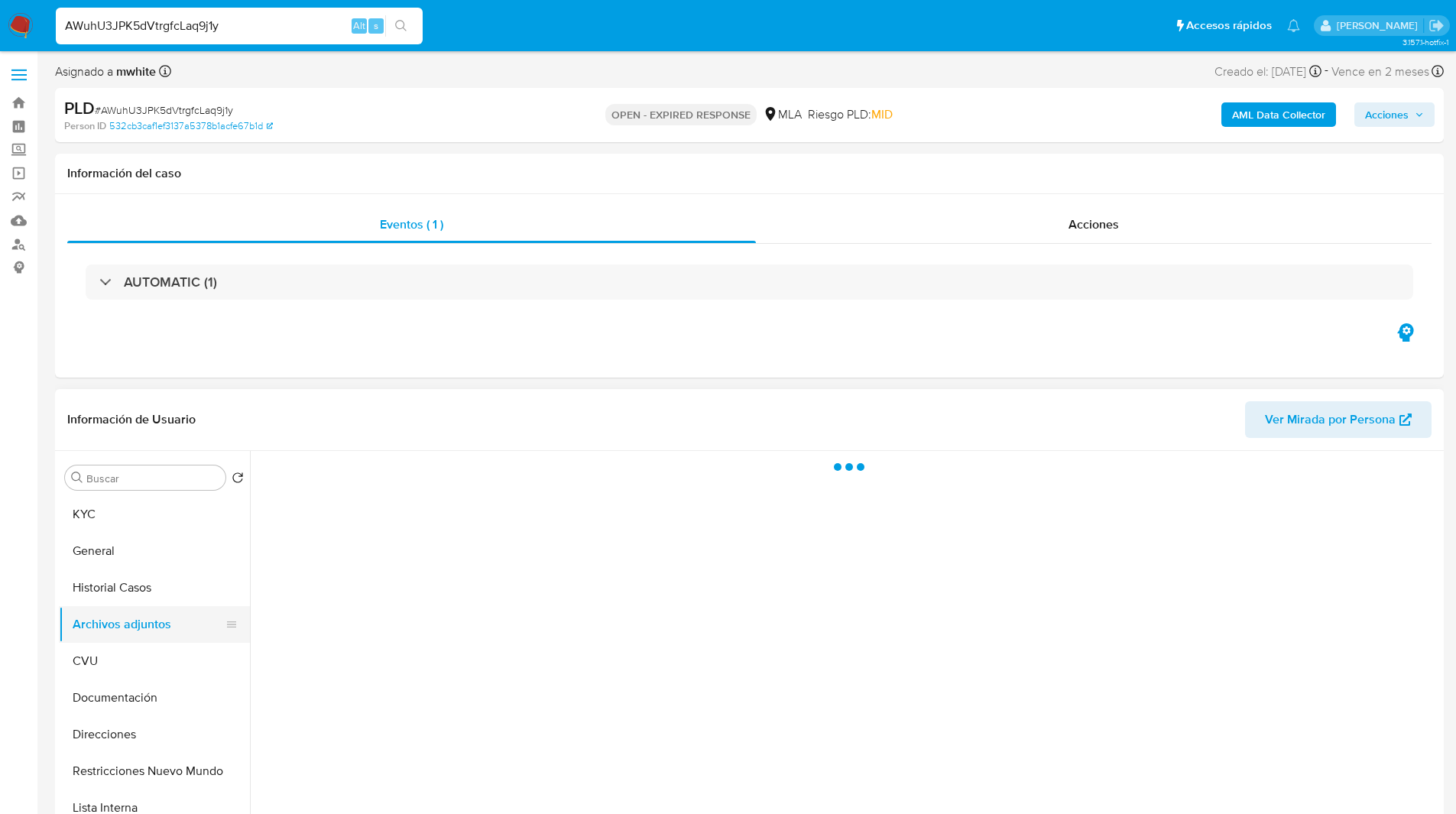
scroll to position [0, 0]
click at [141, 680] on button "Documentación" at bounding box center [148, 697] width 179 height 37
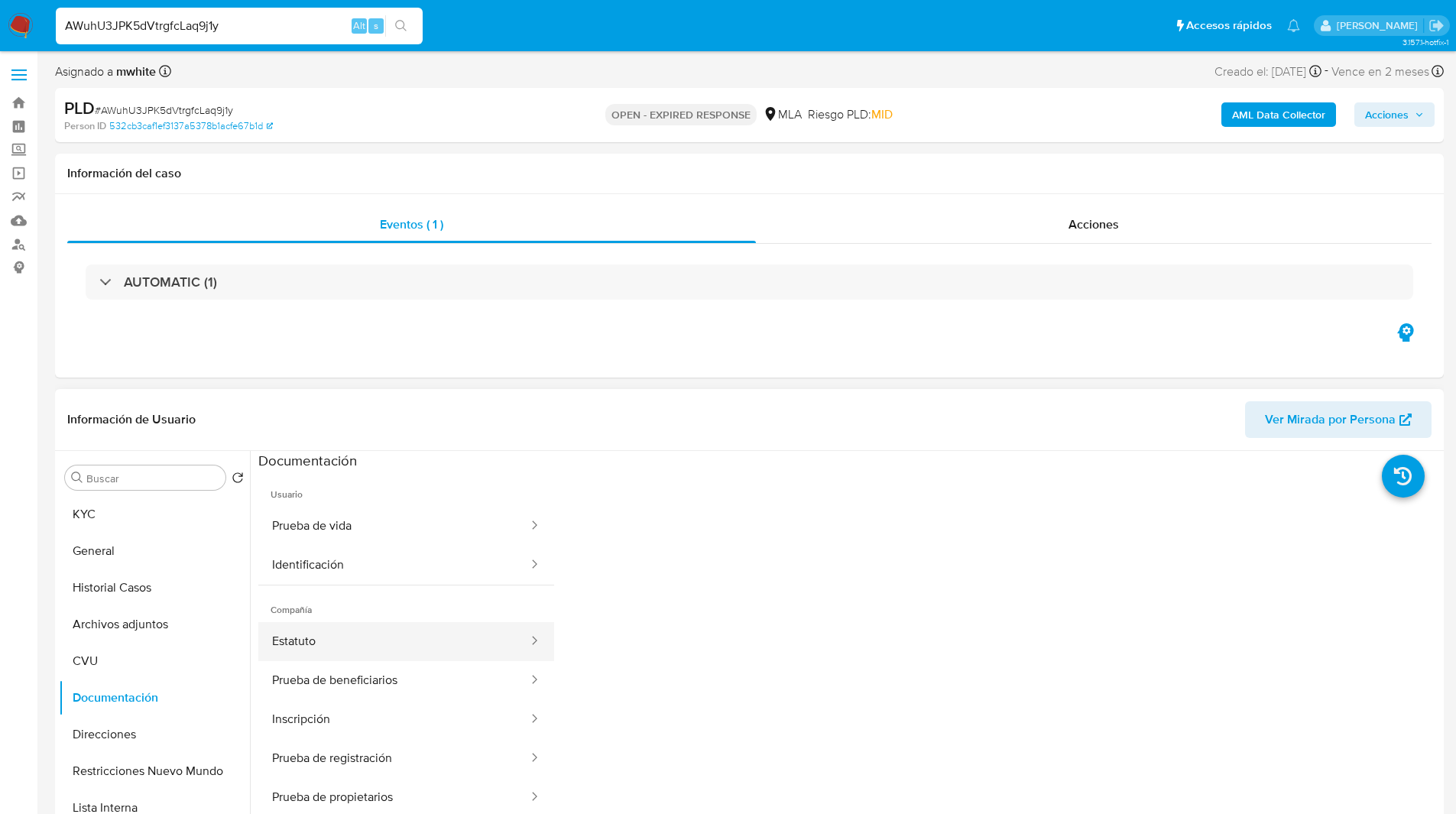
click at [359, 627] on button "Estatuto" at bounding box center [394, 641] width 271 height 39
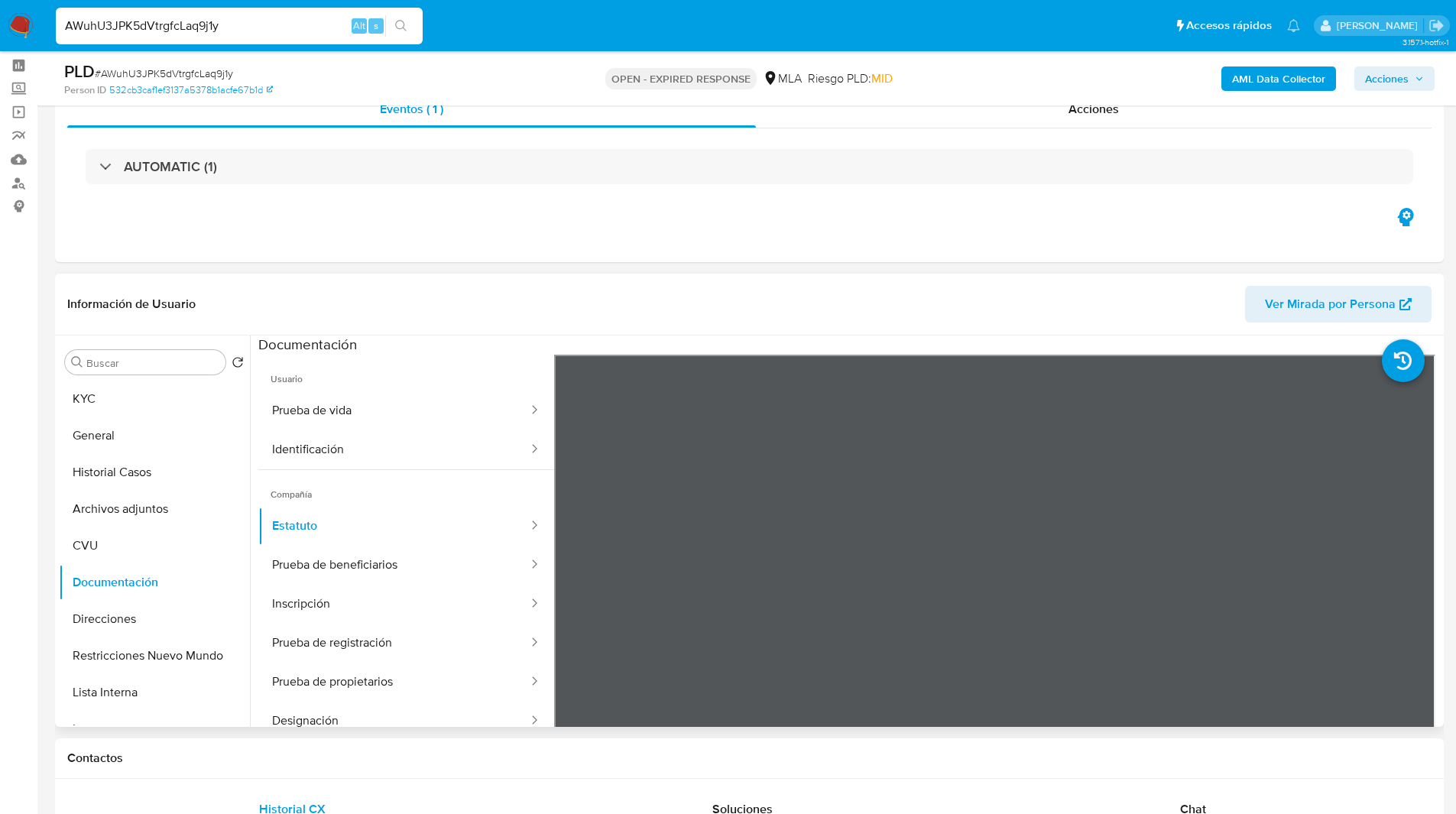
scroll to position [62, 0]
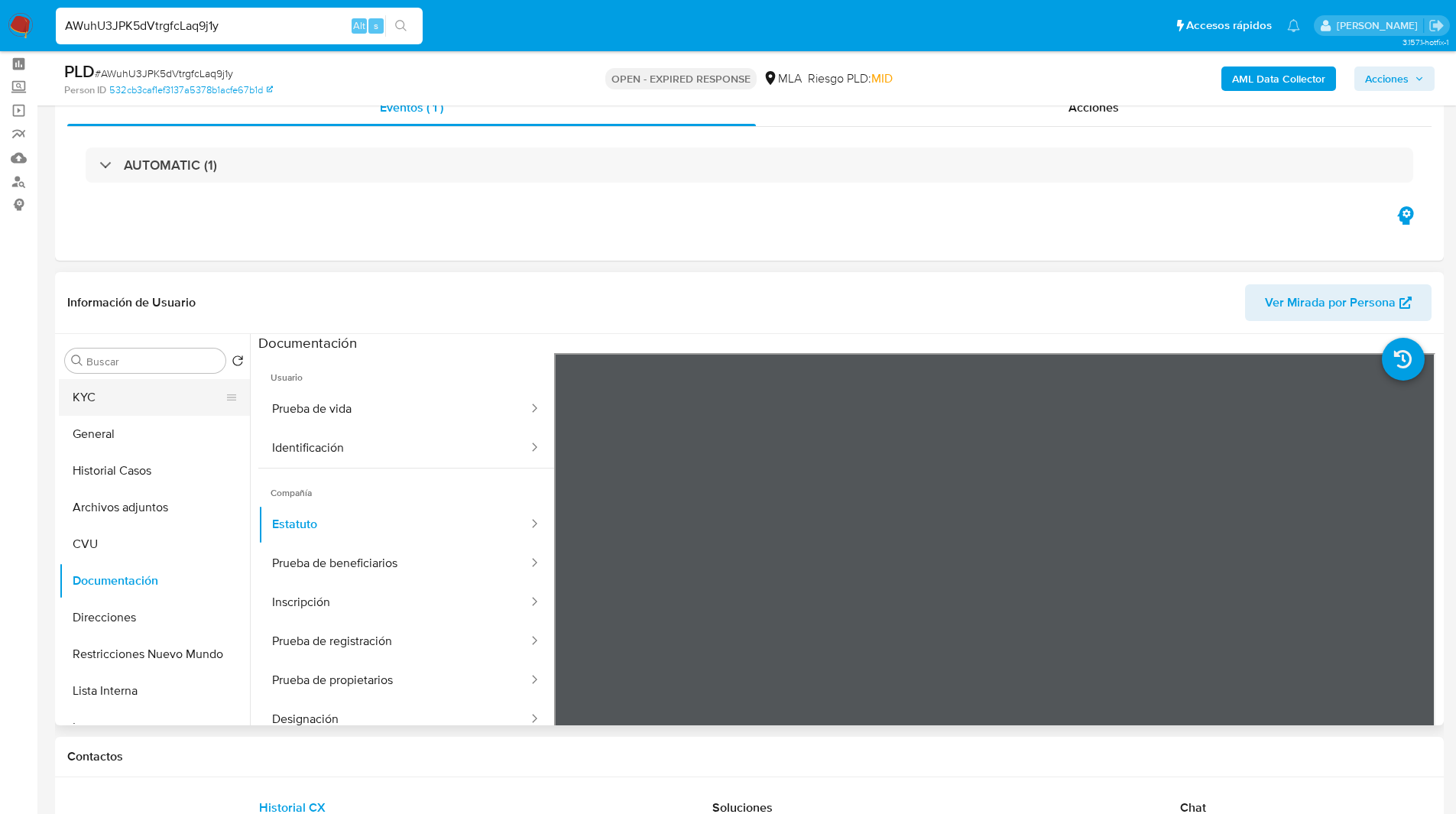
click at [103, 390] on button "KYC" at bounding box center [148, 398] width 179 height 37
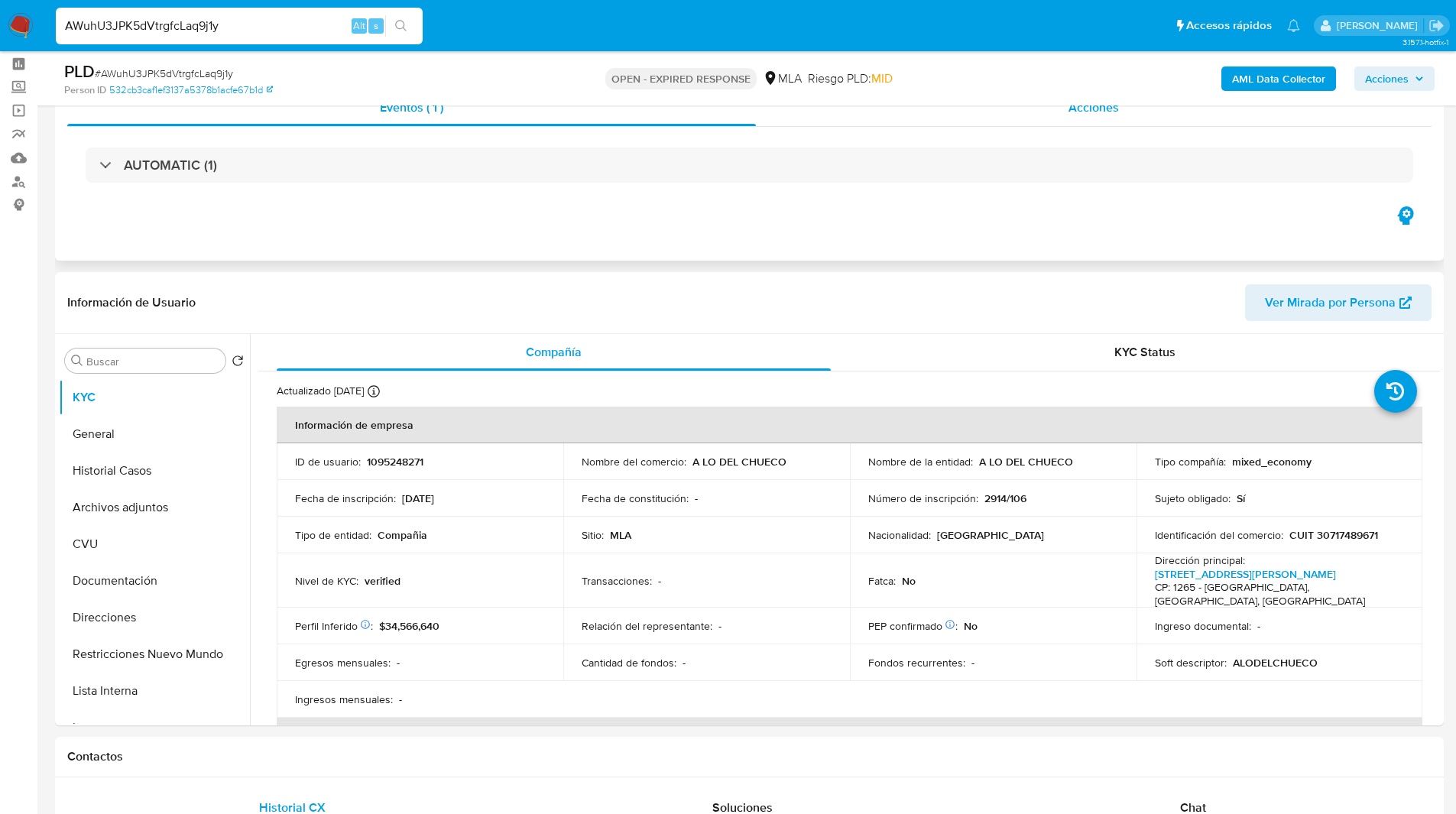
click at [887, 125] on div "Acciones" at bounding box center [1093, 107] width 675 height 37
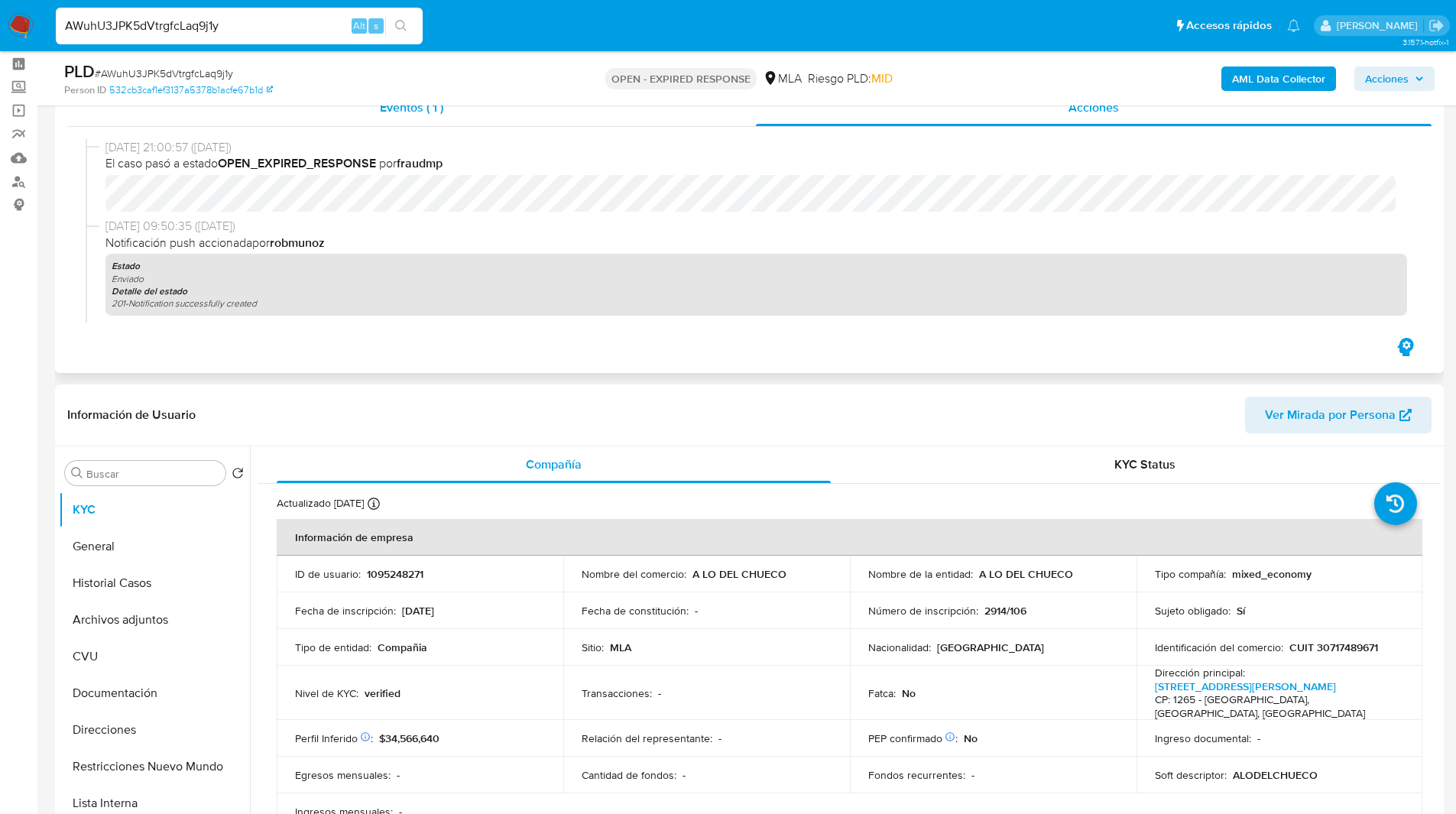
click at [660, 113] on div "Eventos ( 1 )" at bounding box center [411, 107] width 689 height 37
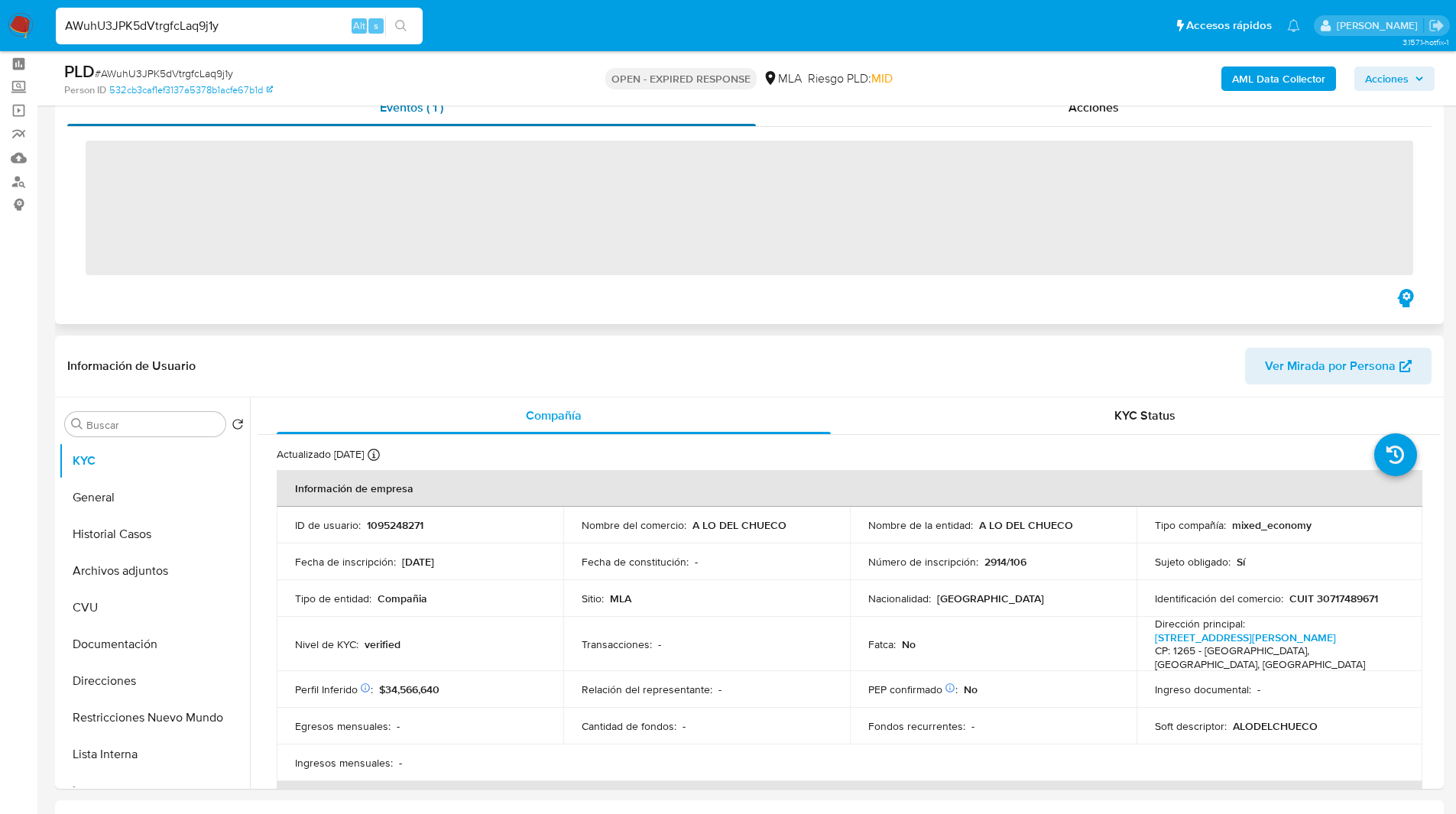
click at [686, 110] on div "Eventos ( 1 )" at bounding box center [411, 107] width 689 height 37
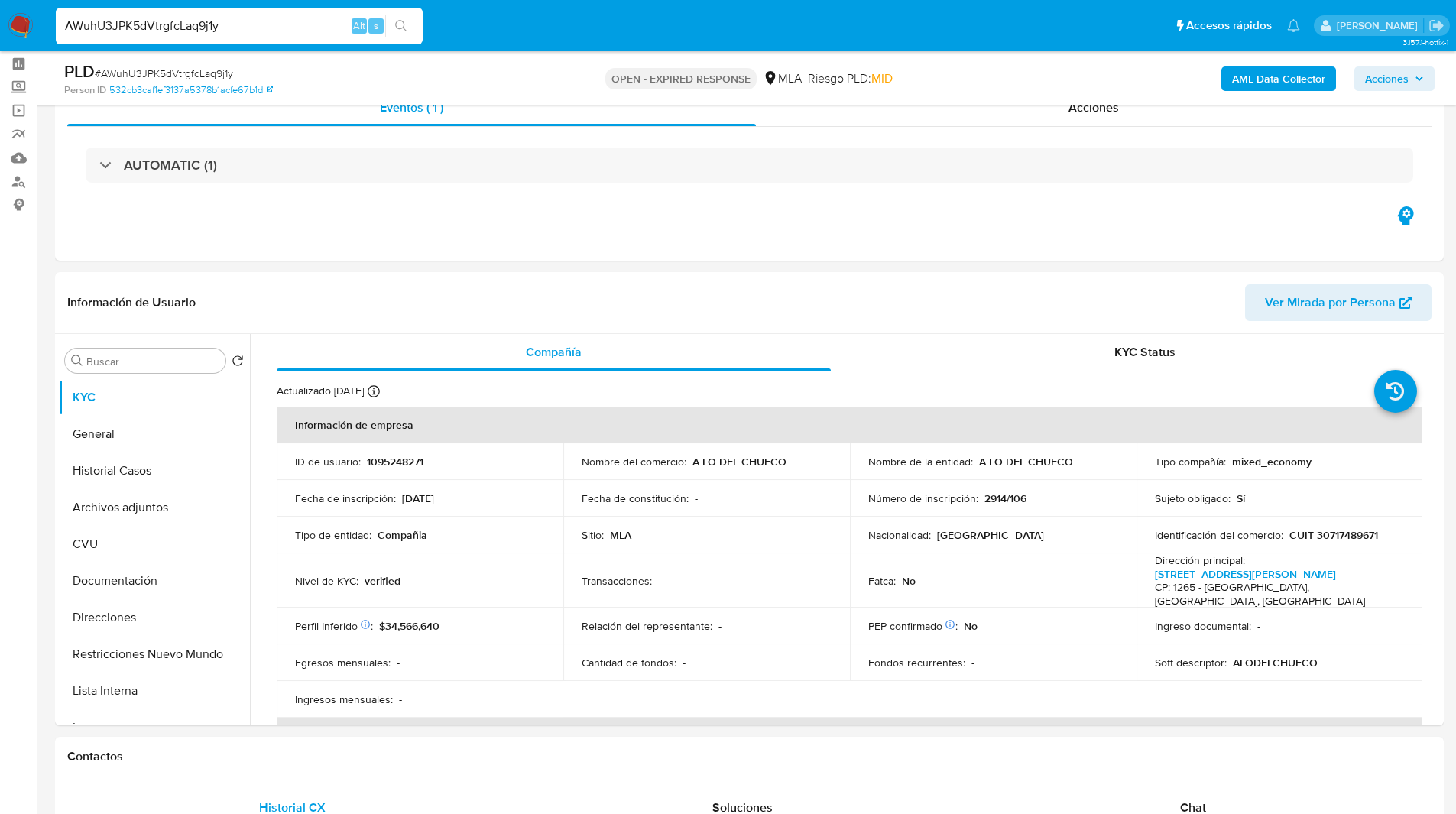
click at [954, 16] on ul "Pausado Ver notificaciones AWuhU3JPK5dVtrgfcLaq9j1y Alt s Accesos rápidos Presi…" at bounding box center [678, 25] width 1260 height 38
click at [131, 28] on input "AWuhU3JPK5dVtrgfcLaq9j1y" at bounding box center [239, 25] width 367 height 20
click at [15, 23] on img at bounding box center [21, 25] width 26 height 26
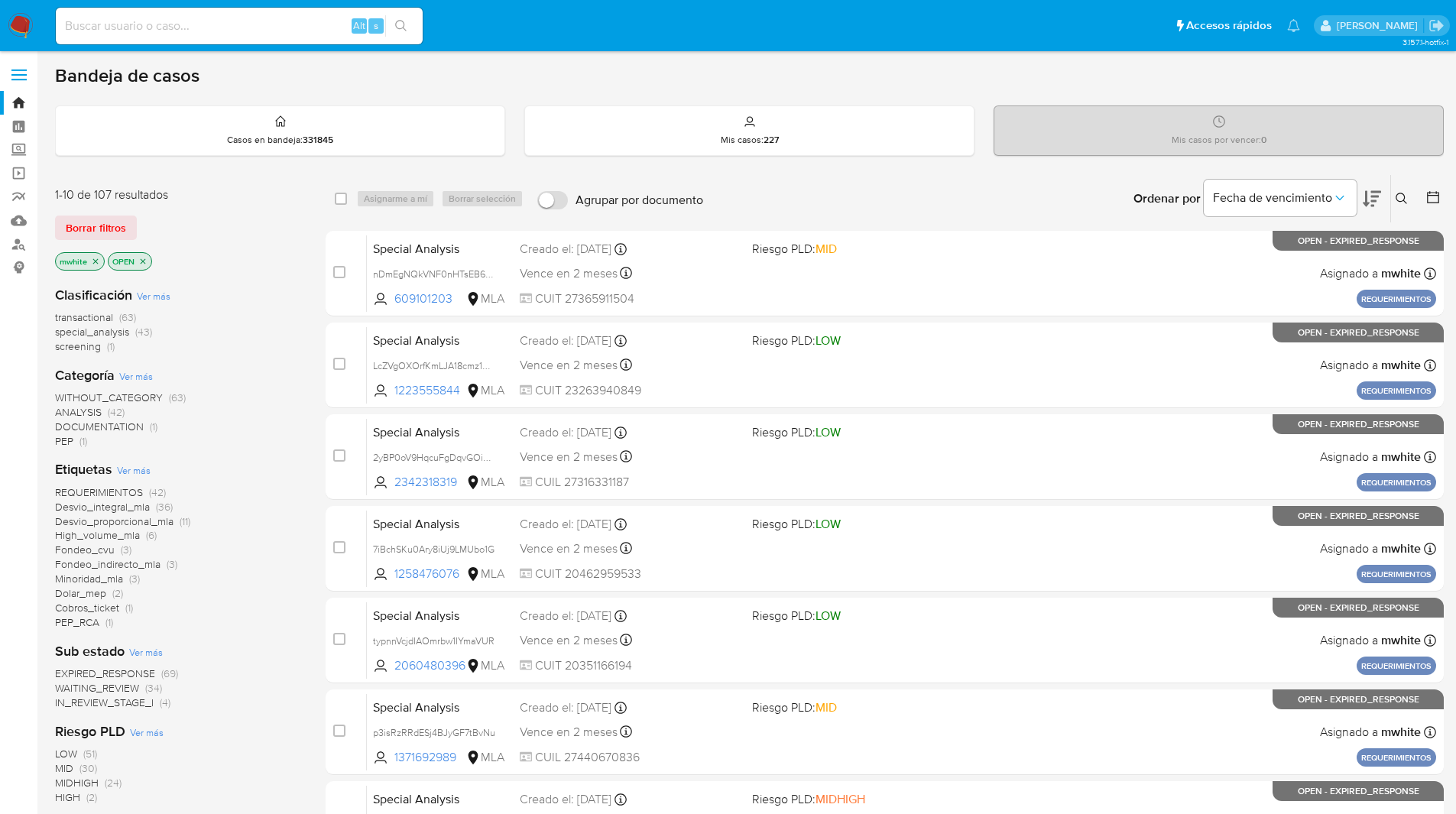
click at [1391, 192] on button at bounding box center [1403, 198] width 25 height 18
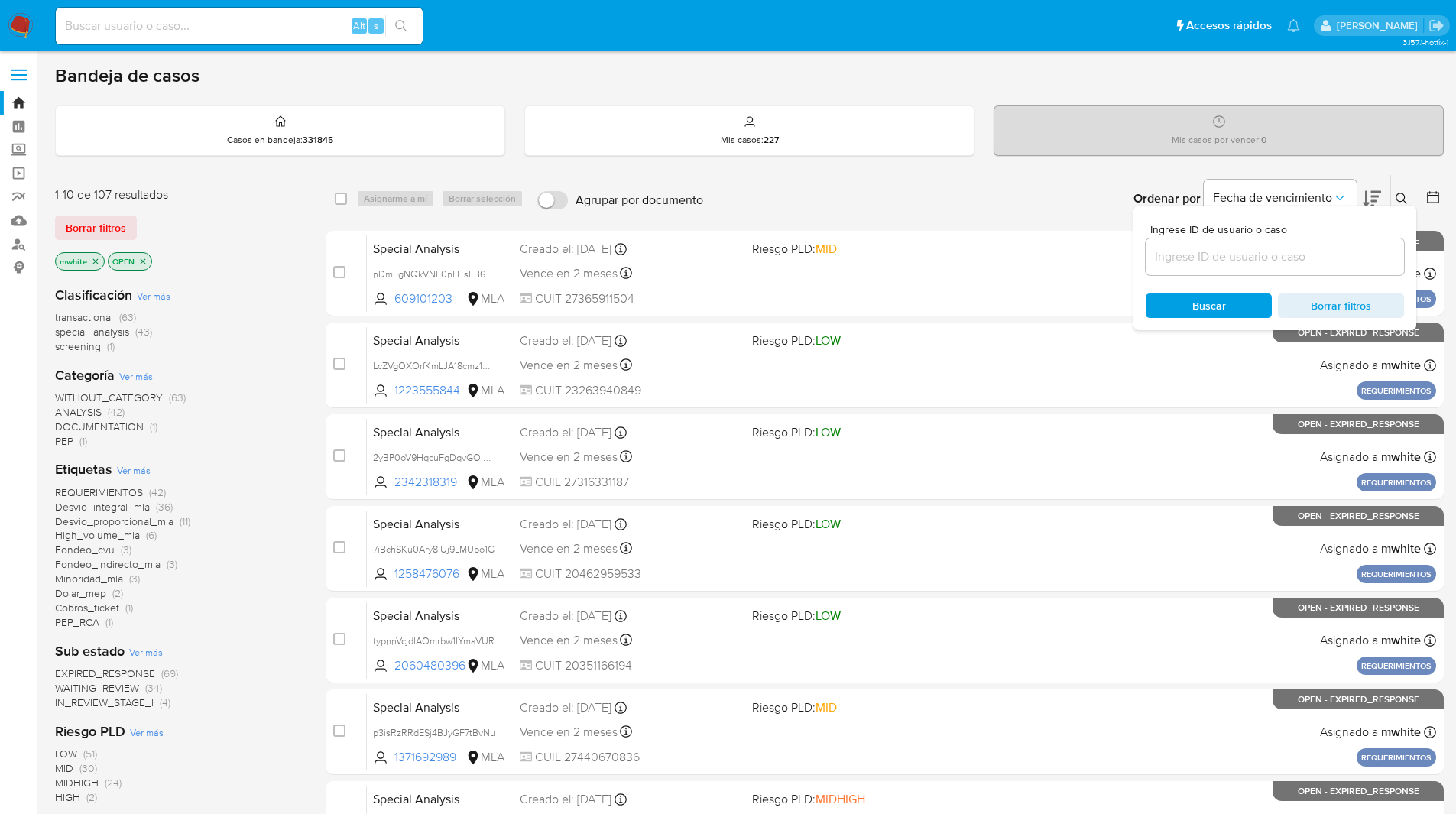
click at [1253, 258] on input at bounding box center [1274, 256] width 258 height 20
type input "AWuhU3JPK5dVtrgfcLaq9j1y"
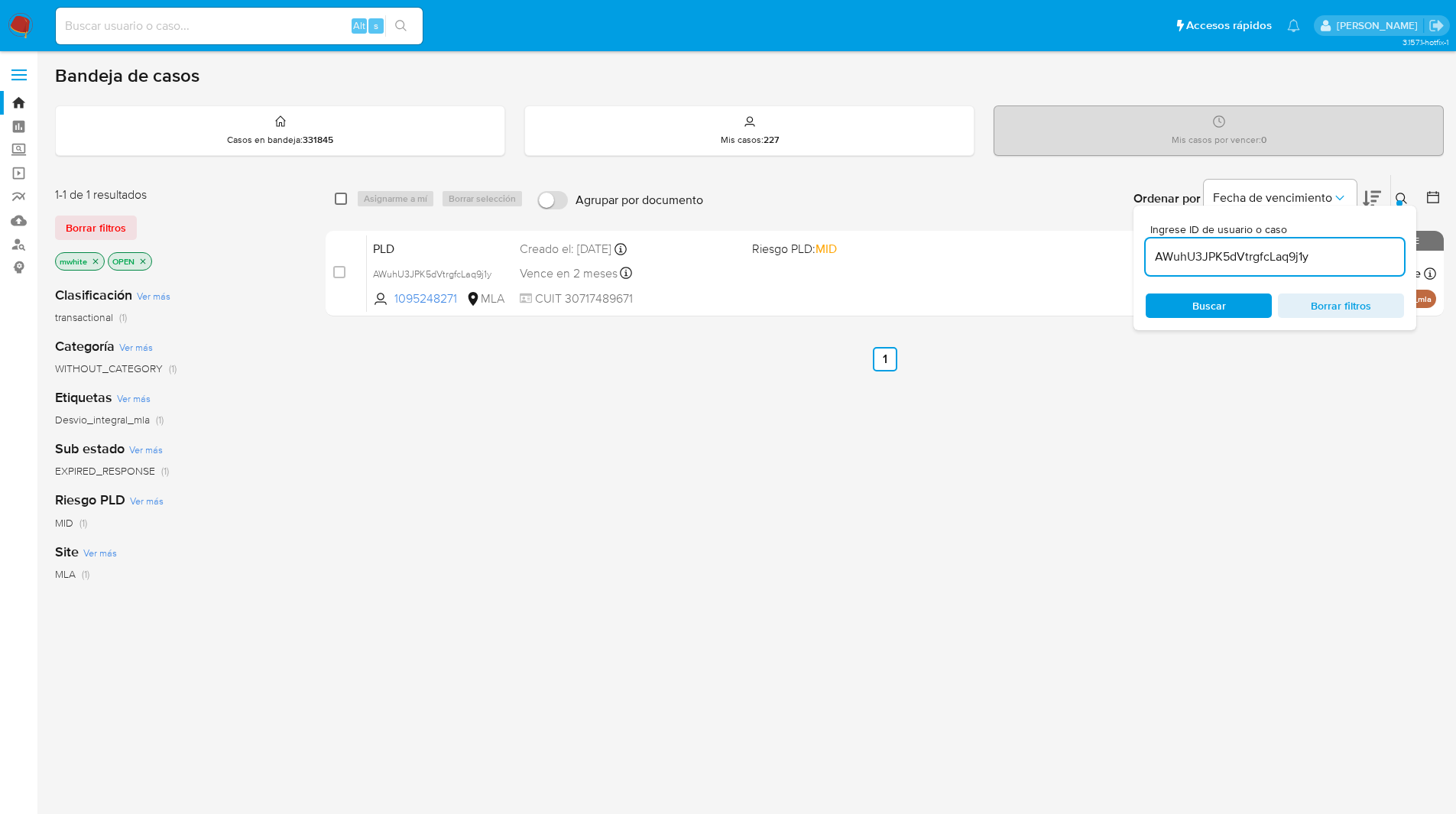
click at [343, 196] on input "checkbox" at bounding box center [341, 199] width 13 height 13
checkbox input "true"
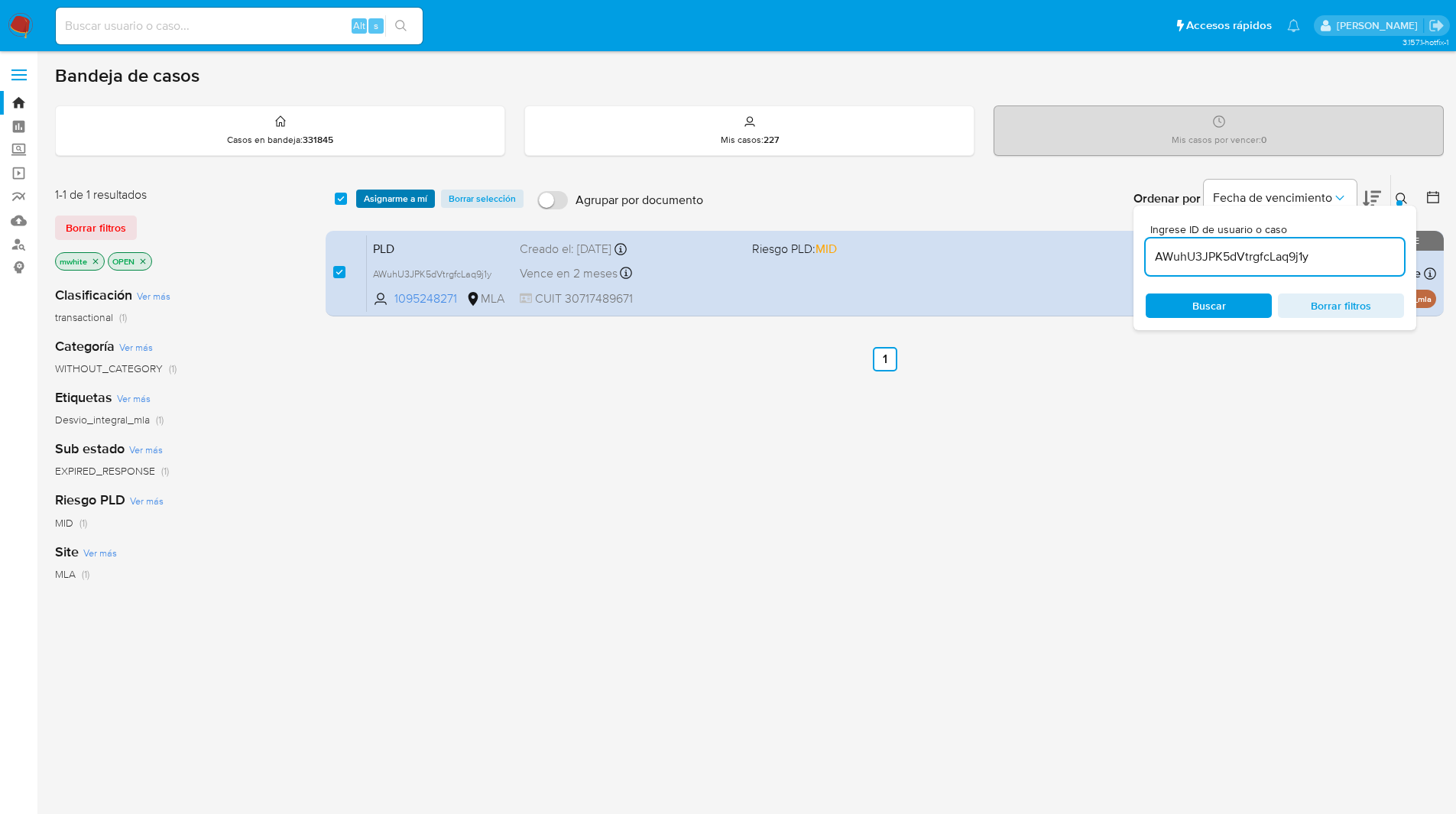
click at [361, 196] on button "Asignarme a mí" at bounding box center [395, 198] width 79 height 18
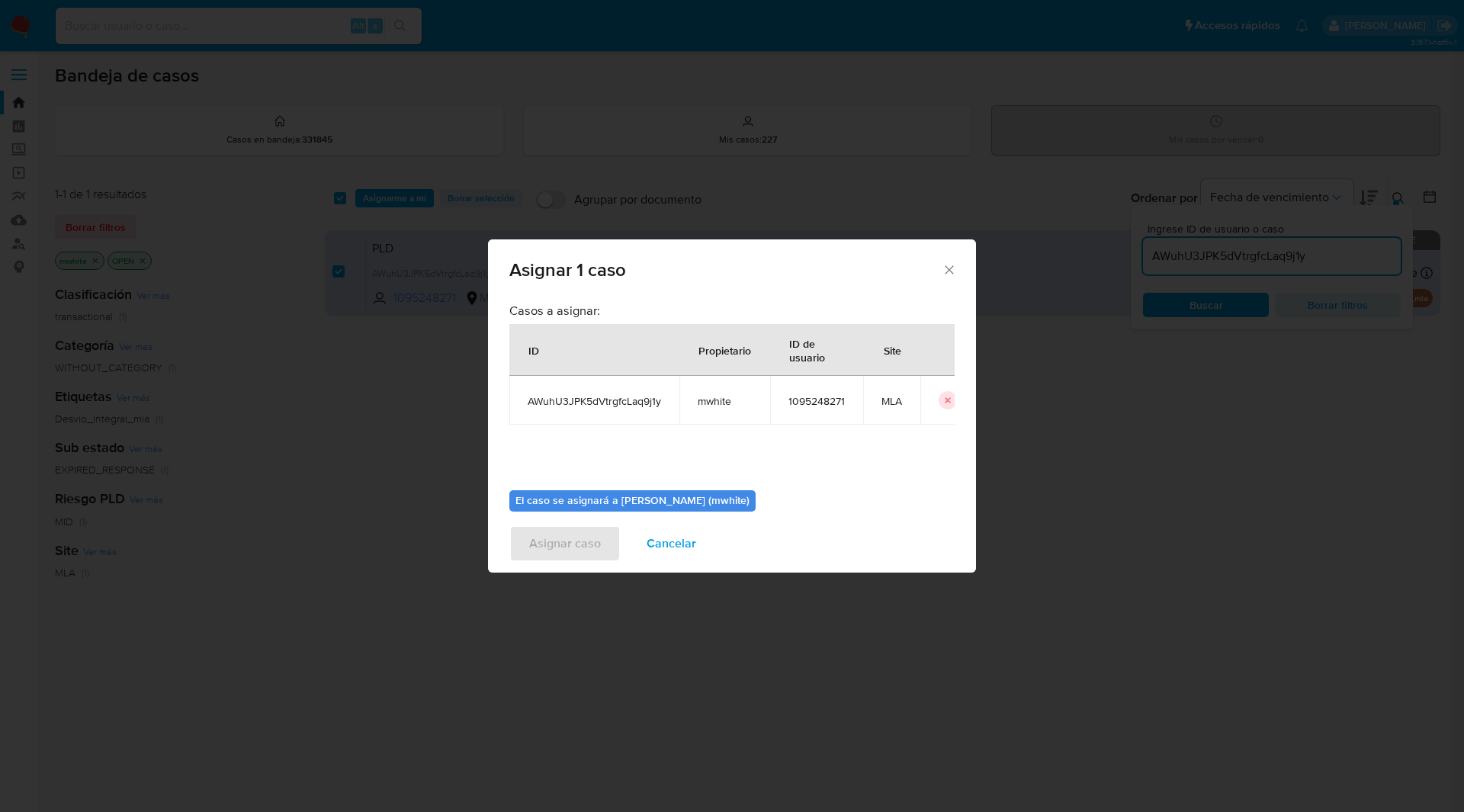
click at [726, 397] on span "mwhite" at bounding box center [725, 400] width 54 height 13
copy span "mwhite"
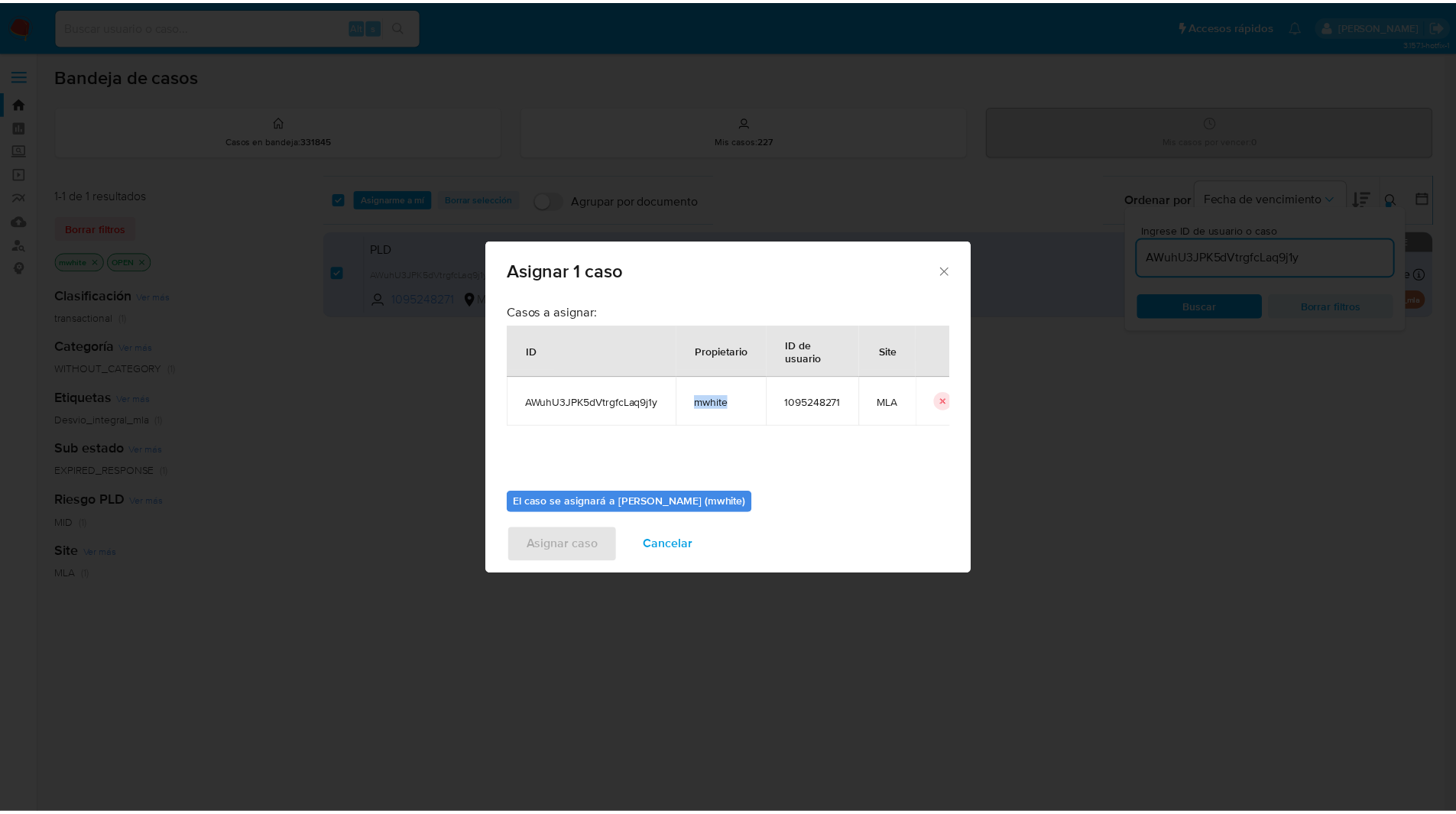
scroll to position [80, 0]
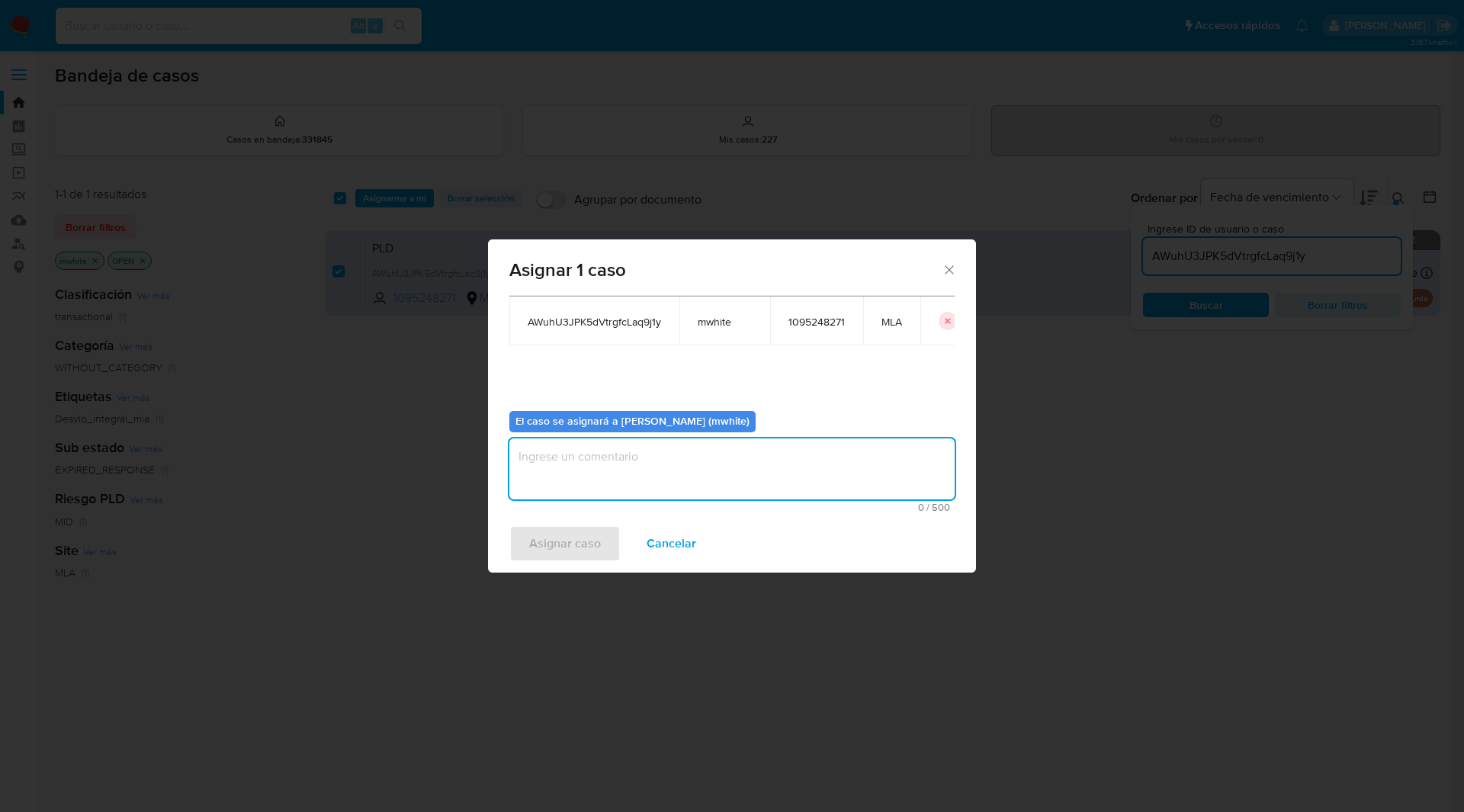
click at [597, 489] on textarea "assign-modal" at bounding box center [732, 469] width 445 height 61
paste textarea "mwhite"
type textarea "mwhite"
click at [562, 548] on span "Asignar caso" at bounding box center [564, 543] width 72 height 34
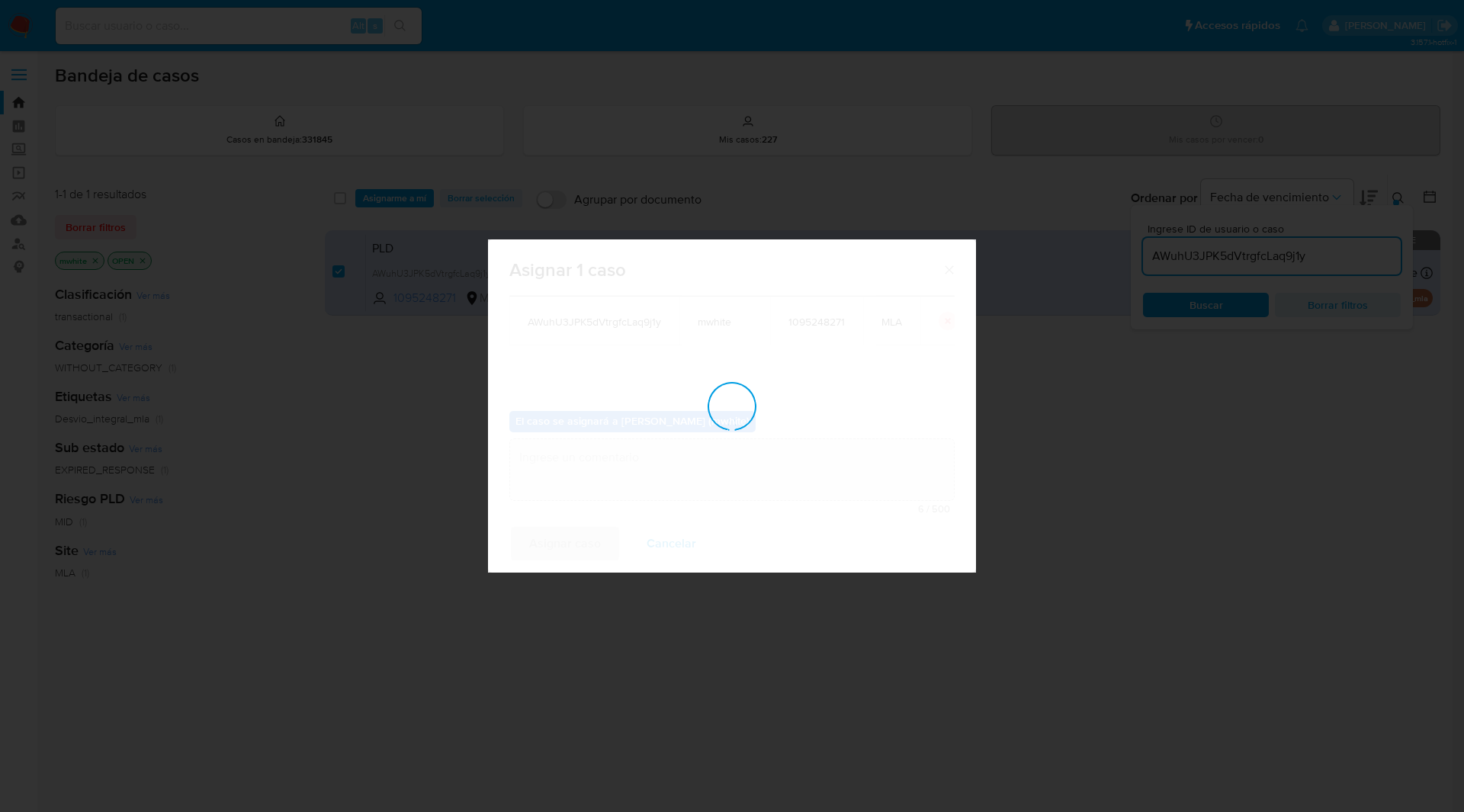
checkbox input "false"
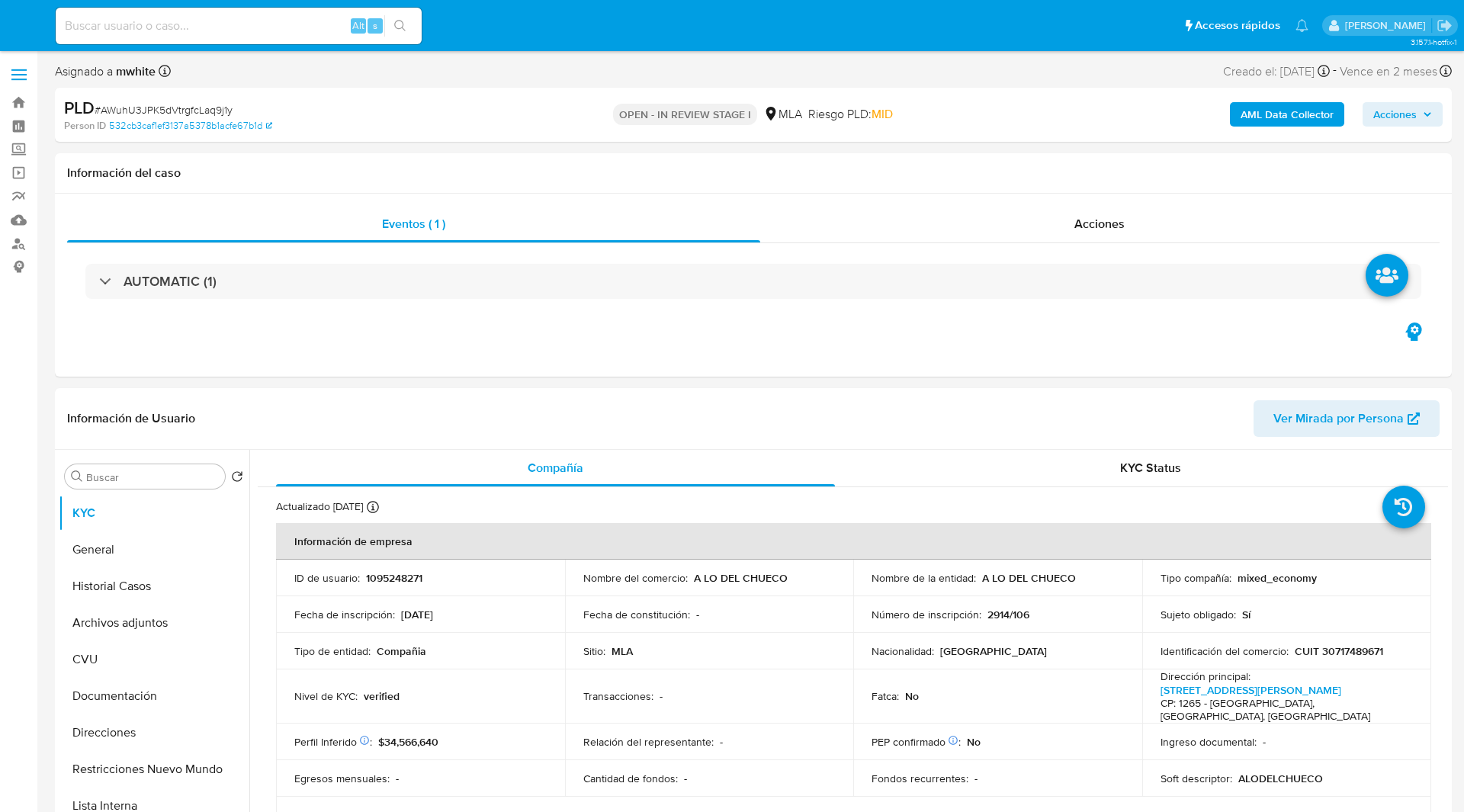
select select "10"
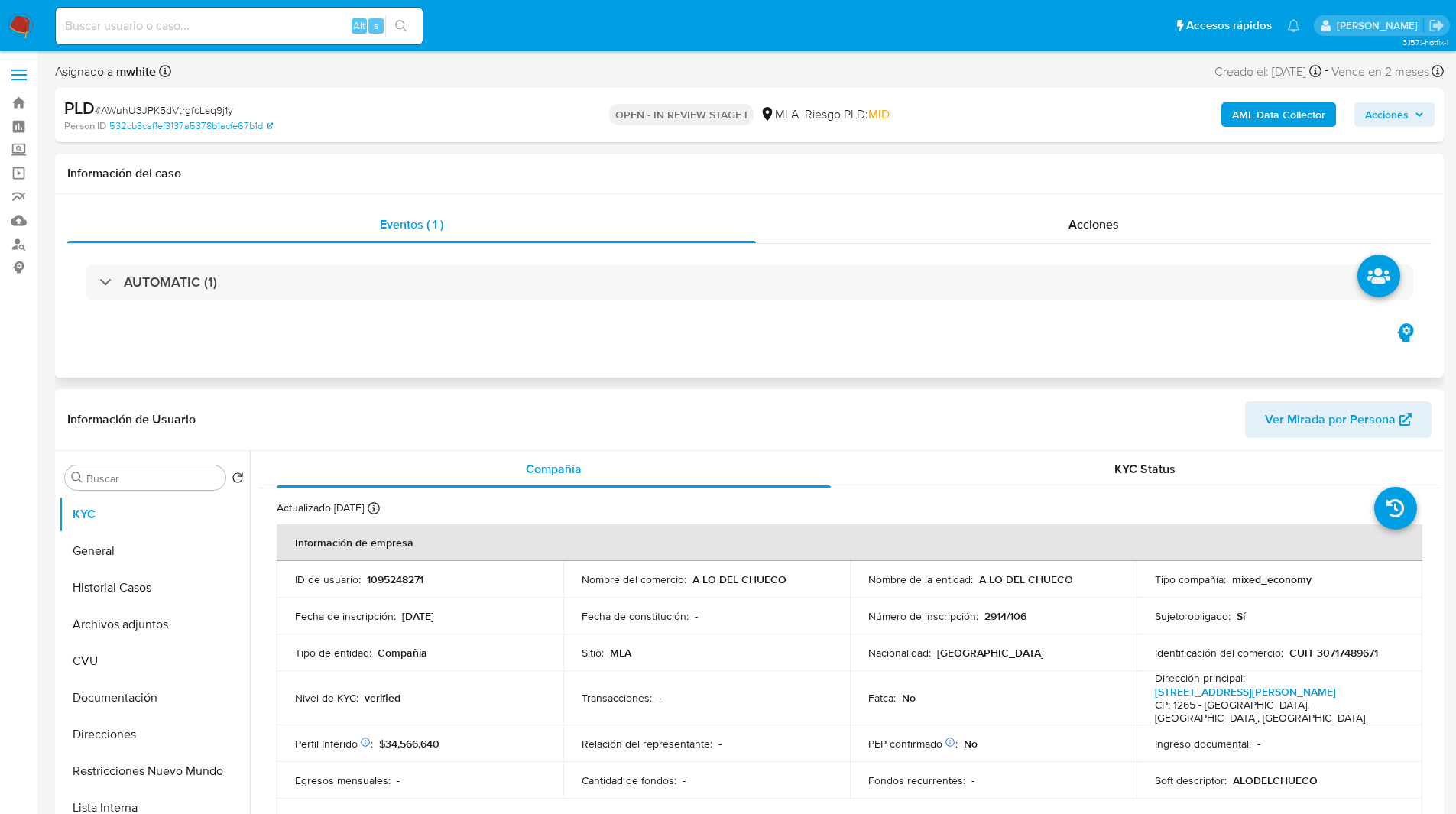
click at [749, 156] on div "Información del caso" at bounding box center [749, 174] width 1388 height 40
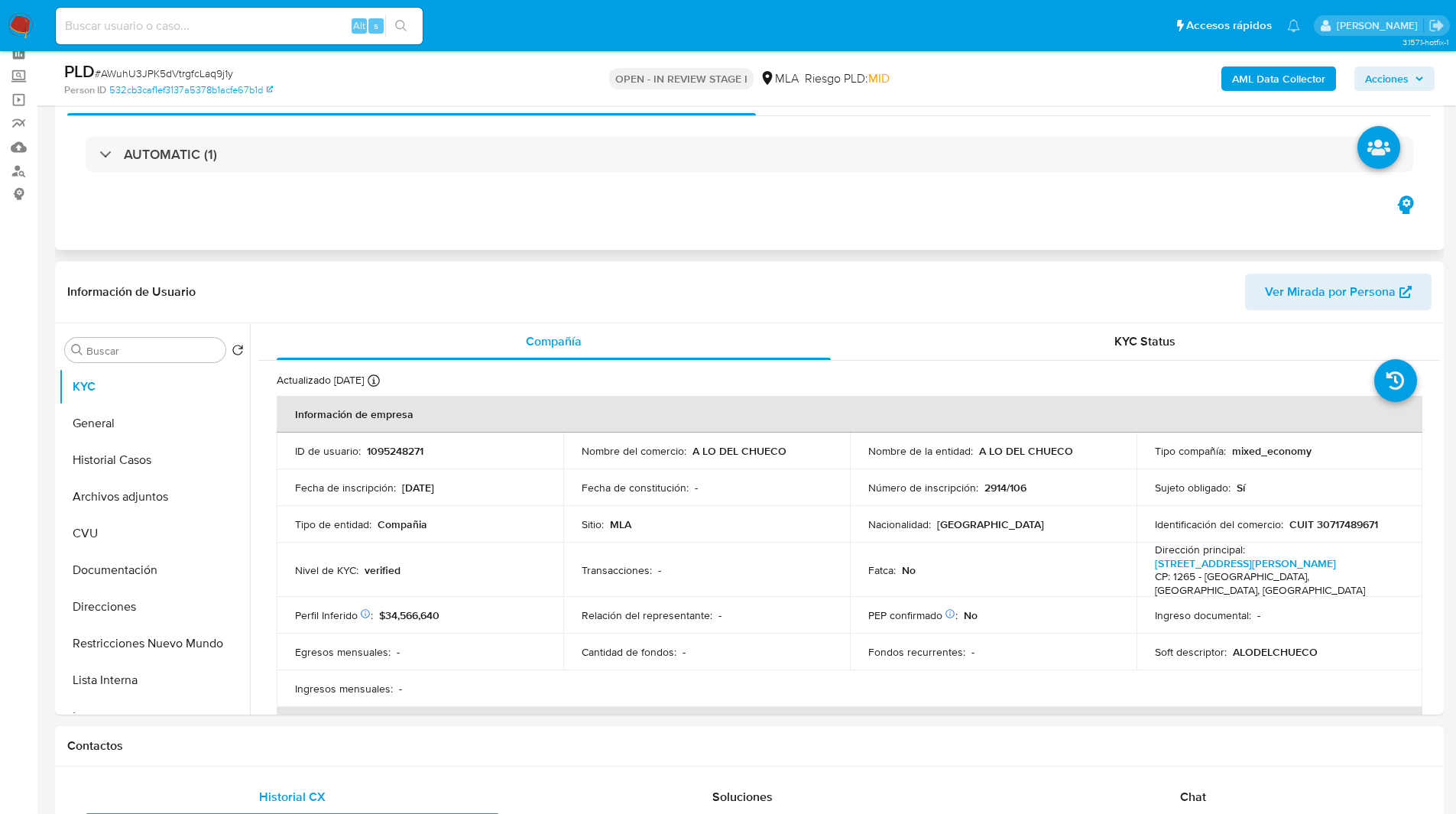
scroll to position [74, 0]
click at [536, 218] on div "Eventos ( 1 ) Acciones AUTOMATIC (1)" at bounding box center [749, 157] width 1388 height 184
click at [405, 73] on div "PLD # AWuhU3JPK5dVtrgfcLaq9j1y" at bounding box center [289, 72] width 451 height 23
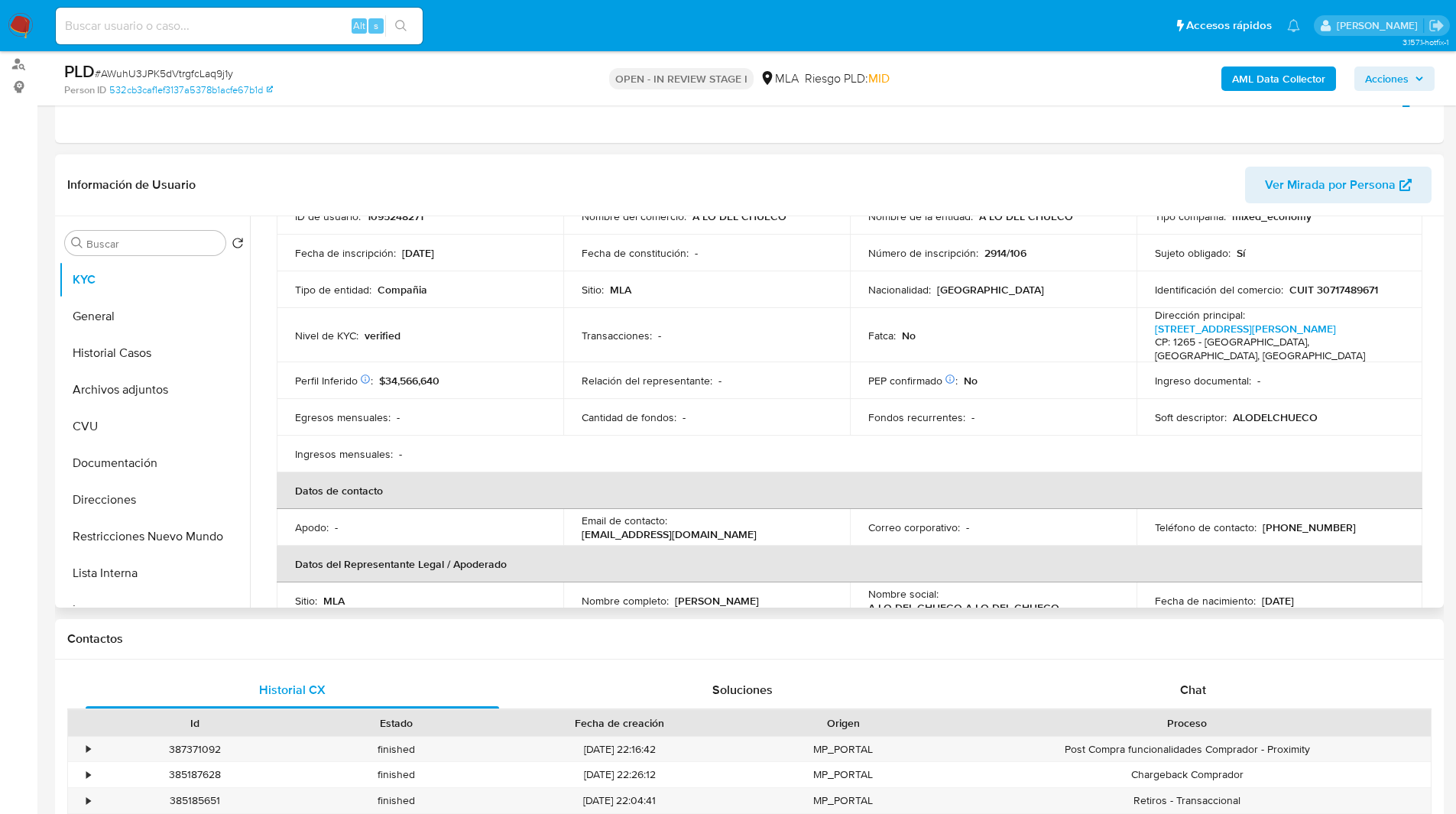
scroll to position [129, 0]
drag, startPoint x: 671, startPoint y: 515, endPoint x: 816, endPoint y: 511, distance: 145.1
click at [816, 513] on div "Email de contacto : alodelchueco@gmail.com" at bounding box center [706, 526] width 250 height 28
copy p "[EMAIL_ADDRESS][DOMAIN_NAME]"
click at [1151, 675] on div "Chat" at bounding box center [1193, 690] width 413 height 37
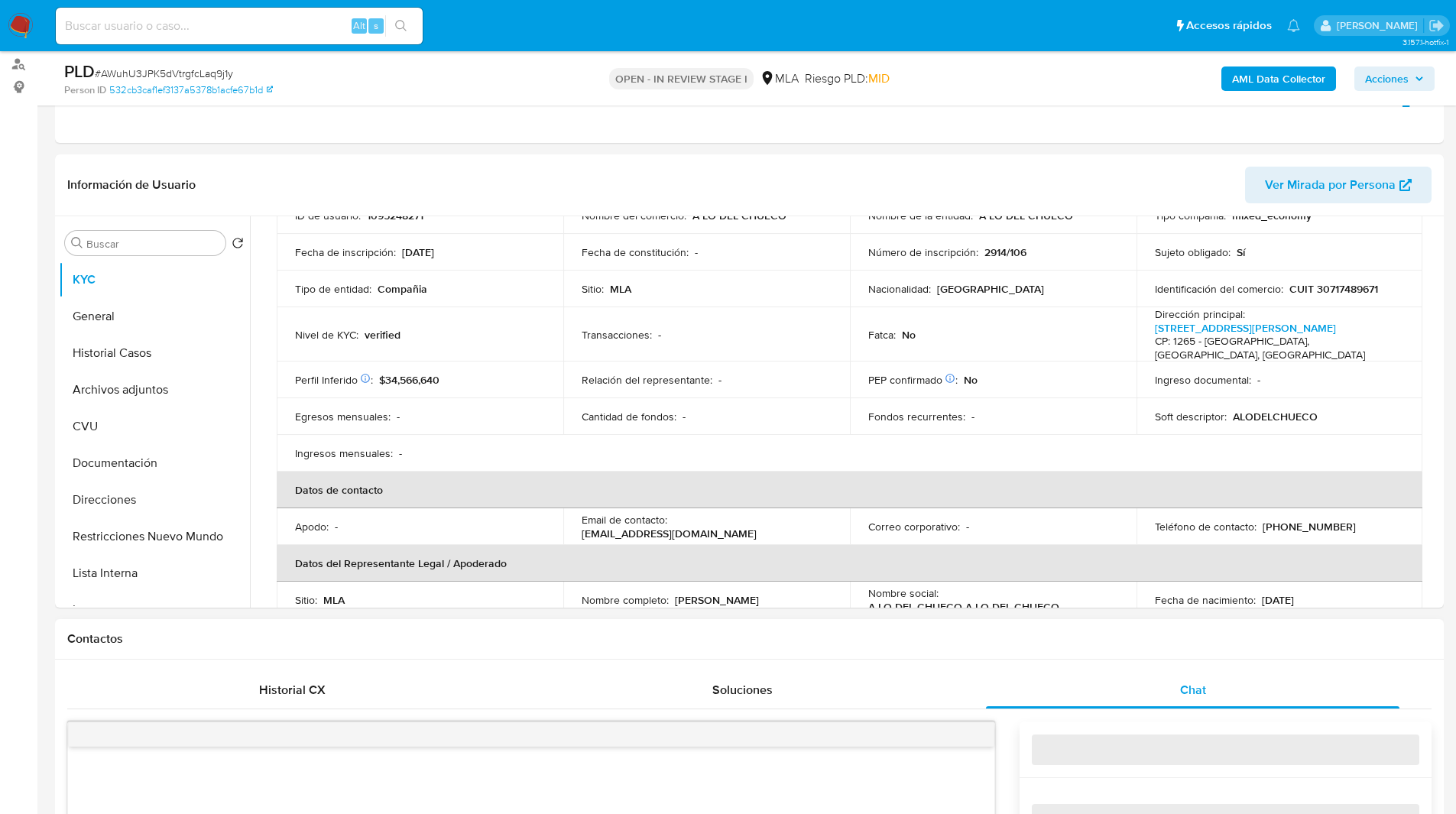
click at [1058, 634] on h1 "Contactos" at bounding box center [749, 638] width 1364 height 15
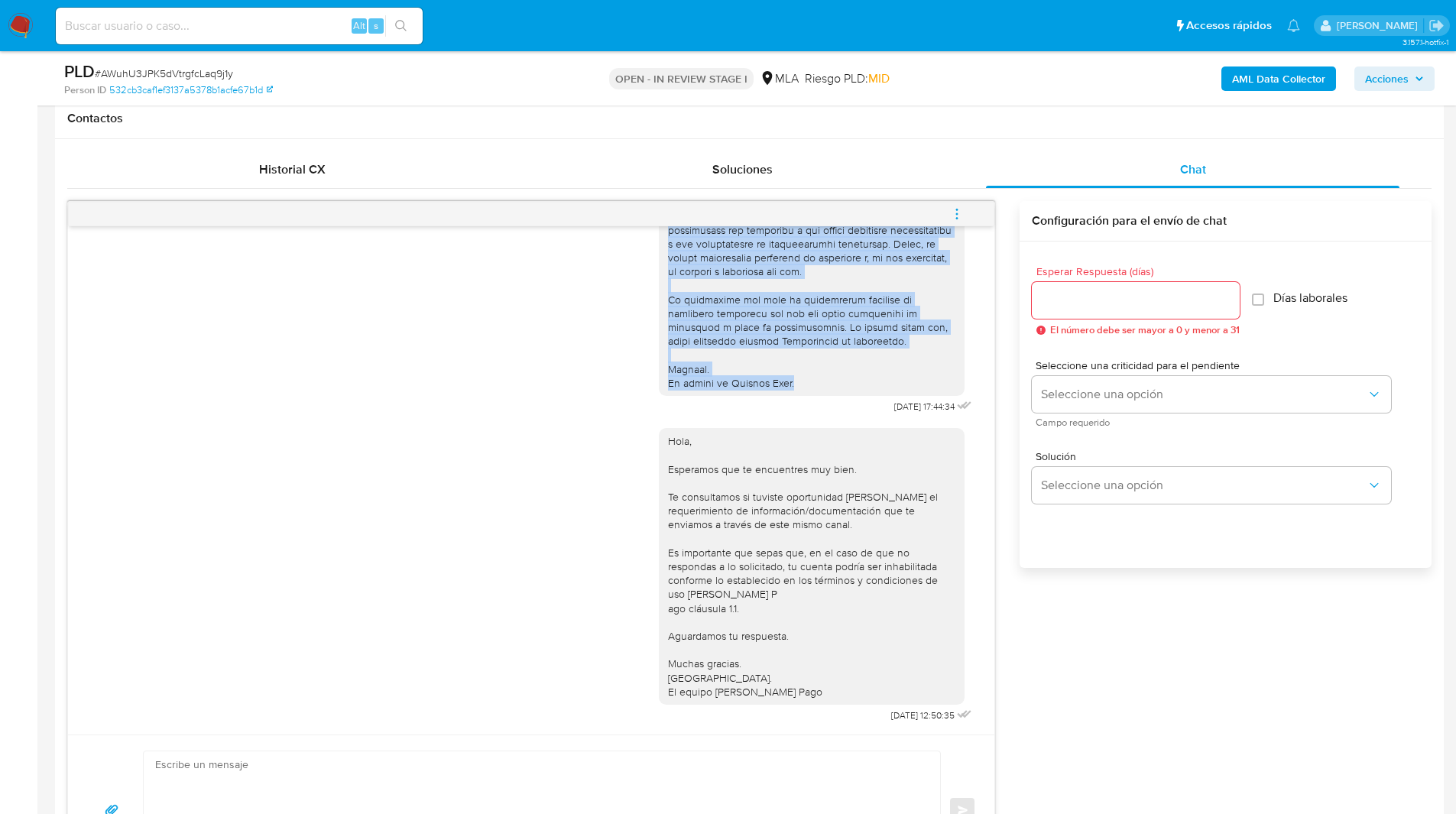
scroll to position [0, 0]
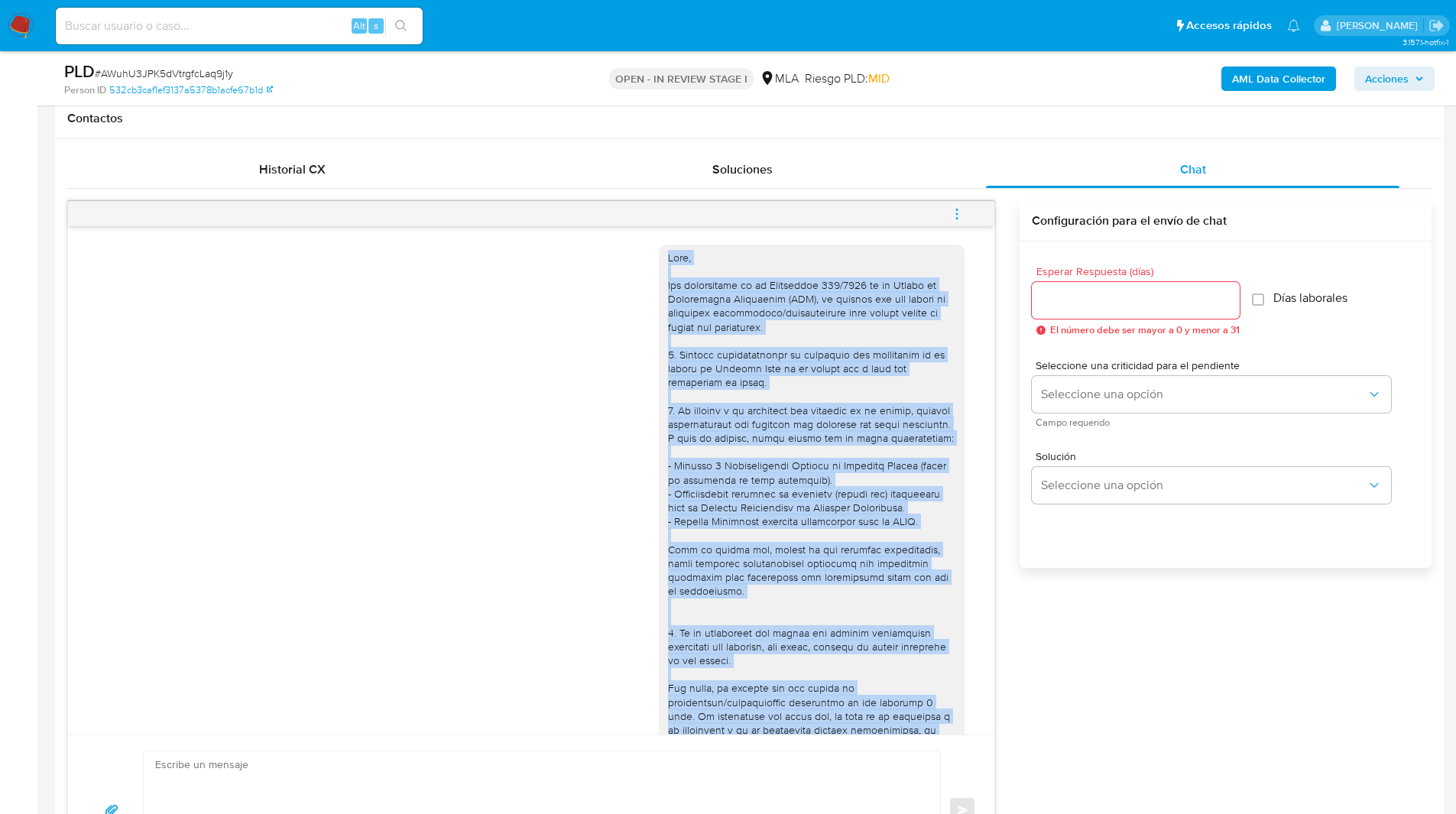
drag, startPoint x: 803, startPoint y: 366, endPoint x: 656, endPoint y: 256, distance: 183.6
click at [668, 256] on div at bounding box center [812, 605] width 287 height 709
copy div "Hola, Por disposición de la Resolución 200/2024 de la Unidad de Información Fin…"
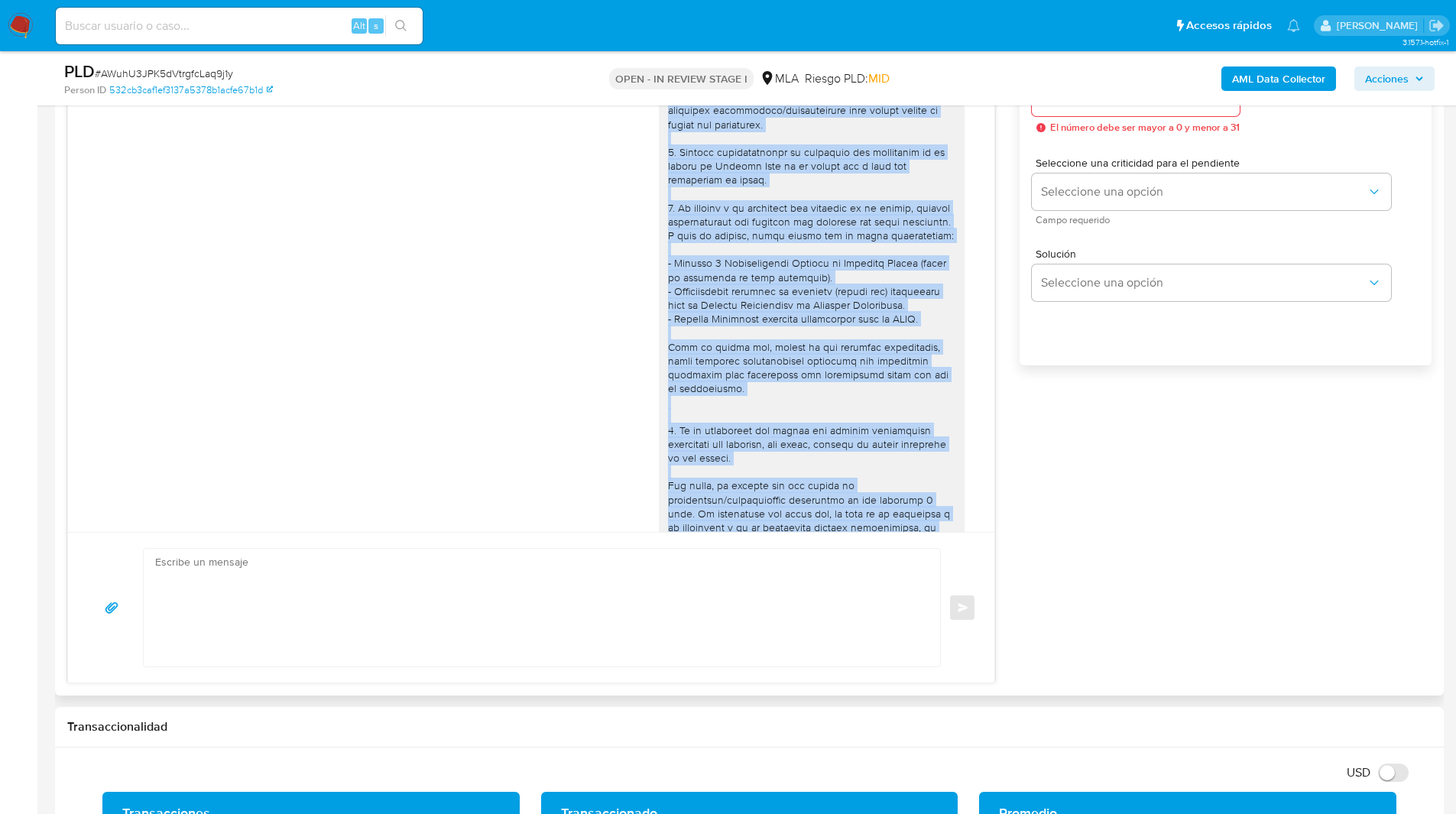
scroll to position [610, 0]
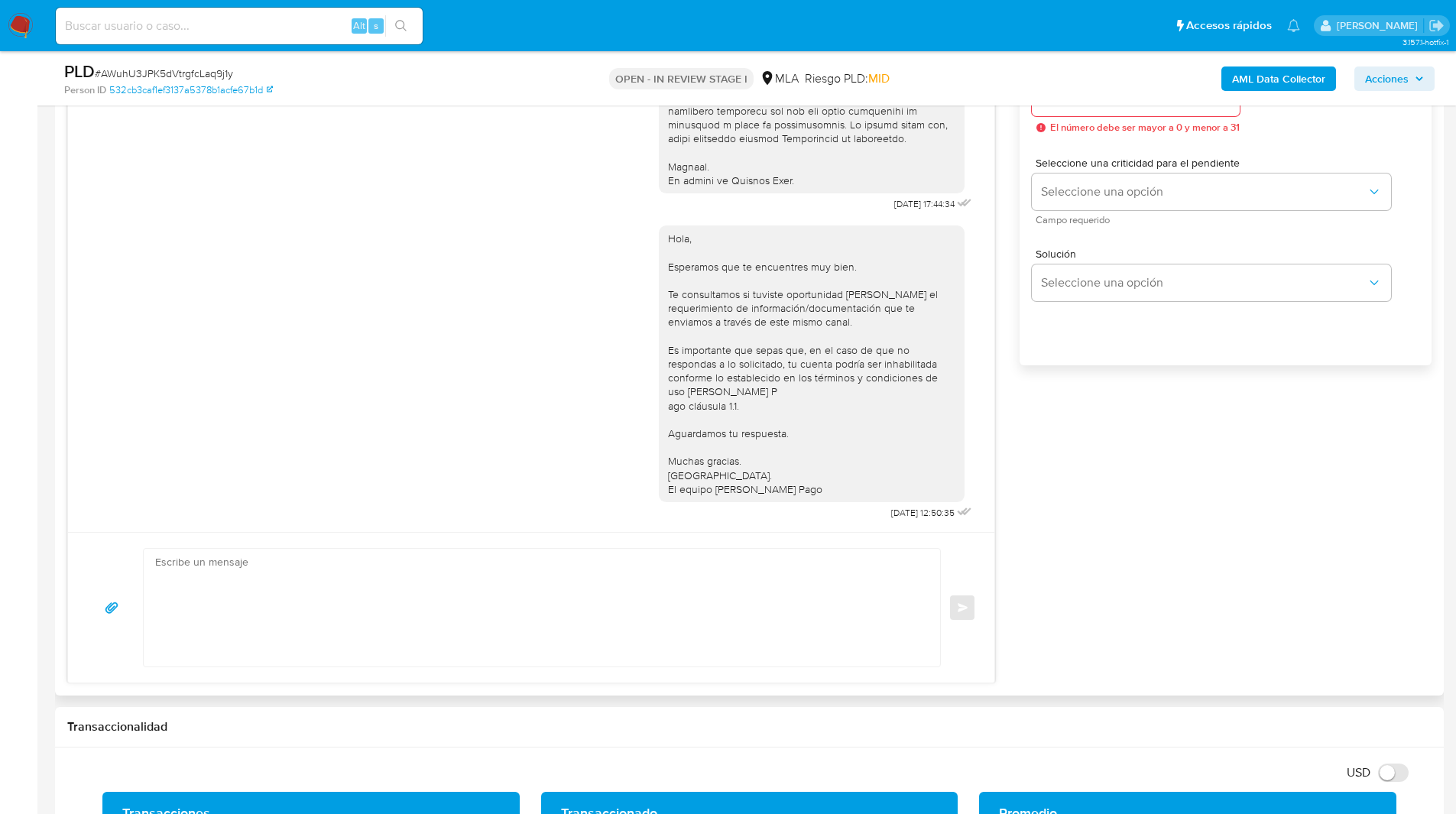
drag, startPoint x: 1036, startPoint y: 437, endPoint x: 778, endPoint y: 416, distance: 258.9
click at [778, 416] on div "Hola, Esperamos que te encuentres muy bien. Te consultamos si tuviste oportunid…" at bounding box center [812, 364] width 287 height 264
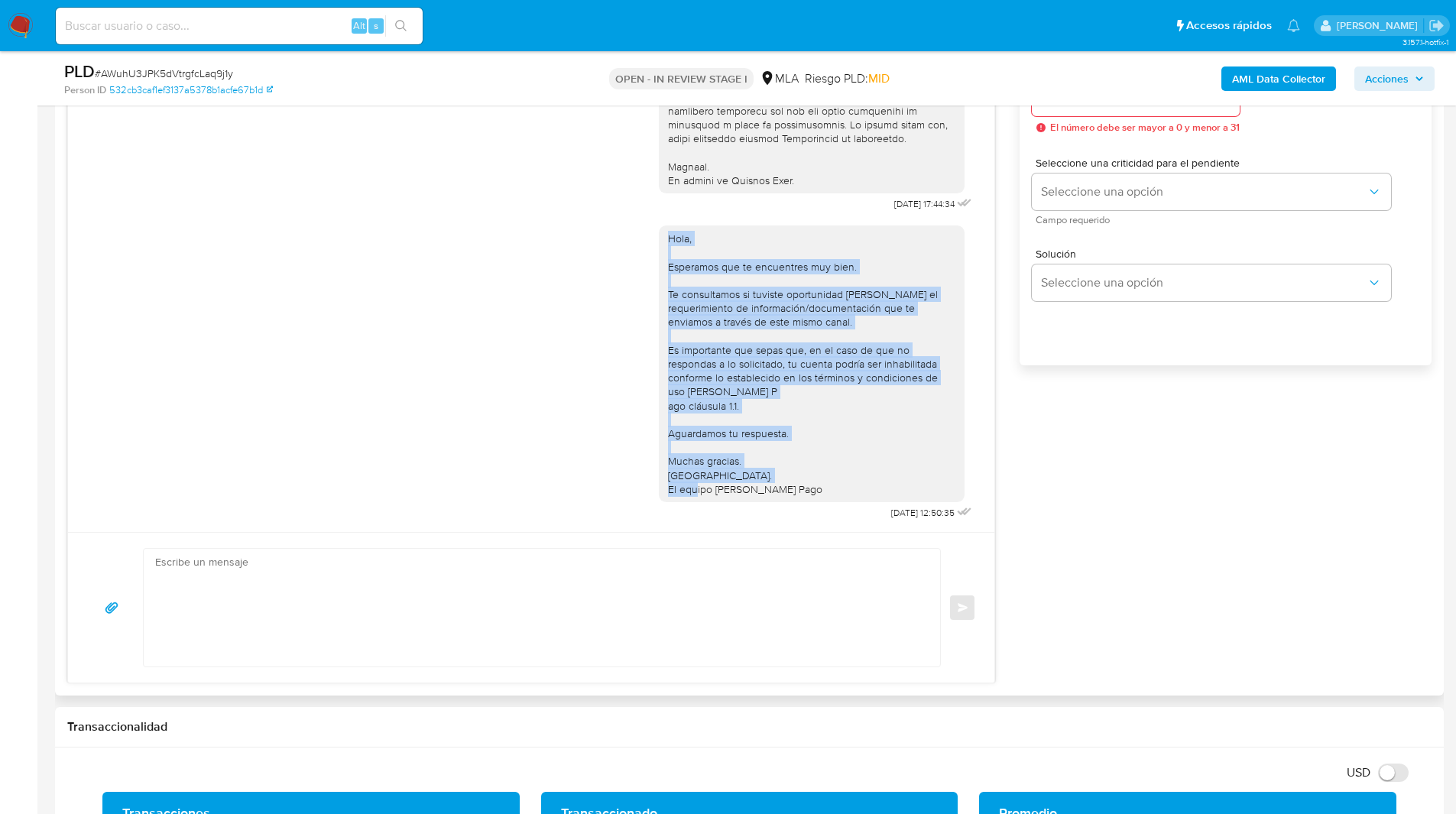
drag, startPoint x: 795, startPoint y: 478, endPoint x: 643, endPoint y: 227, distance: 293.4
click at [643, 227] on div "Hola, Esperamos que te encuentres muy bien. Te consultamos si tuviste oportunid…" at bounding box center [531, 368] width 888 height 308
copy div "Hola, Esperamos que te encuentres muy bien. Te consultamos si tuviste oportunid…"
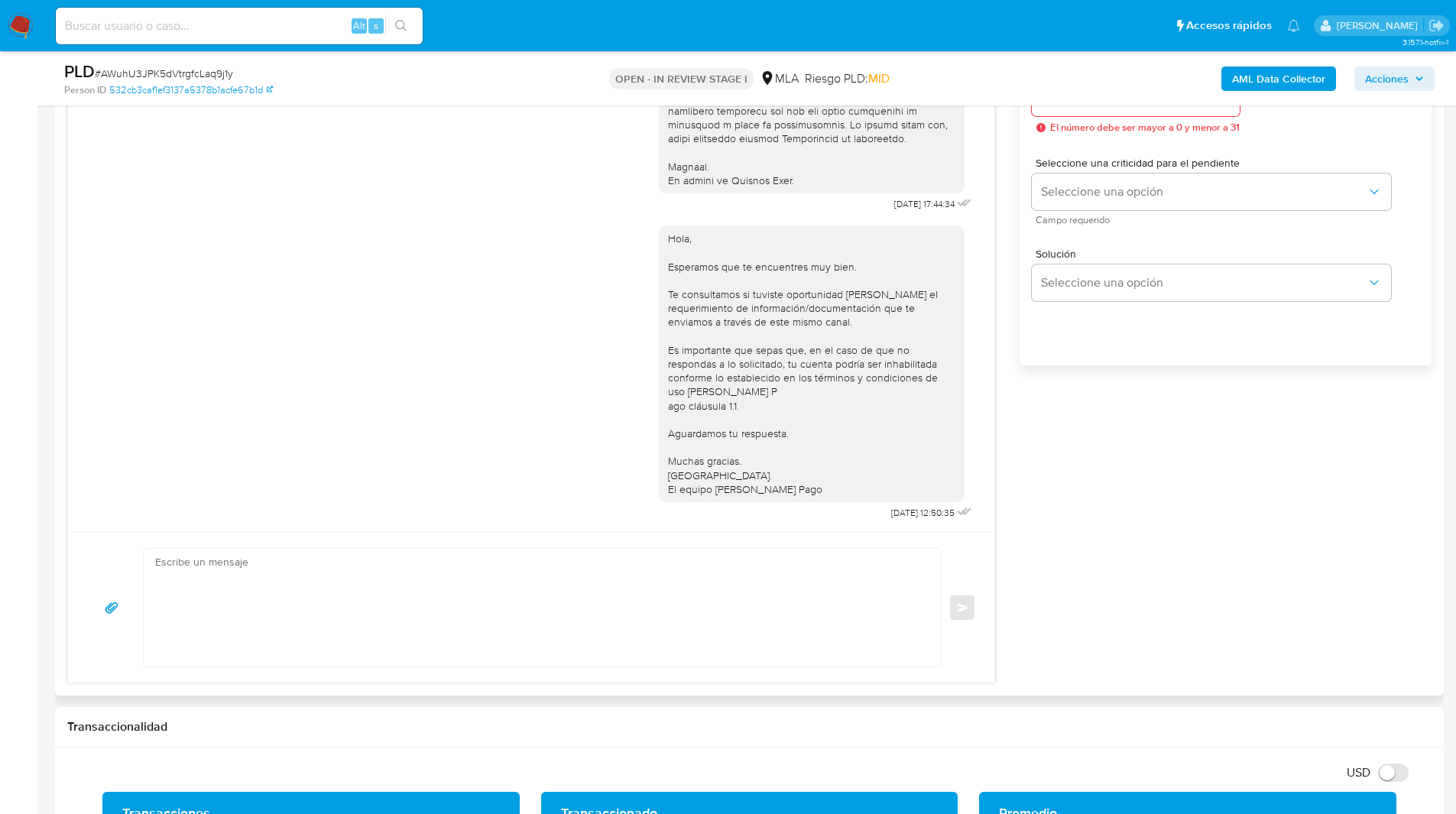
click at [312, 597] on textarea at bounding box center [538, 607] width 766 height 118
paste textarea "Hola, Esperamos que te encuentres muy bien. Te consultamos si tuviste oportunid…"
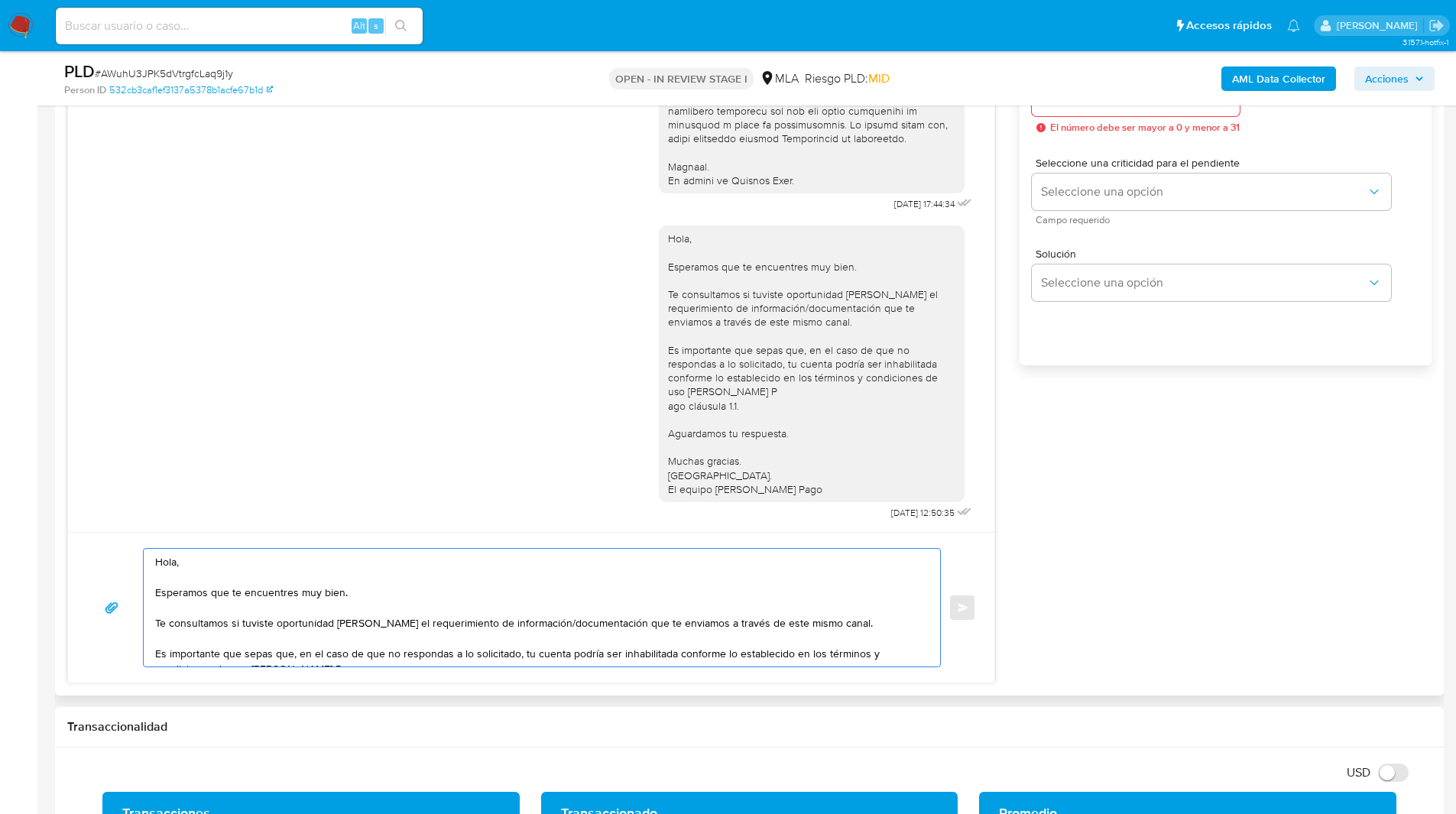
scroll to position [82, 0]
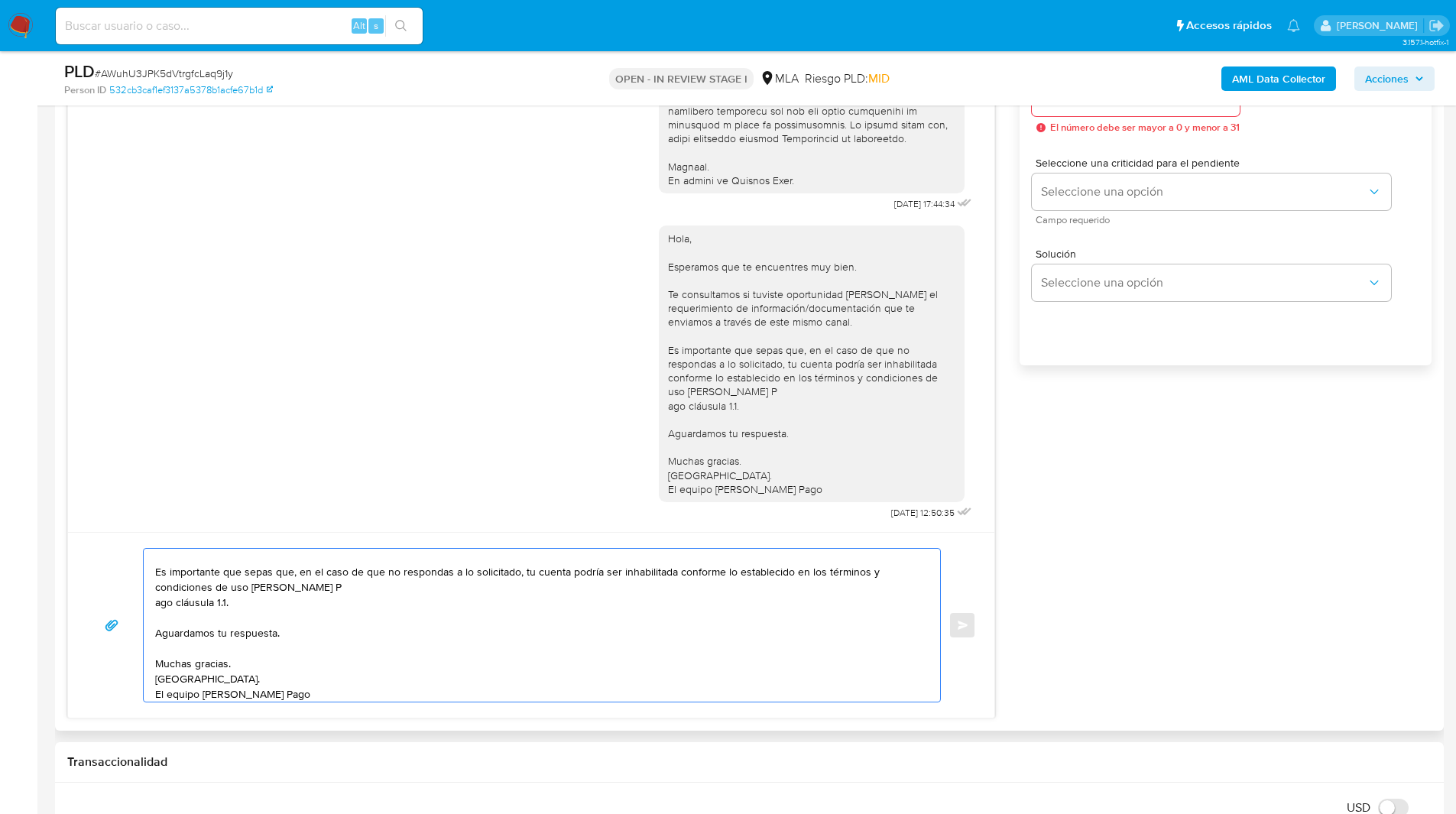
click at [356, 602] on textarea "Hola, Esperamos que te encuentres muy bien. Te consultamos si tuviste oportunid…" at bounding box center [538, 625] width 766 height 153
click at [347, 581] on textarea "Hola, Esperamos que te encuentres muy bien. Te consultamos si tuviste oportunid…" at bounding box center [538, 625] width 766 height 153
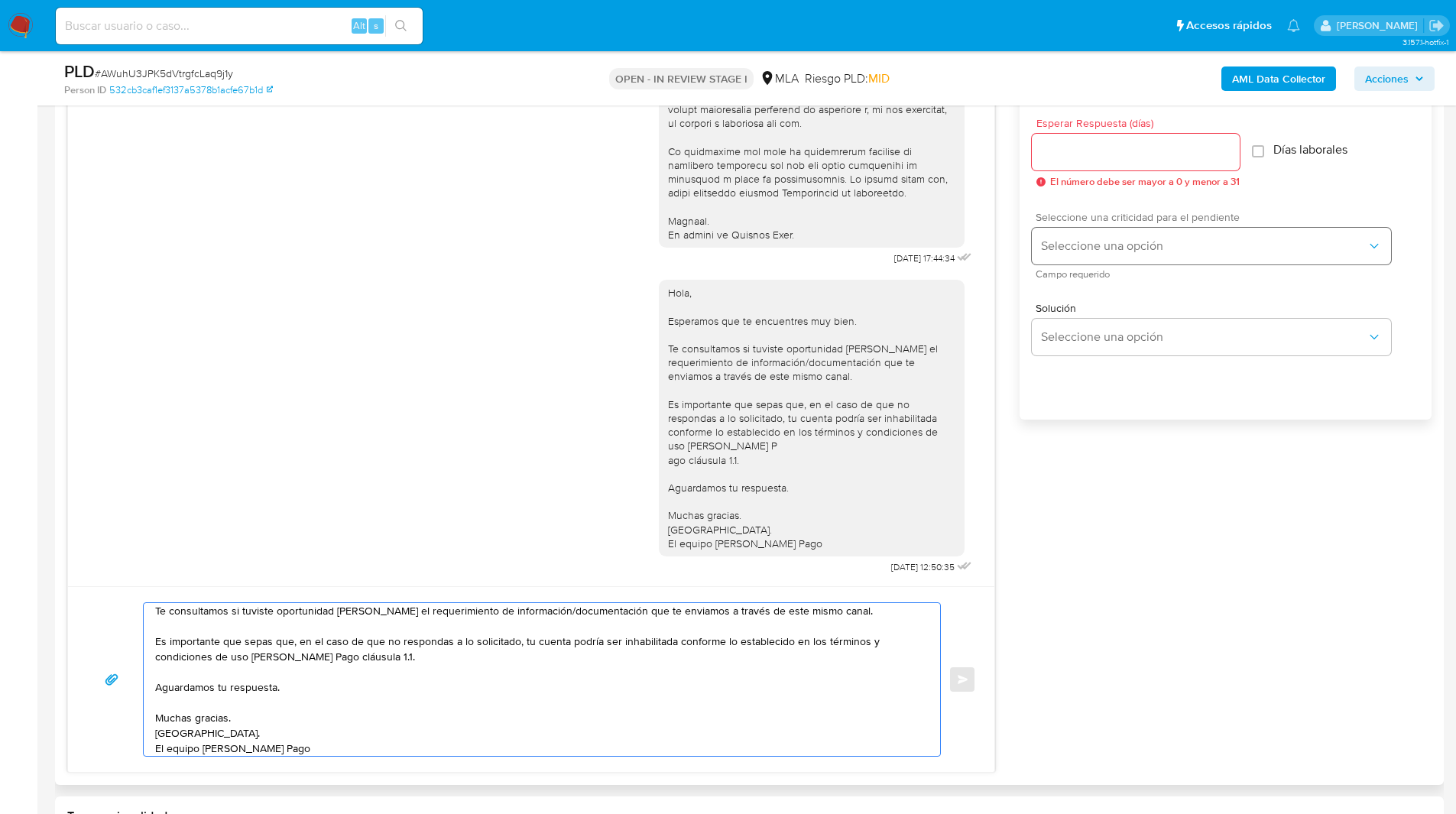
scroll to position [848, 0]
type textarea "Hola, Esperamos que te encuentres muy bien. Te consultamos si tuviste oportunid…"
click at [1081, 166] on div at bounding box center [1136, 153] width 208 height 37
click at [1066, 157] on input "Esperar Respuesta (días)" at bounding box center [1136, 152] width 208 height 20
type input "1"
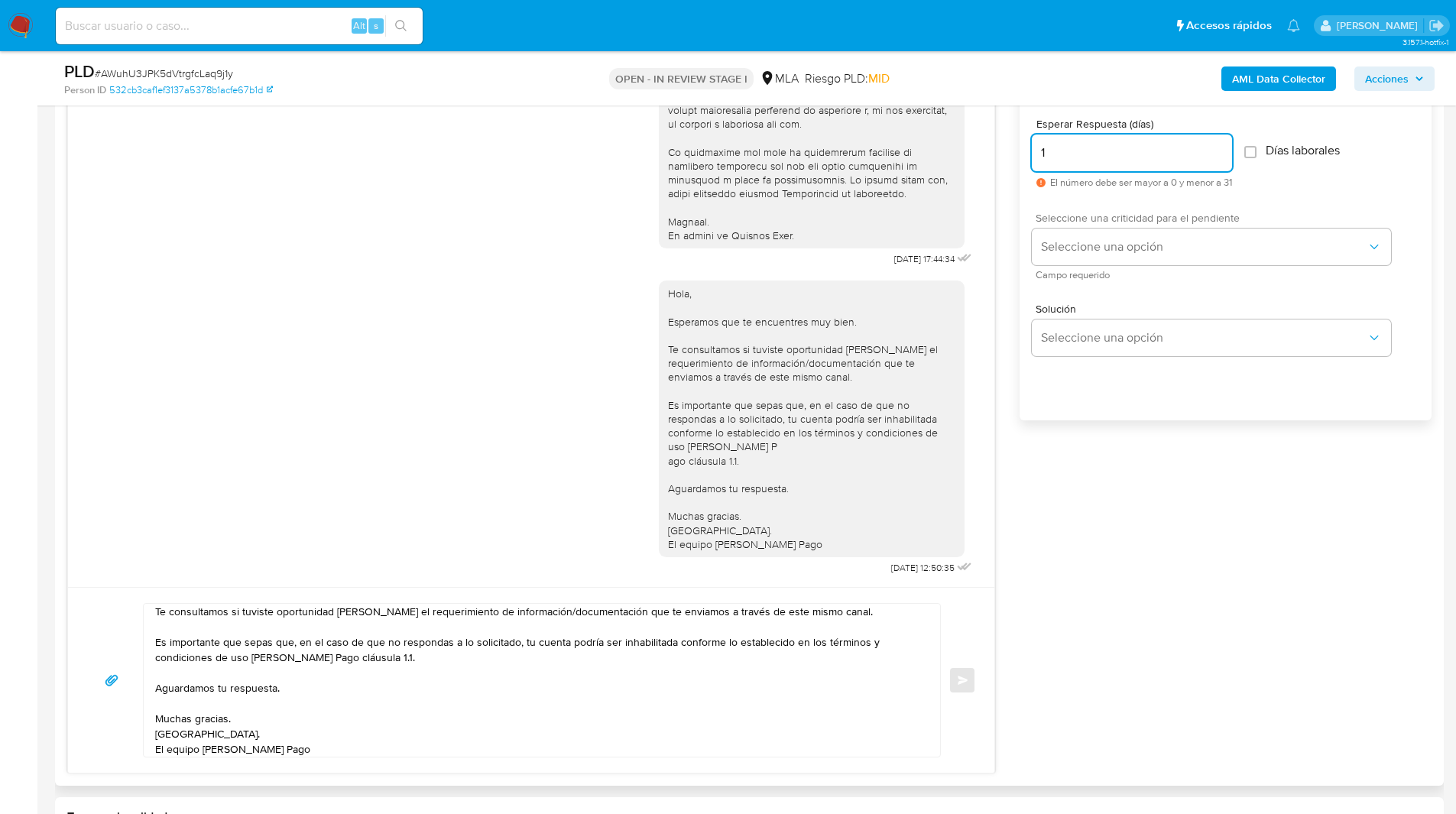
click at [1093, 271] on span "Campo requerido" at bounding box center [1215, 275] width 359 height 8
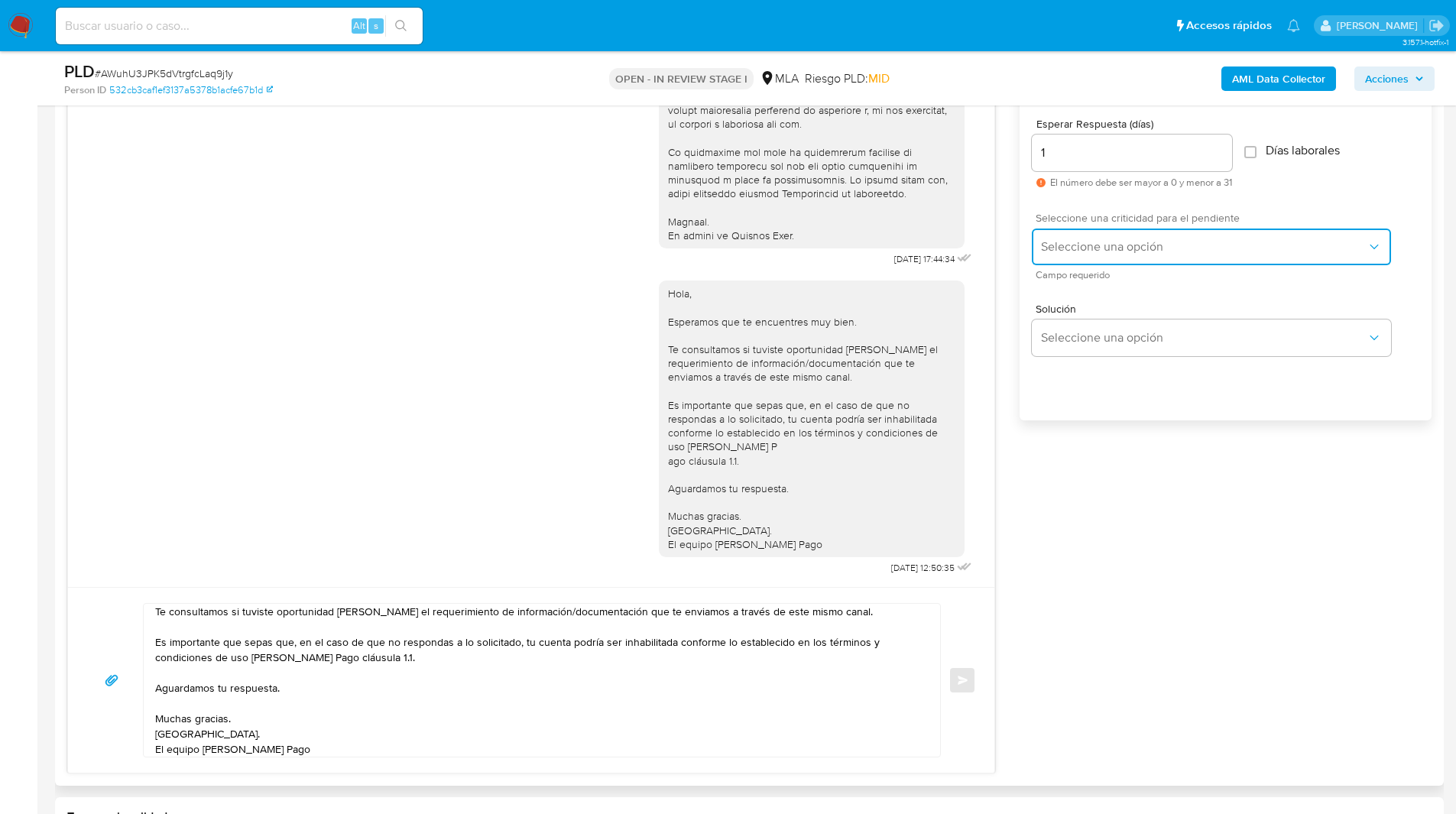
click at [1117, 229] on button "Seleccione una opción" at bounding box center [1211, 247] width 359 height 37
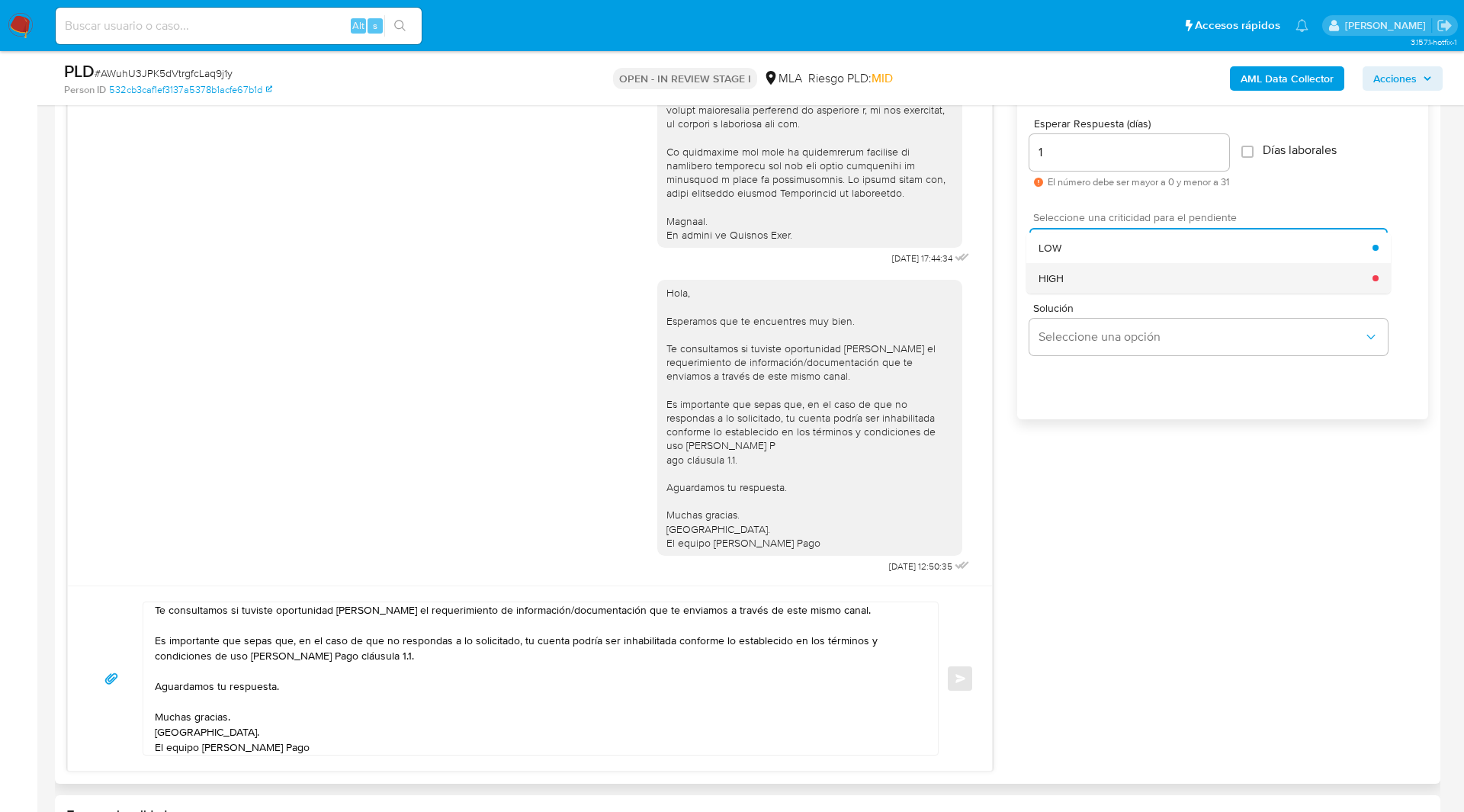
click at [1054, 286] on div "HIGH" at bounding box center [1206, 278] width 334 height 31
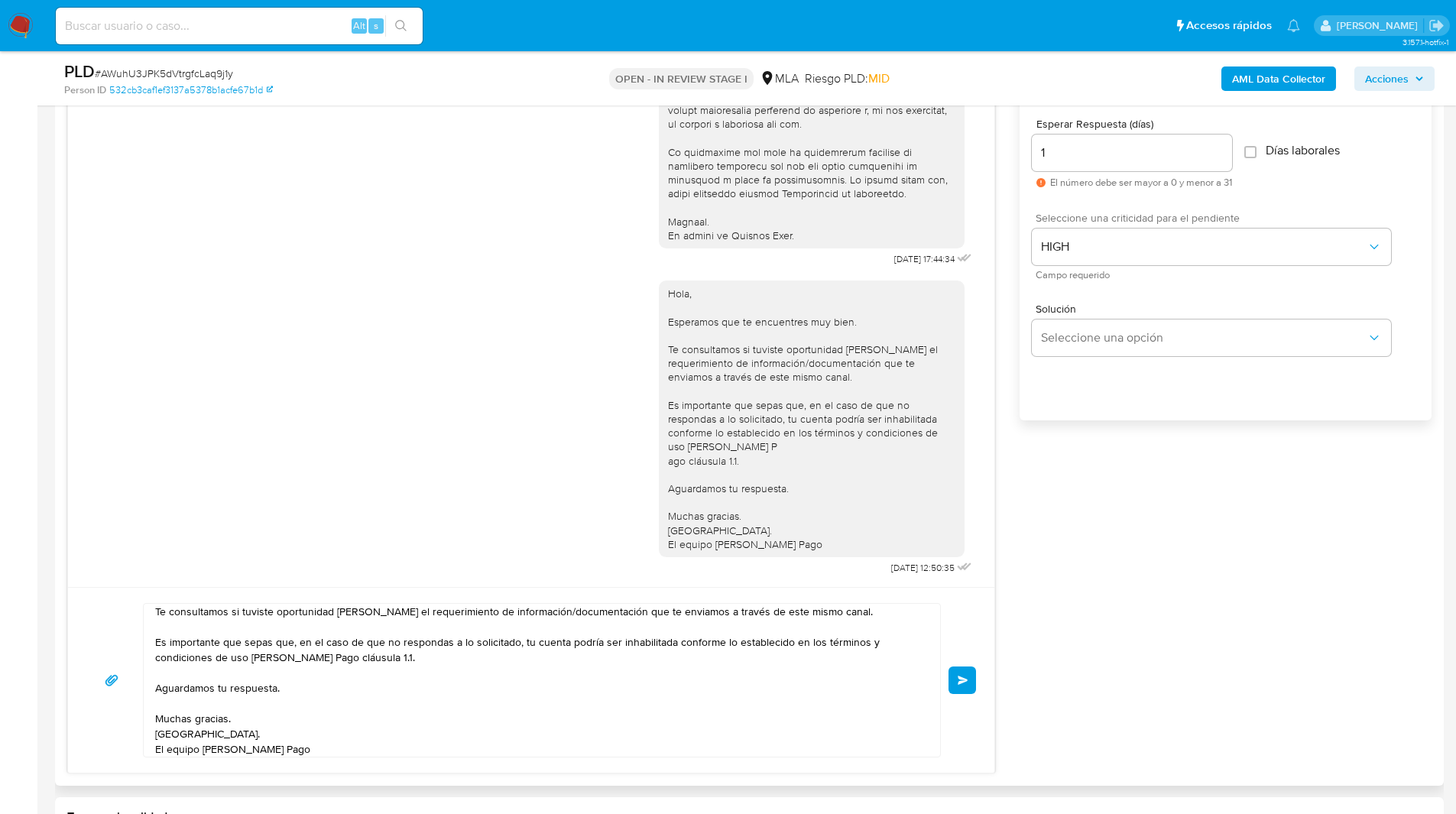
click at [958, 671] on button "Enviar" at bounding box center [961, 680] width 28 height 28
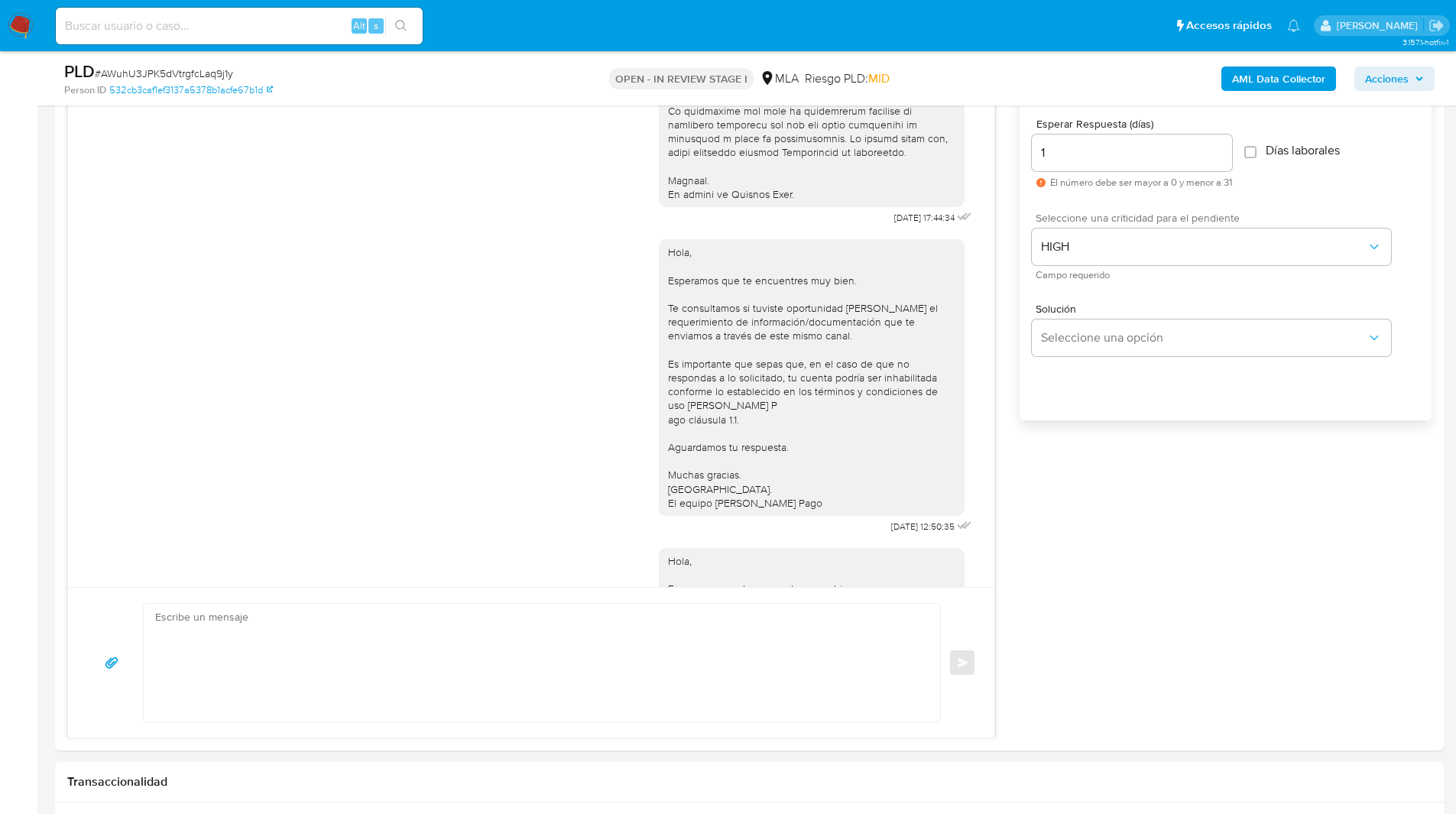
scroll to position [905, 0]
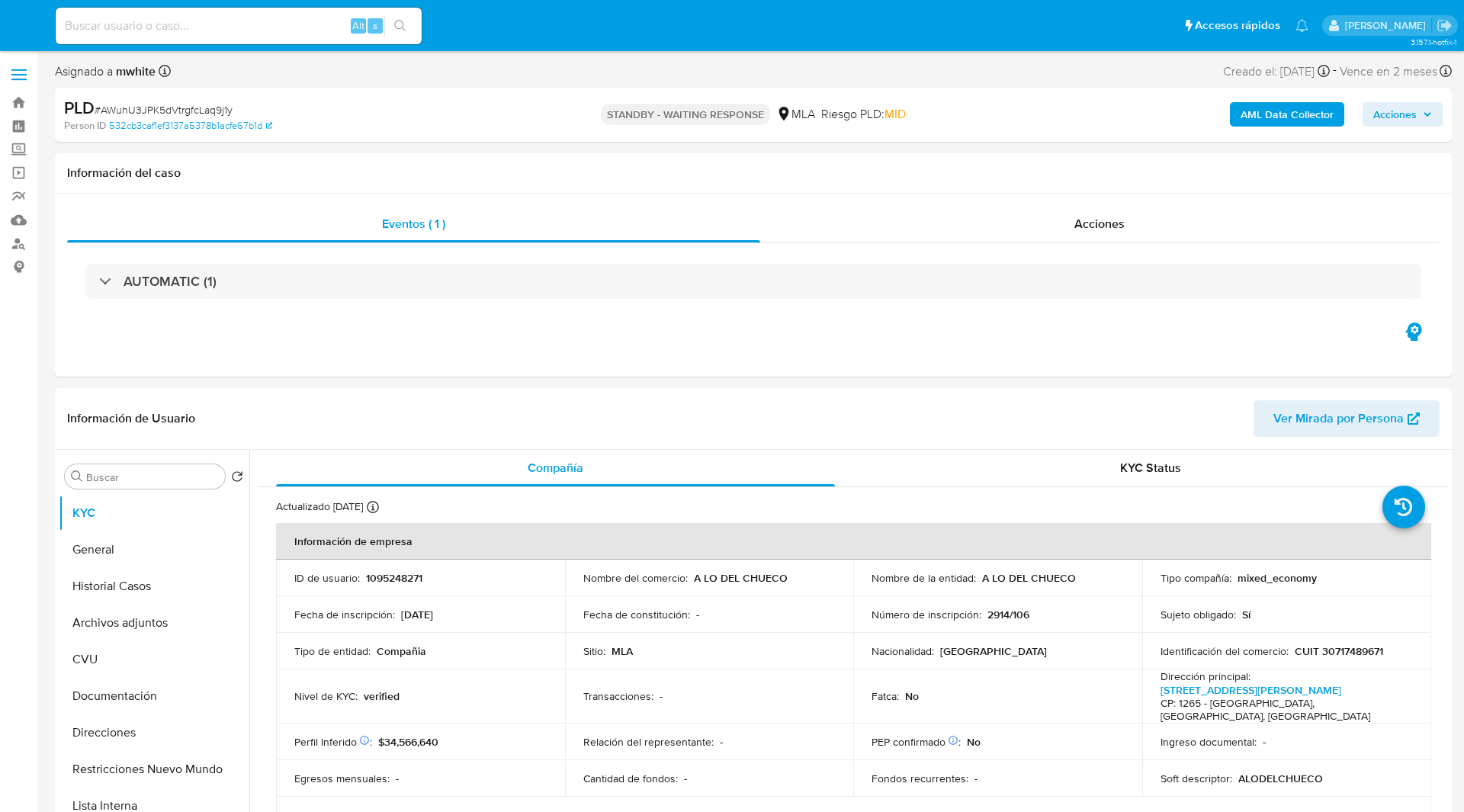
select select "10"
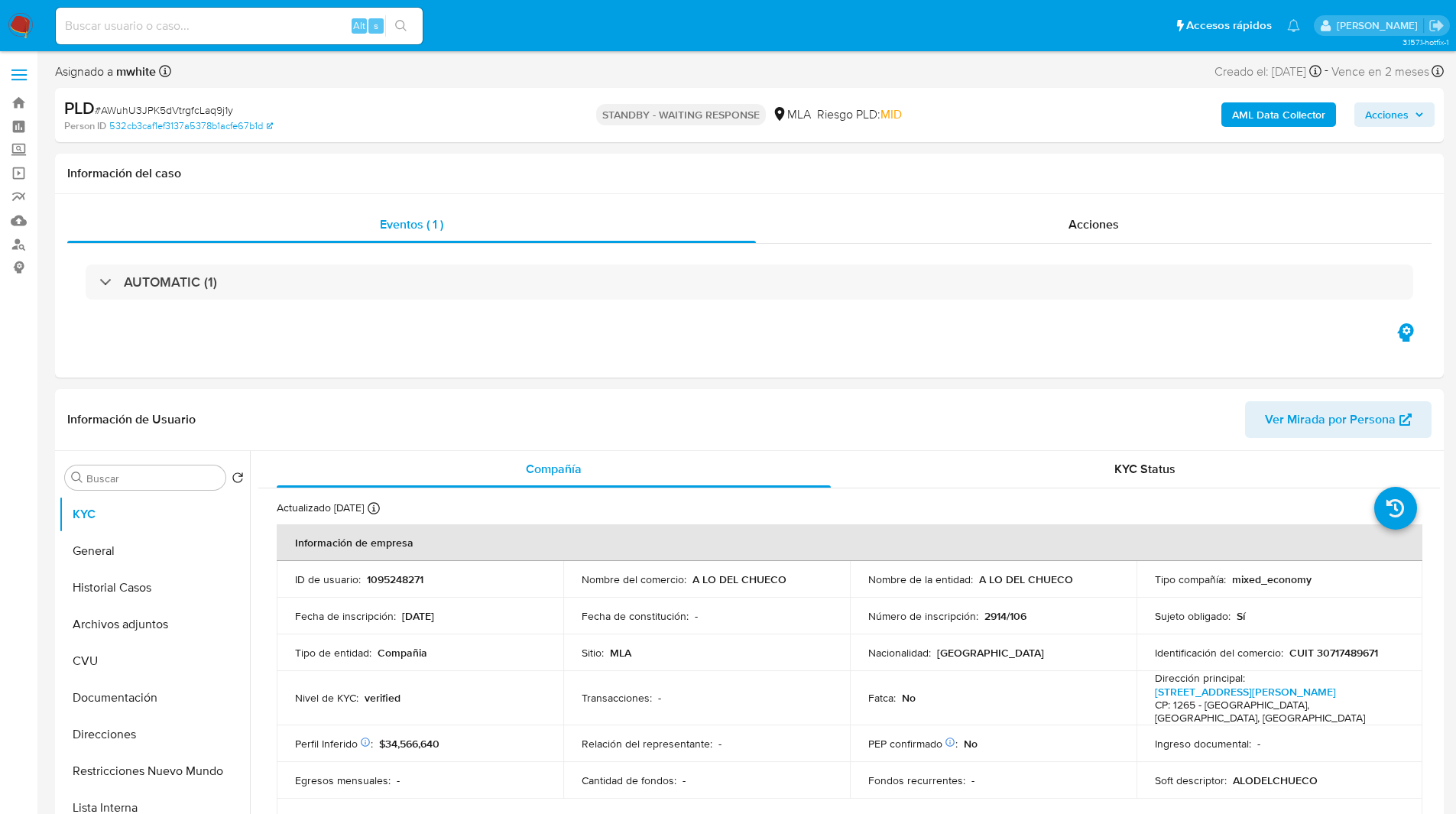
click at [202, 12] on div "Alt s" at bounding box center [239, 26] width 367 height 37
click at [185, 24] on input at bounding box center [239, 25] width 367 height 20
paste input "vT4Bl9c3zzVKAo3C6LHadM4m"
type input "vT4Bl9c3zzVKAo3C6LHadM4m"
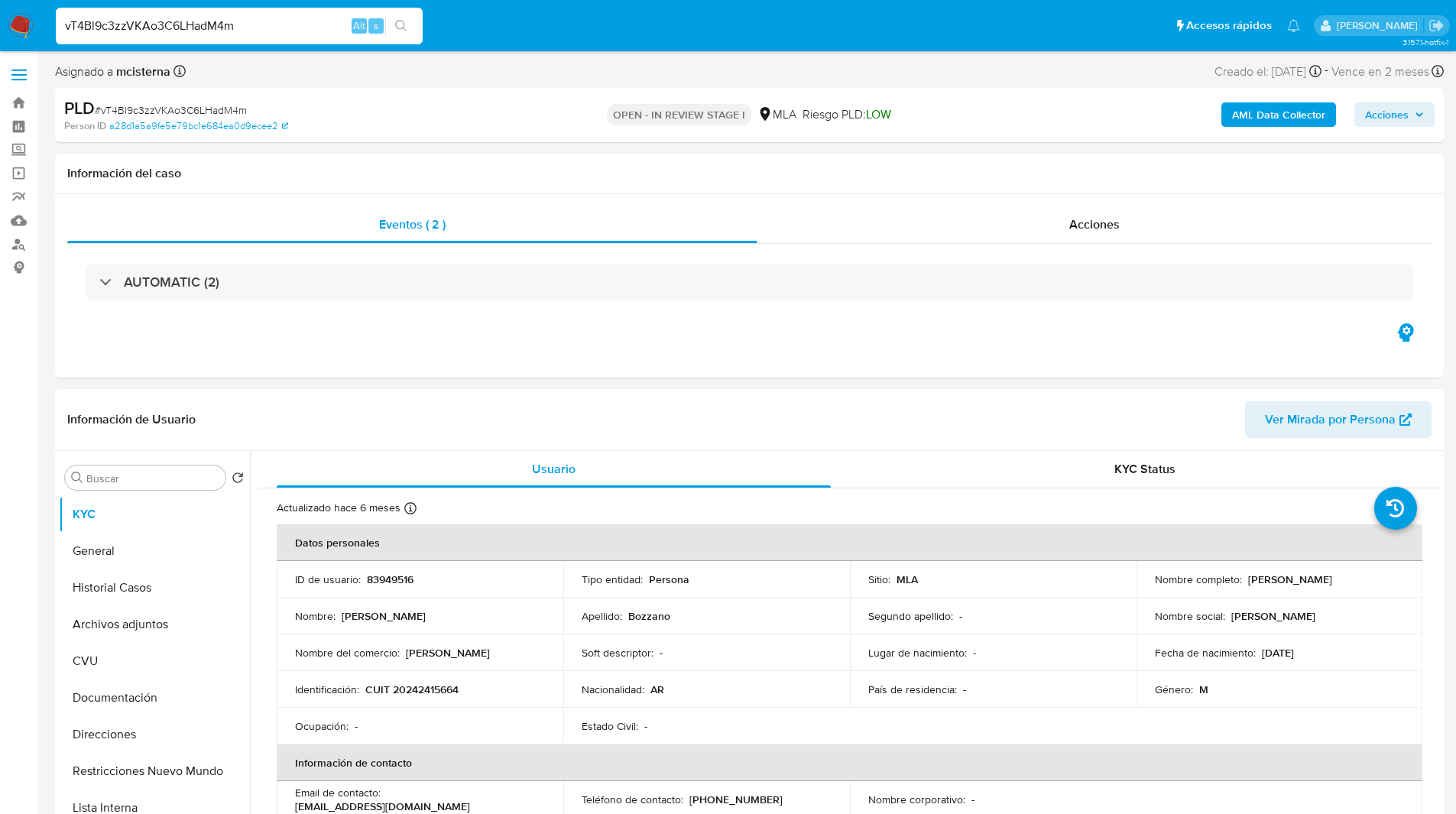
select select "10"
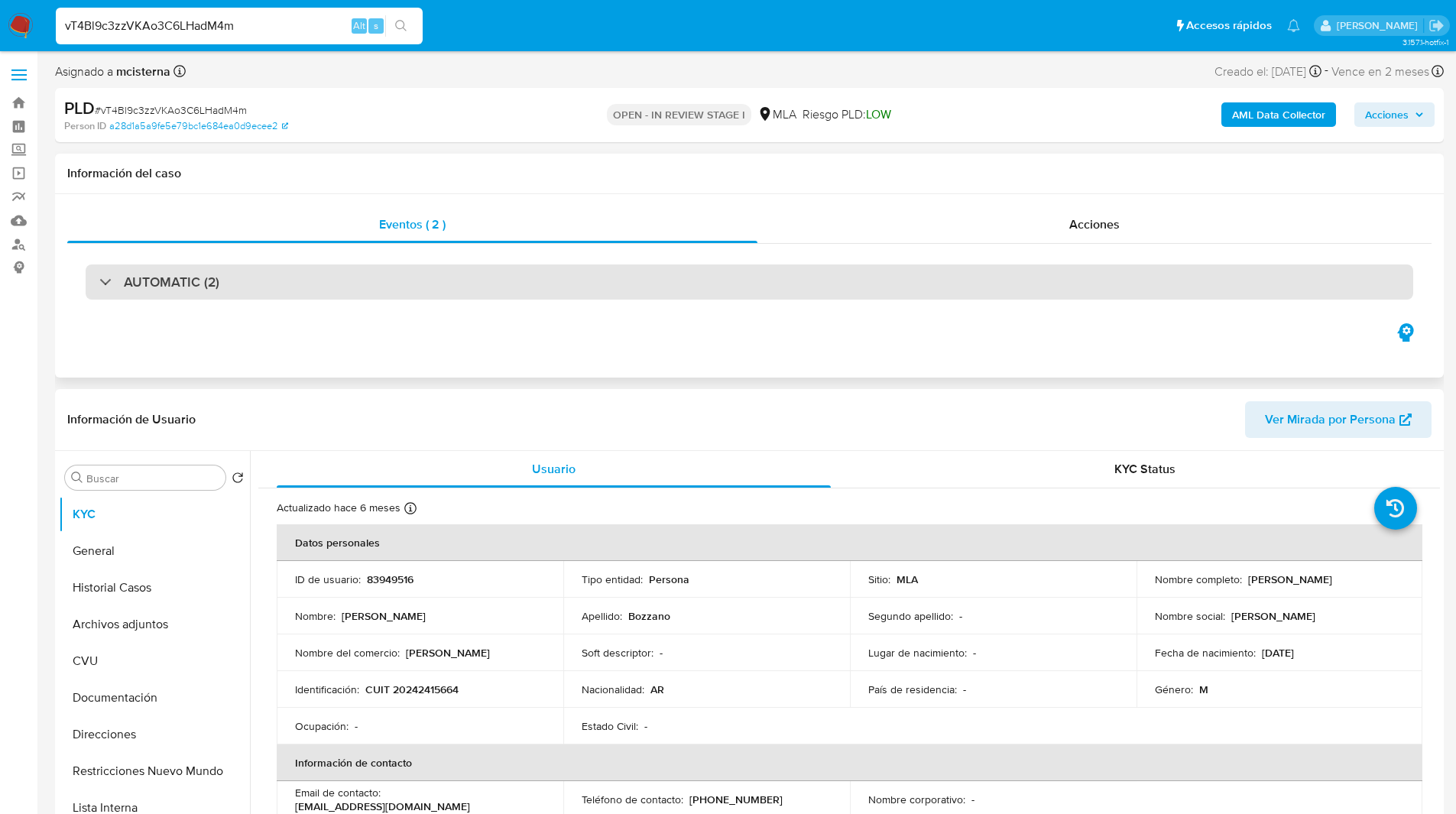
click at [480, 299] on div "AUTOMATIC (2)" at bounding box center [749, 282] width 1327 height 35
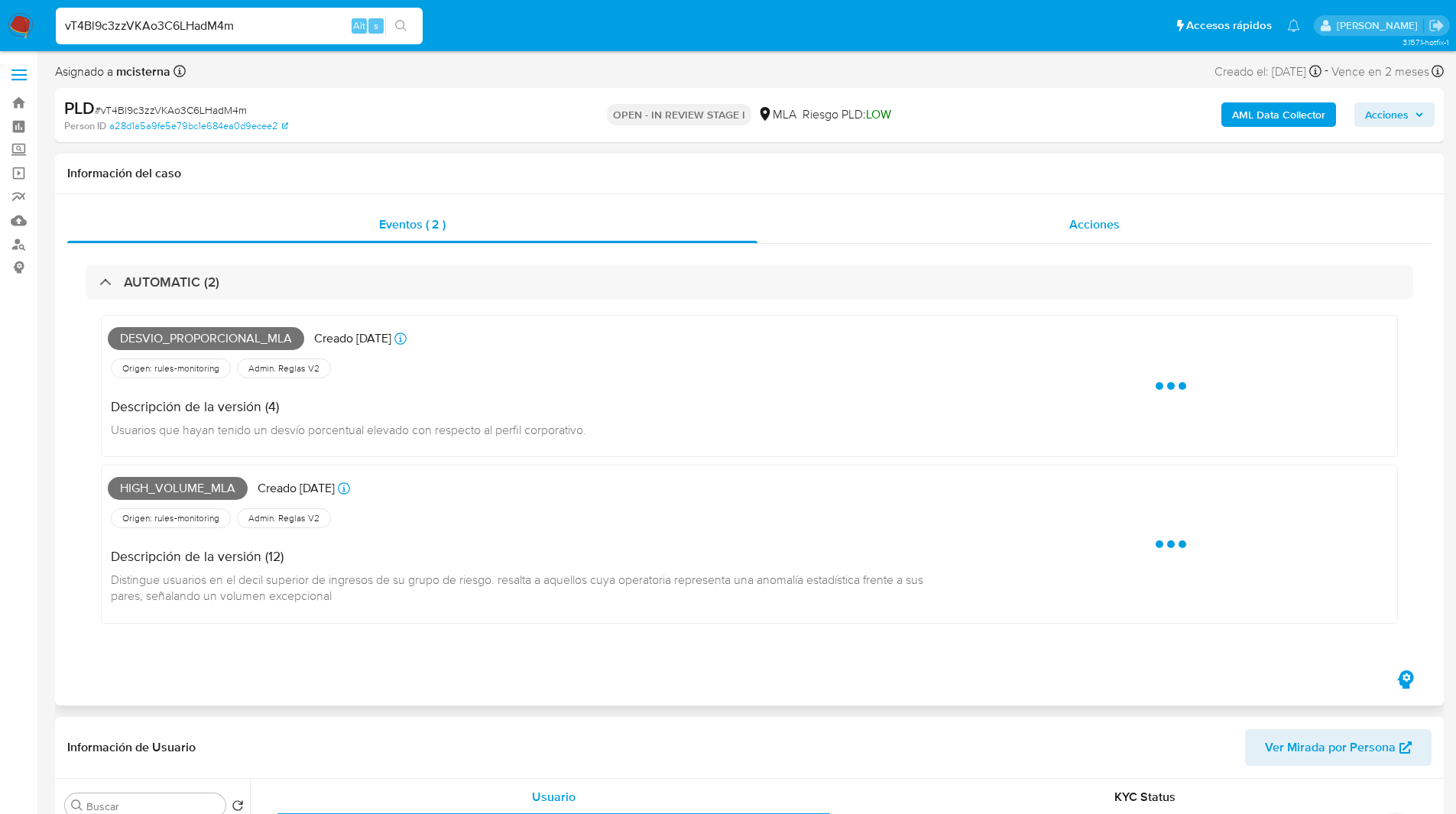
click at [1201, 212] on div "Acciones" at bounding box center [1094, 225] width 674 height 37
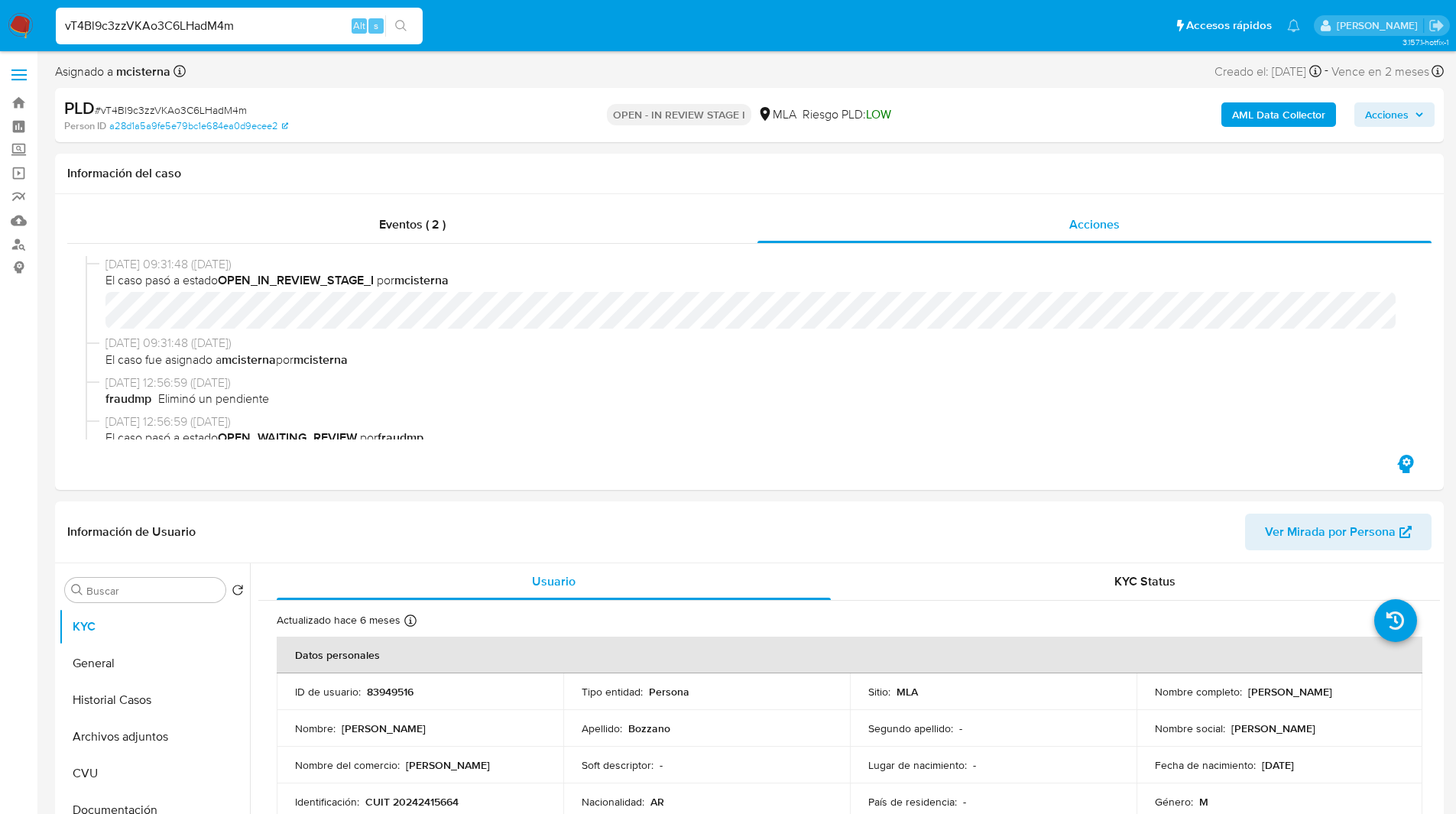
click at [187, 28] on input "vT4Bl9c3zzVKAo3C6LHadM4m" at bounding box center [239, 25] width 367 height 20
click at [414, 278] on b "mcisterna" at bounding box center [421, 280] width 54 height 17
copy b "mcisterna"
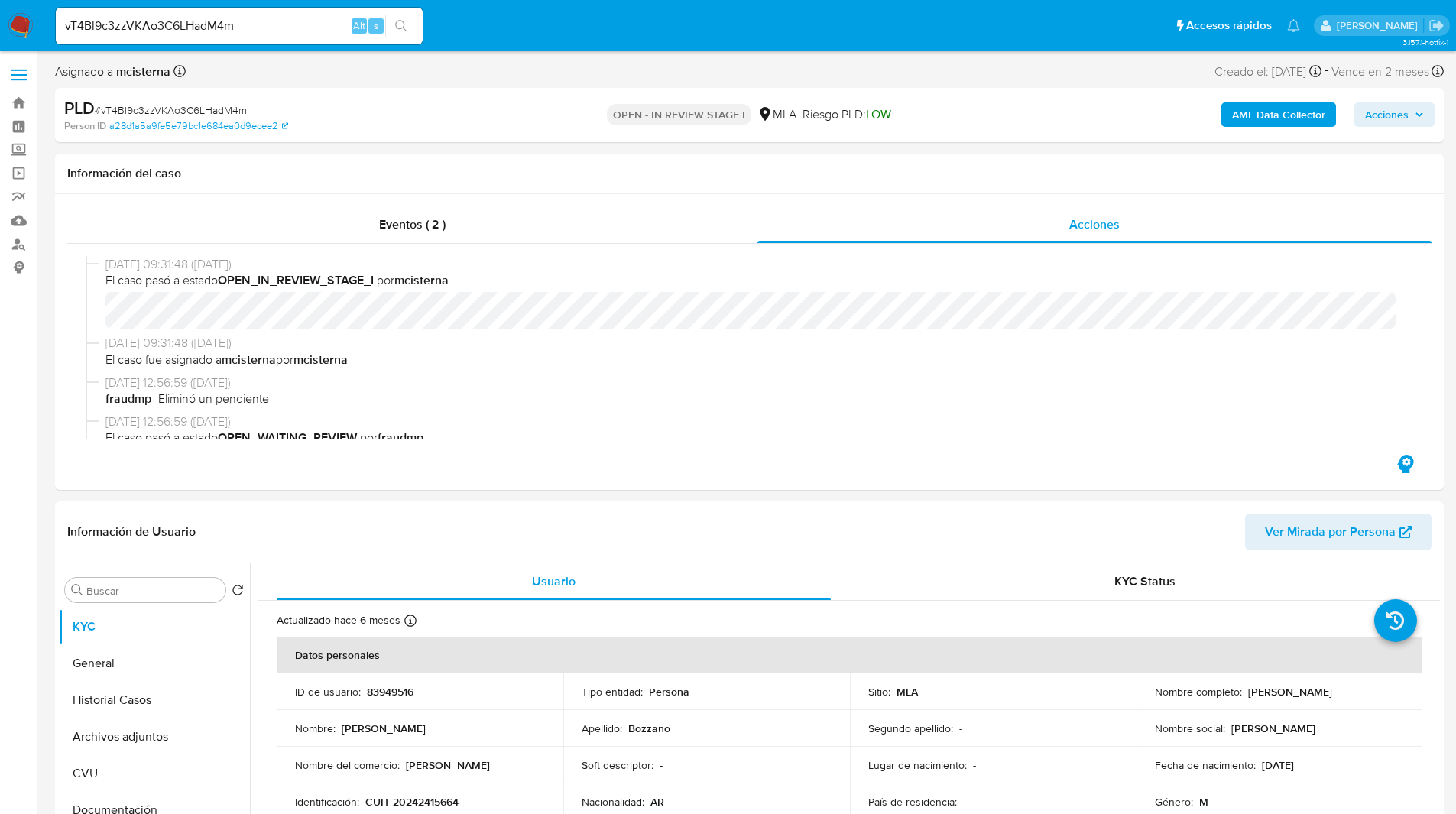
click at [137, 47] on div "vT4Bl9c3zzVKAo3C6LHadM4m Alt s" at bounding box center [239, 26] width 367 height 43
click at [144, 36] on div "vT4Bl9c3zzVKAo3C6LHadM4m Alt s" at bounding box center [239, 26] width 367 height 37
click at [185, 24] on input "vT4Bl9c3zzVKAo3C6LHadM4m" at bounding box center [239, 25] width 367 height 20
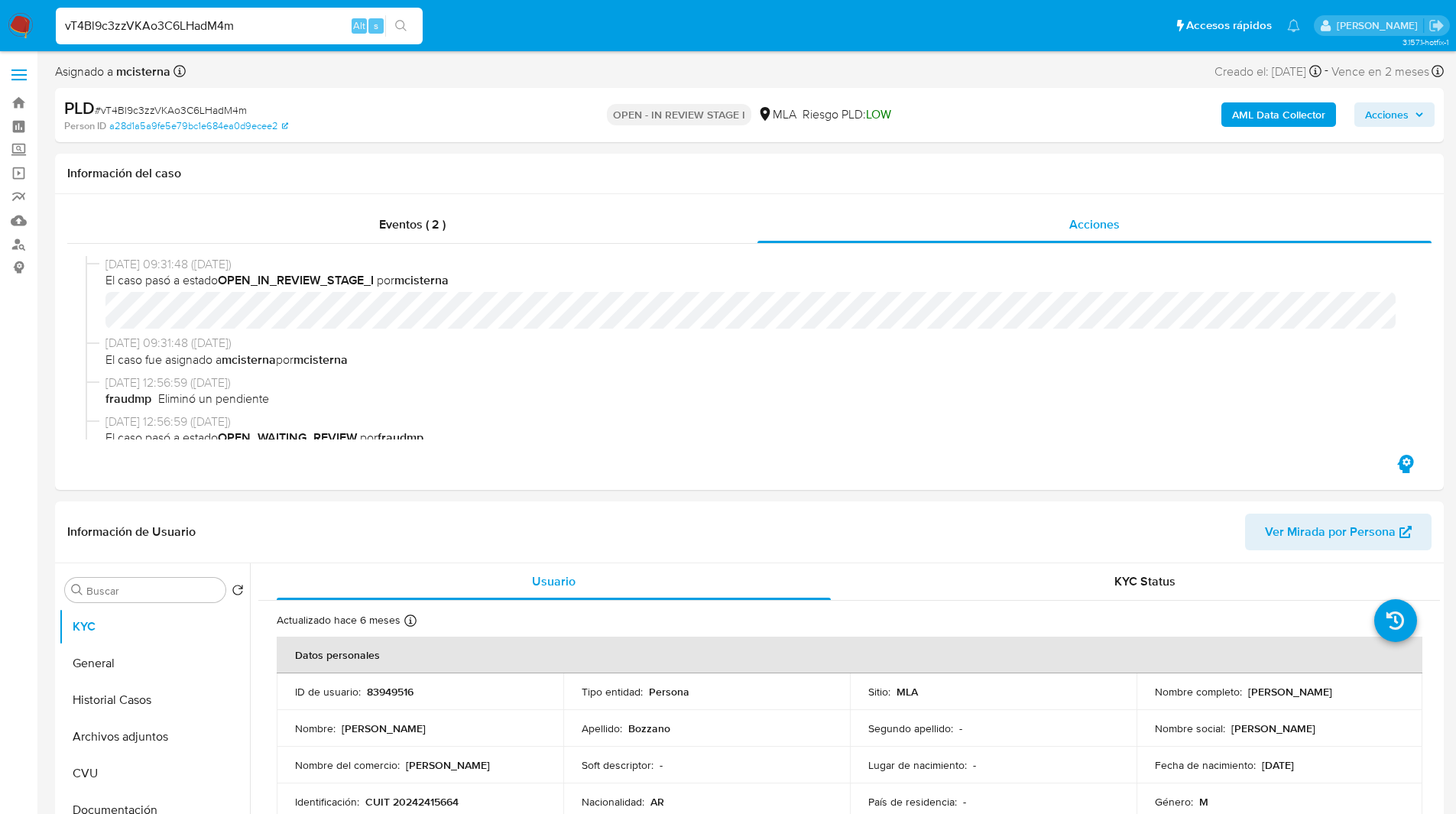
click at [185, 24] on input "vT4Bl9c3zzVKAo3C6LHadM4m" at bounding box center [239, 25] width 367 height 20
paste input "OuTVz24y0aVuIRmiBoTfwsxq"
type input "OuTVz24y0aVuIRmiBoTfwsxq"
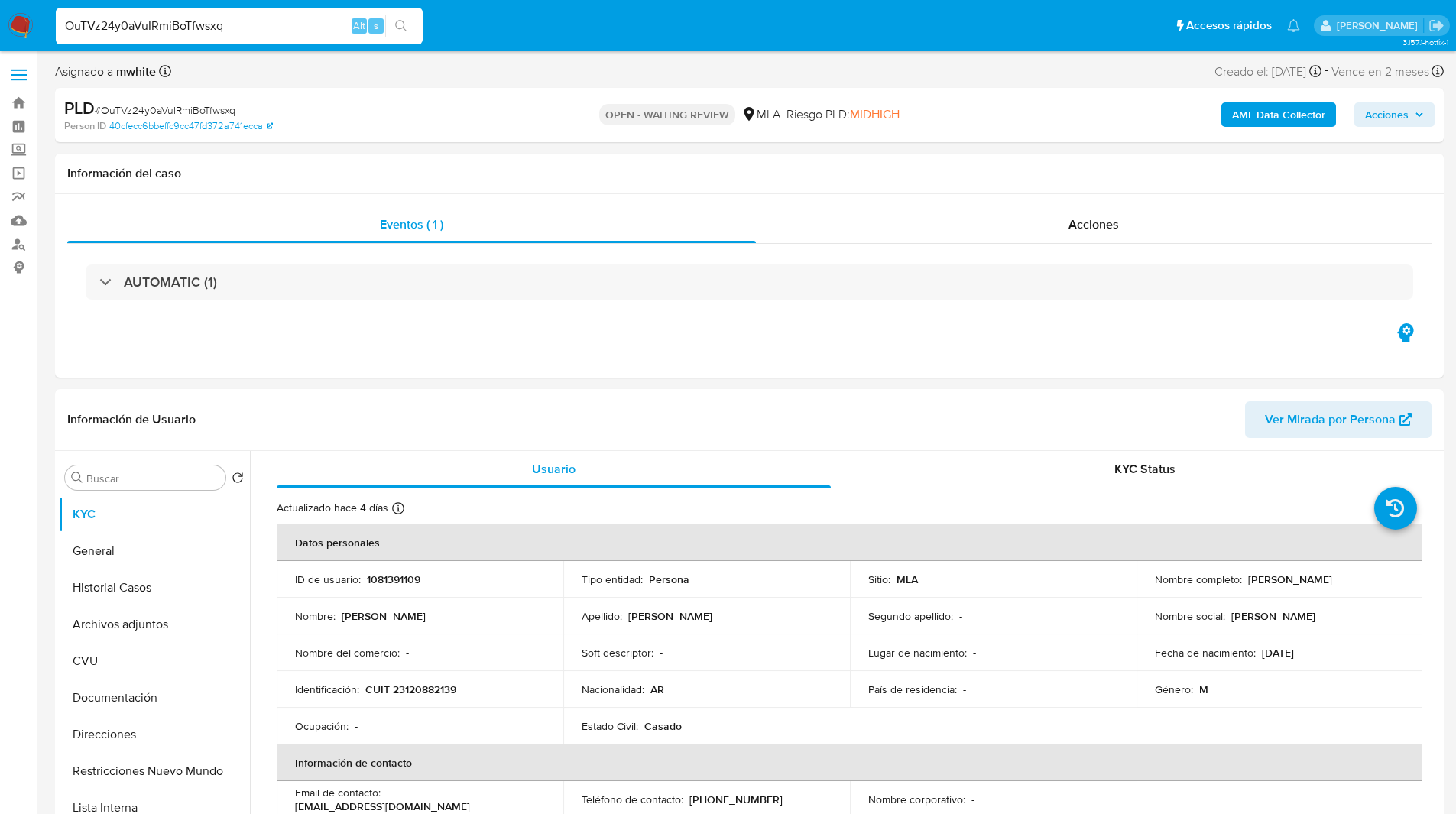
select select "10"
click at [425, 688] on p "CUIT 23120882139" at bounding box center [410, 689] width 91 height 13
copy p "23120882139"
click at [642, 322] on div "Eventos ( 1 ) Acciones AUTOMATIC (1)" at bounding box center [749, 286] width 1388 height 184
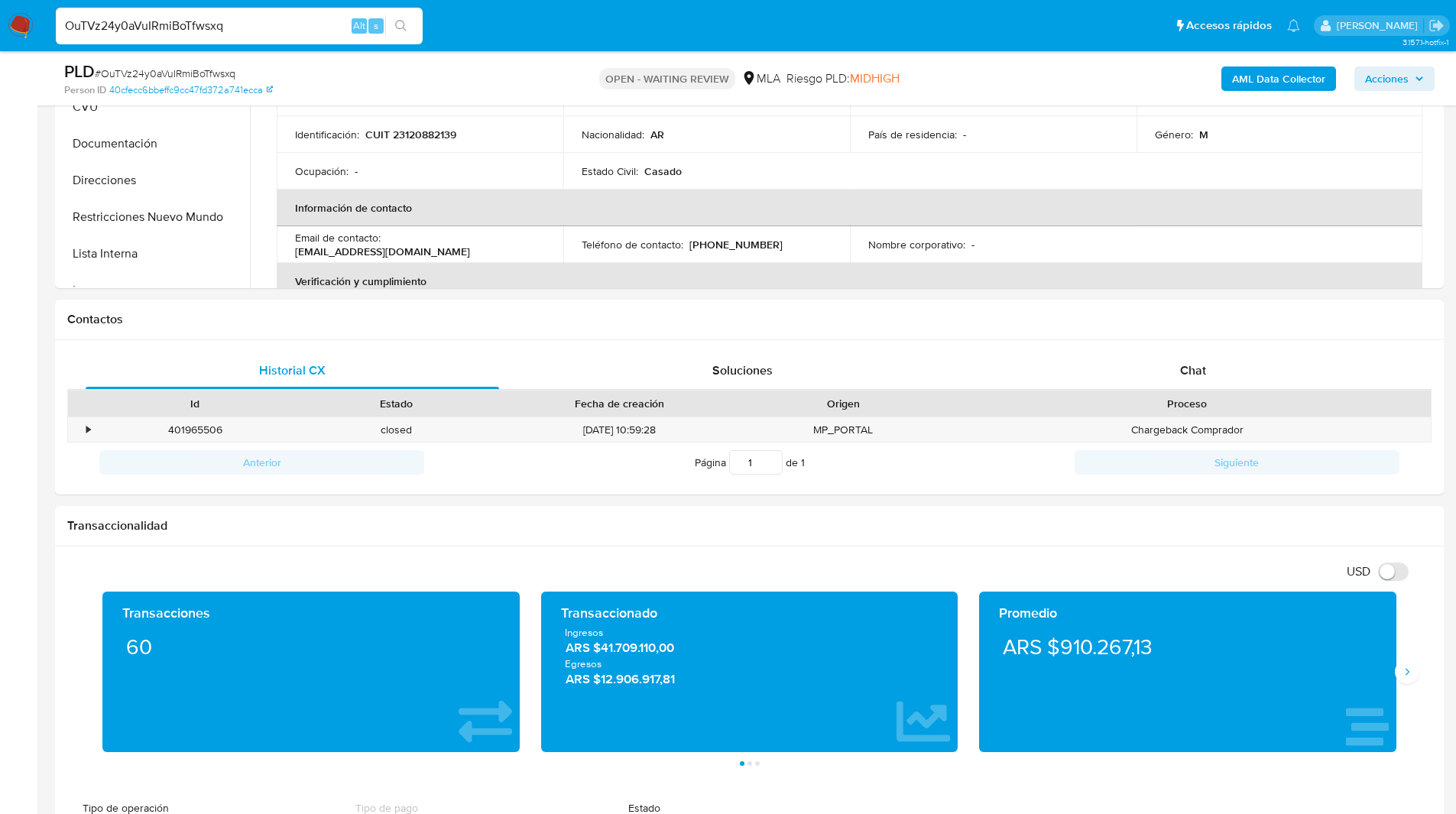
scroll to position [509, 0]
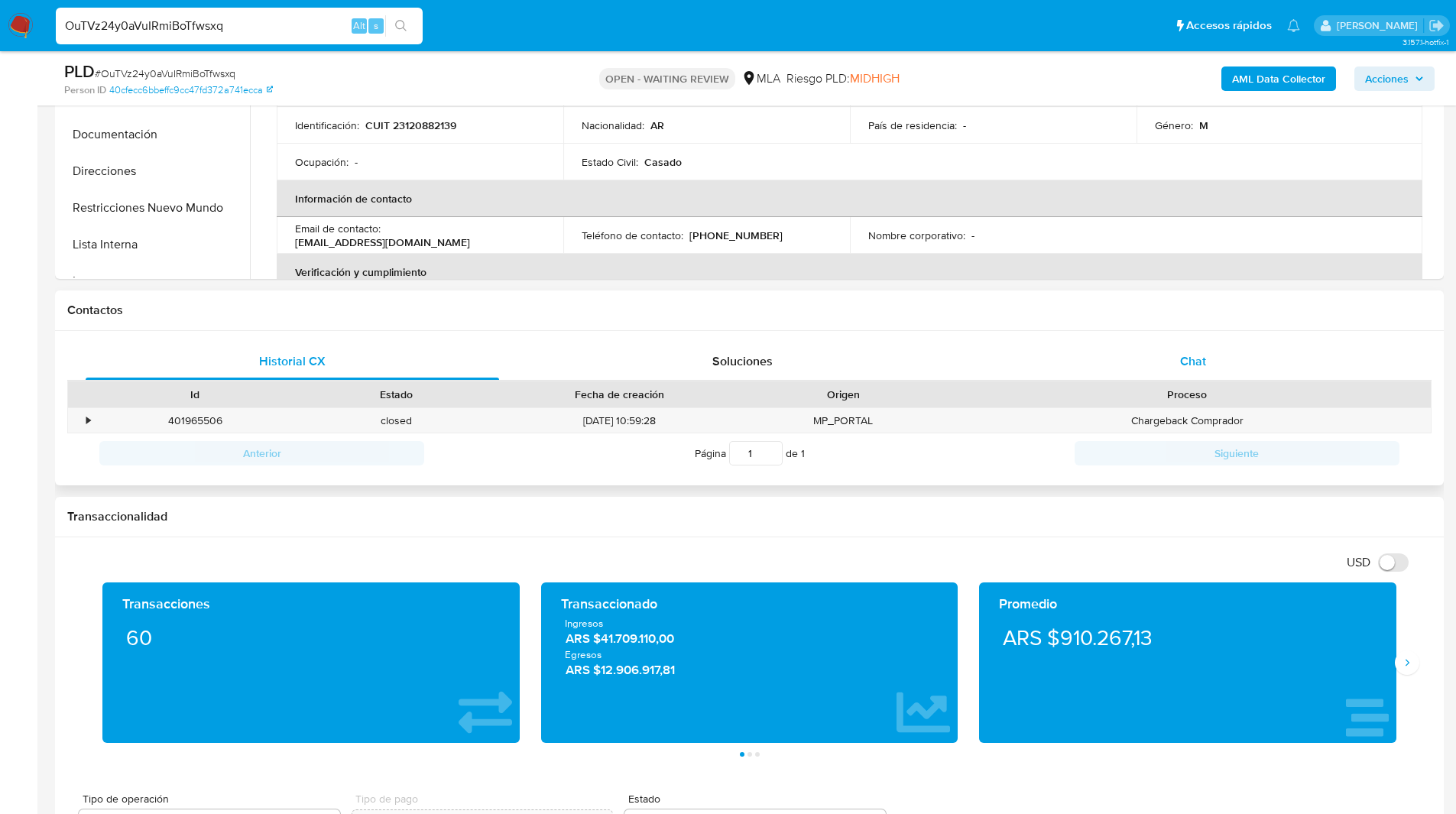
click at [1163, 364] on div "Chat" at bounding box center [1193, 361] width 413 height 37
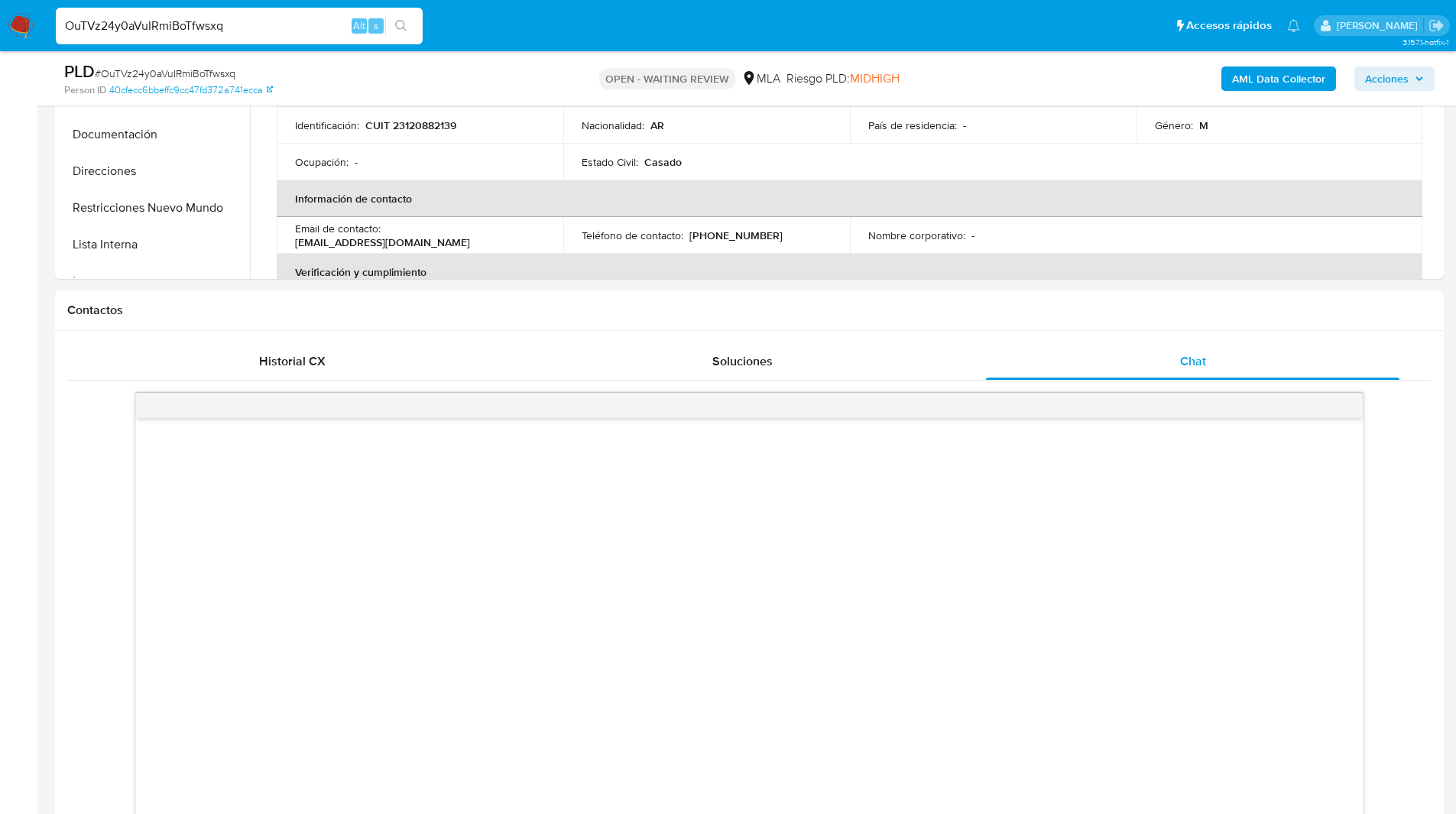
click at [979, 309] on h1 "Contactos" at bounding box center [749, 310] width 1364 height 15
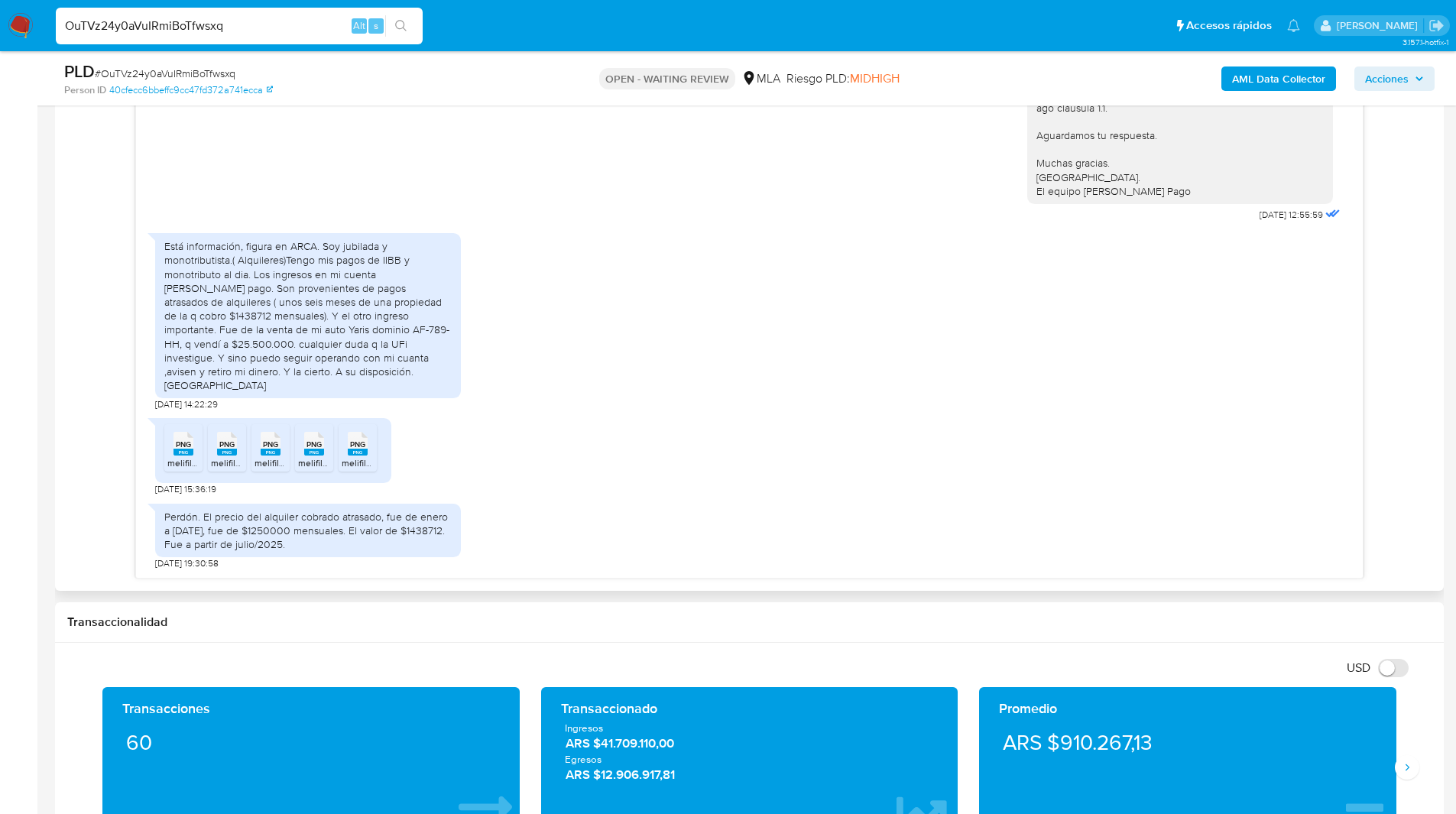
scroll to position [858, 0]
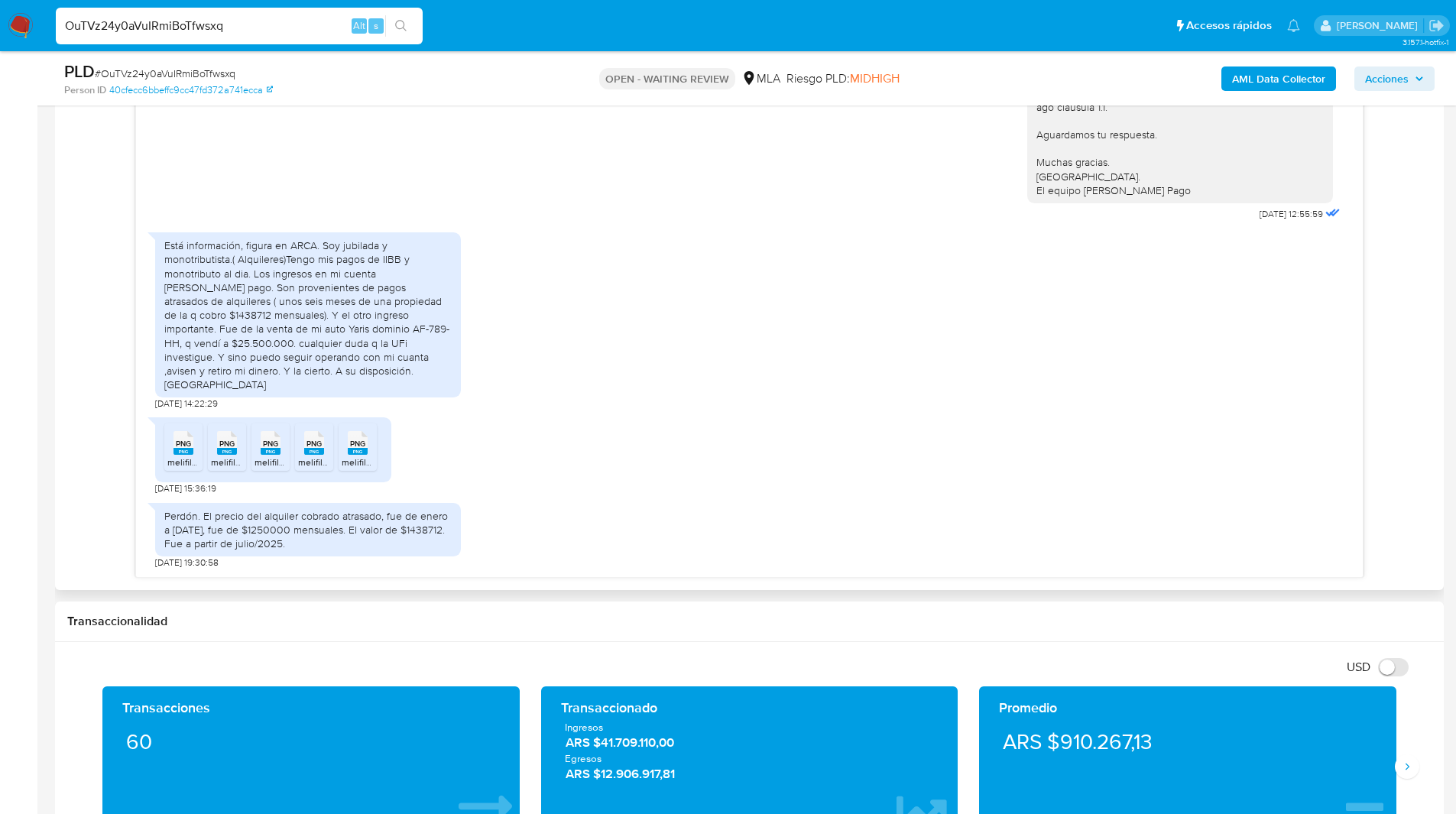
click at [175, 442] on icon at bounding box center [183, 442] width 20 height 24
click at [233, 455] on icon "PNG" at bounding box center [226, 443] width 20 height 27
click at [295, 442] on li "PNG PNG melifile4473728862944017049.png" at bounding box center [314, 447] width 38 height 47
click at [289, 444] on li "PNG PNG melifile1438267689094584063.png" at bounding box center [271, 447] width 38 height 47
click at [342, 444] on div "PNG PNG" at bounding box center [357, 442] width 32 height 30
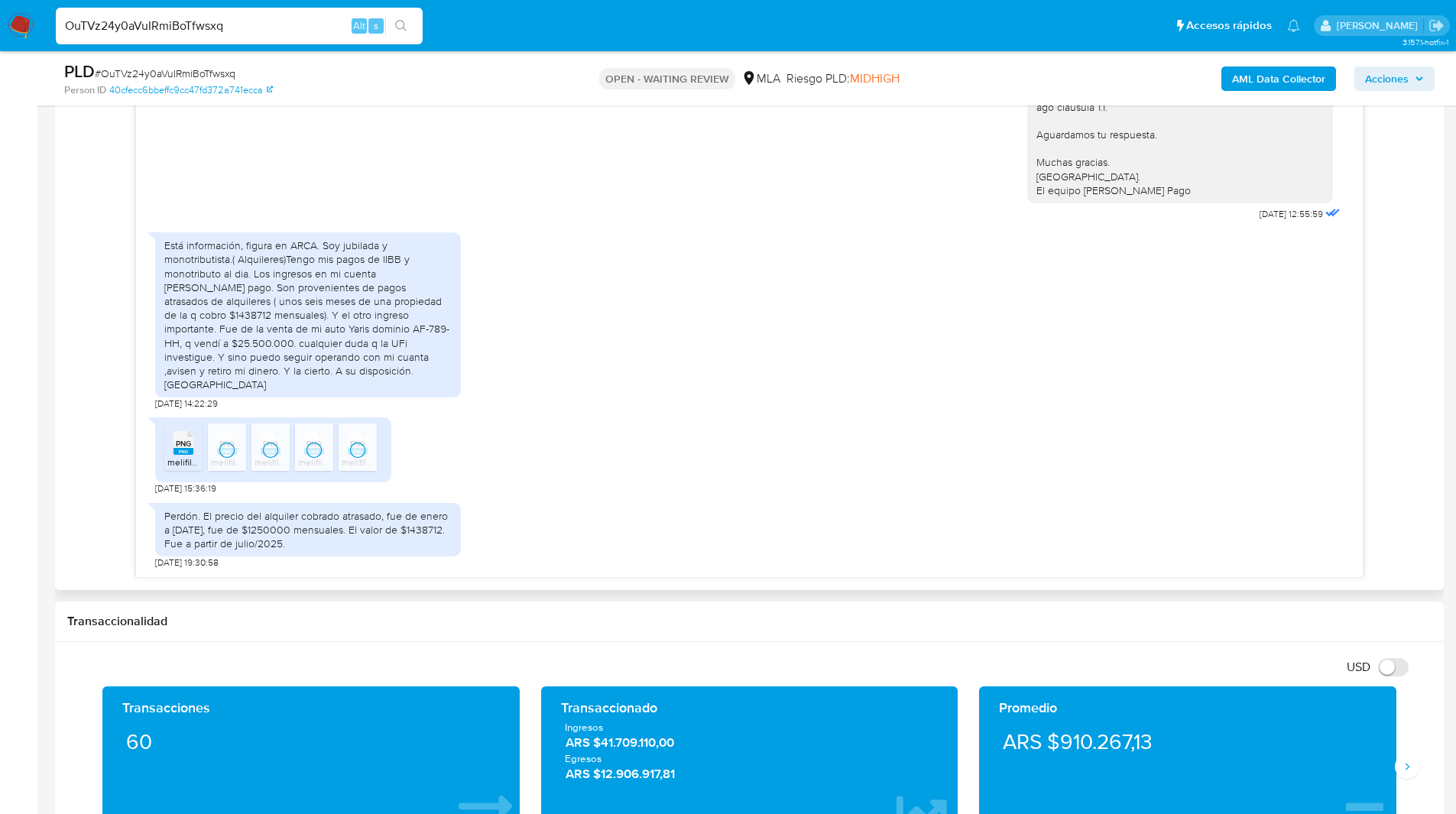
click at [305, 288] on div "Está información, figura en ARCA. Soy jubilada y monotributista.( Alquileres)Te…" at bounding box center [308, 315] width 287 height 153
click at [74, 414] on div "18/08/2025 17:25:49 Hola, Esperamos que te encuentres muy bien. Te consultamos …" at bounding box center [749, 310] width 1364 height 534
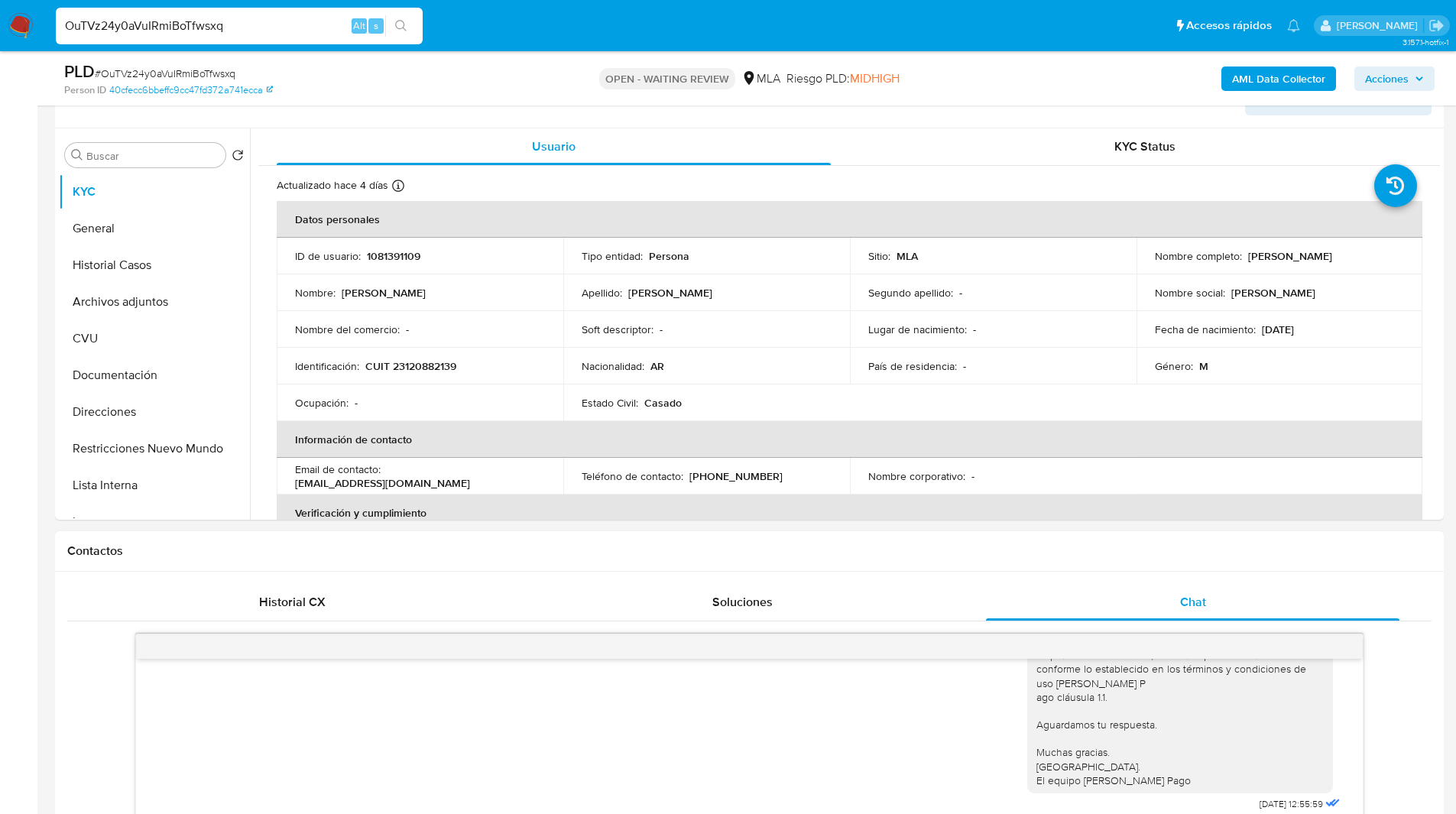
scroll to position [270, 0]
click at [915, 110] on header "Información de Usuario Ver Mirada por Persona" at bounding box center [749, 95] width 1364 height 37
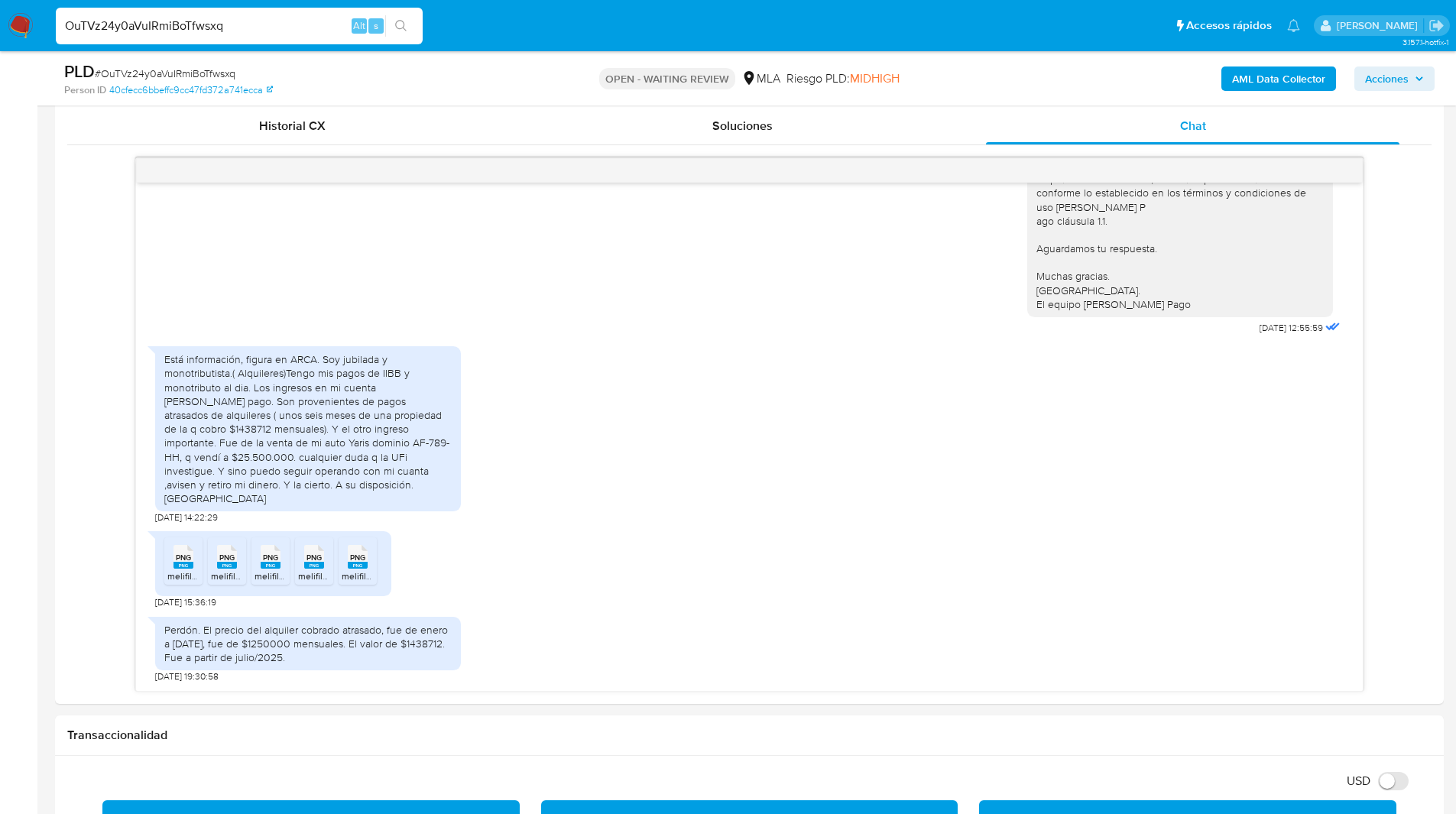
scroll to position [745, 0]
click at [120, 365] on div "18/08/2025 17:25:49 Hola, Esperamos que te encuentres muy bien. Te consultamos …" at bounding box center [749, 424] width 1364 height 534
click at [321, 633] on div "Perdón. El precio del alquiler cobrado atrasado, fue de enero a junio de 2025, …" at bounding box center [308, 643] width 287 height 42
click at [603, 659] on div "Perdón. El precio del alquiler cobrado atrasado, fue de enero a junio de 2025, …" at bounding box center [749, 645] width 1189 height 74
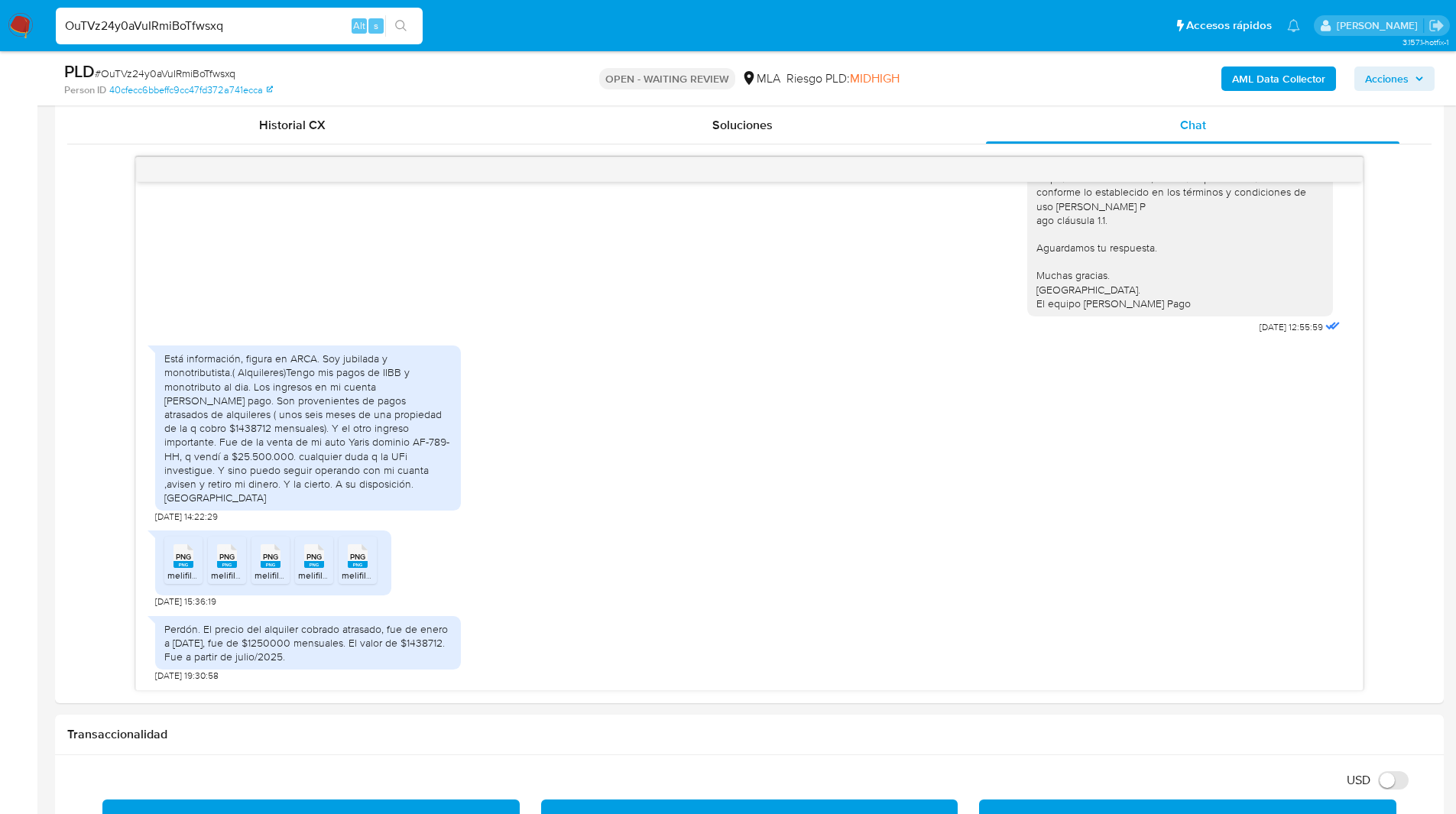
click at [847, 47] on nav "Pausado Ver notificaciones OuTVz24y0aVuIRmiBoTfwsxq Alt s Accesos rápidos Presi…" at bounding box center [728, 25] width 1456 height 51
click at [551, 43] on ul "Pausado Ver notificaciones OuTVz24y0aVuIRmiBoTfwsxq Alt s Accesos rápidos Presi…" at bounding box center [678, 25] width 1260 height 38
click at [504, 64] on div "PLD # OuTVz24y0aVuIRmiBoTfwsxq" at bounding box center [289, 72] width 451 height 23
click at [521, 30] on ul "Pausado Ver notificaciones OuTVz24y0aVuIRmiBoTfwsxq Alt s Accesos rápidos Presi…" at bounding box center [678, 25] width 1260 height 38
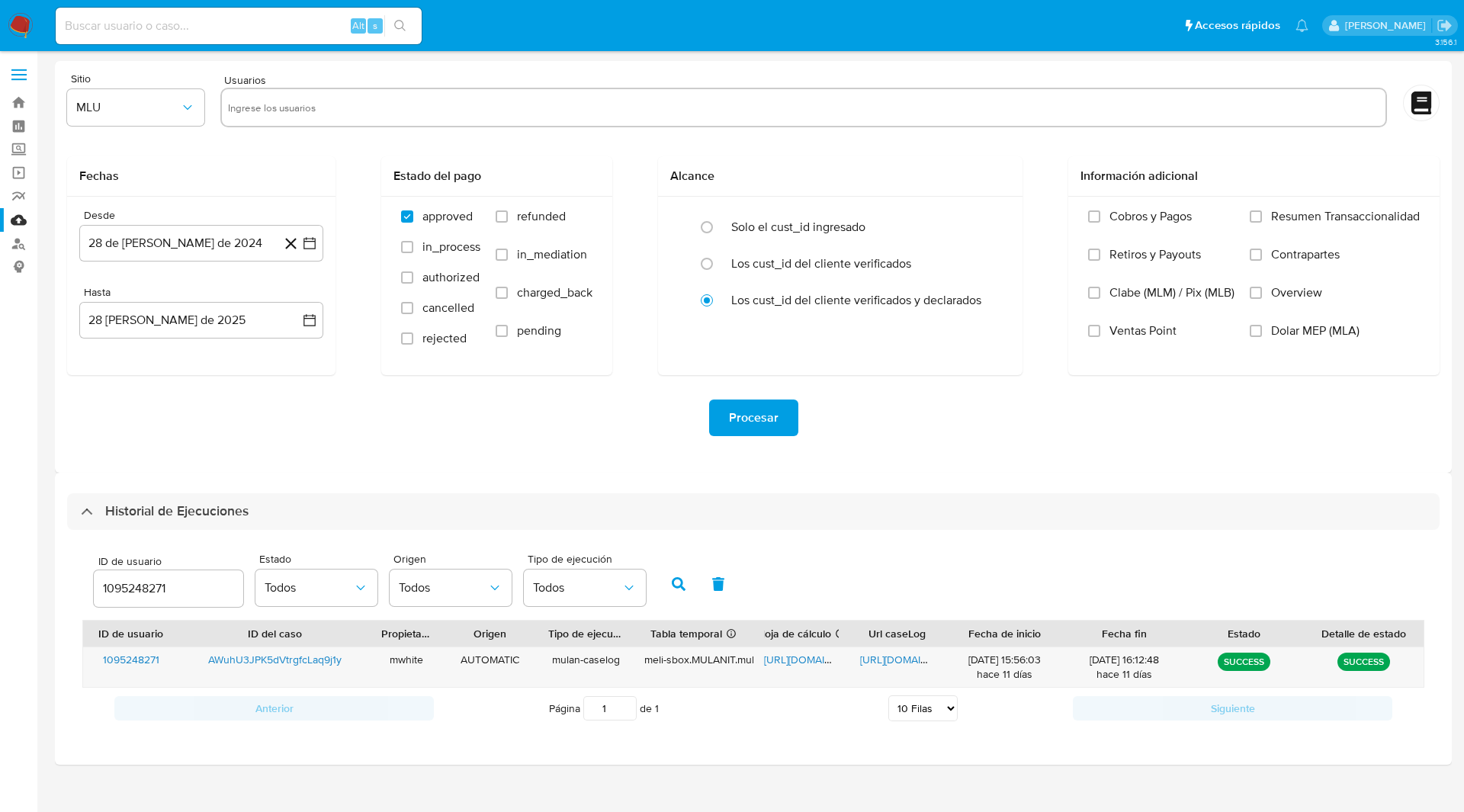
select select "10"
click at [147, 590] on input "1095248271" at bounding box center [168, 588] width 150 height 20
type input "1081391109"
click at [680, 579] on icon "button" at bounding box center [678, 583] width 13 height 13
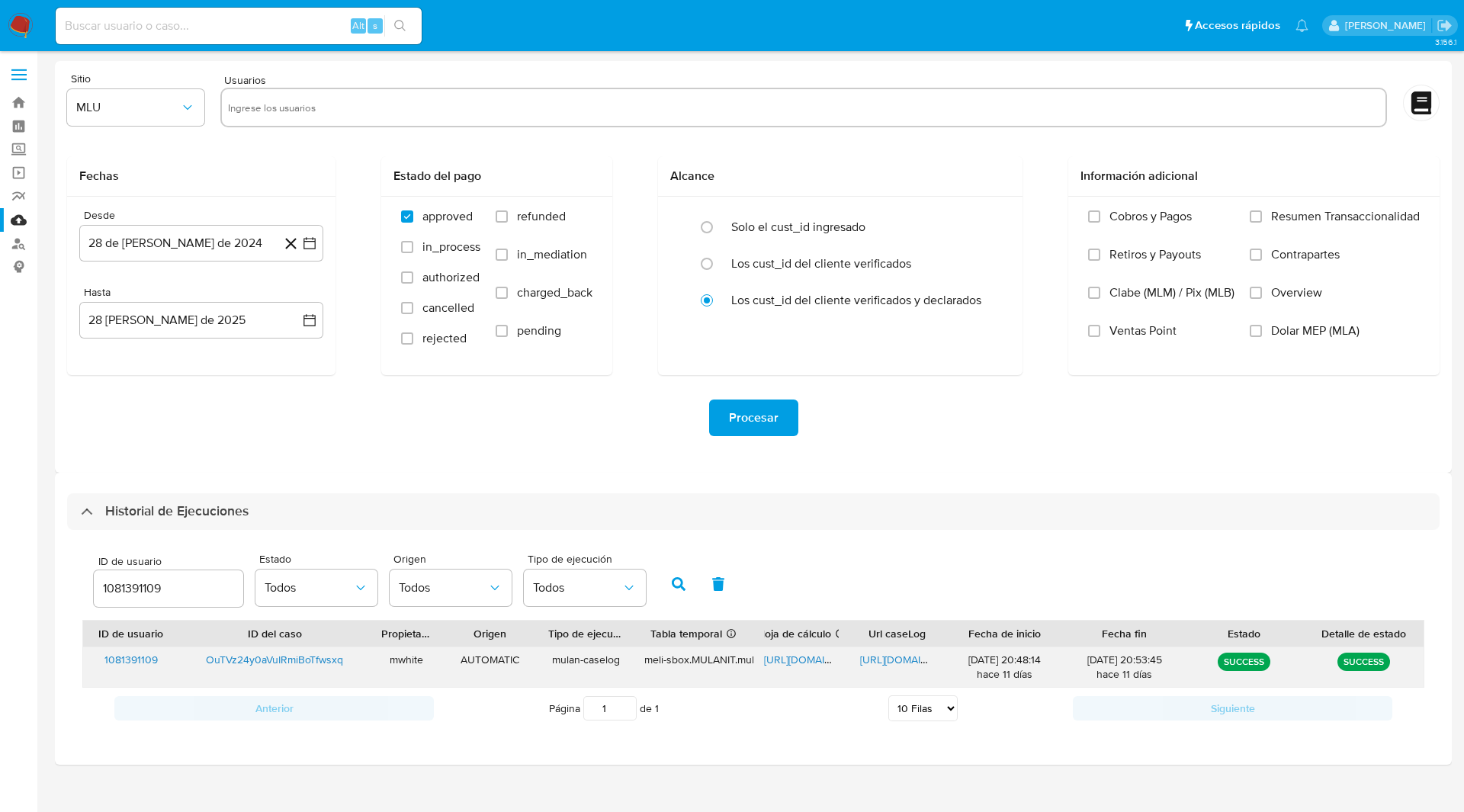
click at [786, 659] on span "[URL][DOMAIN_NAME]" at bounding box center [817, 659] width 105 height 15
click at [899, 664] on span "[URL][DOMAIN_NAME]" at bounding box center [913, 659] width 105 height 15
